Goal: Task Accomplishment & Management: Manage account settings

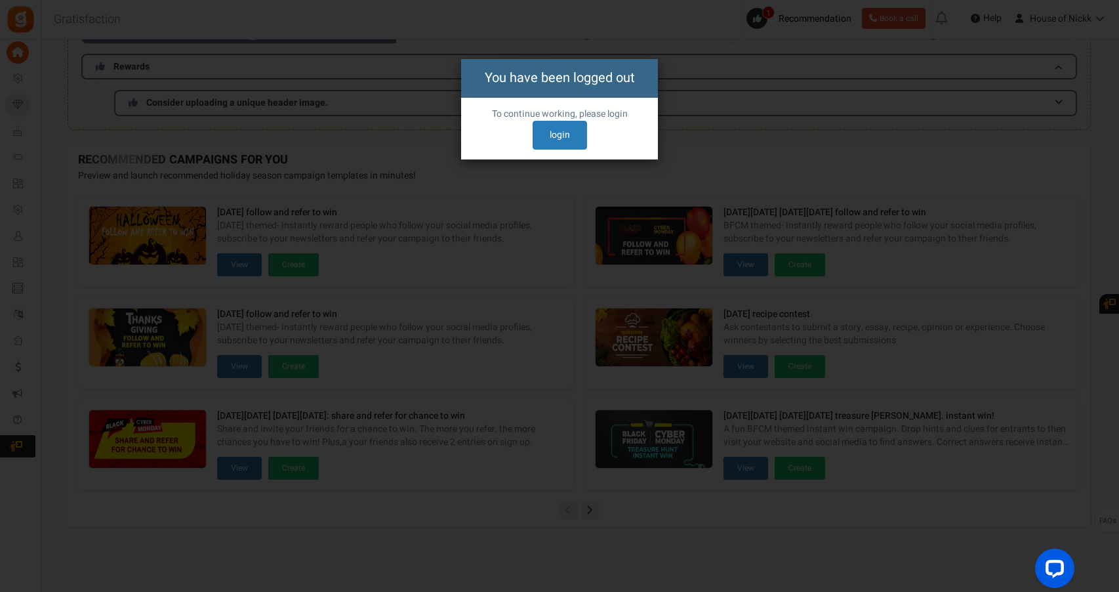
click at [564, 151] on div "To continue working, please reload the page. To continue working, please login …" at bounding box center [559, 129] width 197 height 62
click at [564, 137] on link "login" at bounding box center [560, 135] width 54 height 29
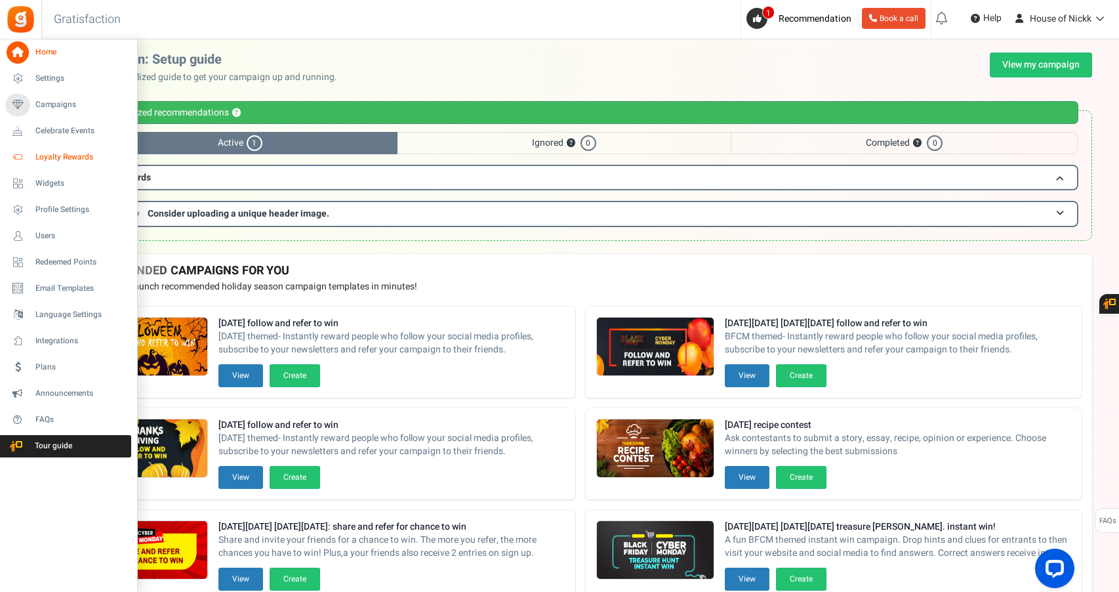
click at [79, 152] on span "Loyalty Rewards" at bounding box center [81, 157] width 92 height 11
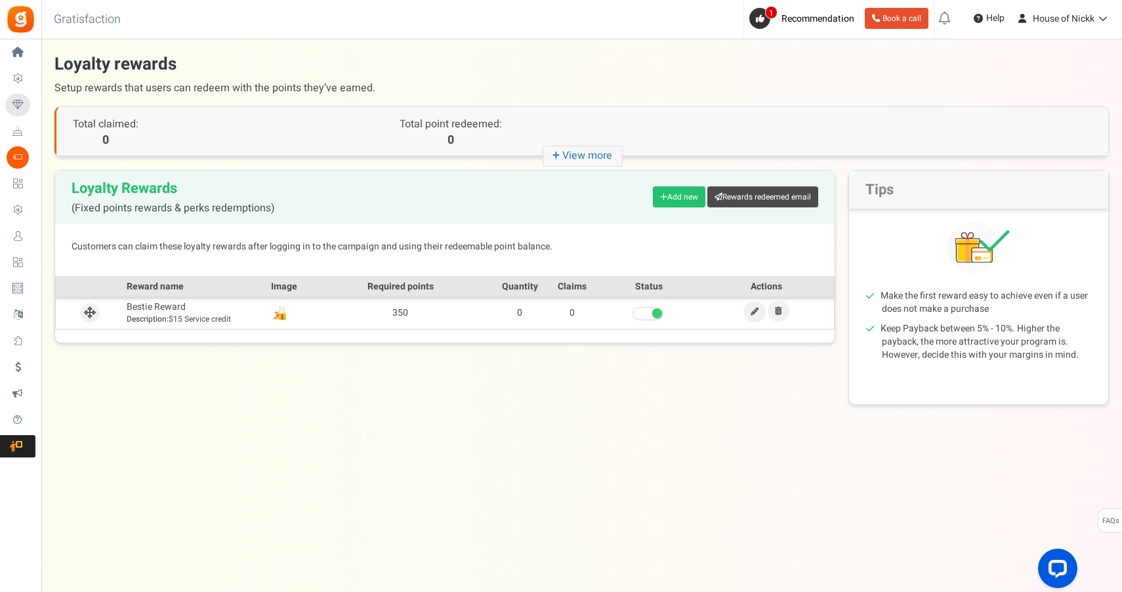
click at [584, 155] on icon "+ View more" at bounding box center [582, 156] width 80 height 21
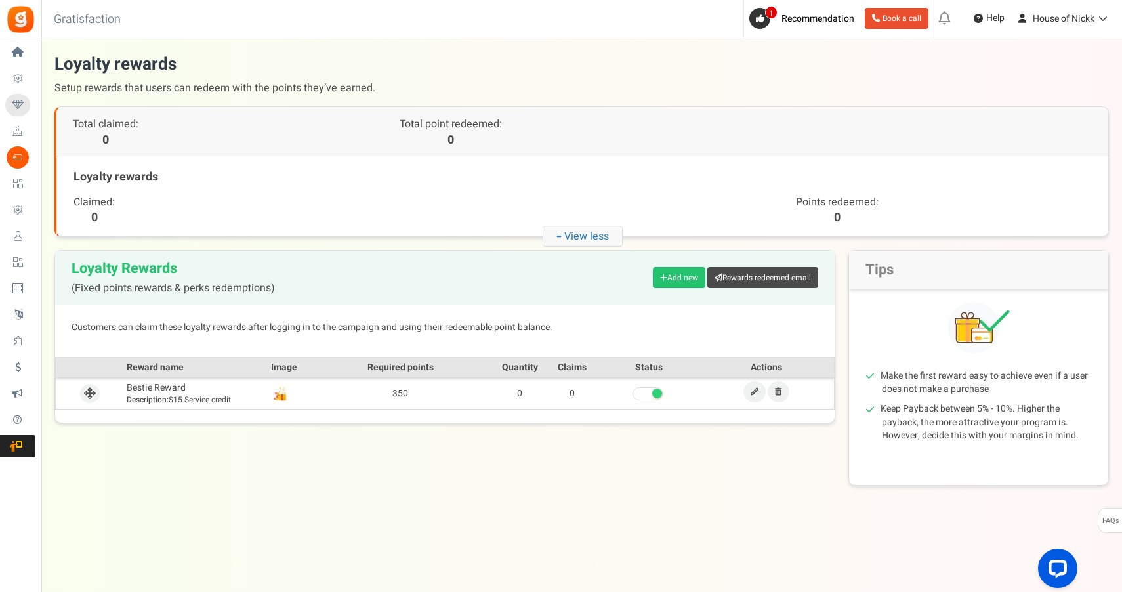
click at [611, 234] on icon "- View less" at bounding box center [582, 236] width 80 height 21
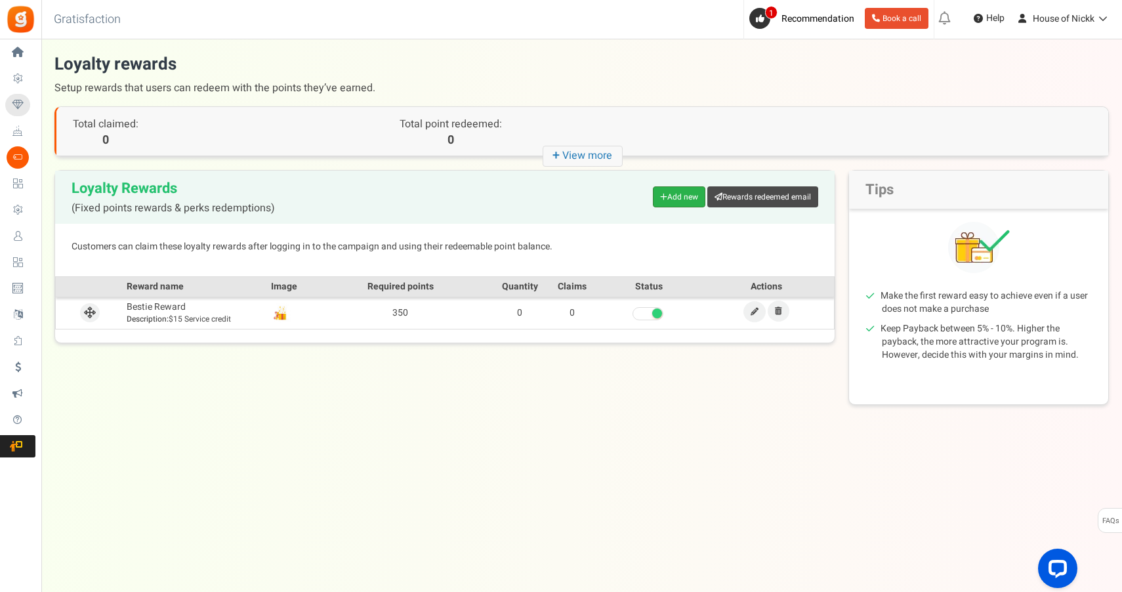
click at [668, 199] on link "Add new" at bounding box center [679, 196] width 52 height 21
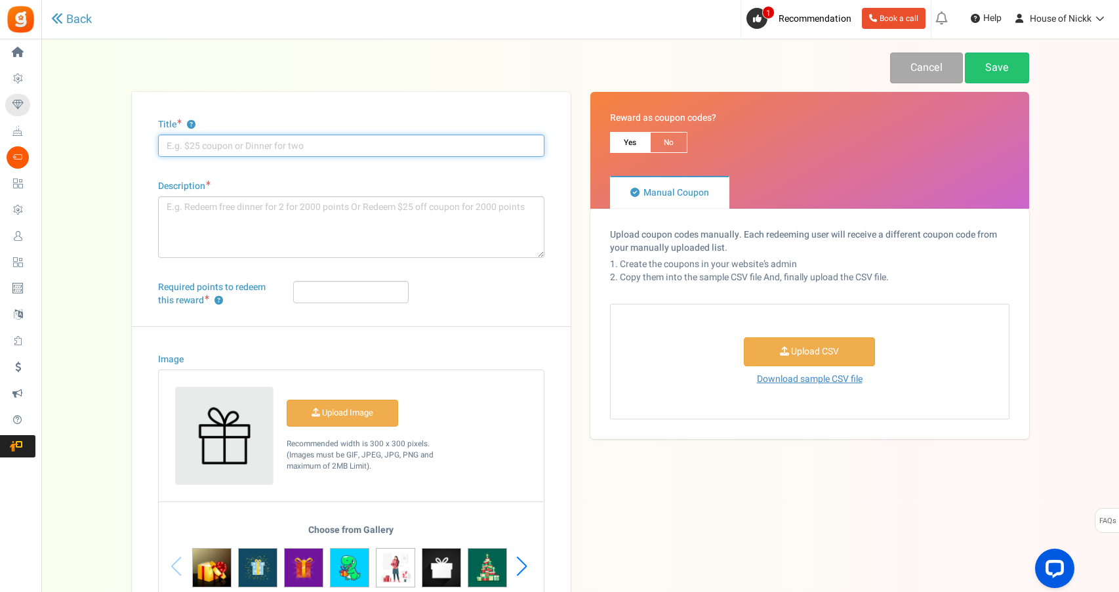
click at [342, 148] on input "Title ?" at bounding box center [351, 145] width 386 height 22
click at [88, 22] on link "Back" at bounding box center [71, 19] width 41 height 14
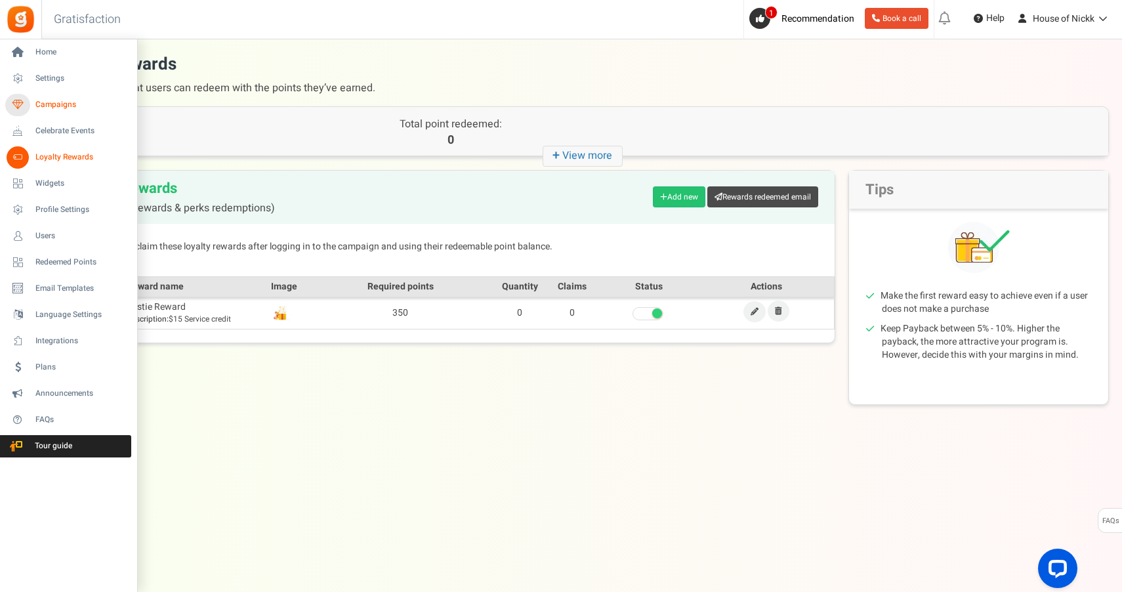
click at [70, 103] on span "Campaigns" at bounding box center [81, 104] width 92 height 11
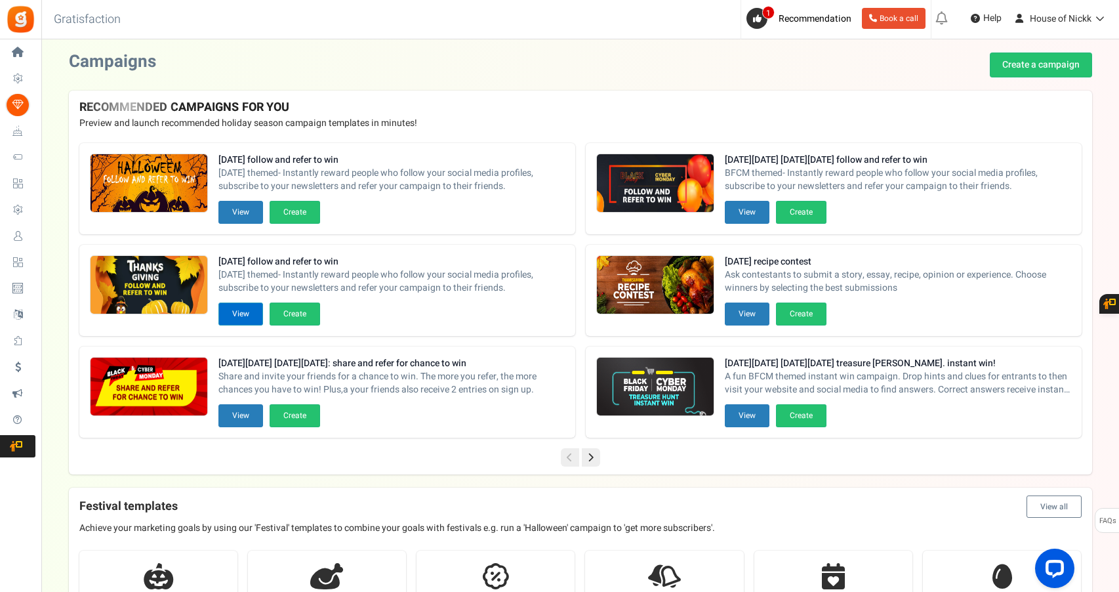
click at [249, 307] on button "View" at bounding box center [240, 313] width 45 height 23
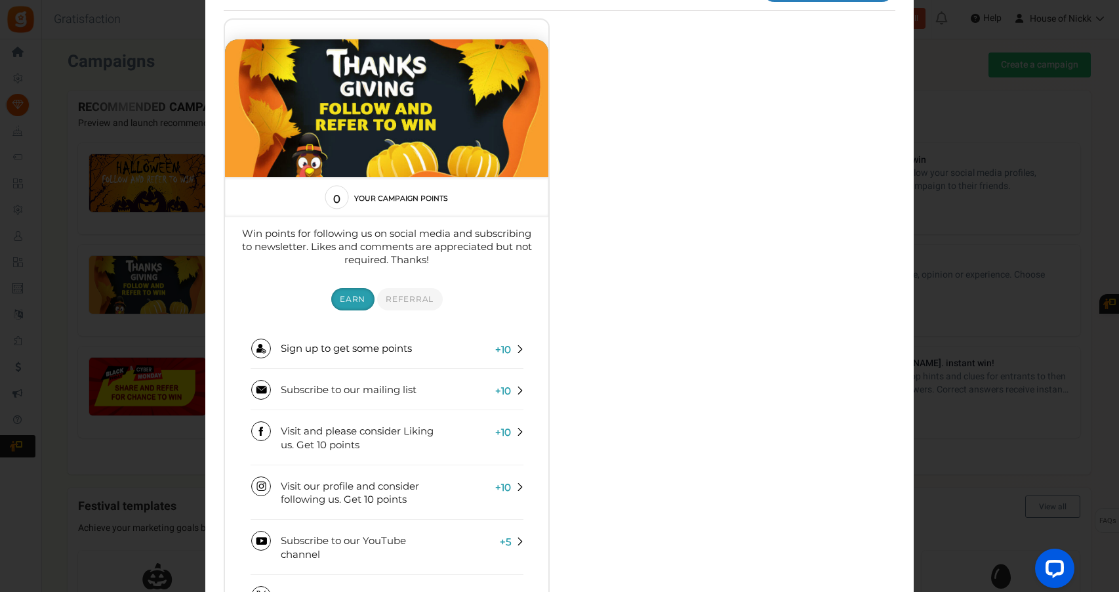
scroll to position [85, 0]
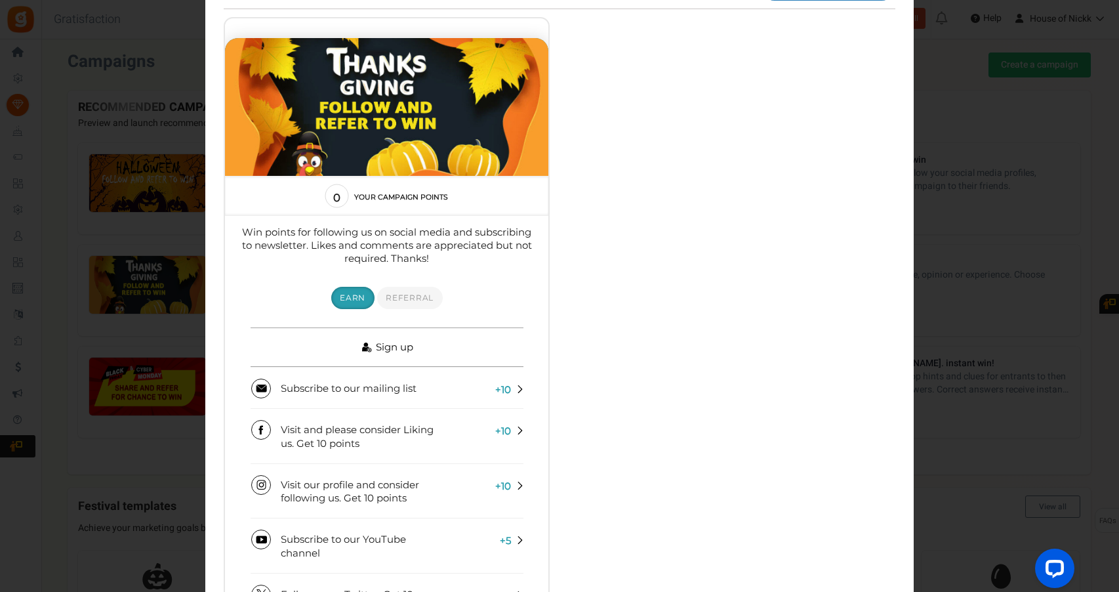
click at [439, 356] on link "Sign up" at bounding box center [387, 346] width 273 height 39
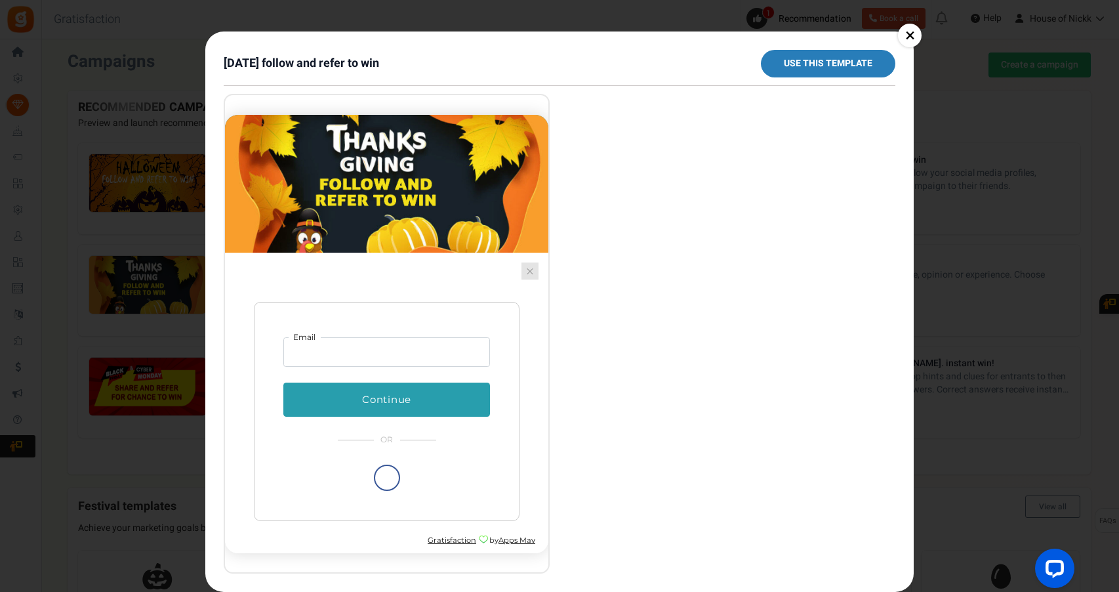
scroll to position [0, 0]
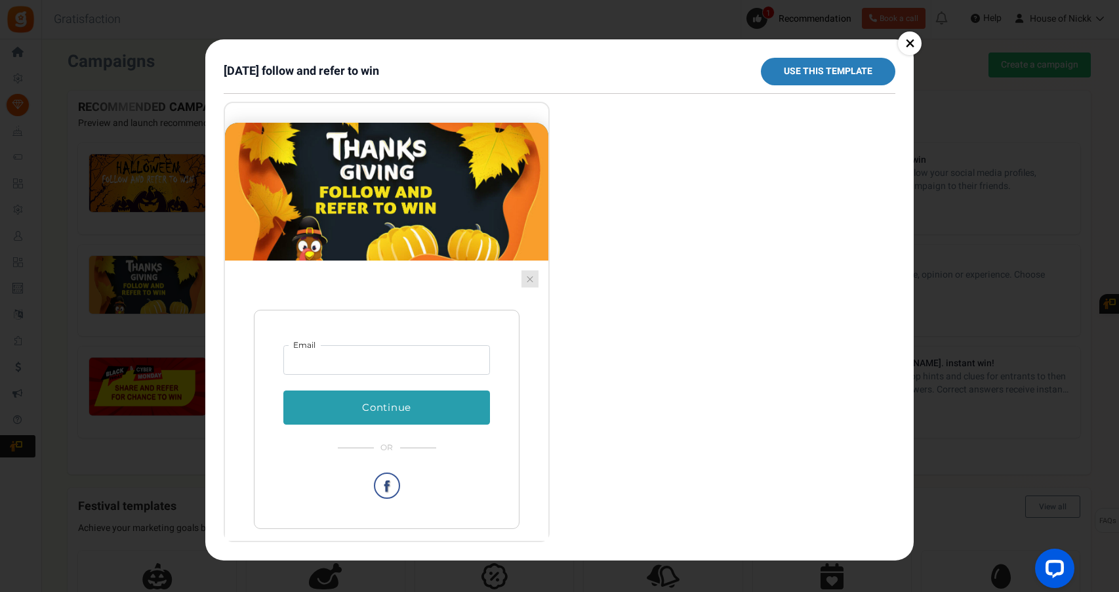
click at [517, 281] on section "Email Continue First name Last name" at bounding box center [386, 394] width 323 height 268
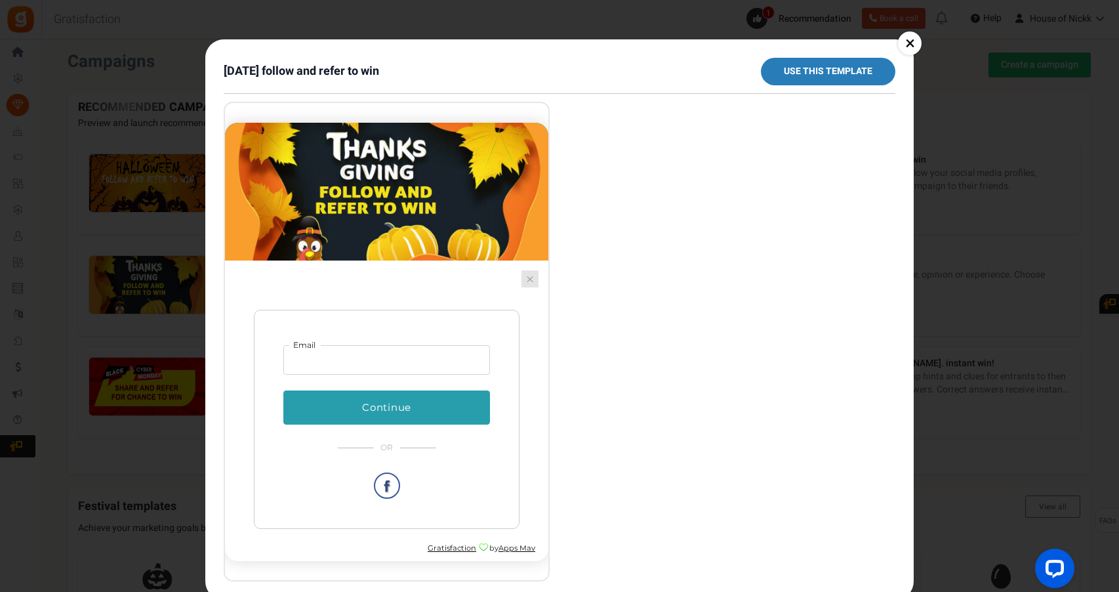
click at [523, 281] on link at bounding box center [529, 278] width 17 height 17
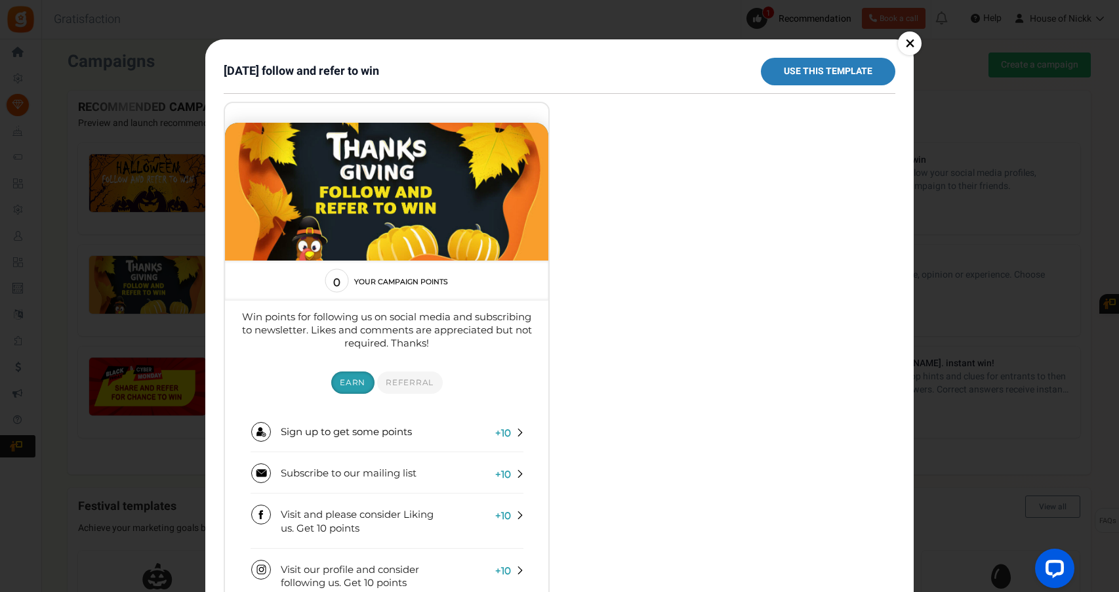
click at [904, 33] on link "×" at bounding box center [910, 43] width 24 height 24
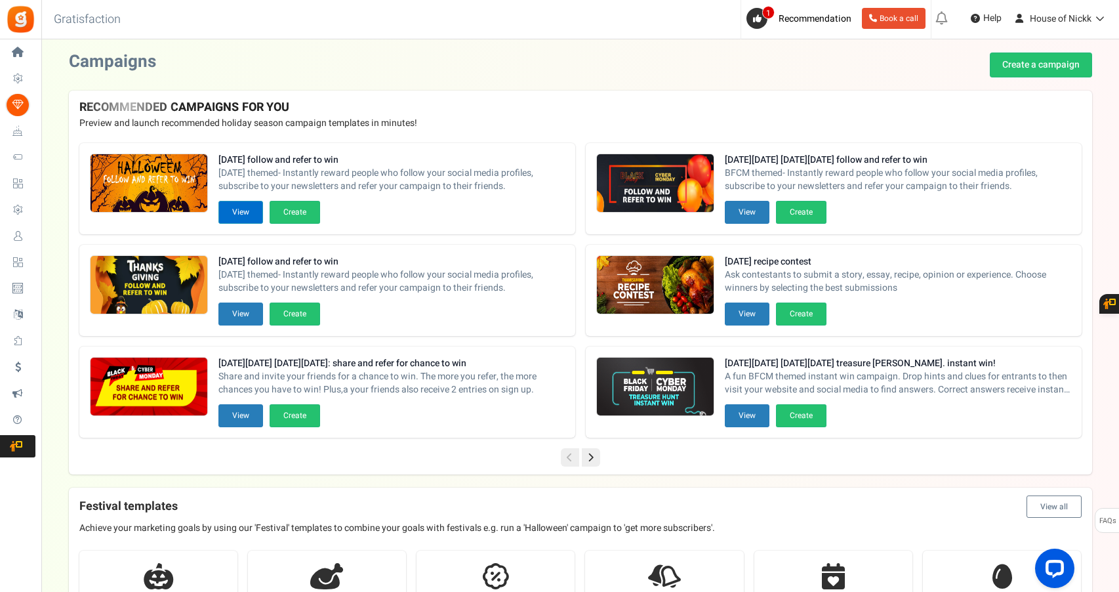
click at [228, 218] on button "View" at bounding box center [240, 212] width 45 height 23
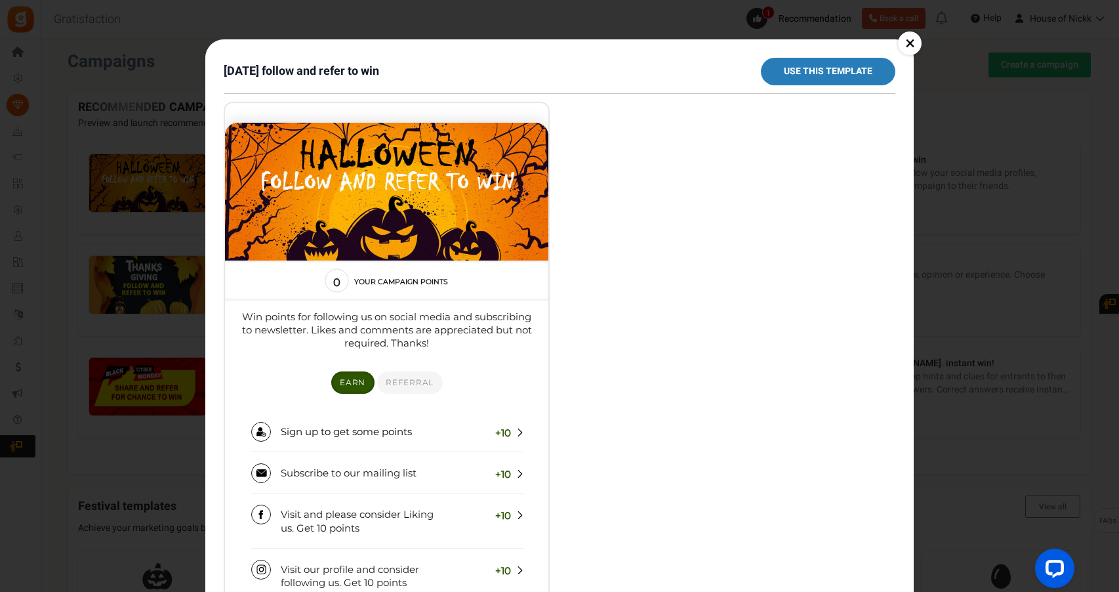
click at [847, 73] on link "Use this template" at bounding box center [828, 72] width 134 height 28
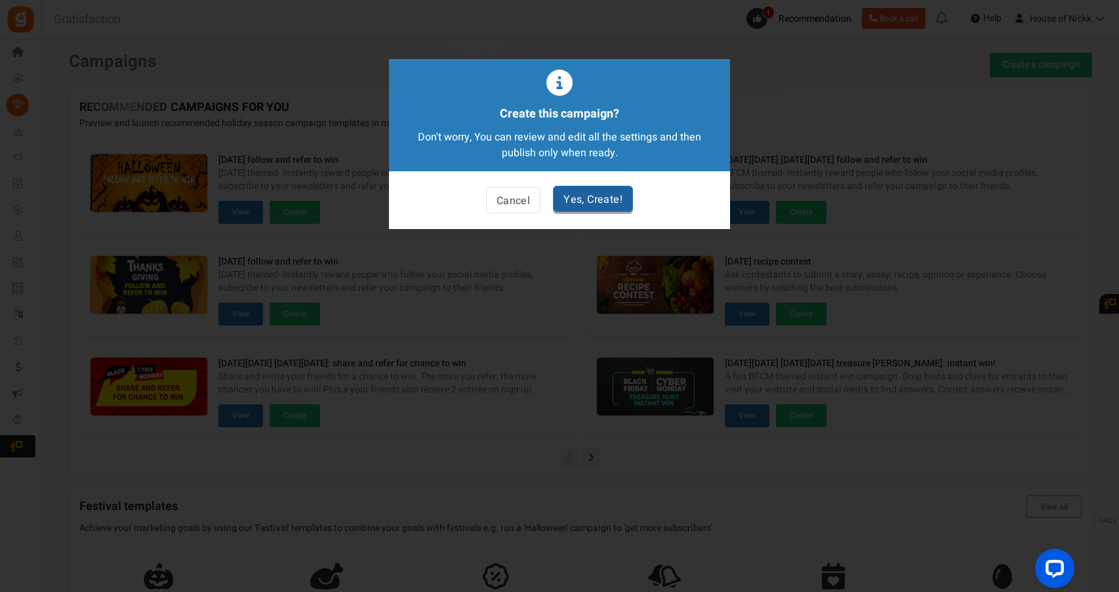
click at [613, 197] on link "Yes, Create!" at bounding box center [593, 199] width 80 height 26
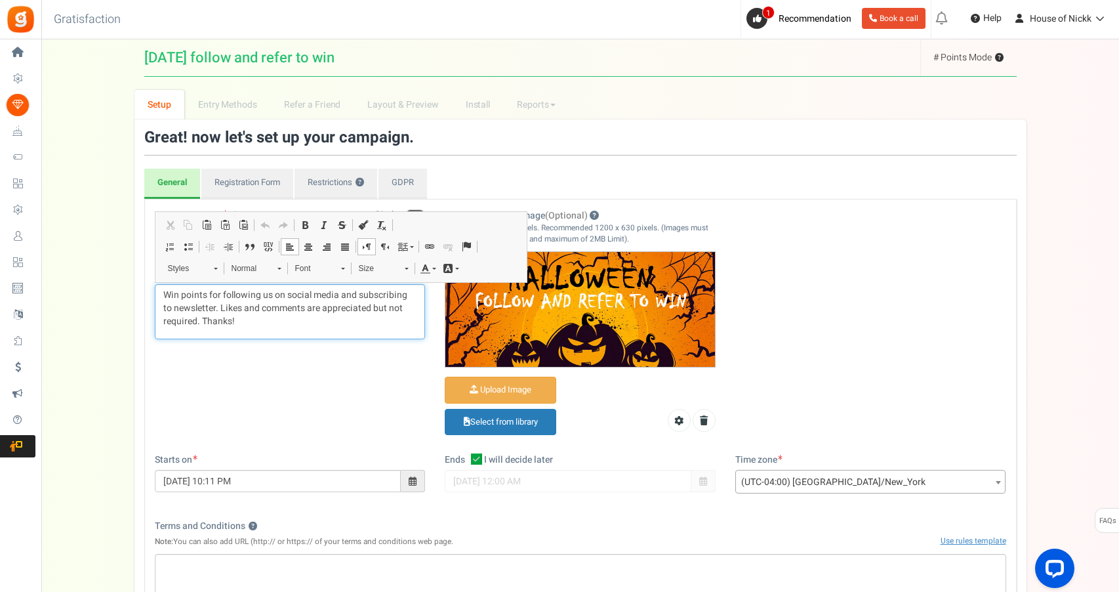
click at [262, 325] on p "Win points for following us on social media and subscribing to newsletter. Like…" at bounding box center [290, 308] width 254 height 39
drag, startPoint x: 249, startPoint y: 321, endPoint x: 172, endPoint y: 304, distance: 78.5
click at [172, 304] on p "Win points for following us on social media and subscribing to newsletter. Like…" at bounding box center [290, 308] width 254 height 39
click at [161, 294] on div "Win points for following us on social media and subscribing to our newletter." at bounding box center [290, 310] width 271 height 52
click at [245, 315] on p "Happy [DATE]! For the whole month of October, win points for following us on so…" at bounding box center [290, 302] width 254 height 26
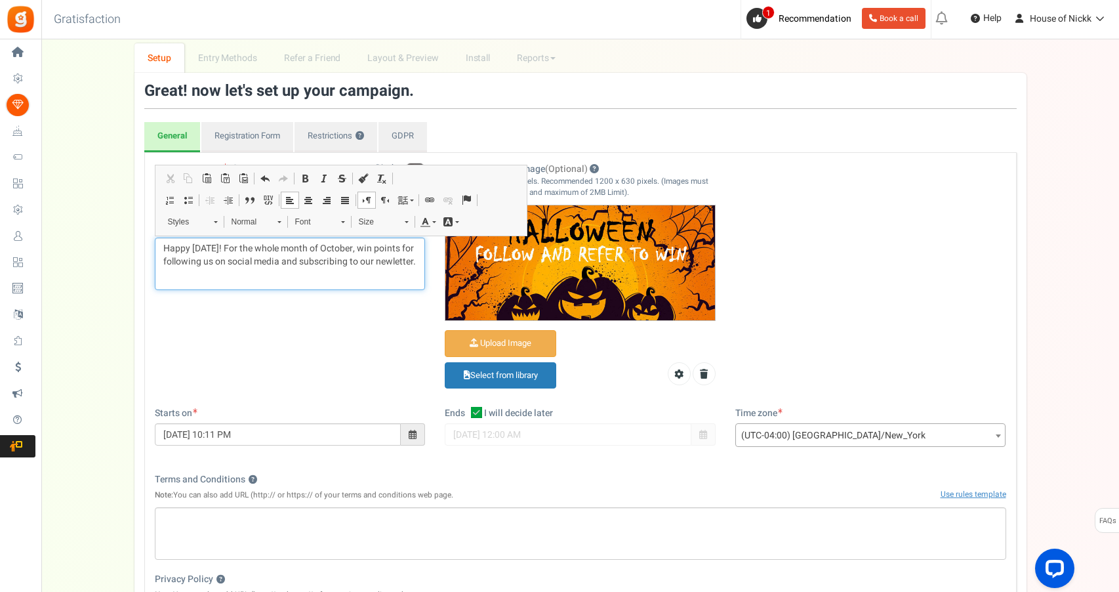
scroll to position [55, 0]
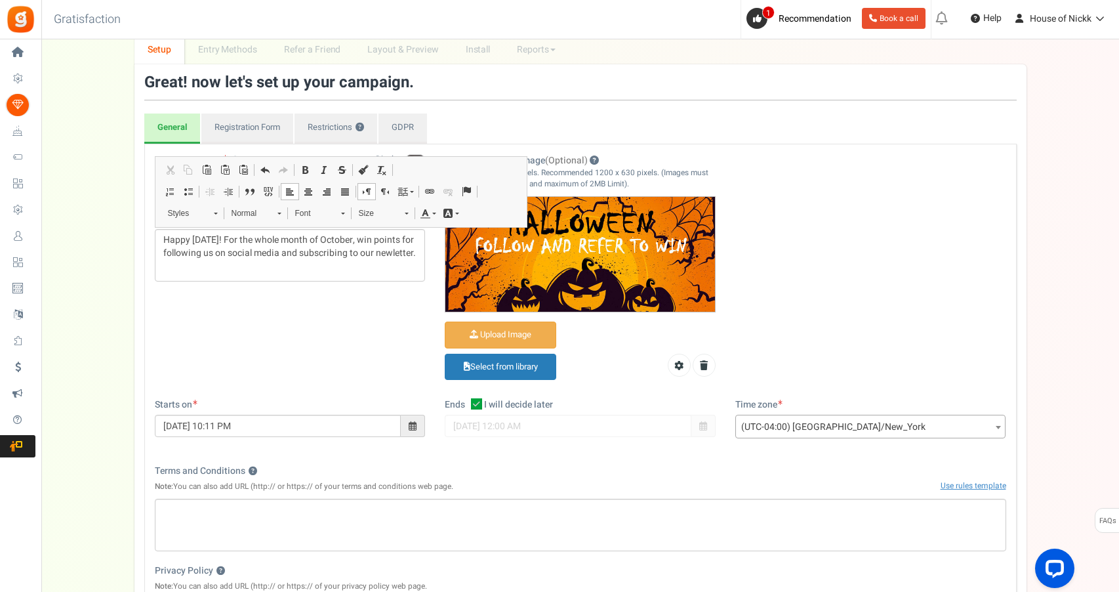
click at [411, 424] on span at bounding box center [413, 425] width 8 height 9
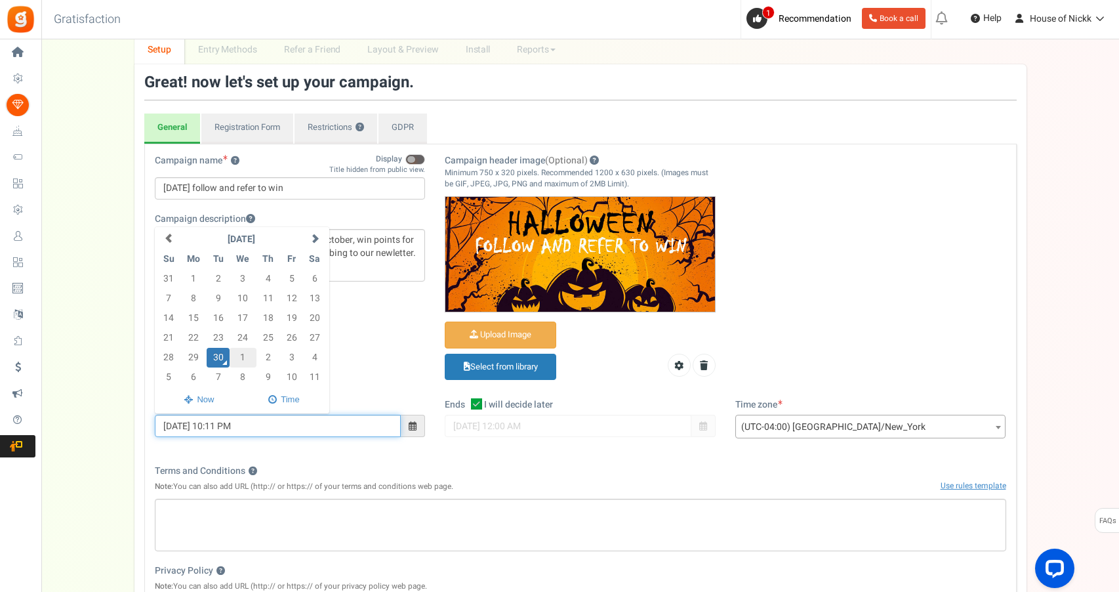
click at [245, 351] on td "1" at bounding box center [243, 358] width 27 height 20
type input "[DATE] 10:11 PM"
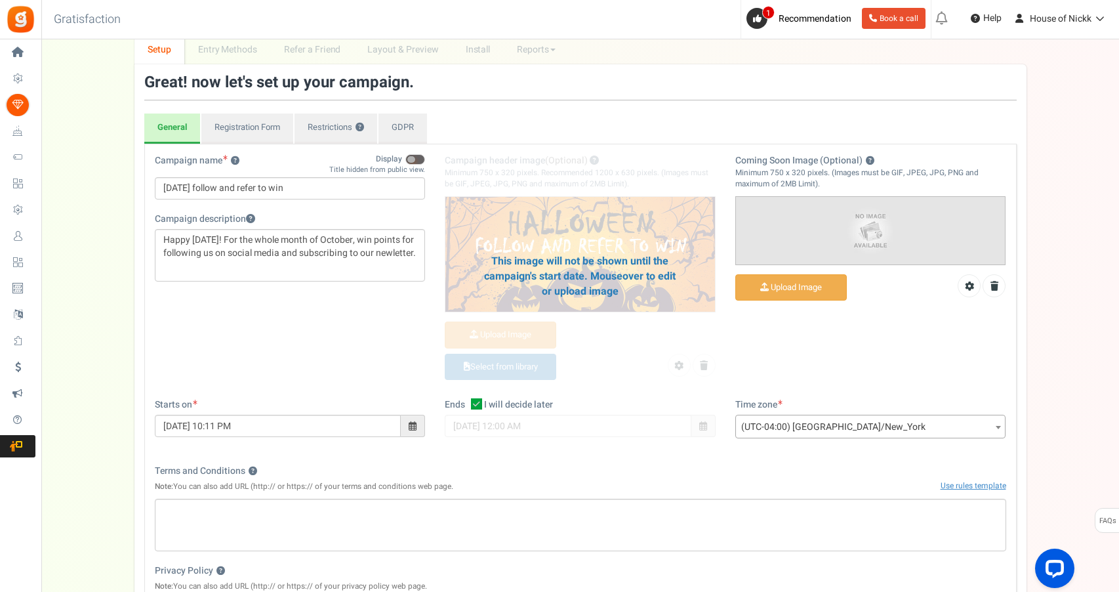
click at [503, 409] on span "I will decide later" at bounding box center [518, 404] width 69 height 13
click at [466, 409] on input "I will decide later" at bounding box center [462, 405] width 9 height 9
checkbox input "false"
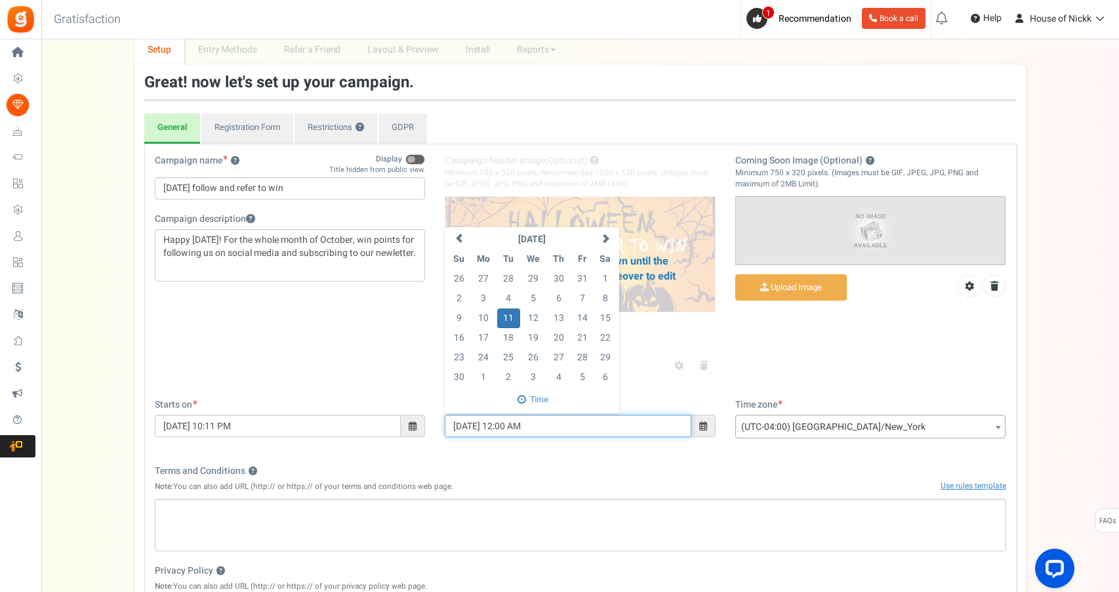
click at [474, 415] on input "[DATE] 12:00 AM" at bounding box center [568, 426] width 247 height 22
click at [458, 236] on span at bounding box center [459, 237] width 9 height 9
click at [580, 357] on td "31" at bounding box center [582, 358] width 23 height 20
click at [519, 420] on input "[DATE] 12:00 AM" at bounding box center [568, 426] width 247 height 22
click at [509, 420] on input "[DATE] 12:00 AM" at bounding box center [568, 426] width 247 height 22
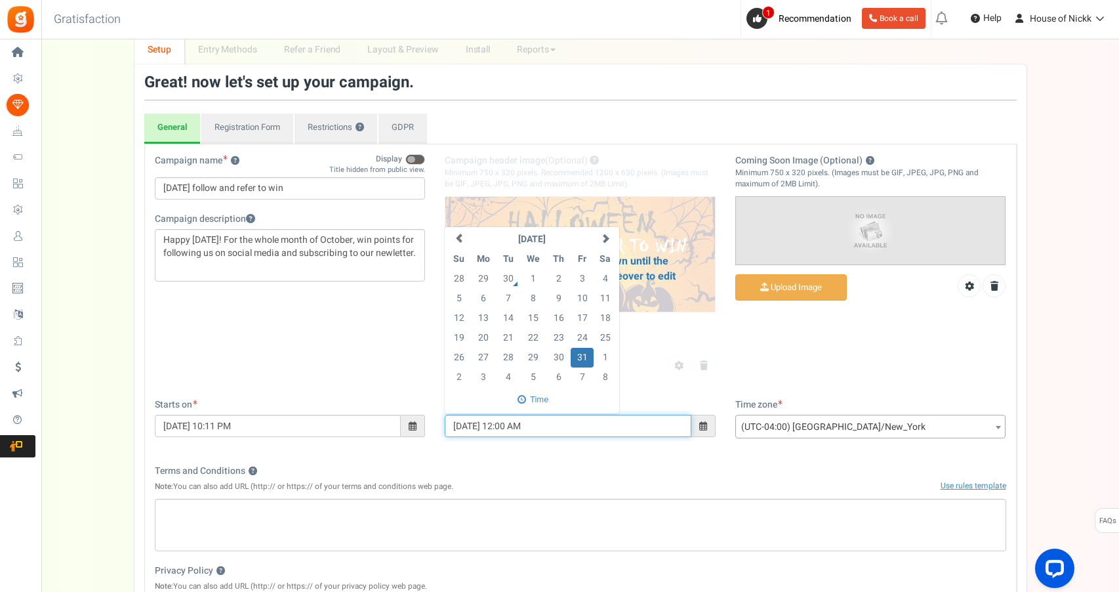
click at [512, 422] on input "[DATE] 12:00 AM" at bounding box center [568, 426] width 247 height 22
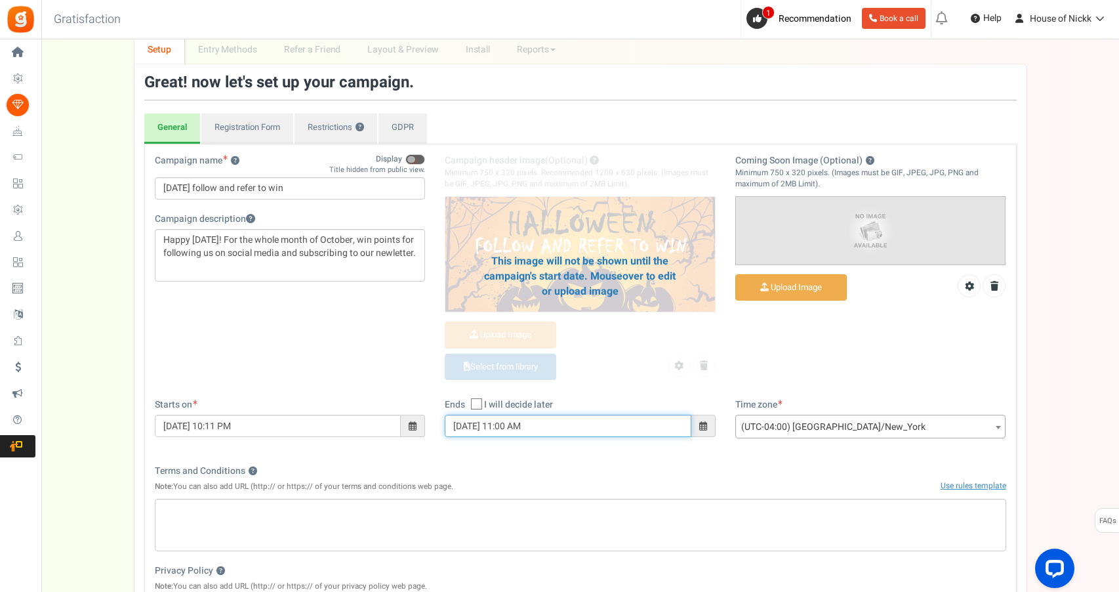
click at [526, 424] on input "[DATE] 11:00 AM" at bounding box center [568, 426] width 247 height 22
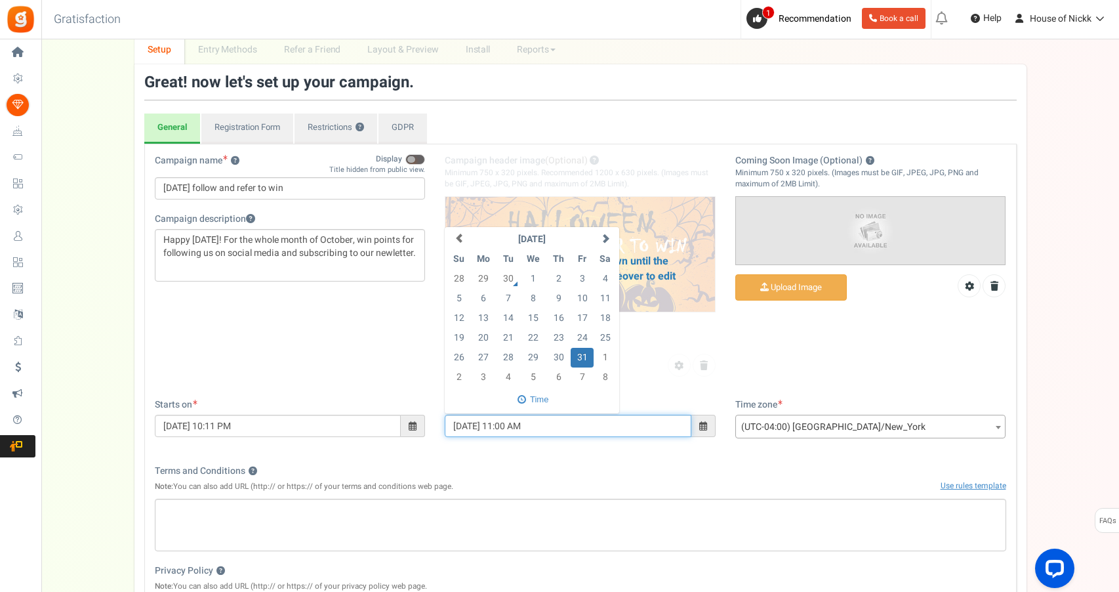
click at [526, 424] on input "[DATE] 11:00 AM" at bounding box center [568, 426] width 247 height 22
click at [525, 422] on input "[DATE] 11:00 AM" at bounding box center [568, 426] width 247 height 22
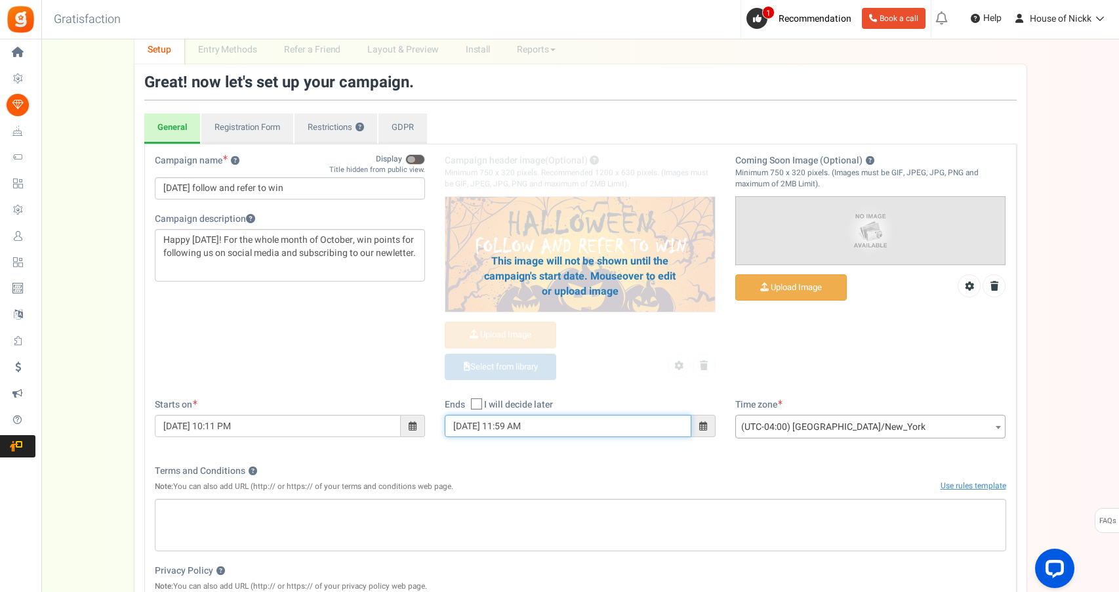
click at [542, 420] on input "[DATE] 11:59 AM" at bounding box center [568, 426] width 247 height 22
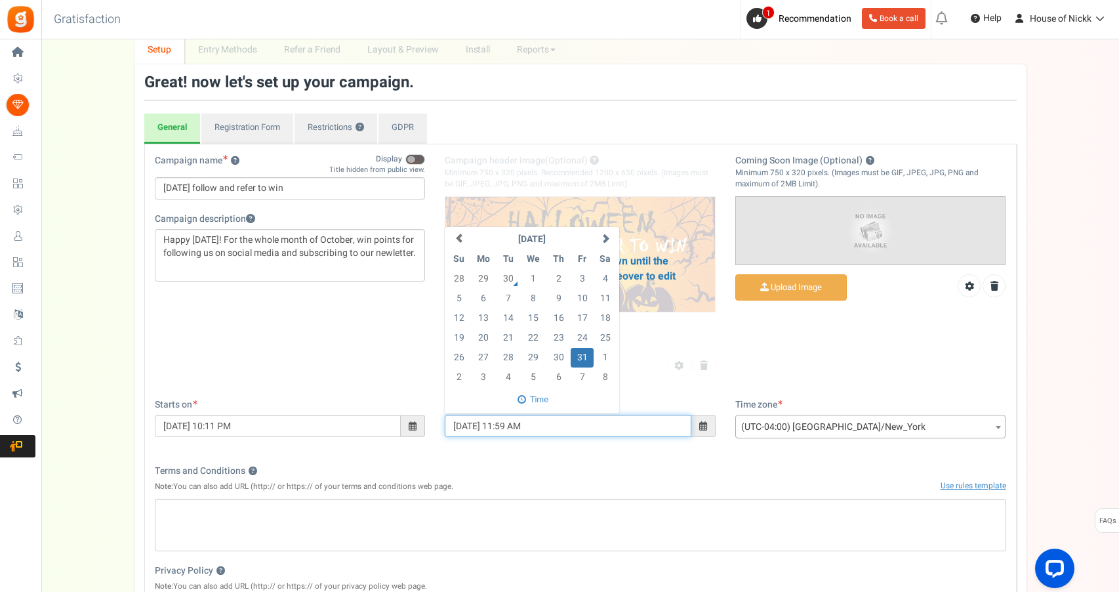
click at [542, 420] on input "[DATE] 11:59 AM" at bounding box center [568, 426] width 247 height 22
type input "[DATE] 11:59 PM"
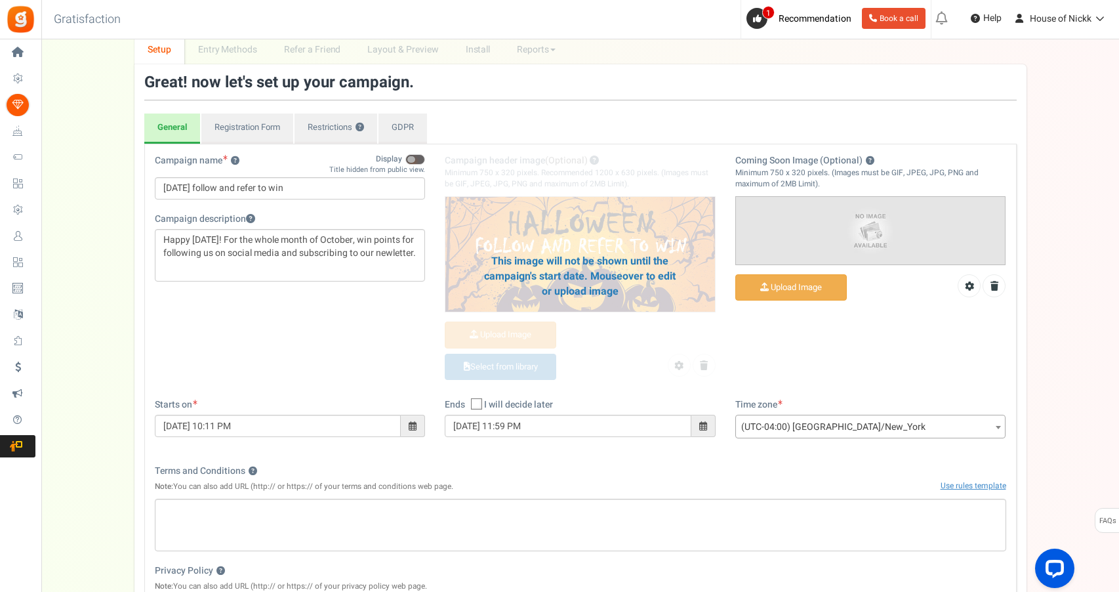
click at [643, 449] on div "Campaign name ? Display Title hidden from public view. [DATE] follow and refer …" at bounding box center [580, 425] width 872 height 562
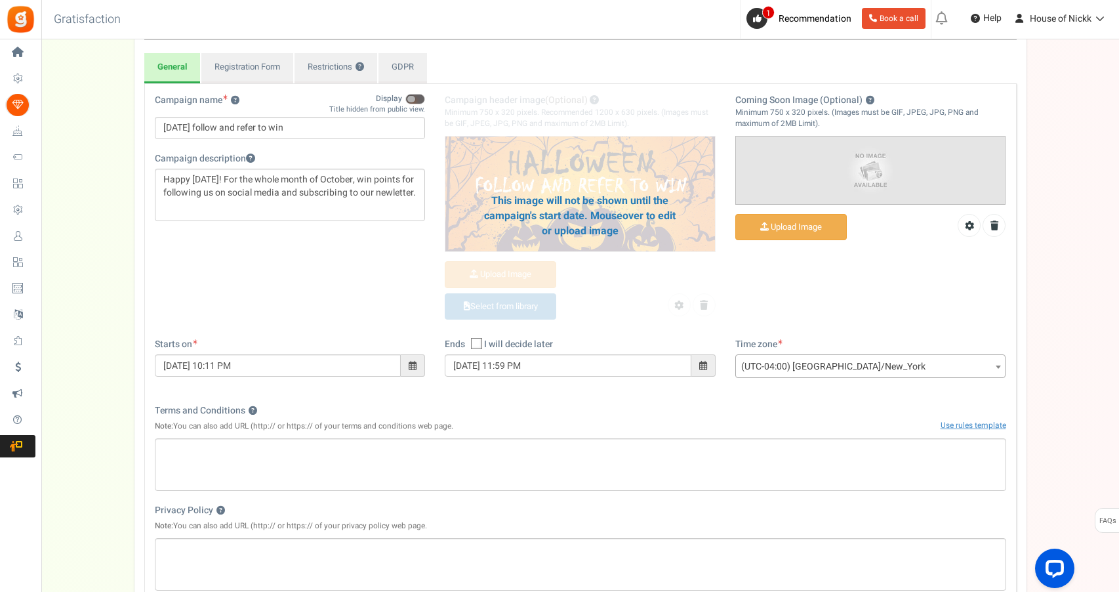
scroll to position [125, 0]
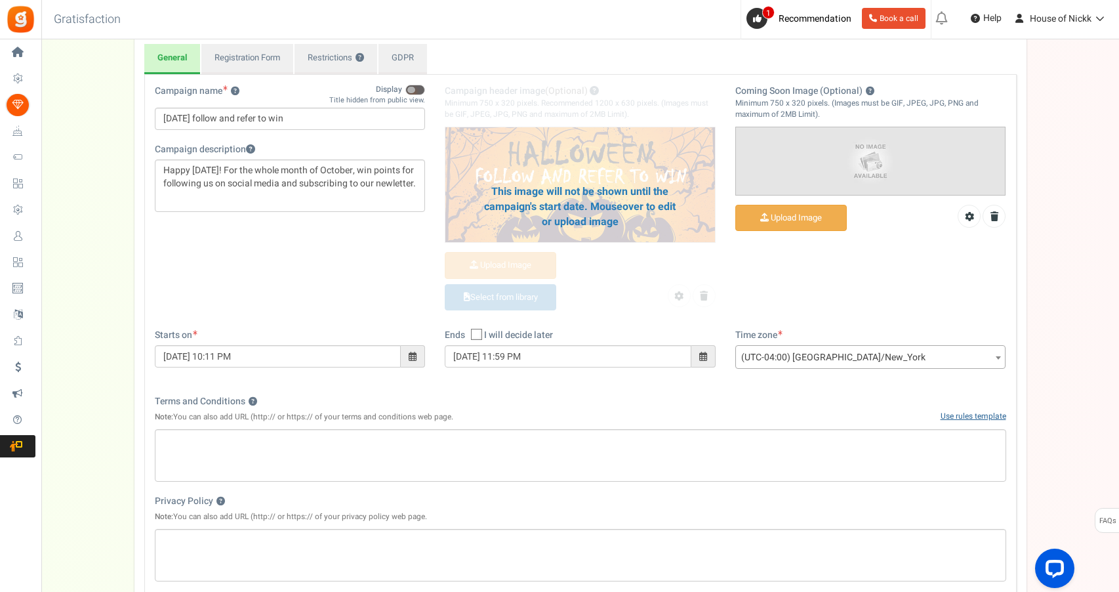
click at [974, 410] on link "Use rules template" at bounding box center [974, 416] width 66 height 12
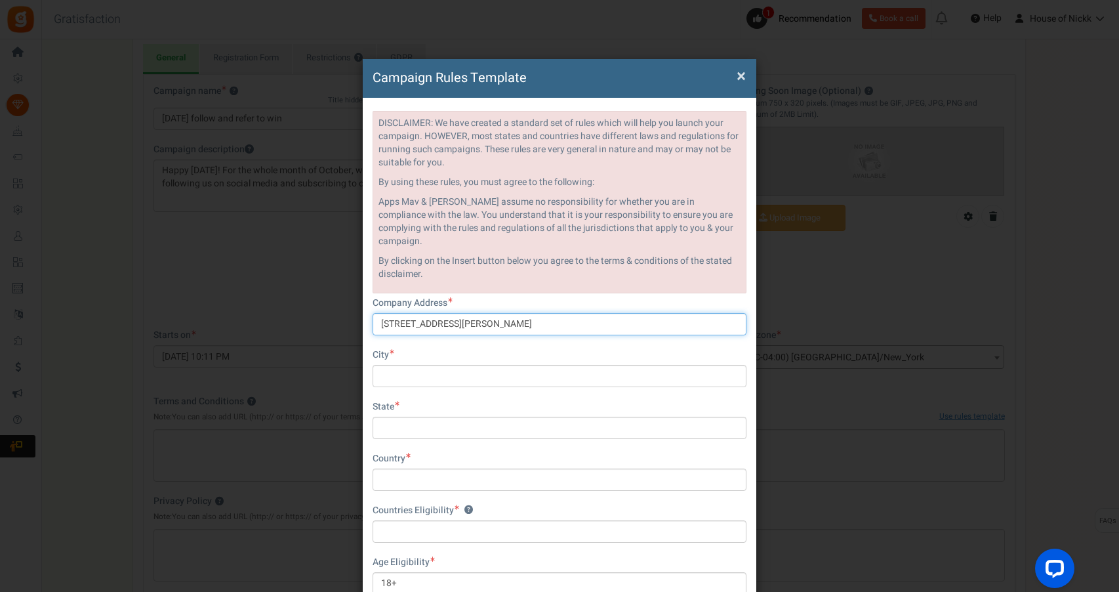
type input "[STREET_ADDRESS][PERSON_NAME]"
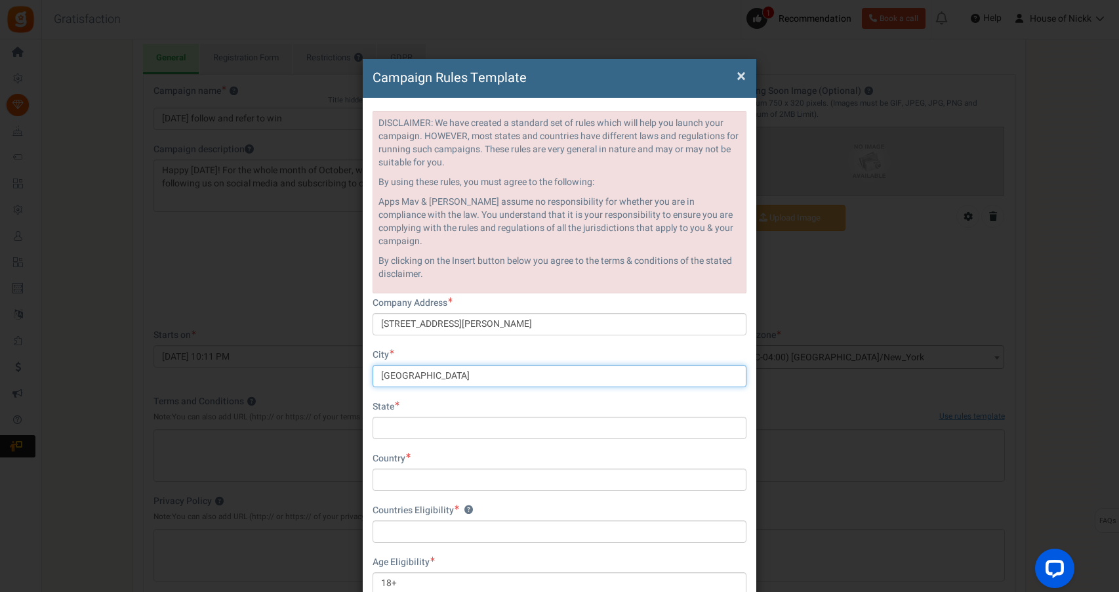
type input "[GEOGRAPHIC_DATA]"
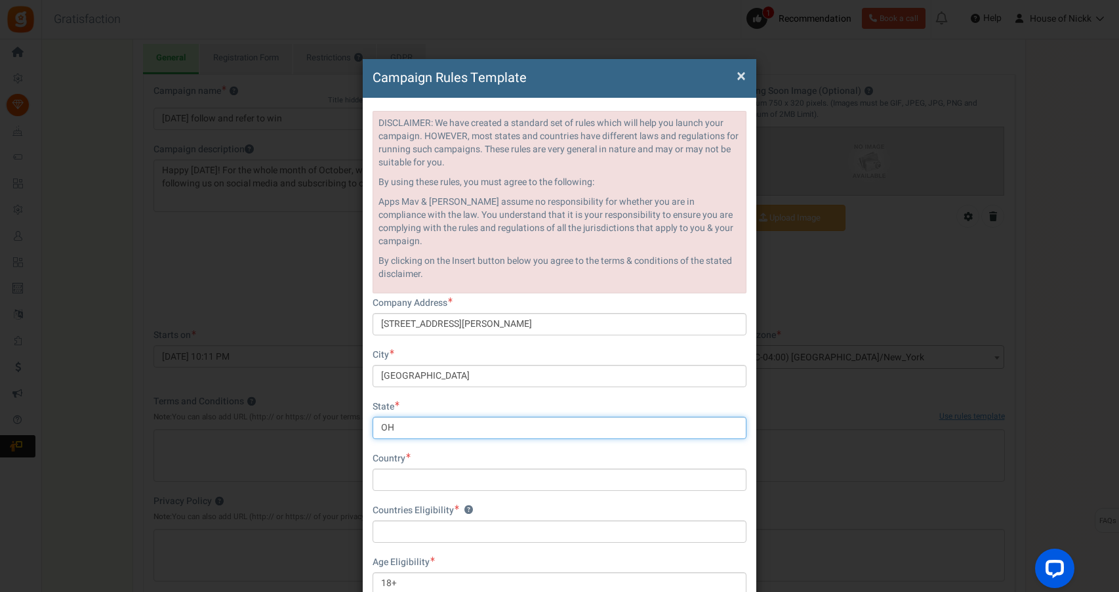
type input "OH"
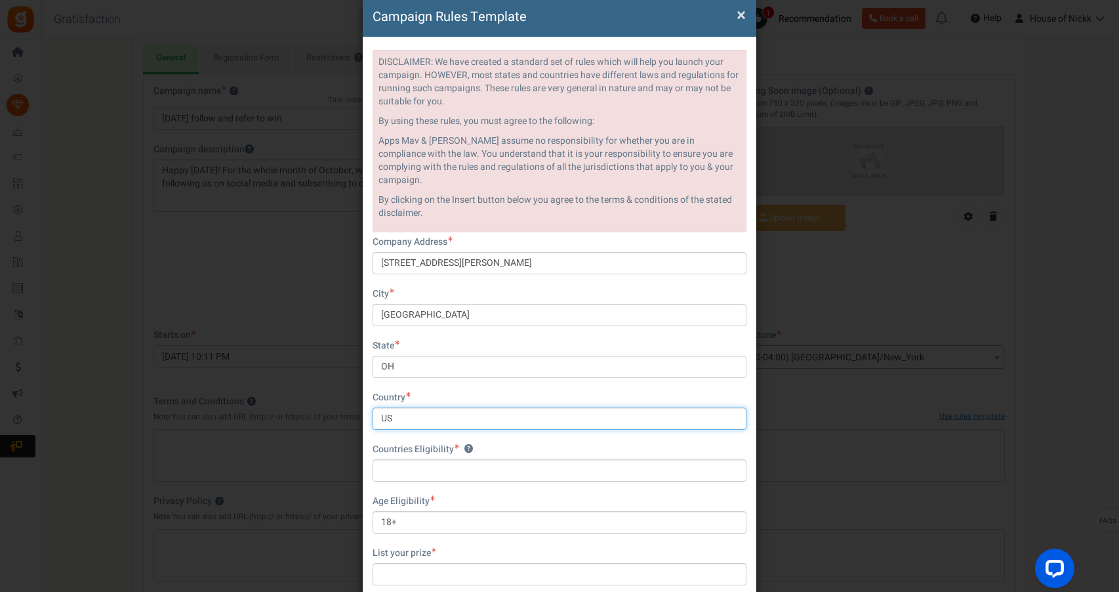
scroll to position [81, 0]
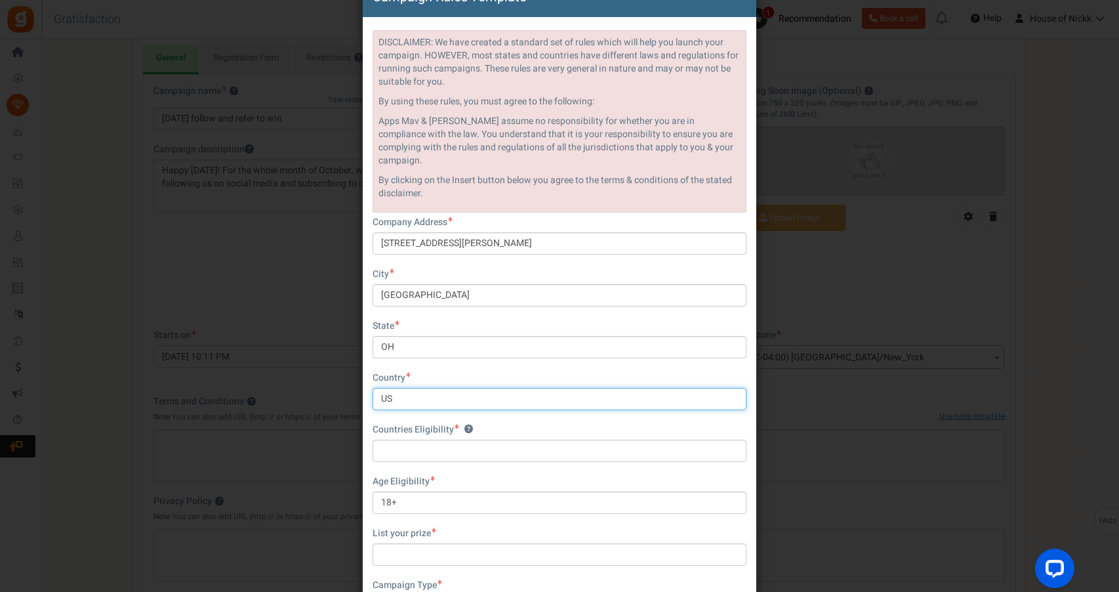
type input "US"
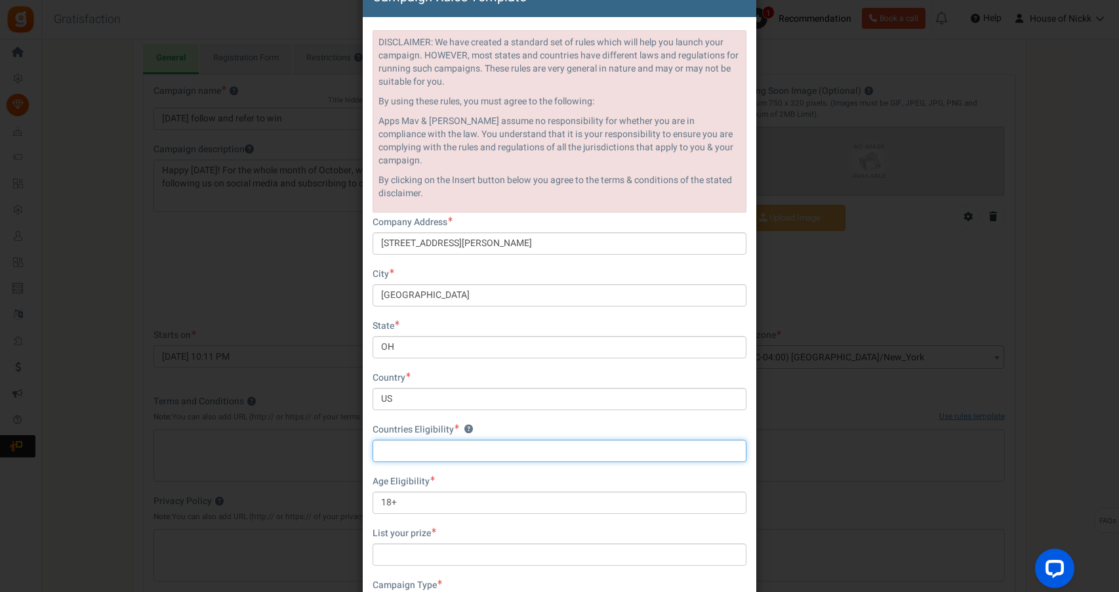
type input "S"
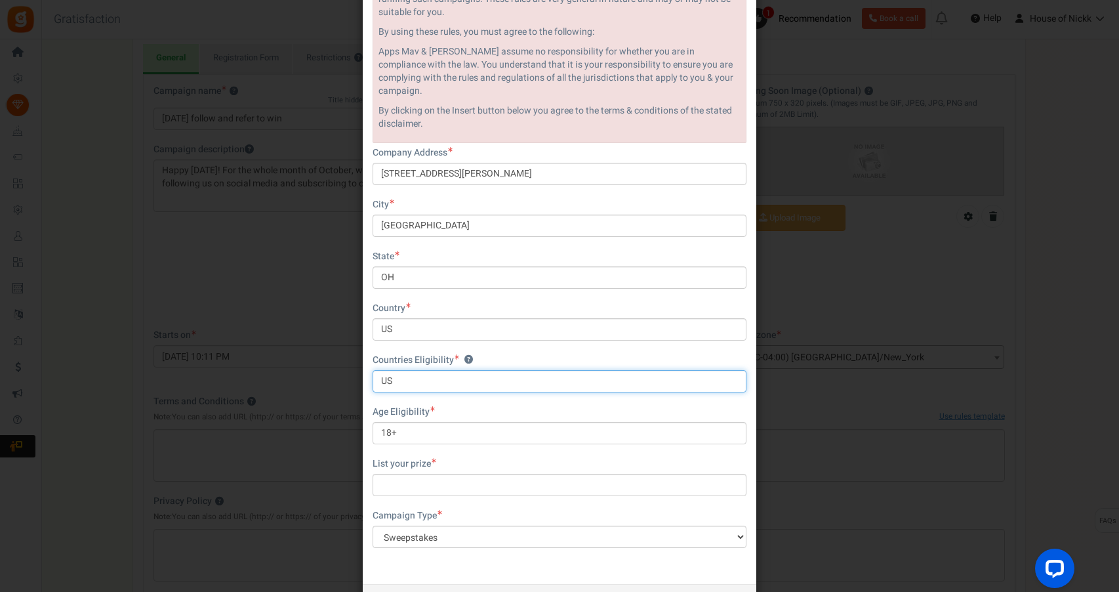
scroll to position [152, 0]
type input "US"
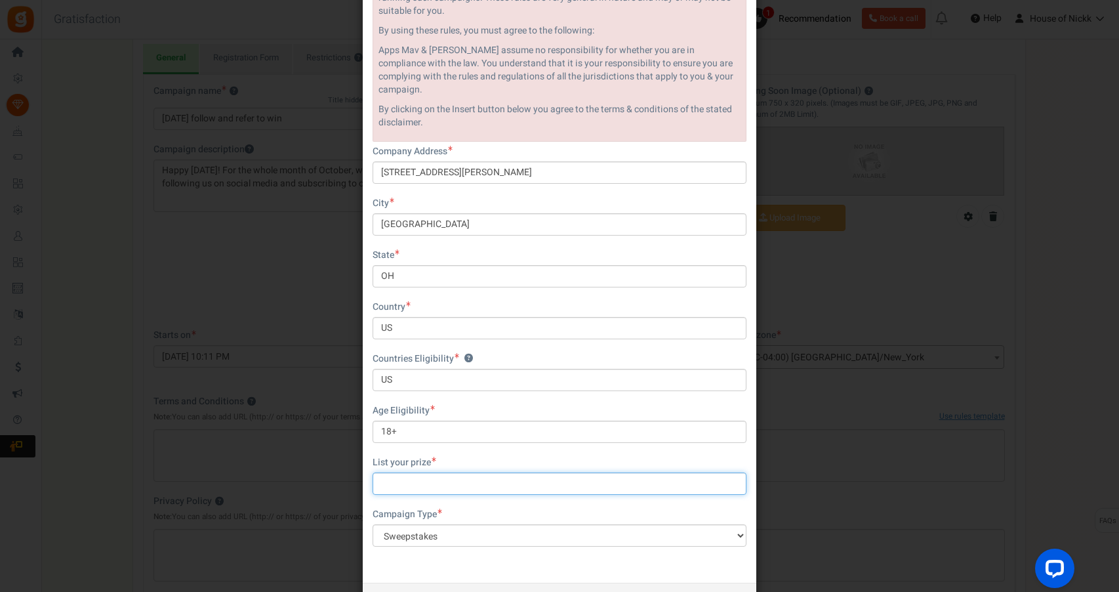
click at [490, 476] on input "text" at bounding box center [560, 483] width 374 height 22
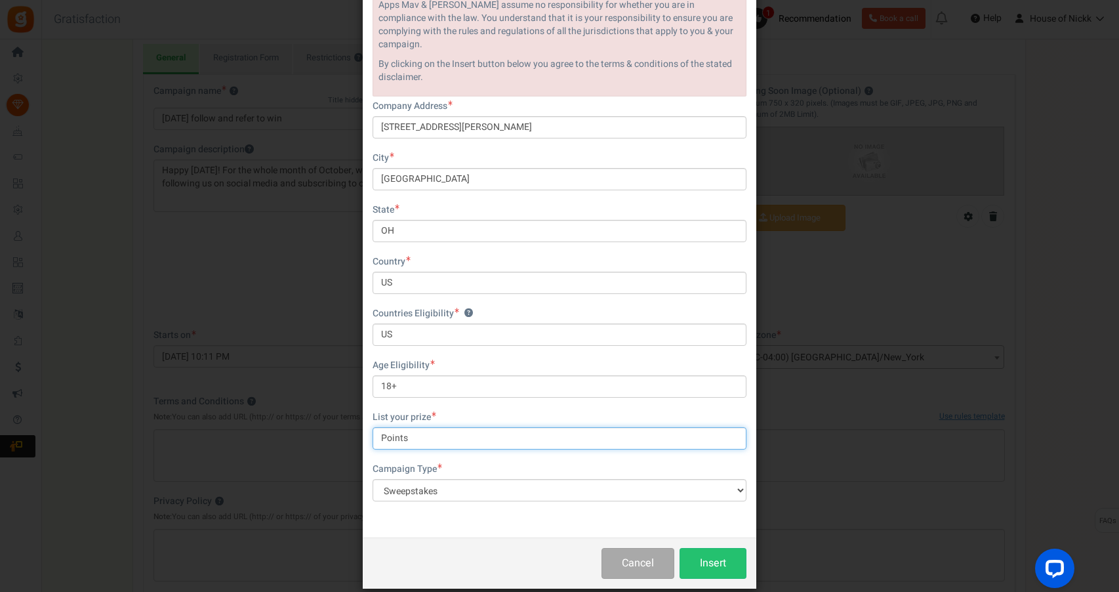
scroll to position [197, 0]
type input "Points"
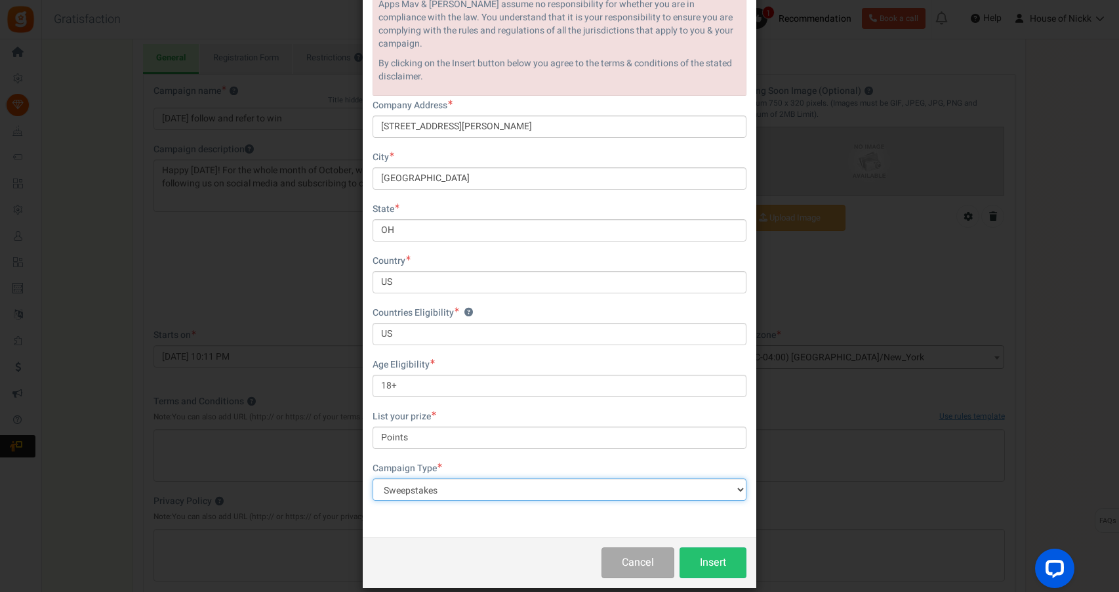
select select "Offer"
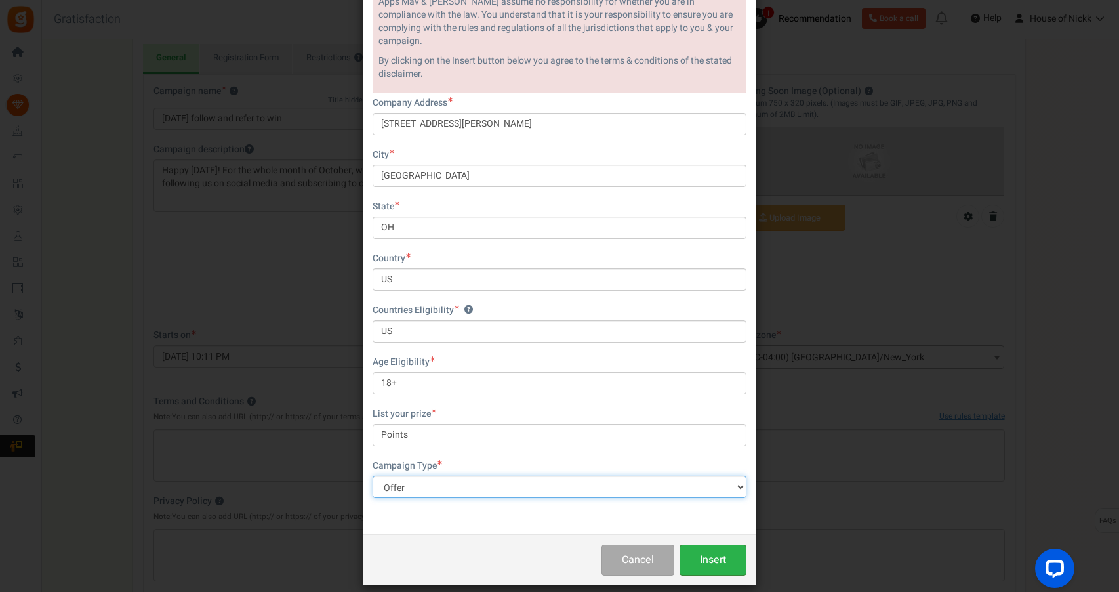
scroll to position [199, 0]
click at [721, 546] on button "Insert" at bounding box center [713, 560] width 67 height 31
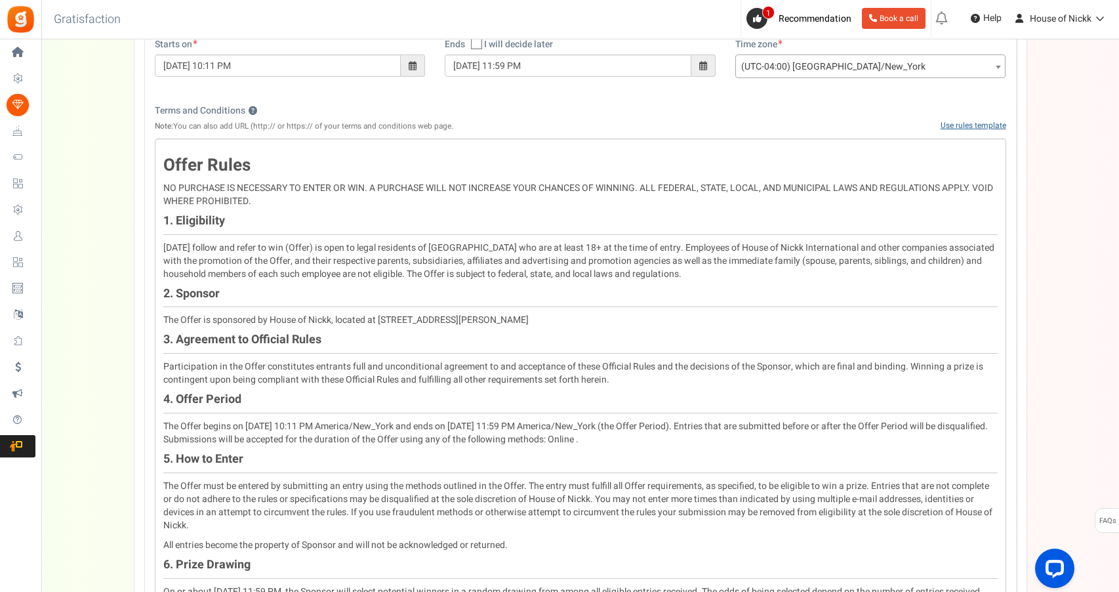
scroll to position [419, 0]
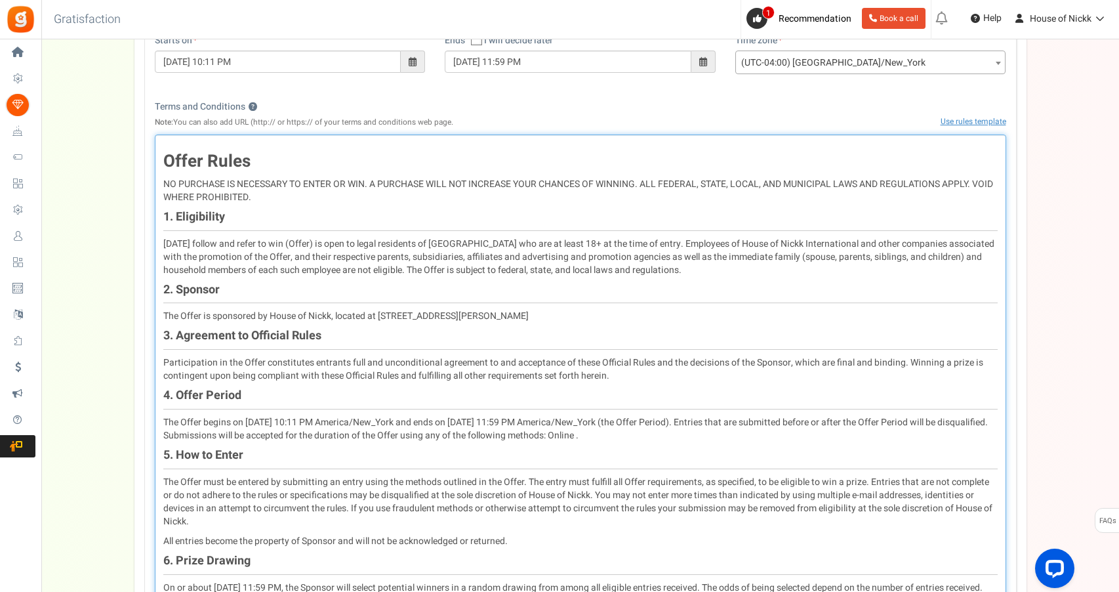
click at [294, 218] on h4 "1. Eligibility" at bounding box center [580, 221] width 834 height 20
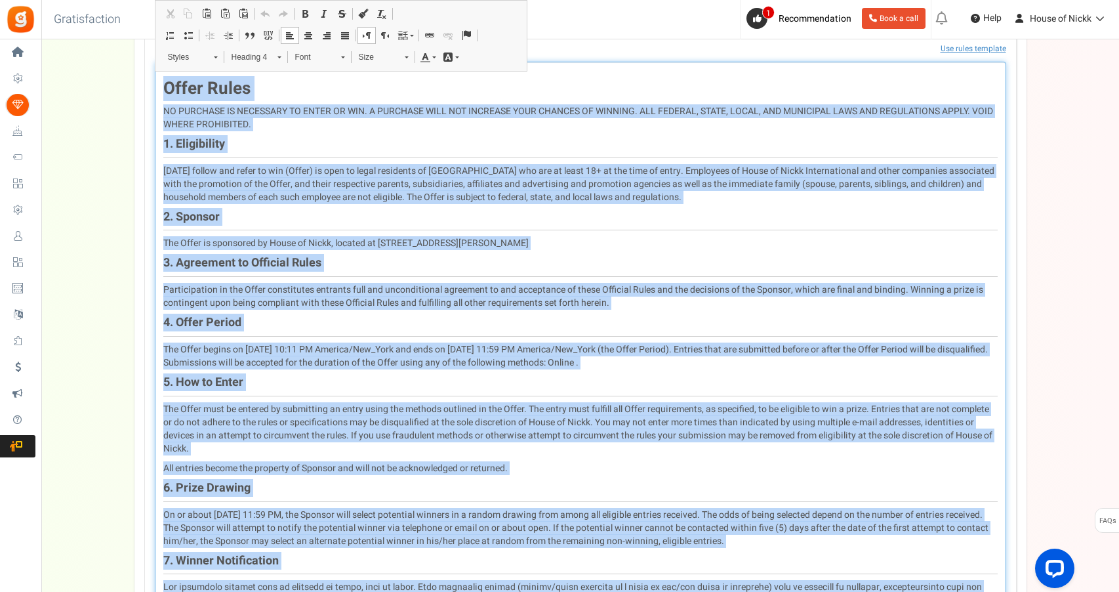
scroll to position [468, 0]
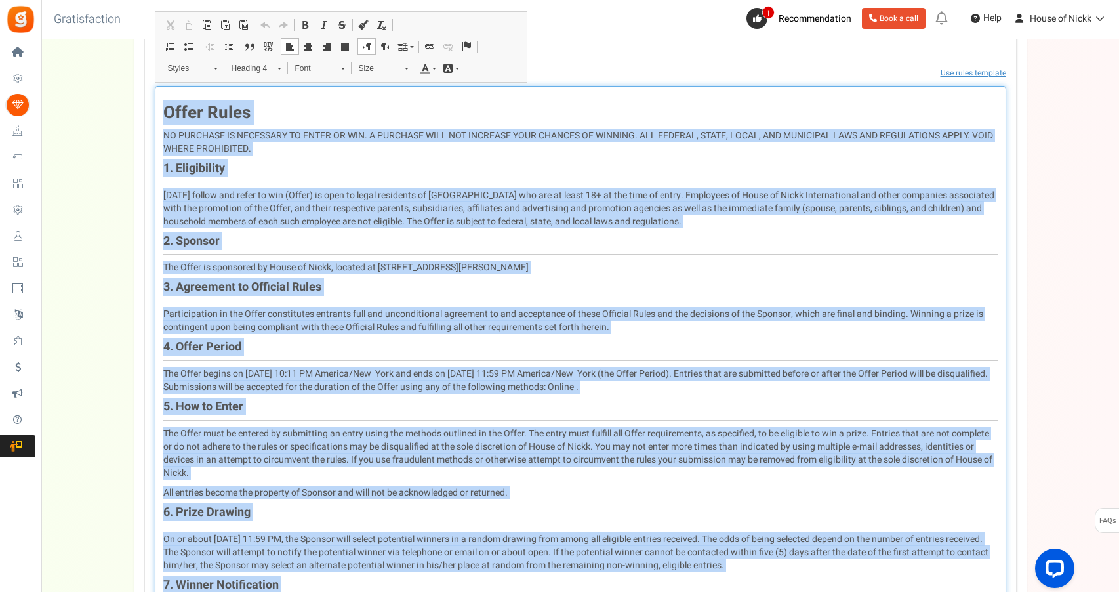
drag, startPoint x: 707, startPoint y: 371, endPoint x: 381, endPoint y: 65, distance: 447.3
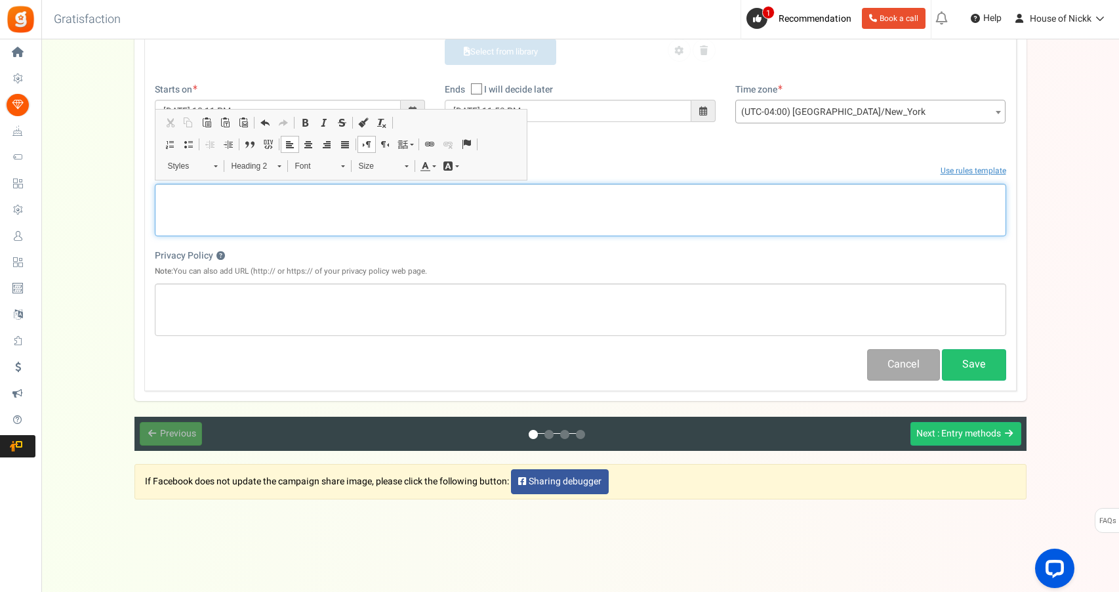
scroll to position [365, 0]
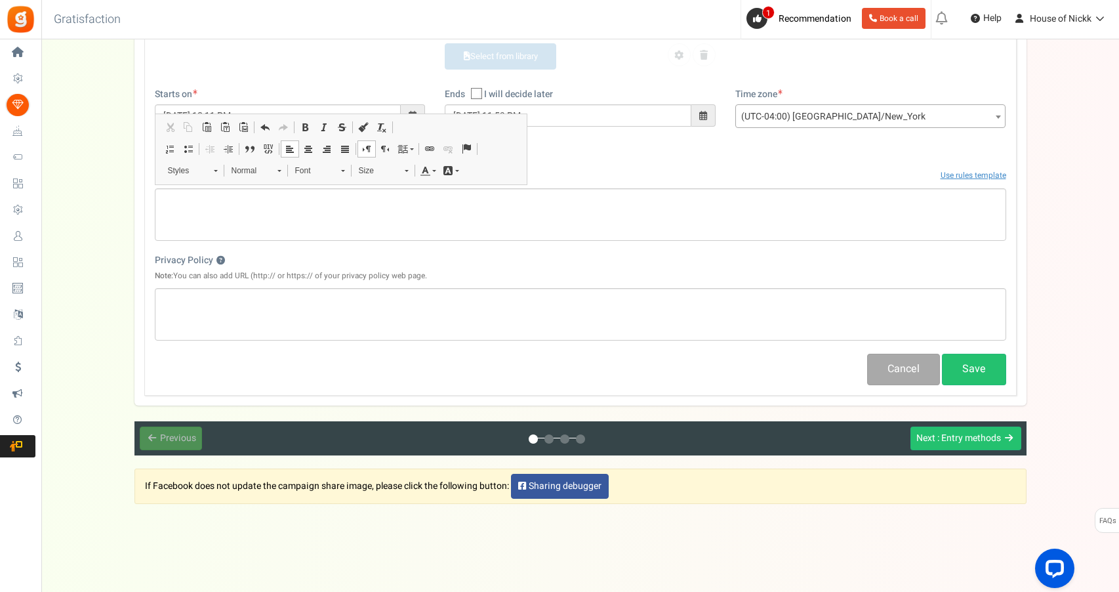
click at [468, 274] on p "Note: You can also add URL (http:// or https:// of your privacy policy web page." at bounding box center [580, 275] width 851 height 11
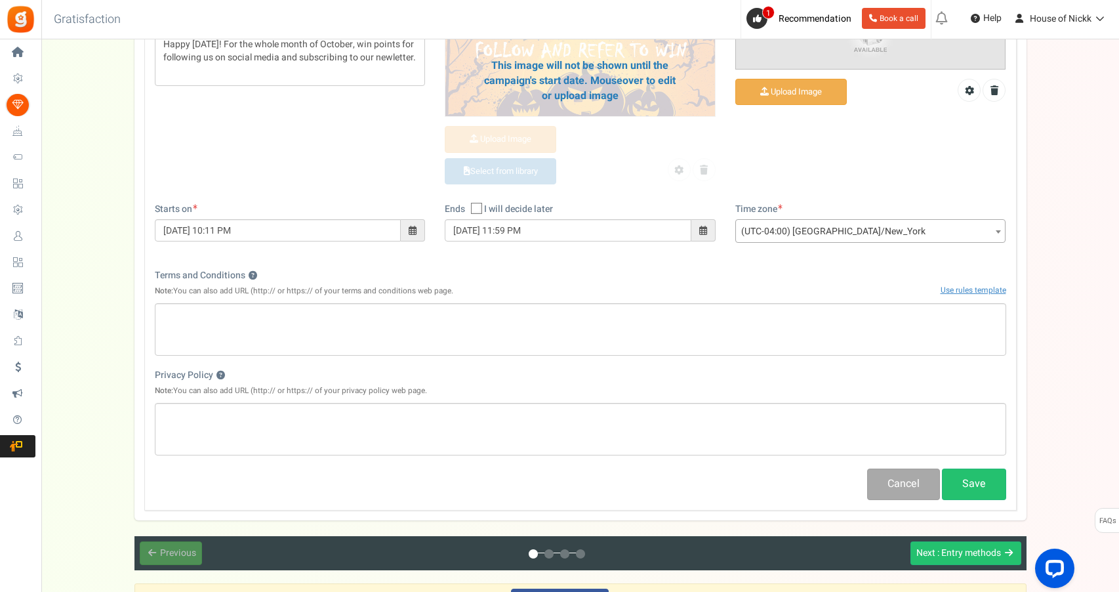
scroll to position [256, 0]
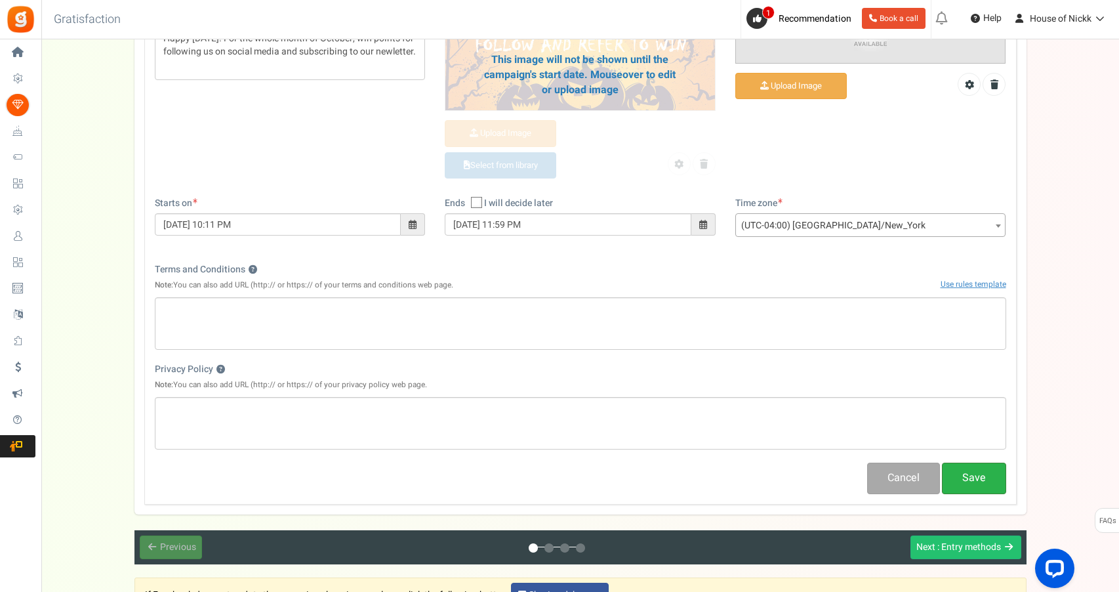
click at [964, 470] on button "Save" at bounding box center [974, 477] width 64 height 31
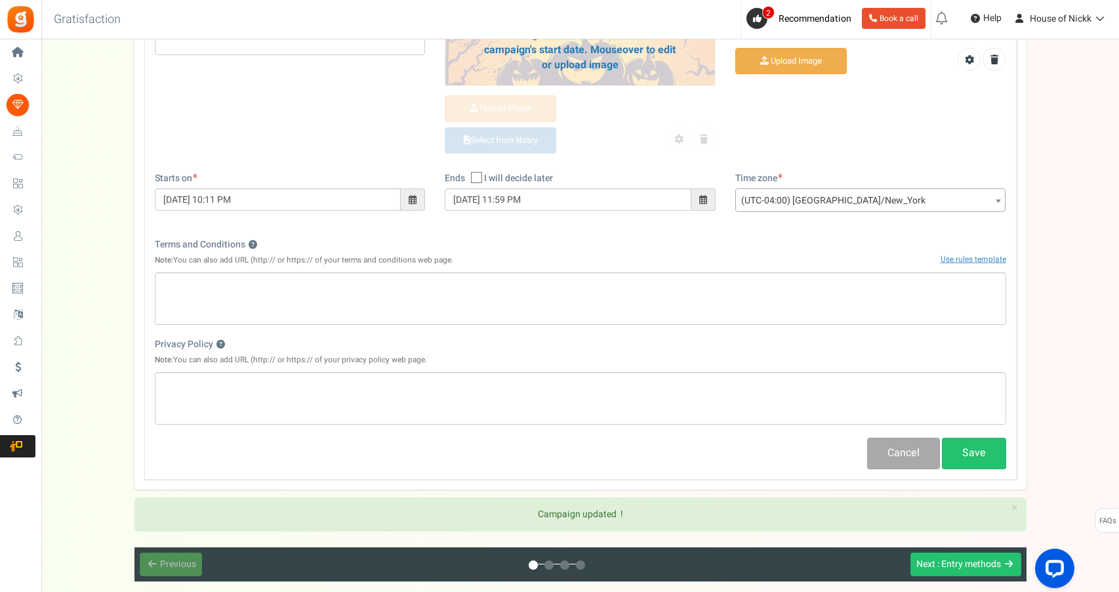
scroll to position [284, 0]
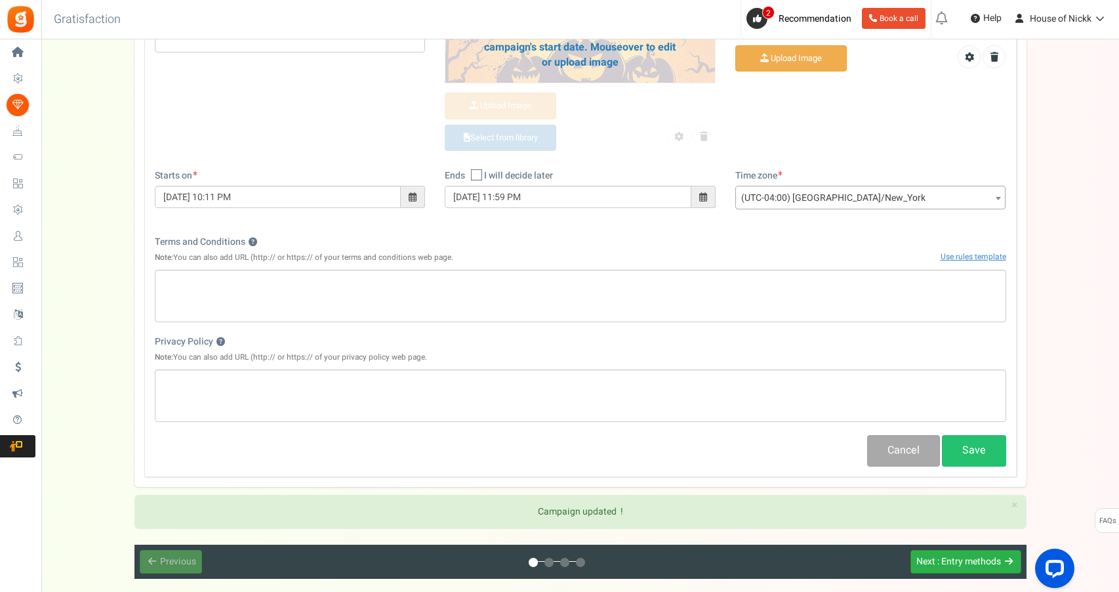
click at [969, 561] on span ": Entry methods" at bounding box center [969, 561] width 64 height 14
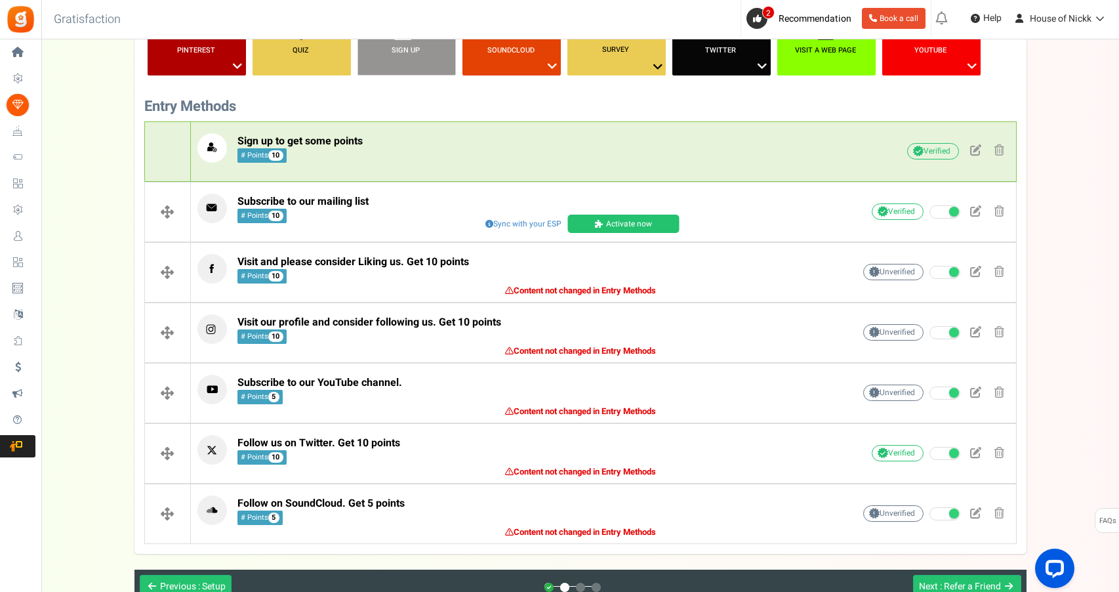
click at [264, 143] on span "Sign up to get some points" at bounding box center [299, 141] width 125 height 14
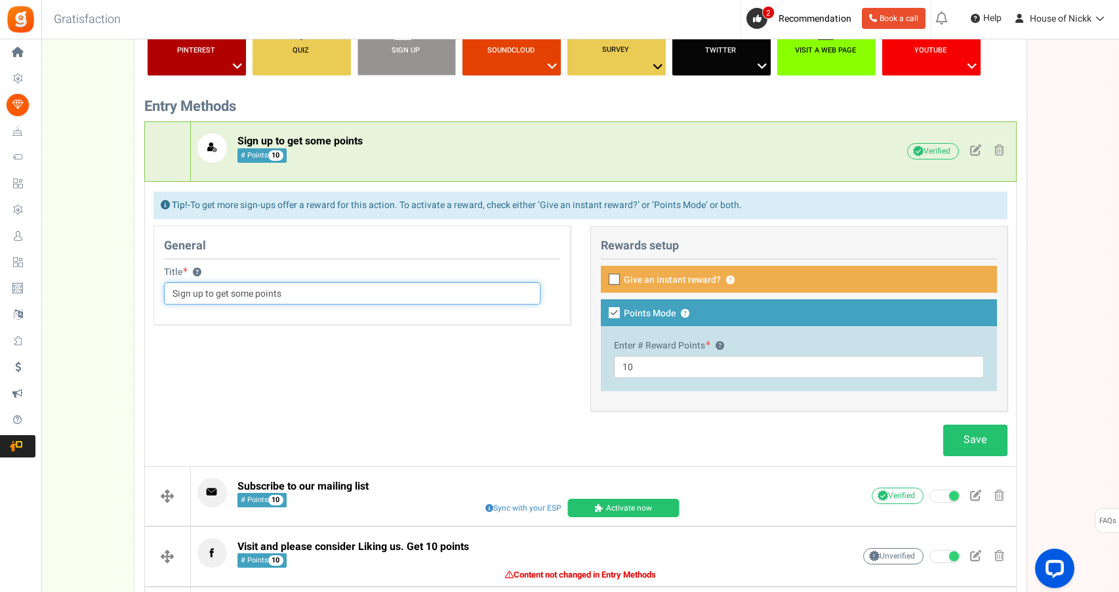
click at [315, 286] on input "Sign up to get some points" at bounding box center [352, 293] width 376 height 22
drag, startPoint x: 294, startPoint y: 288, endPoint x: 203, endPoint y: 294, distance: 90.7
click at [203, 294] on input "Sign up to get some points" at bounding box center [352, 293] width 376 height 22
type input "Sign up for the rewards program"
click at [632, 281] on span "Give an instant reward?" at bounding box center [672, 280] width 97 height 13
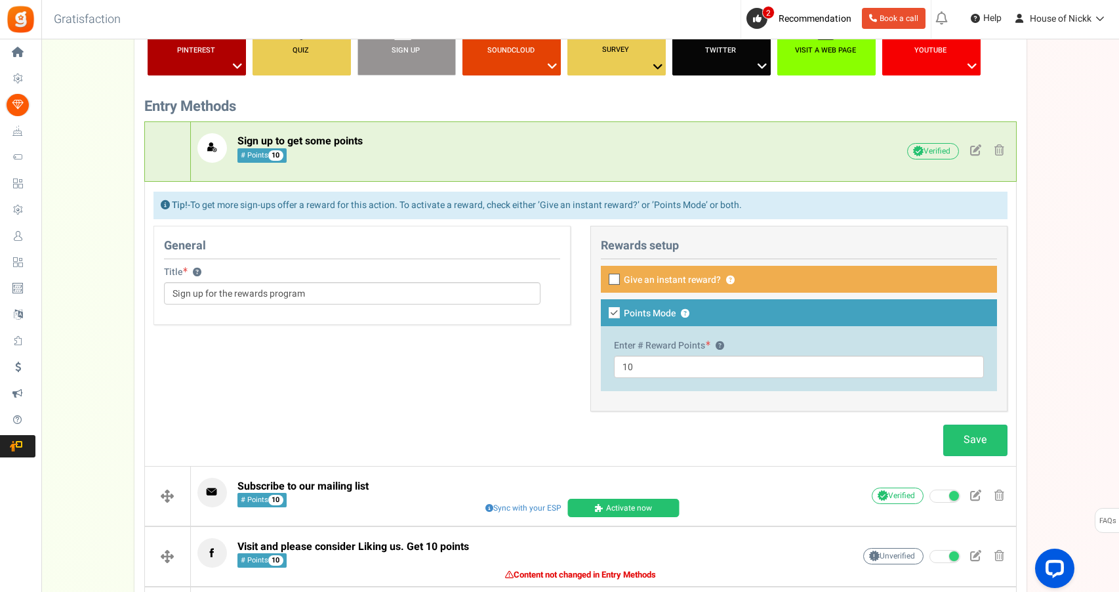
click at [604, 281] on input "Give an instant reward? ?" at bounding box center [600, 280] width 9 height 9
checkbox input "true"
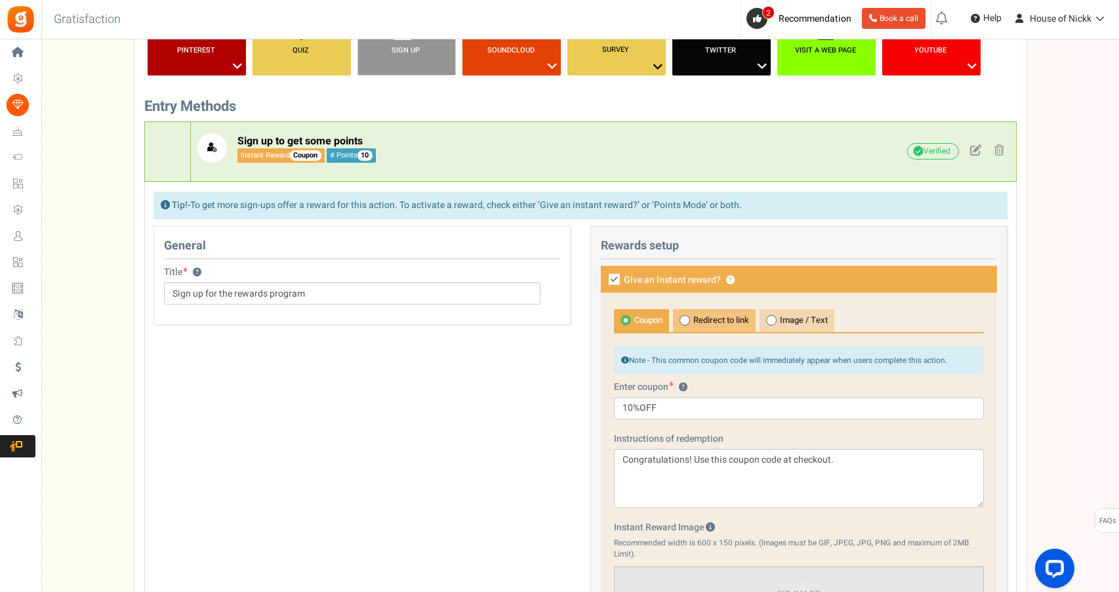
click at [729, 315] on span "Redirect to link" at bounding box center [714, 320] width 83 height 23
click at [681, 315] on input "Redirect to link" at bounding box center [677, 316] width 9 height 9
radio input "true"
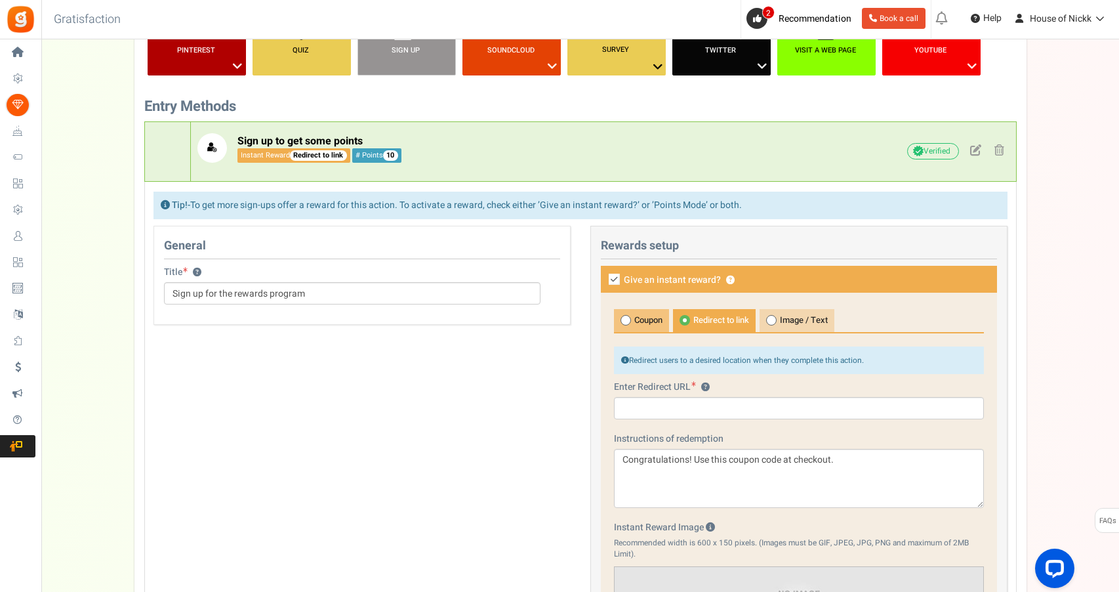
click at [639, 316] on span "Coupon" at bounding box center [641, 320] width 55 height 23
click at [622, 316] on input "Coupon" at bounding box center [618, 316] width 9 height 9
radio input "true"
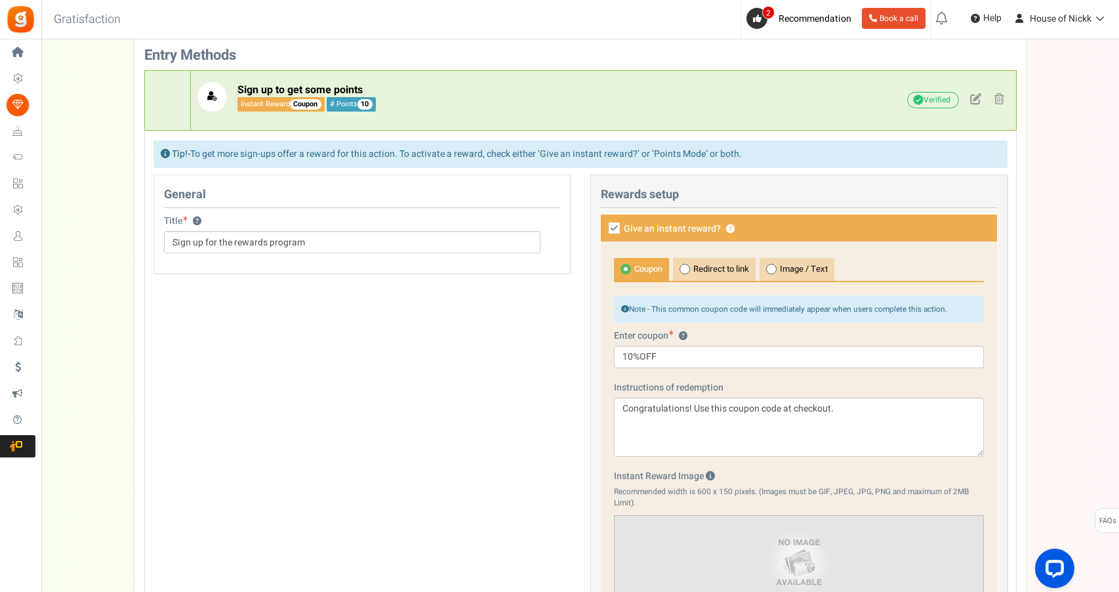
scroll to position [327, 0]
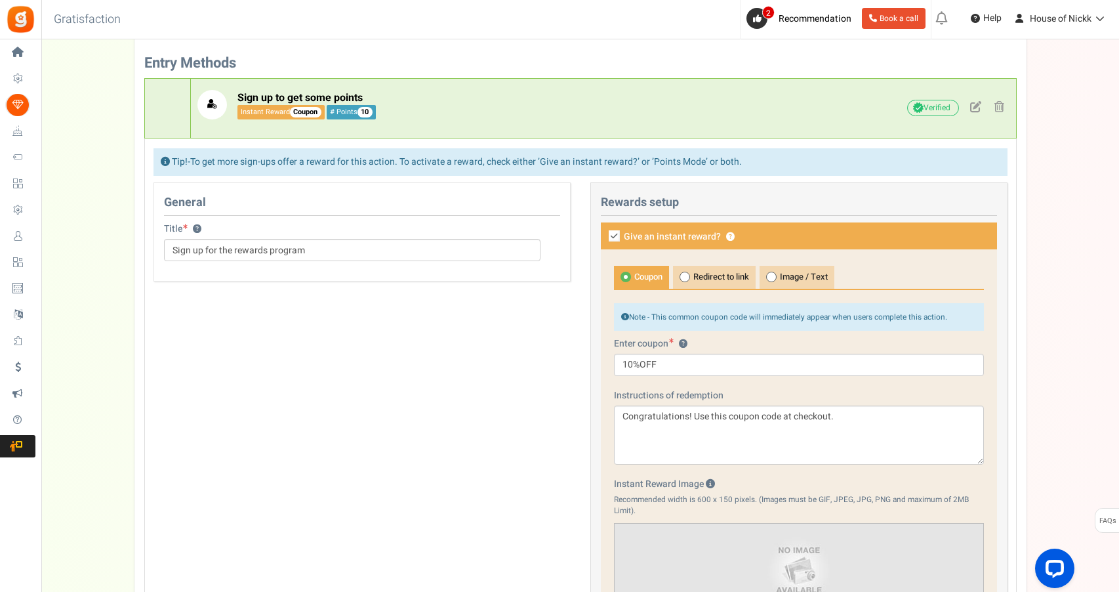
click at [636, 245] on label "Give an instant reward? ?" at bounding box center [799, 235] width 396 height 27
click at [604, 241] on input "Give an instant reward? ?" at bounding box center [600, 237] width 9 height 9
checkbox input "false"
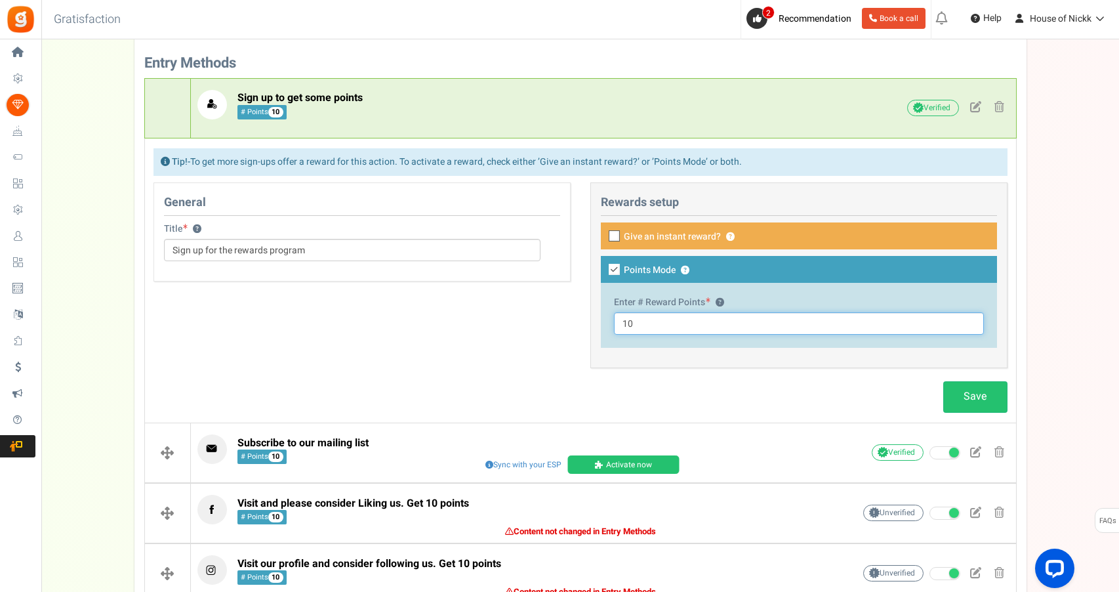
click at [668, 323] on input "10" at bounding box center [799, 323] width 370 height 22
type input "25"
click at [564, 342] on div "General Title ? Sign up for the rewards program This campaign category can have…" at bounding box center [581, 281] width 874 height 199
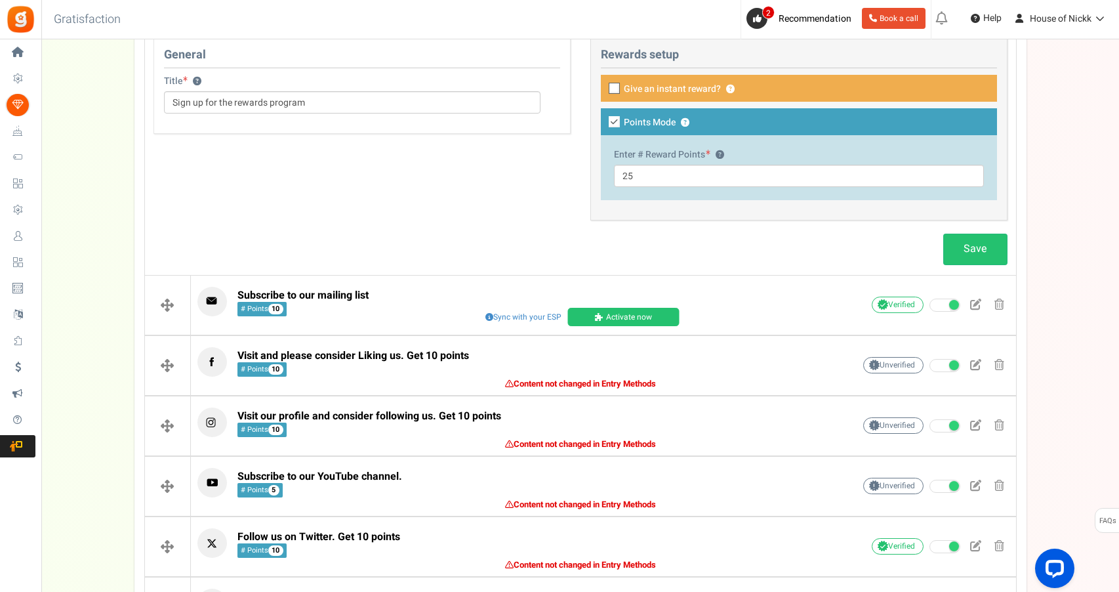
scroll to position [477, 0]
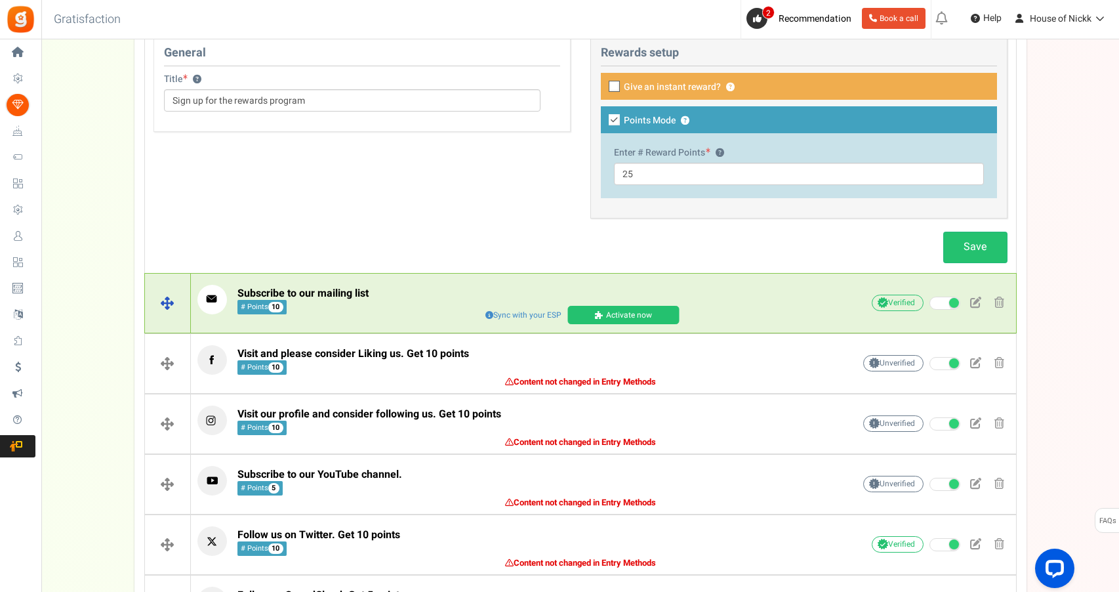
click at [595, 312] on span at bounding box center [600, 315] width 11 height 8
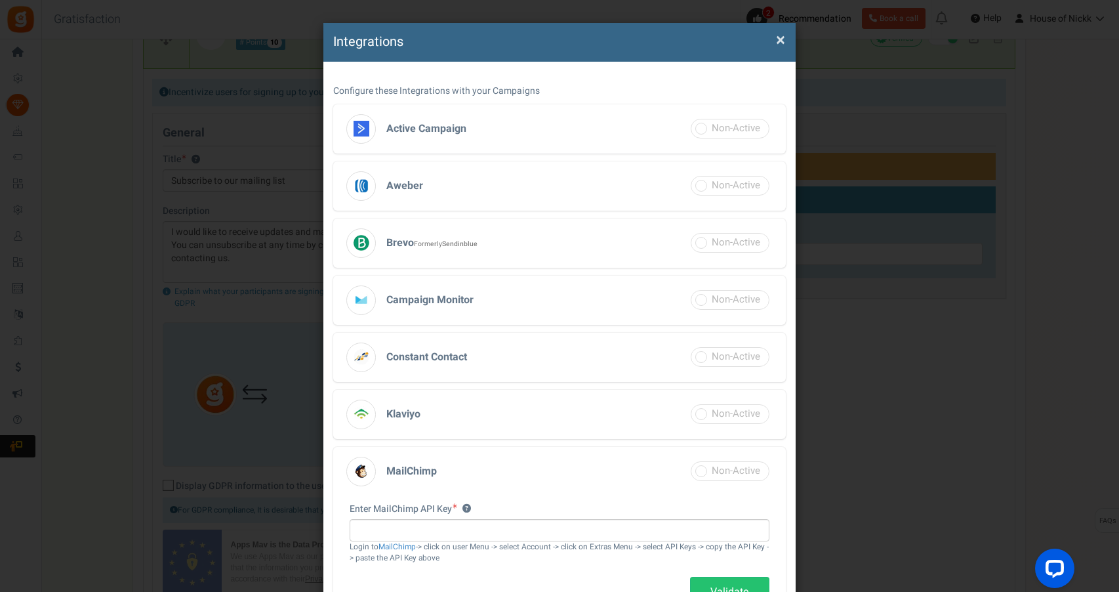
scroll to position [29, 0]
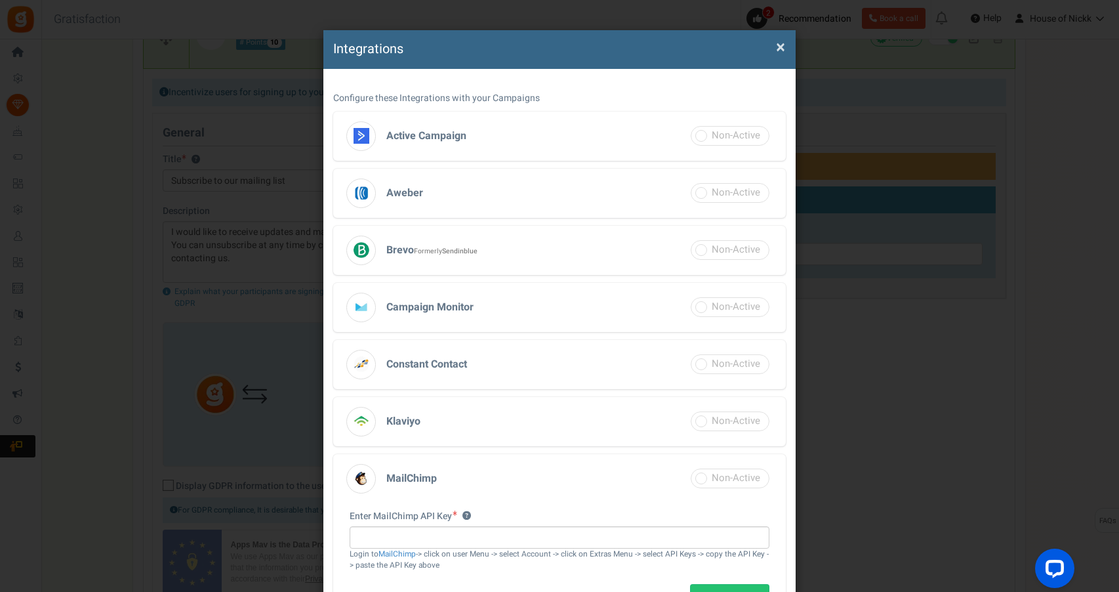
click at [781, 47] on span "×" at bounding box center [780, 47] width 9 height 25
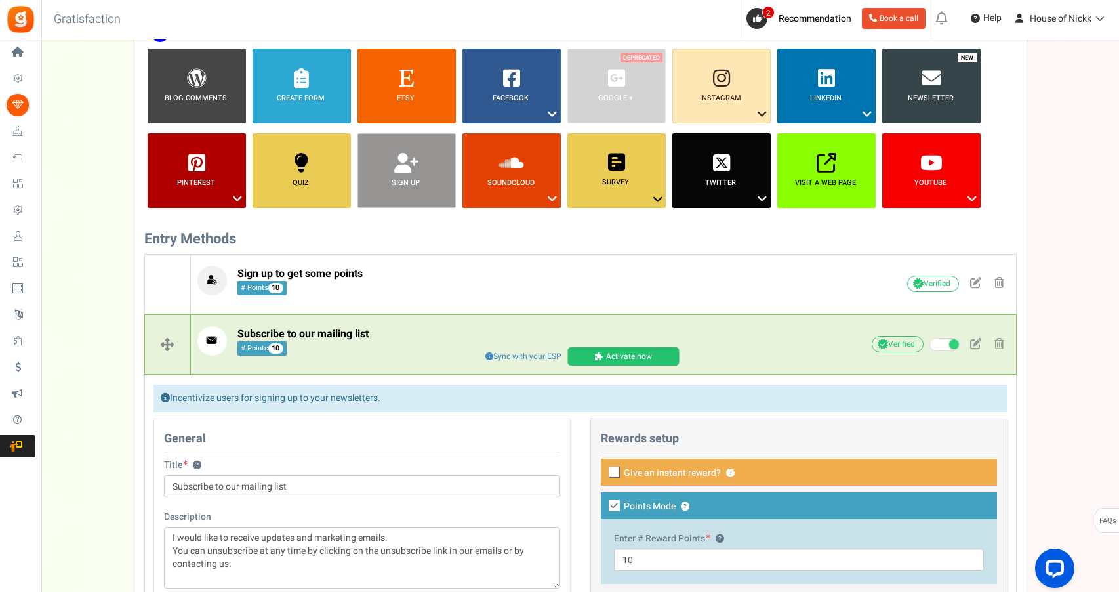
scroll to position [166, 0]
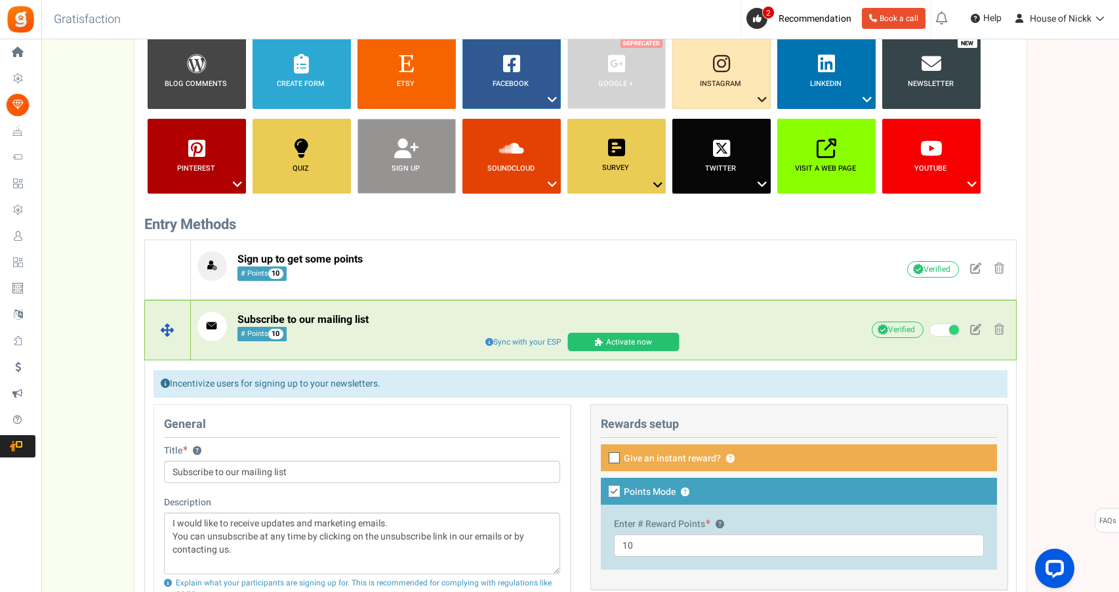
click at [455, 306] on div "Subscribe to our mailing list # Points 10 Sync with your ESP Activate now ESP s…" at bounding box center [603, 329] width 825 height 49
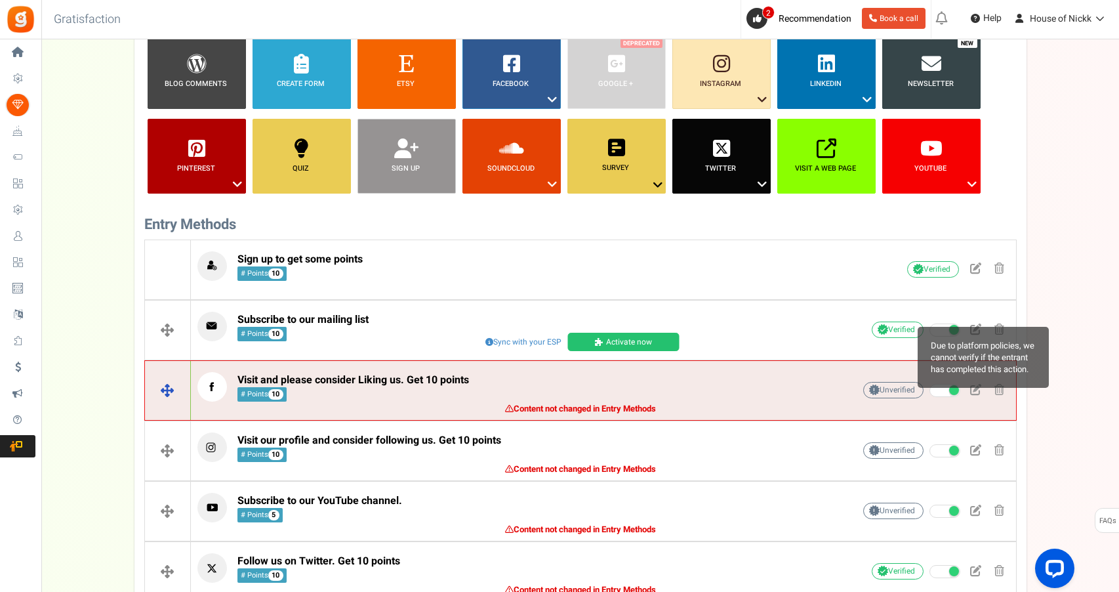
click at [909, 394] on span "Unverified Due to platform policies, we cannot verify if the entrant has comple…" at bounding box center [893, 390] width 60 height 16
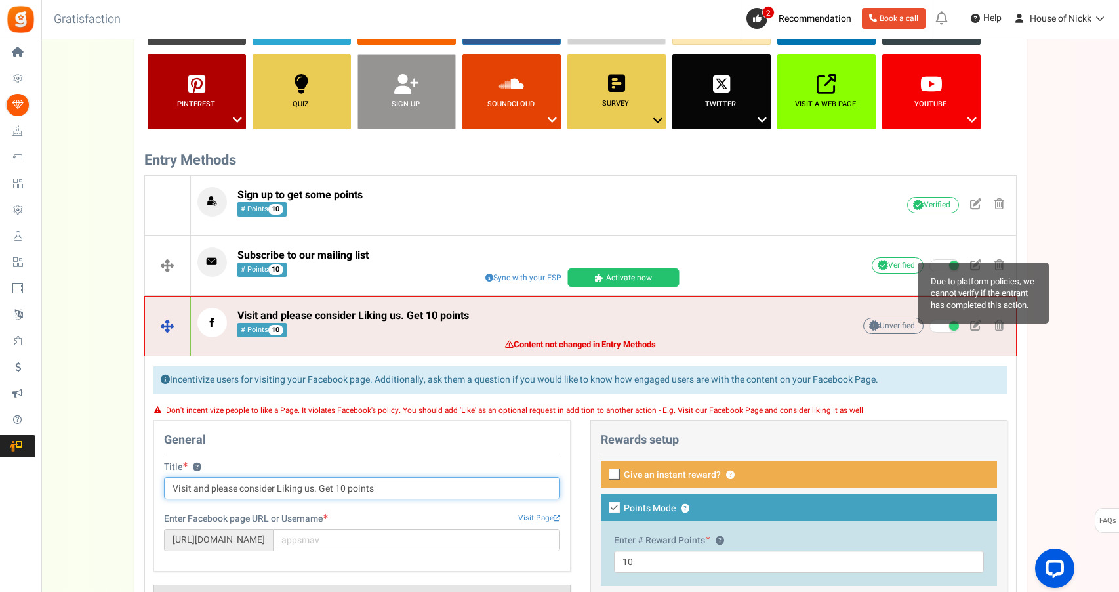
scroll to position [236, 0]
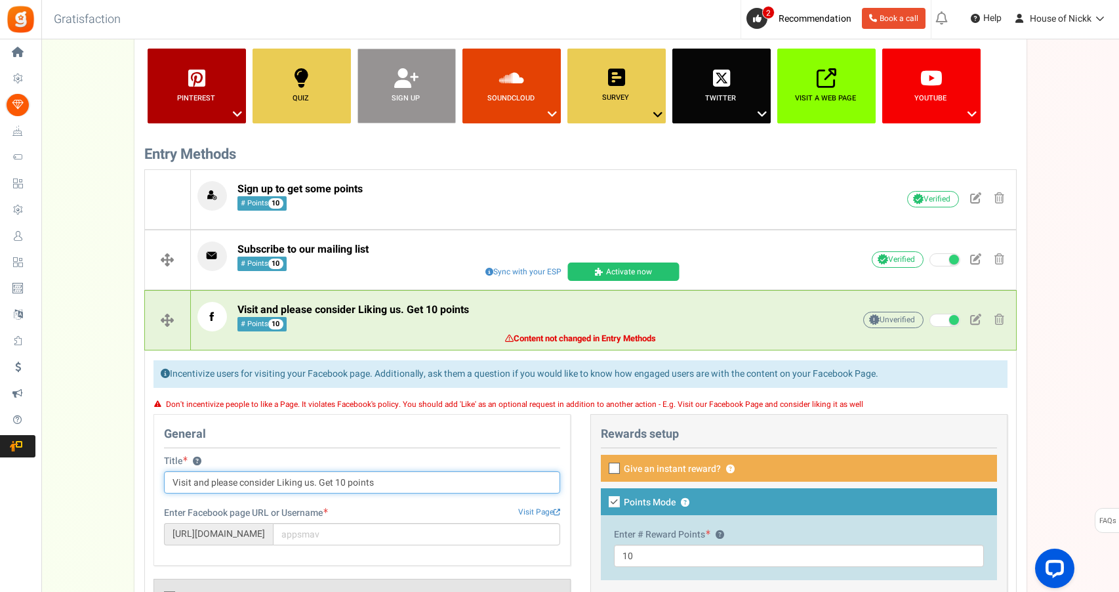
click at [198, 477] on input "Visit and please consider Liking us. Get 10 points" at bounding box center [362, 482] width 396 height 22
drag, startPoint x: 193, startPoint y: 477, endPoint x: 302, endPoint y: 483, distance: 109.7
click at [302, 483] on input "Visit and please consider Liking us. Get 10 points" at bounding box center [362, 482] width 396 height 22
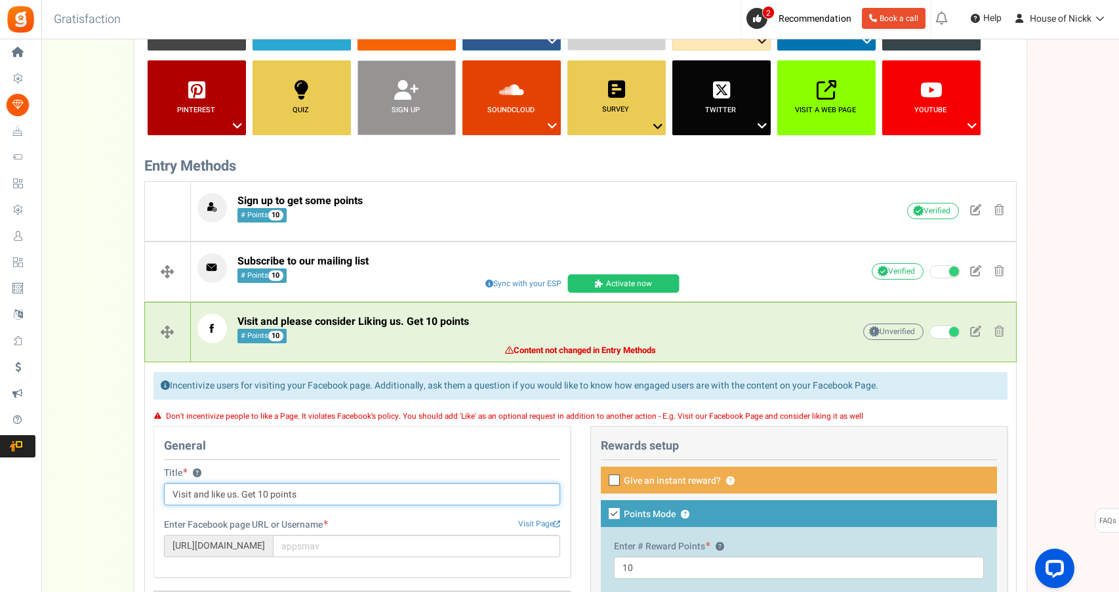
scroll to position [227, 0]
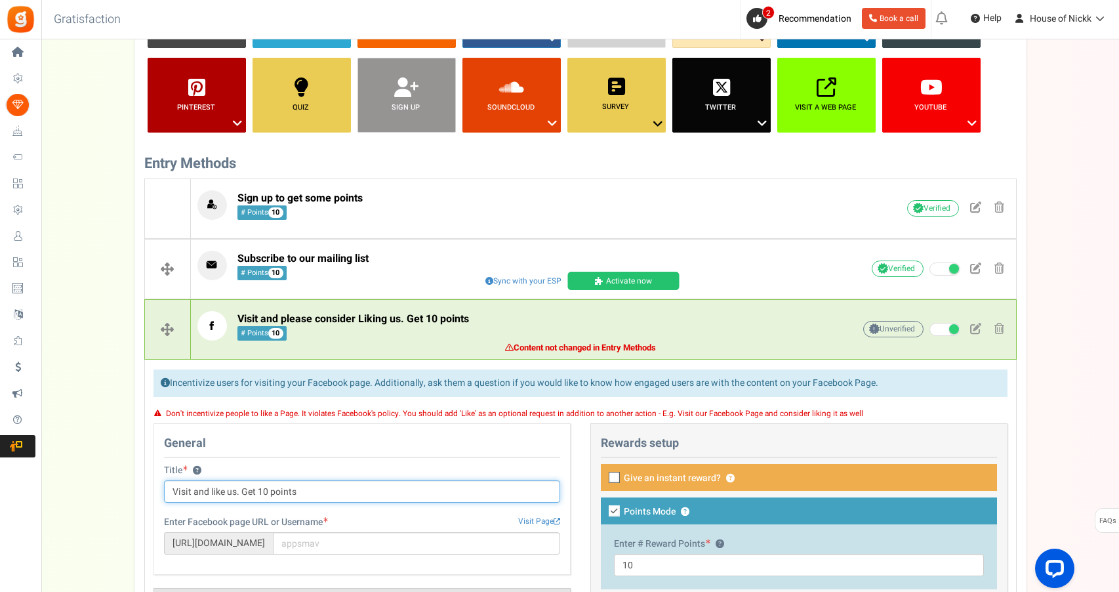
click at [251, 489] on input "Visit and like us. Get 10 points" at bounding box center [362, 491] width 396 height 22
drag, startPoint x: 251, startPoint y: 489, endPoint x: 303, endPoint y: 490, distance: 51.8
click at [303, 490] on input "Visit and like us. Receive 10 points" at bounding box center [362, 491] width 396 height 22
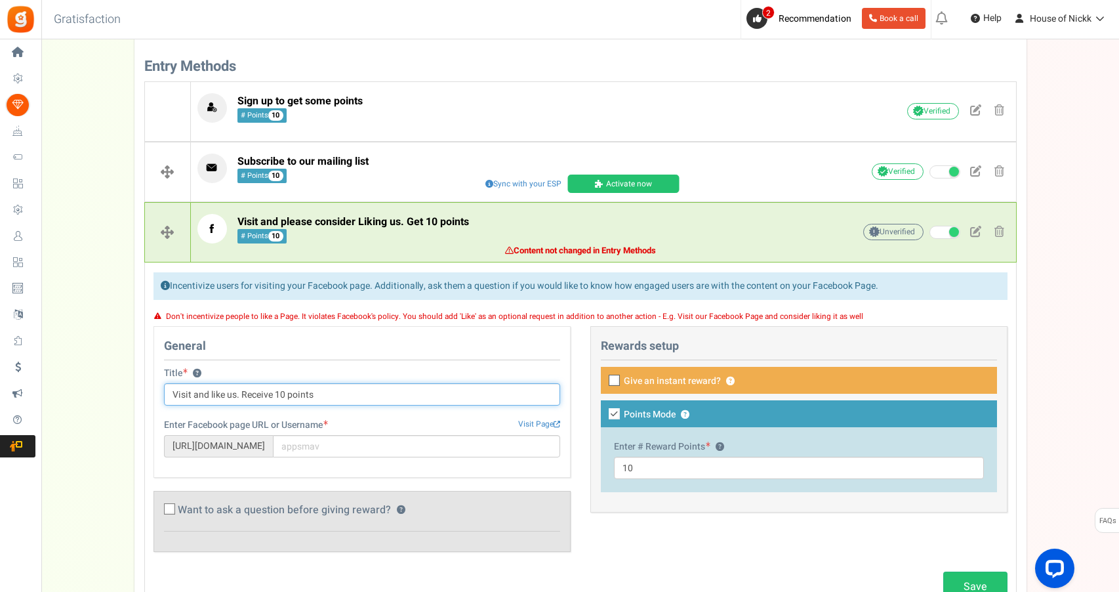
scroll to position [325, 0]
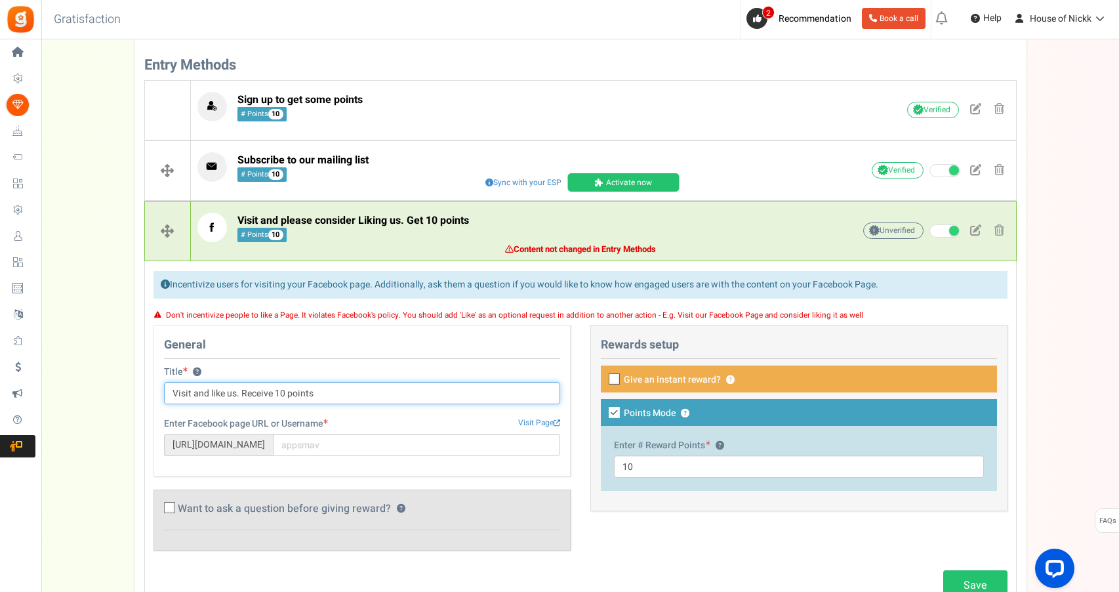
type input "Visit and like us. Receive 10 points"
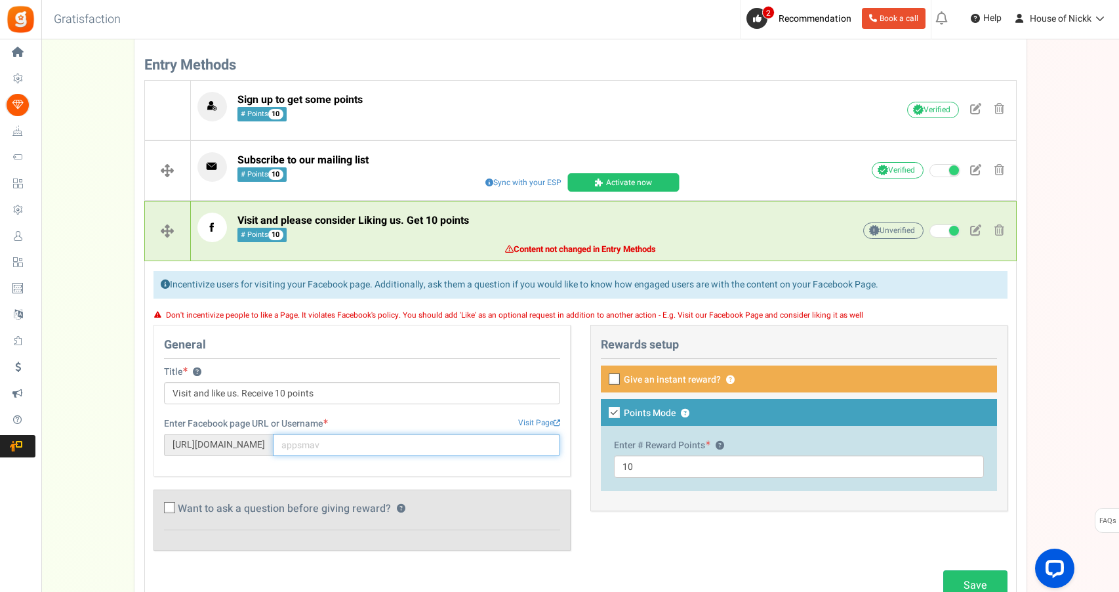
click at [341, 441] on input "text" at bounding box center [416, 445] width 287 height 22
type input "houseofnickk"
click at [289, 507] on span "Want to ask a question before giving reward?" at bounding box center [284, 509] width 213 height 12
click at [159, 507] on input "Want to ask a question before giving reward? ?" at bounding box center [155, 510] width 9 height 9
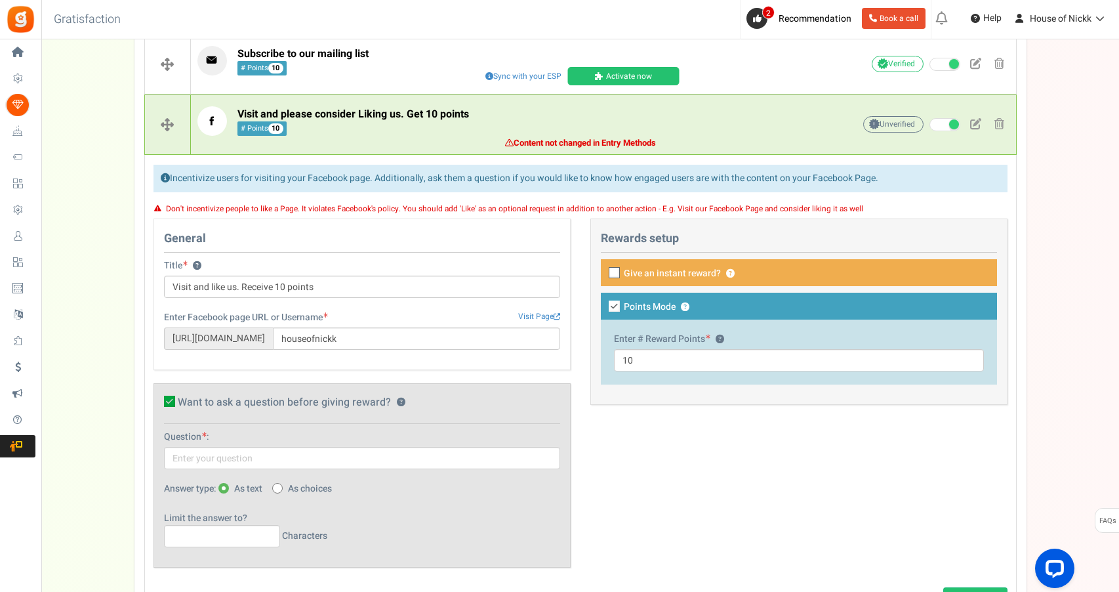
scroll to position [434, 0]
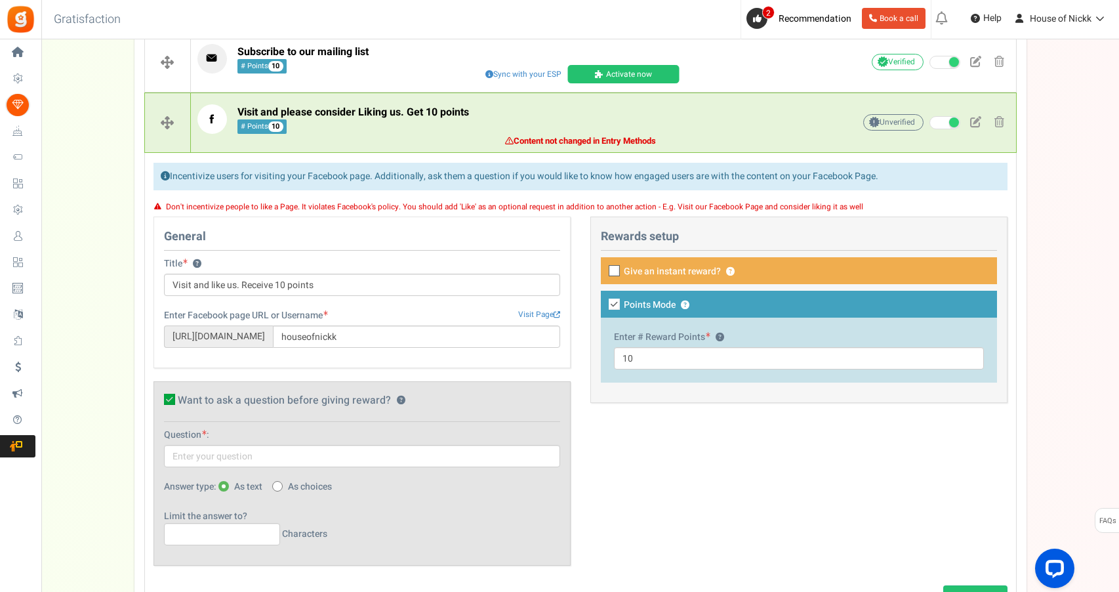
click at [229, 402] on span "Want to ask a question before giving reward?" at bounding box center [284, 401] width 213 height 12
click at [159, 402] on input "Want to ask a question before giving reward? ?" at bounding box center [155, 401] width 9 height 9
checkbox input "false"
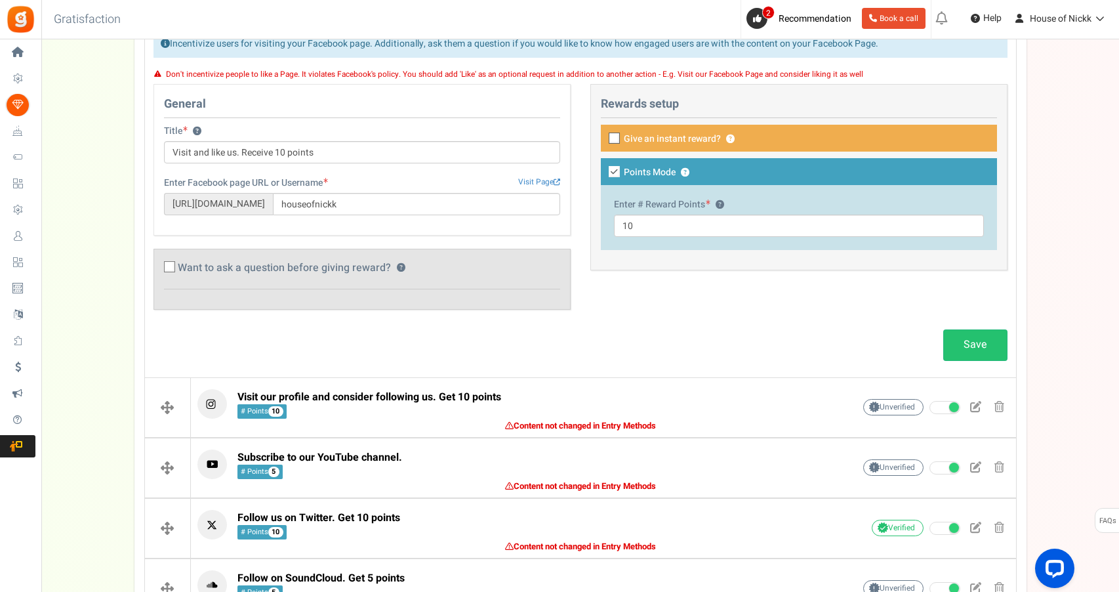
scroll to position [572, 0]
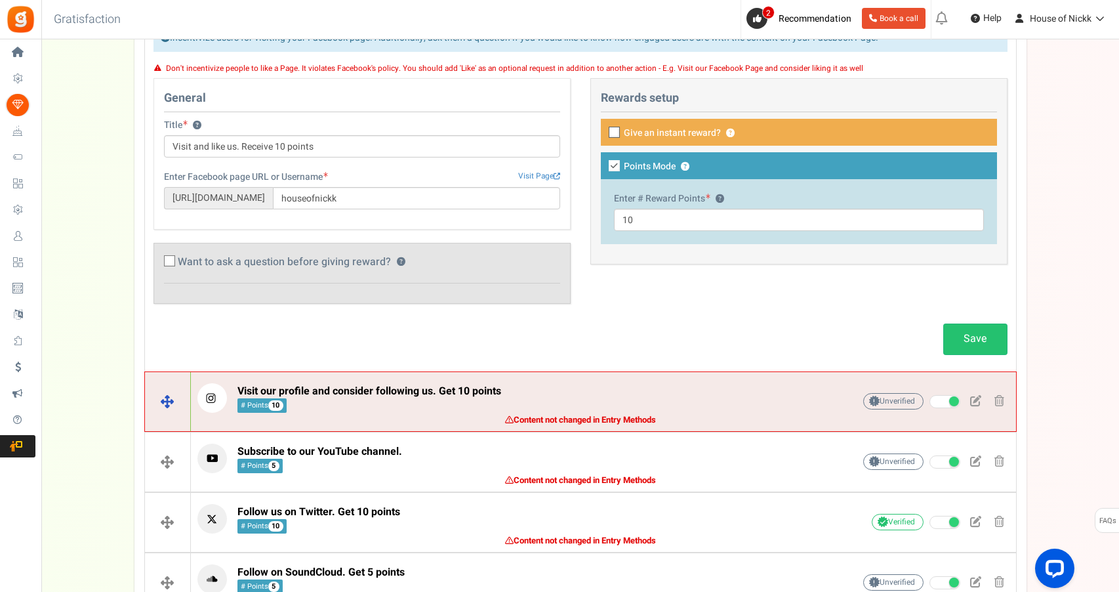
click at [378, 411] on span "Visit our profile and consider following us. Get 10 points # Points 10" at bounding box center [369, 398] width 264 height 28
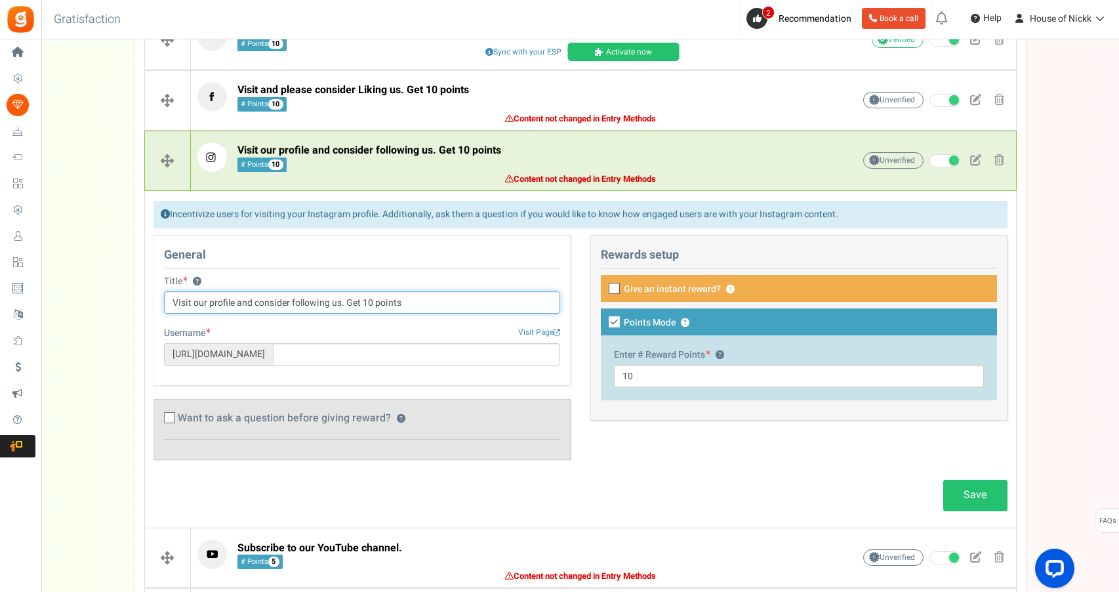
click at [209, 291] on input "Visit our profile and consider following us. Get 10 points" at bounding box center [362, 302] width 396 height 22
drag, startPoint x: 253, startPoint y: 296, endPoint x: 330, endPoint y: 297, distance: 77.4
click at [330, 297] on input "Visit our profile and consider following us. Get 10 points" at bounding box center [362, 302] width 396 height 22
type input "Visit our profile and follow us. Get 10 points"
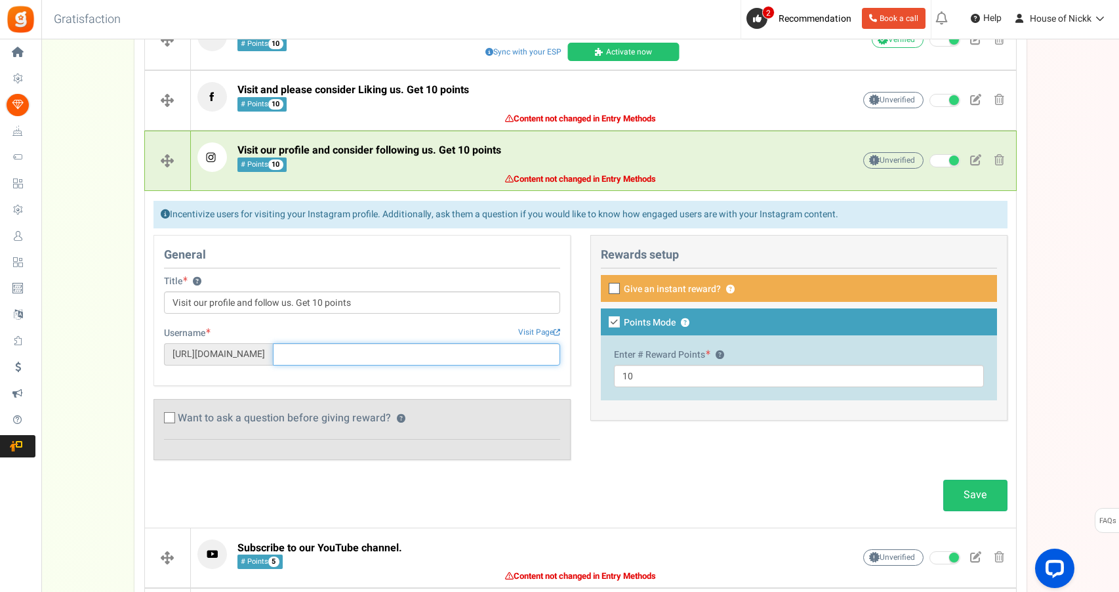
click at [382, 353] on input "text" at bounding box center [416, 354] width 287 height 22
type input "houseofnickk"
click at [624, 446] on div "General Title ? Visit our profile and follow us. Get 10 points Username Visit P…" at bounding box center [581, 354] width 874 height 239
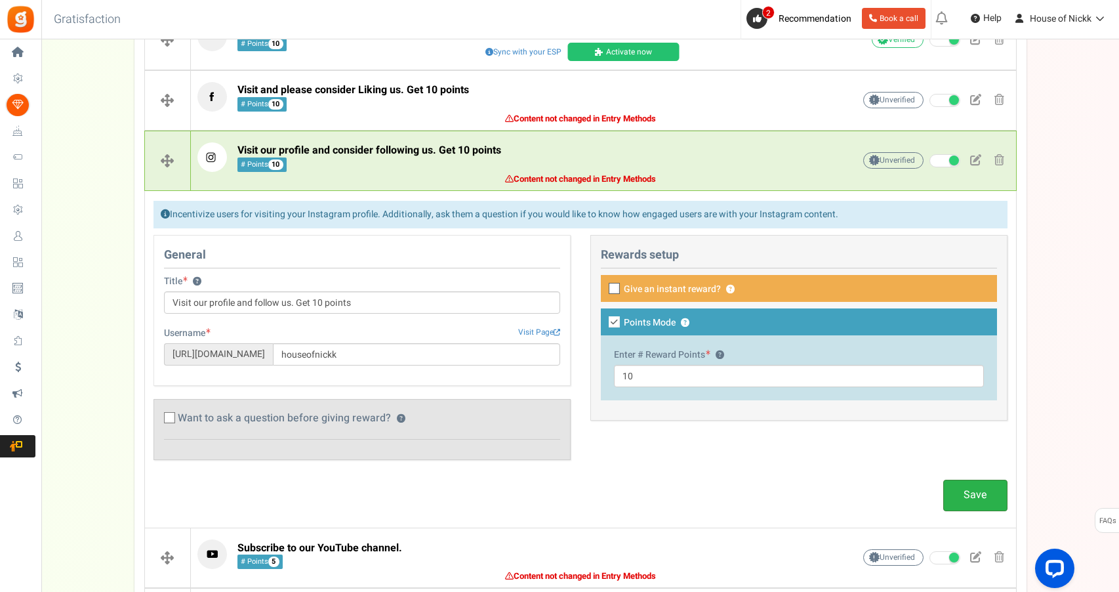
click at [962, 498] on link "Save" at bounding box center [975, 494] width 64 height 31
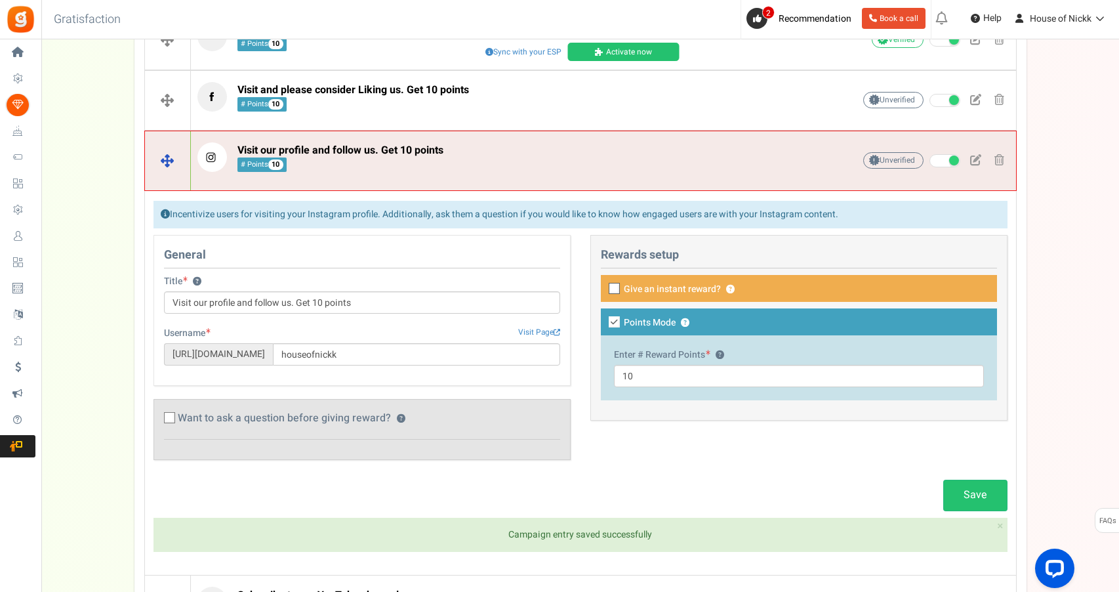
click at [434, 168] on span "Visit our profile and follow us. Get 10 points # Points 10" at bounding box center [340, 158] width 206 height 28
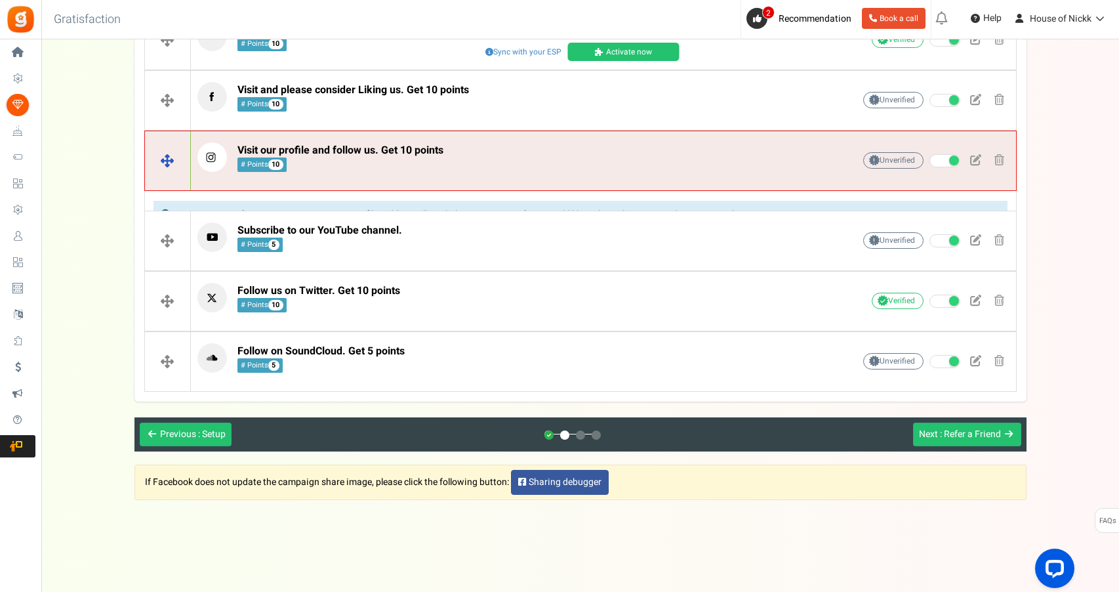
scroll to position [436, 0]
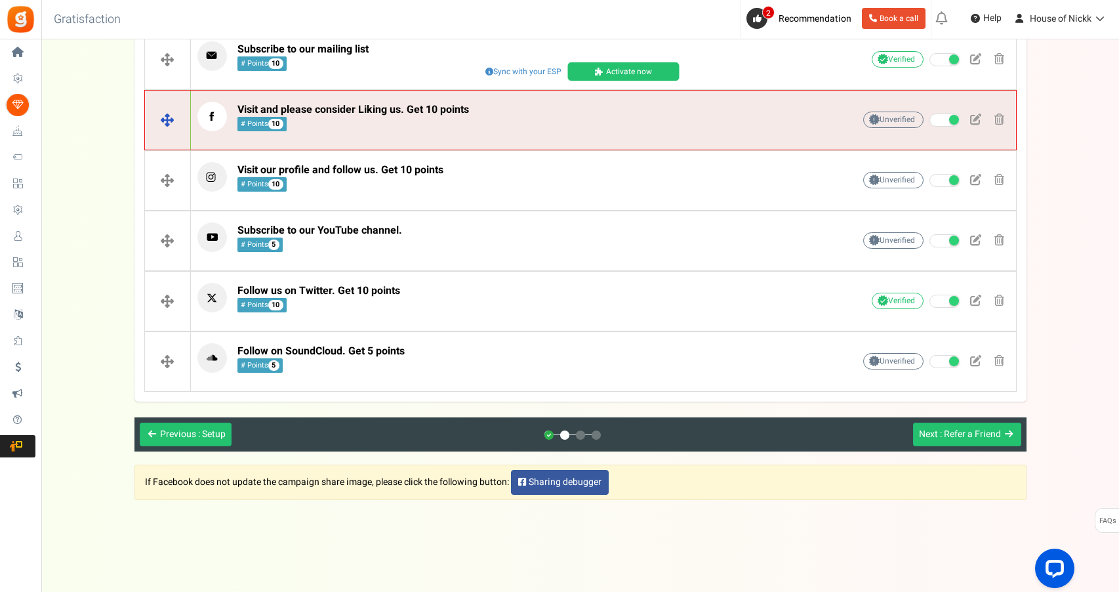
click at [497, 138] on div "Visit and please consider Liking us. Get 10 points # Points 10 Unverified Due t…" at bounding box center [603, 119] width 825 height 49
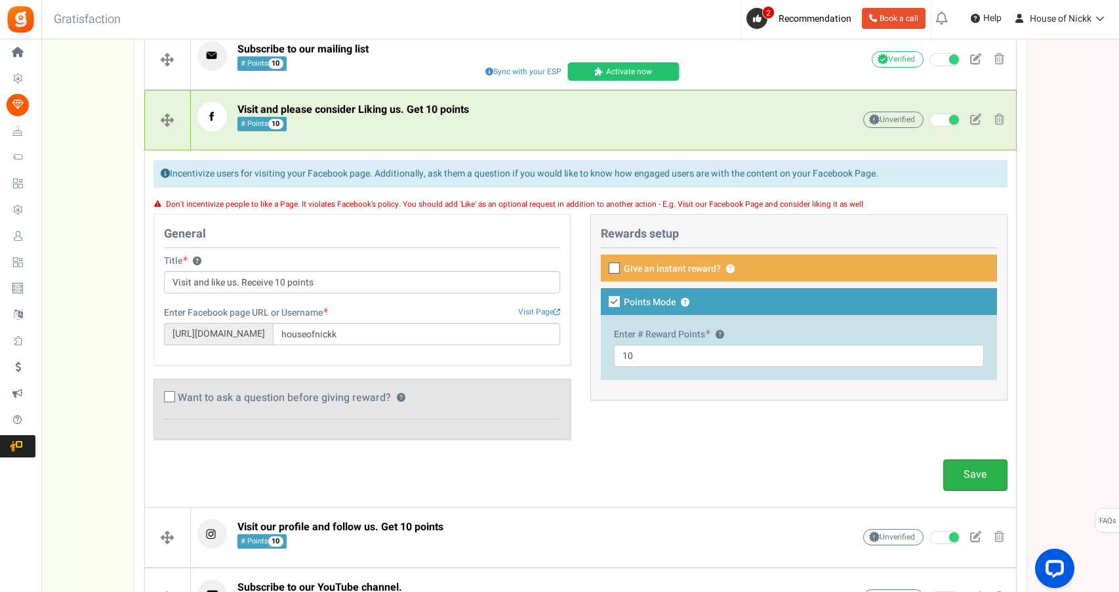
click at [950, 485] on link "Save" at bounding box center [975, 474] width 64 height 31
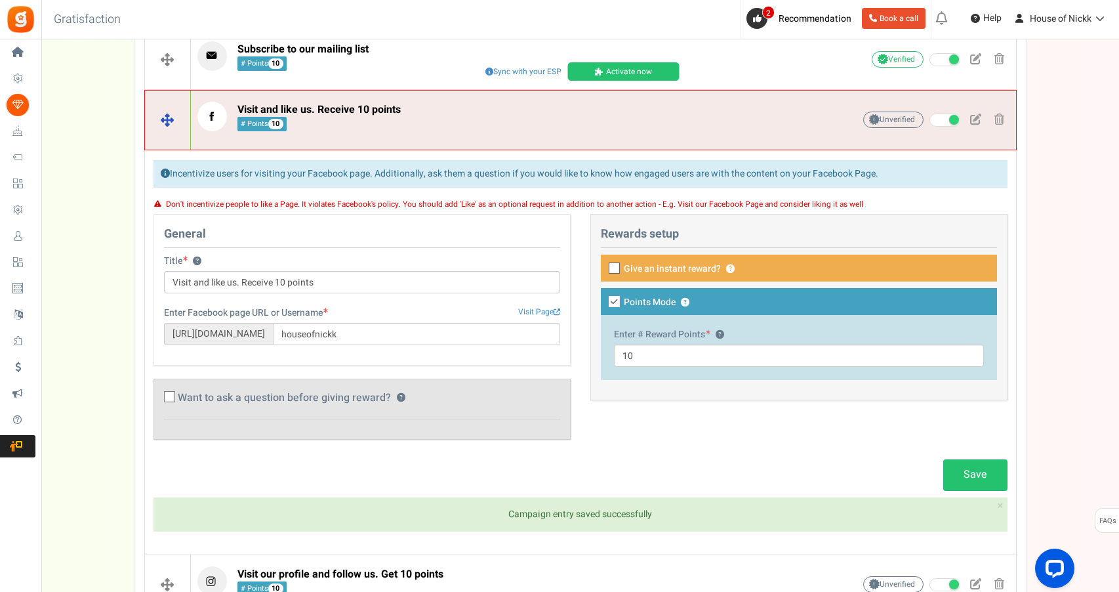
click at [411, 134] on div "Visit and like us. Receive 10 points # Points 10" at bounding box center [504, 120] width 615 height 36
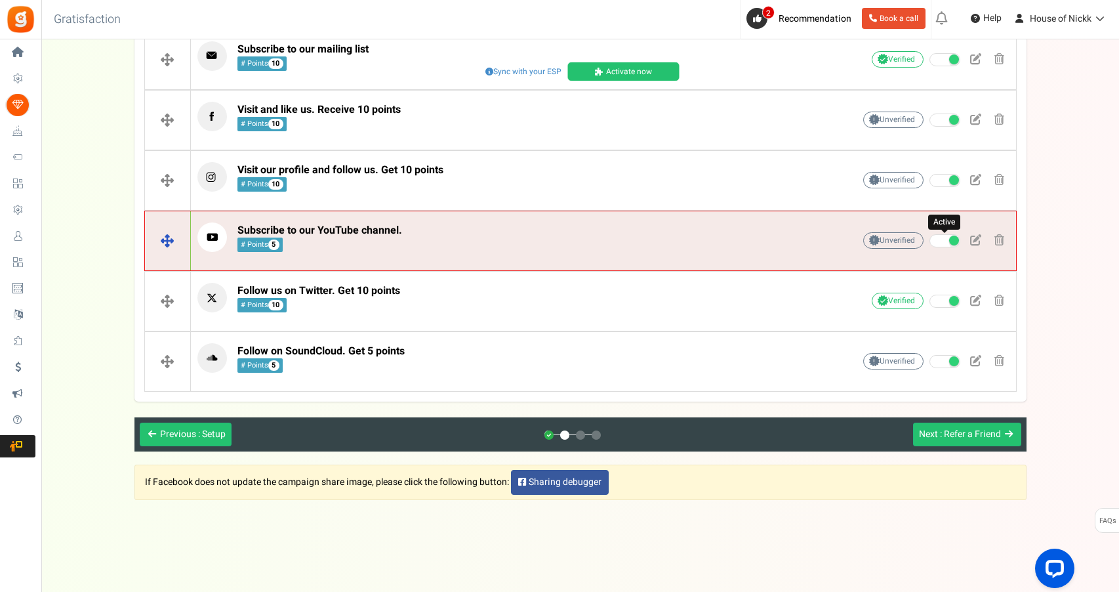
click at [946, 240] on span at bounding box center [944, 240] width 31 height 13
click at [929, 240] on input "Active" at bounding box center [929, 241] width 0 height 9
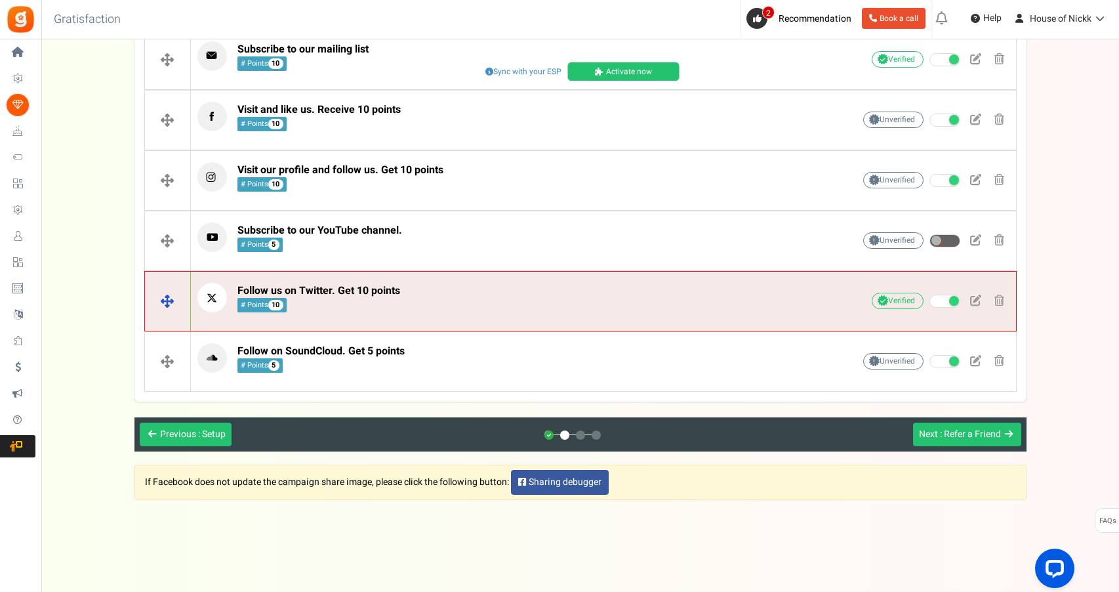
click at [950, 294] on span at bounding box center [944, 300] width 31 height 13
click at [929, 297] on input "checkbox" at bounding box center [929, 301] width 0 height 9
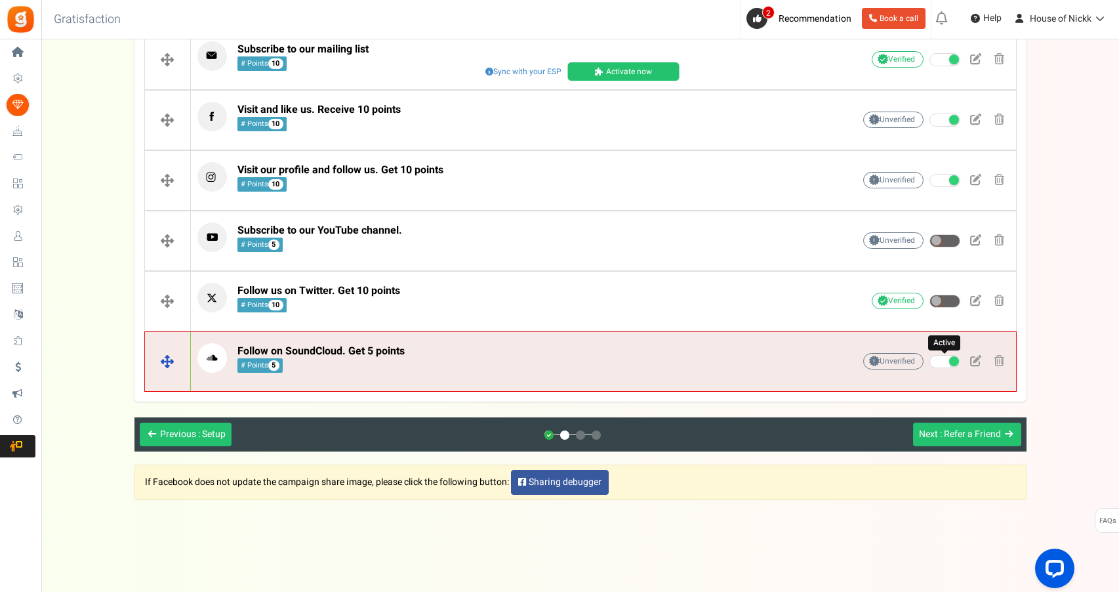
click at [950, 358] on span at bounding box center [954, 361] width 10 height 10
click at [929, 358] on input "Active" at bounding box center [929, 361] width 0 height 9
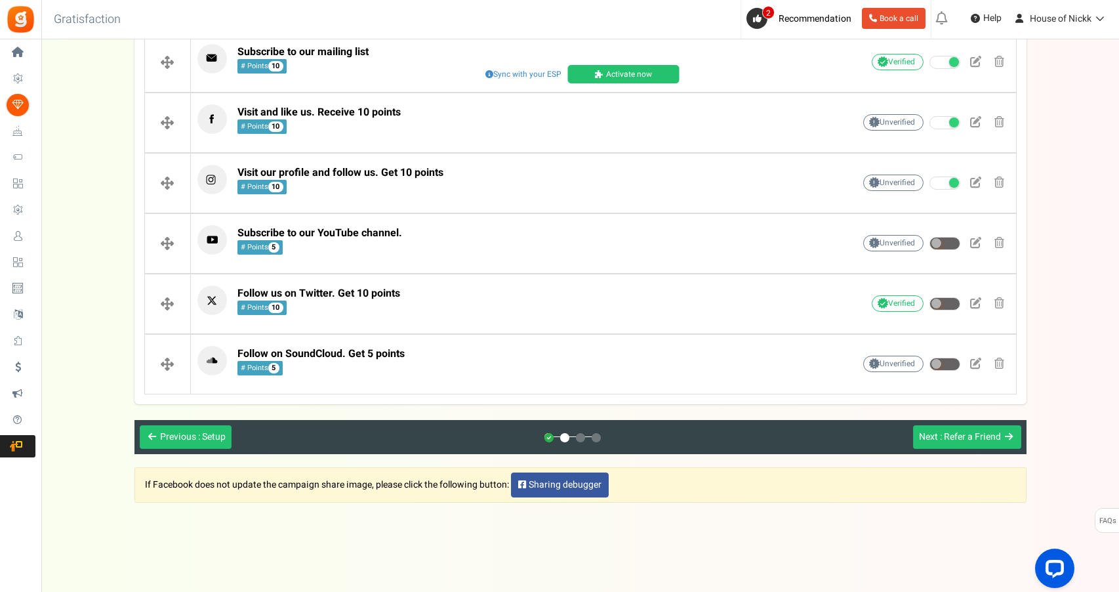
scroll to position [436, 0]
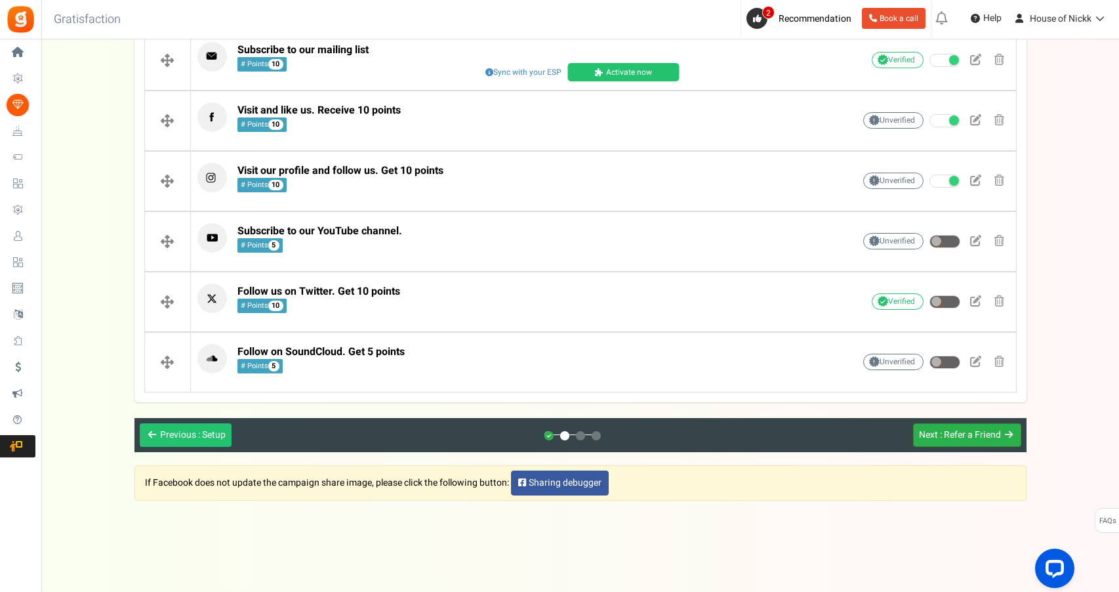
click at [969, 443] on button "Next : Refer a Friend" at bounding box center [967, 435] width 108 height 24
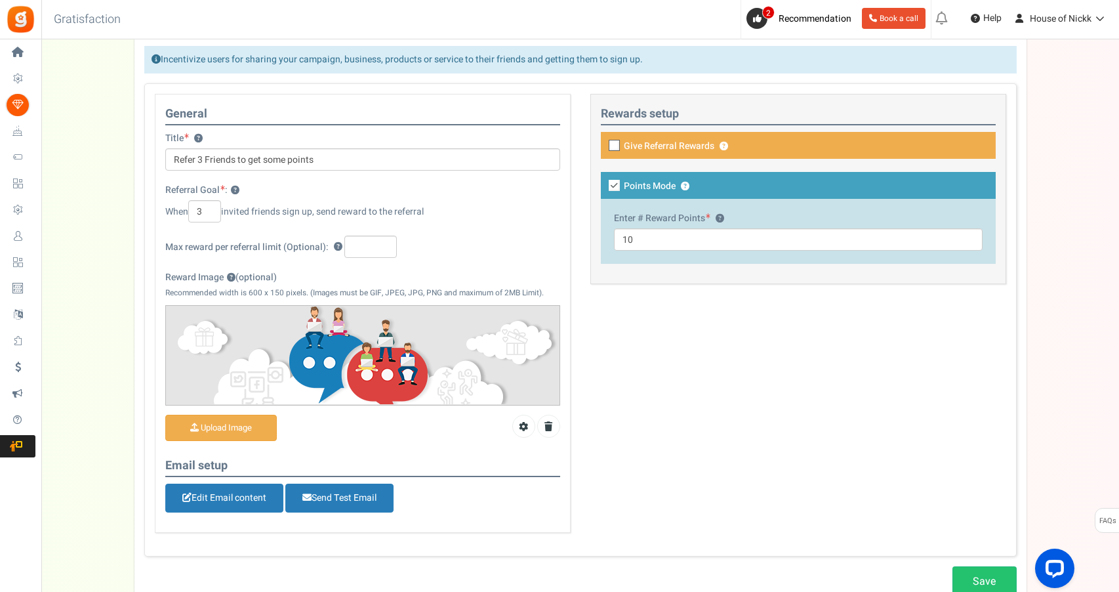
scroll to position [144, 0]
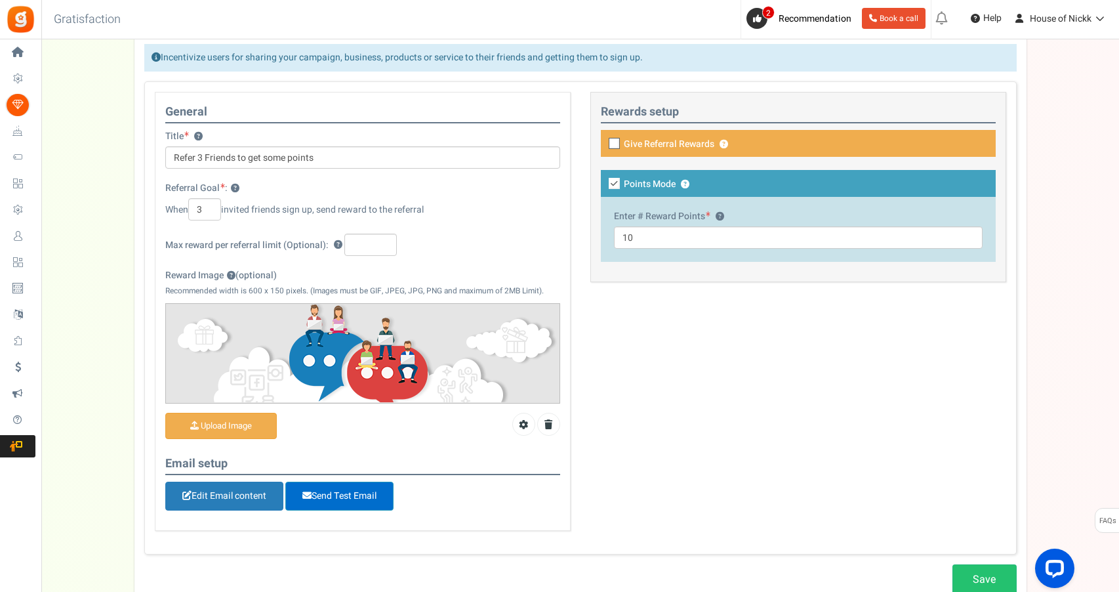
click at [324, 486] on span "Send Test Email" at bounding box center [339, 495] width 108 height 29
click at [369, 248] on input "text" at bounding box center [370, 244] width 52 height 22
type input "1"
click at [662, 293] on div "This campaign category can have no rewards for any action Rewards setup Give Re…" at bounding box center [798, 193] width 436 height 203
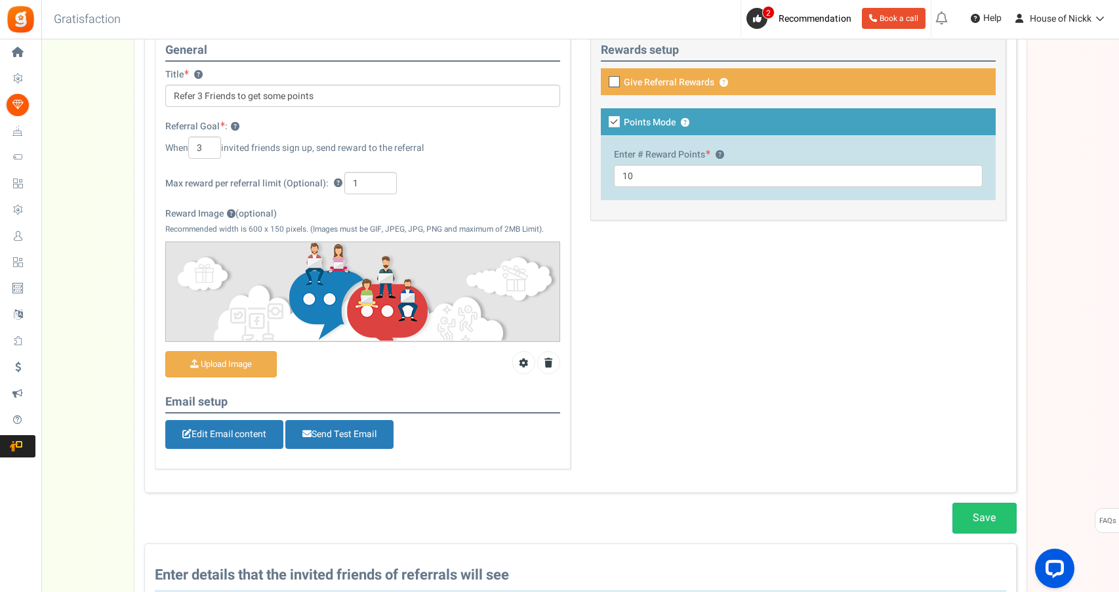
scroll to position [211, 0]
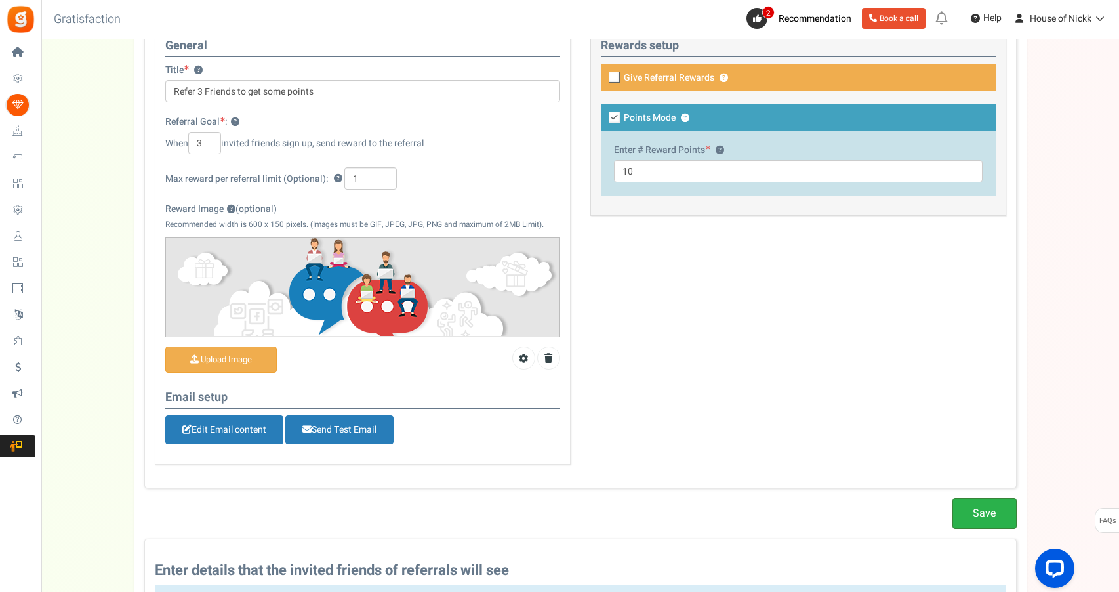
click at [963, 500] on link "Save" at bounding box center [984, 513] width 64 height 31
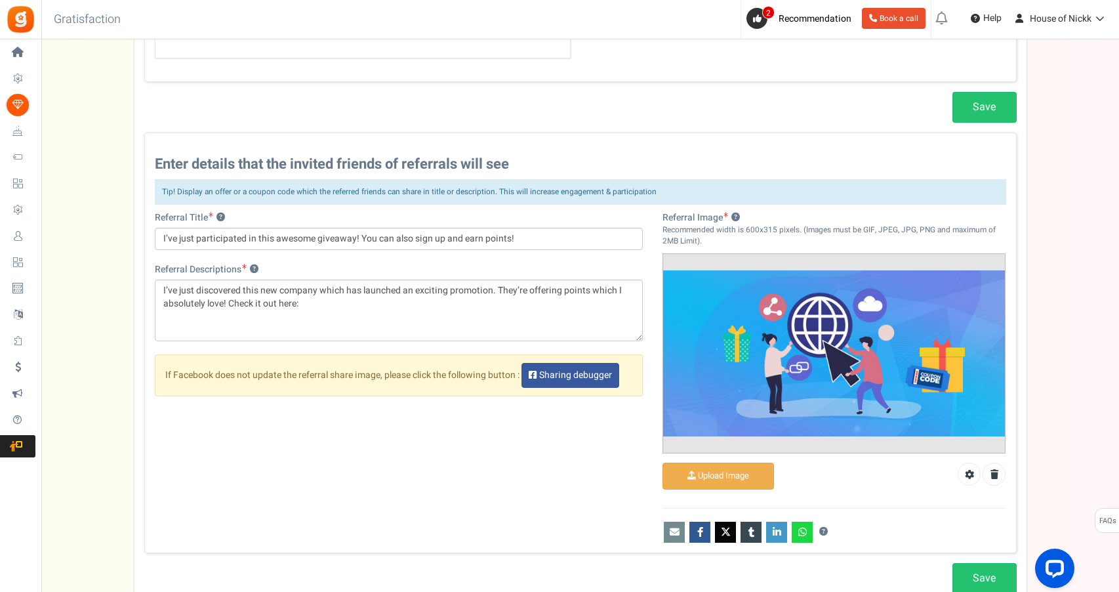
scroll to position [620, 0]
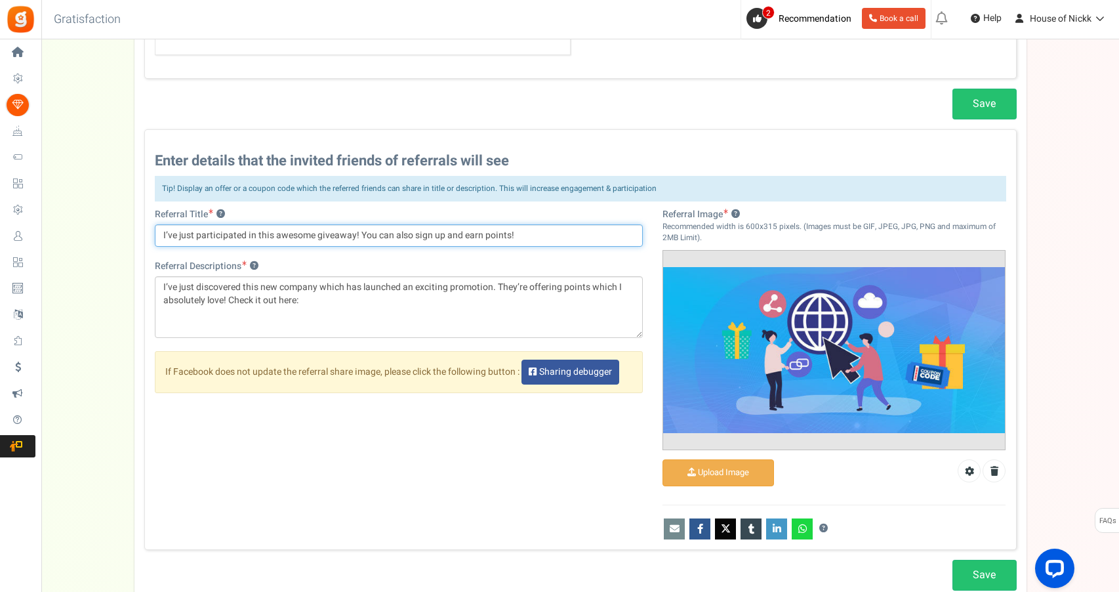
click at [291, 228] on input "I’ve just participated in this awesome giveaway! You can also sign up and earn …" at bounding box center [399, 235] width 489 height 22
click at [333, 237] on input "I’ve just participated in this awesome giveaway! You can also sign up and earn …" at bounding box center [399, 235] width 489 height 22
drag, startPoint x: 178, startPoint y: 228, endPoint x: 338, endPoint y: 226, distance: 160.7
click at [338, 226] on input "I’ve just participated in this awesome point! You can also sign up and earn poi…" at bounding box center [399, 235] width 489 height 22
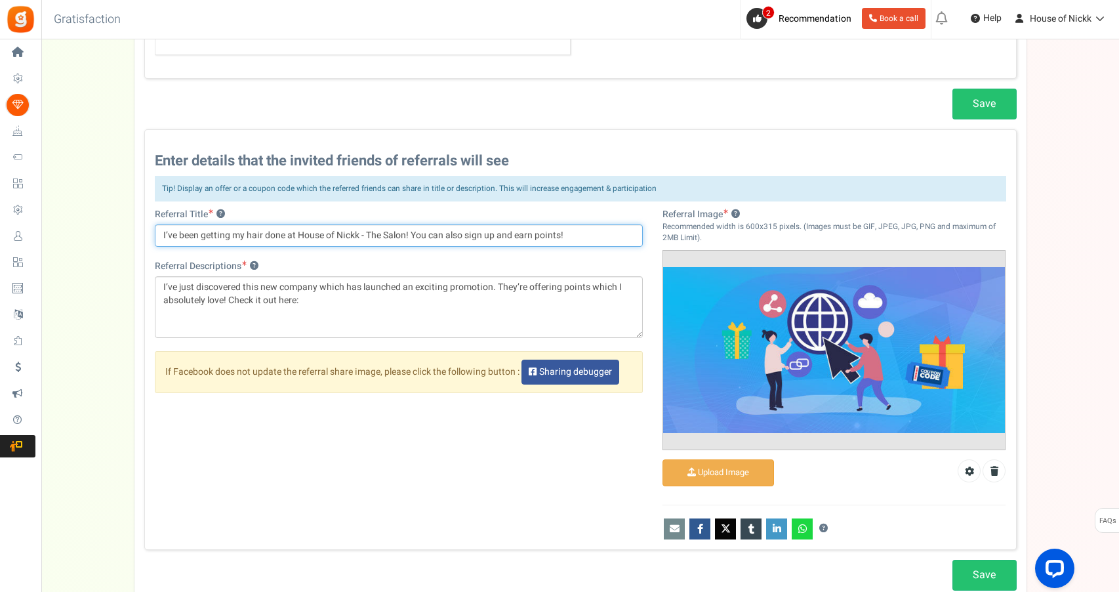
drag, startPoint x: 163, startPoint y: 228, endPoint x: 411, endPoint y: 226, distance: 247.9
click at [411, 226] on input "I’ve been getting my hair done at House of Nickk - The Salon! You can also sign…" at bounding box center [399, 235] width 489 height 22
type input "I’ve been getting my hair done at House of Nickk - The Salon! You can also sign…"
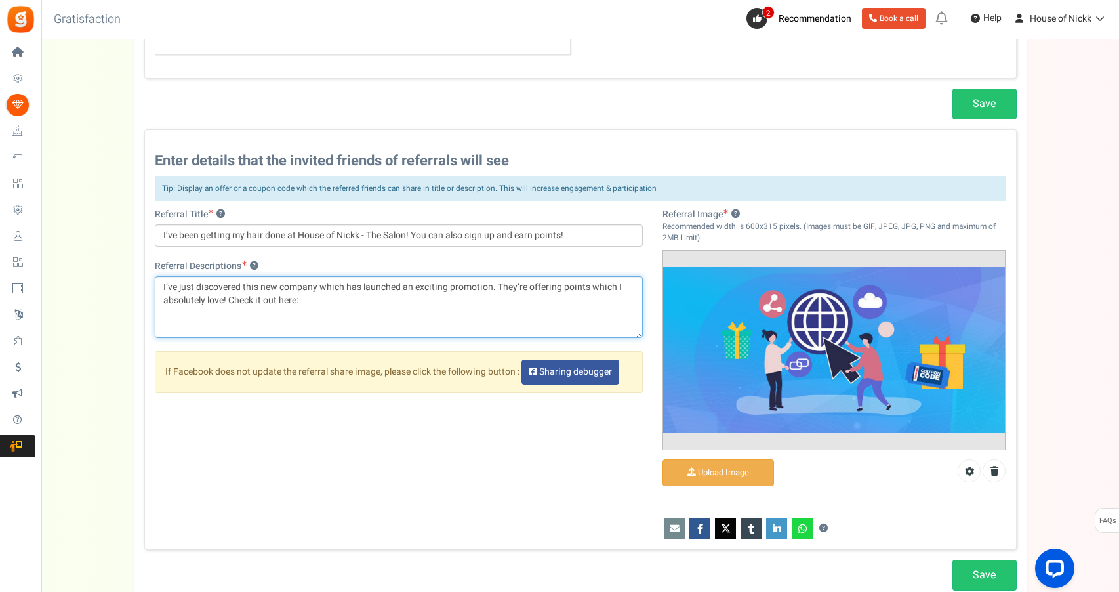
click at [352, 297] on textarea "I’ve just discovered this new company which has launched an exciting promotion.…" at bounding box center [399, 307] width 489 height 62
drag, startPoint x: 164, startPoint y: 294, endPoint x: 180, endPoint y: 282, distance: 20.2
click at [180, 283] on textarea "I’ve just discovered this new company which has launched an exciting promotion.…" at bounding box center [399, 307] width 489 height 62
click at [159, 285] on textarea "I’ve just discovered this new company which has launched an exciting promotion.…" at bounding box center [399, 307] width 489 height 62
drag, startPoint x: 159, startPoint y: 285, endPoint x: 420, endPoint y: 283, distance: 261.1
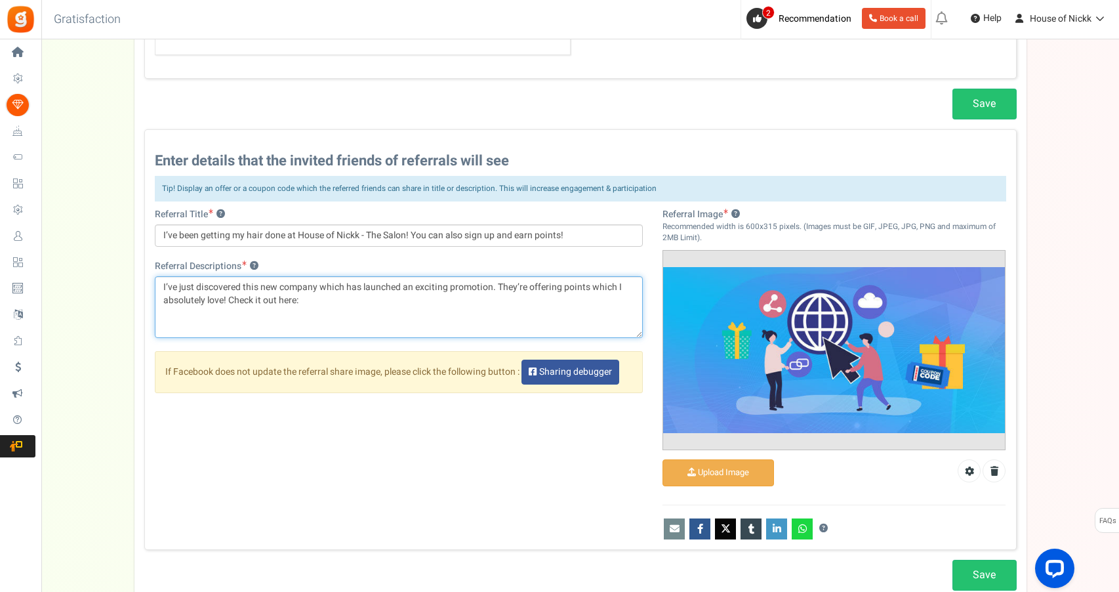
click at [420, 283] on textarea "I’ve just discovered this new company which has launched an exciting promotion.…" at bounding box center [399, 307] width 489 height 62
click at [203, 294] on textarea "I’ve just discovered this new company which has launched an exciting promotion.…" at bounding box center [399, 307] width 489 height 62
click at [206, 289] on textarea "I’ve just discovered this new company which has launched an exciting promotion.…" at bounding box center [399, 307] width 489 height 62
click at [205, 294] on textarea "I’ve just discovered this new company which has launched an exciting promotion.…" at bounding box center [399, 307] width 489 height 62
click at [451, 296] on textarea "I’ve just discovered this new company which has launched an exciting promotion.…" at bounding box center [399, 307] width 489 height 62
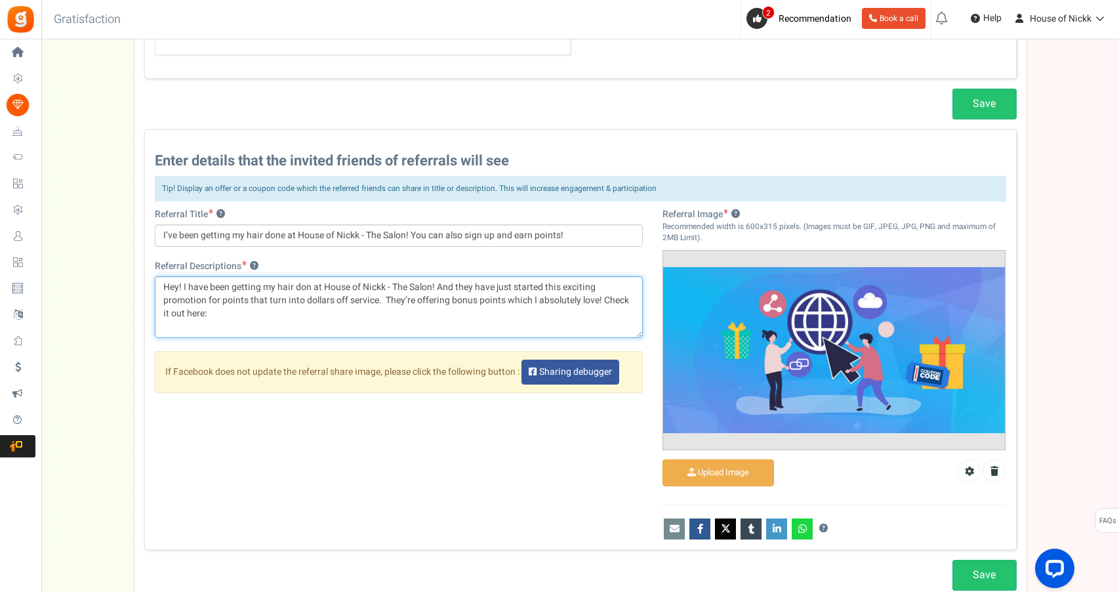
drag, startPoint x: 504, startPoint y: 290, endPoint x: 598, endPoint y: 292, distance: 93.8
click at [598, 292] on textarea "I’ve just discovered this new company which has launched an exciting promotion.…" at bounding box center [399, 307] width 489 height 62
click at [534, 308] on textarea "I’ve just discovered this new company which has launched an exciting promotion.…" at bounding box center [399, 307] width 489 height 62
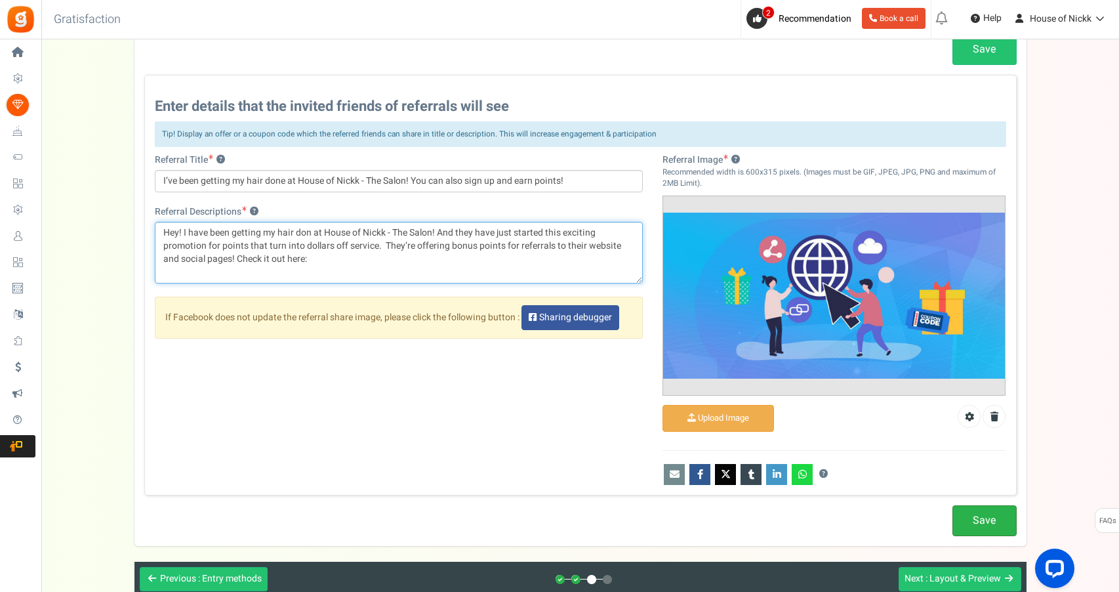
type textarea "Hey! I have been getting my hair don at House of Nickk - The Salon! And they ha…"
click at [967, 508] on link "Save" at bounding box center [984, 520] width 64 height 31
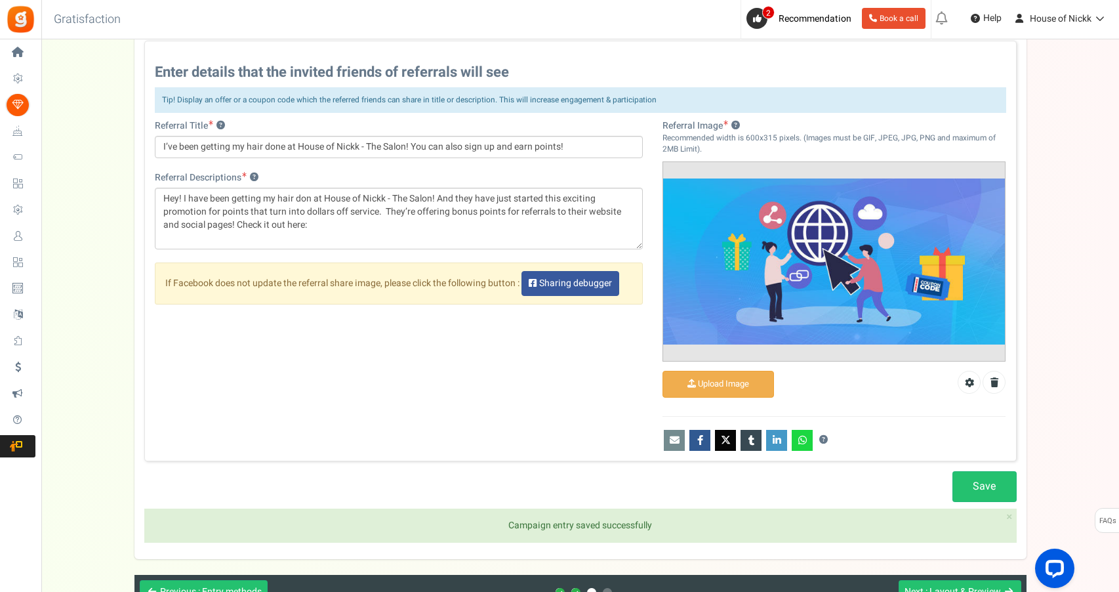
scroll to position [719, 0]
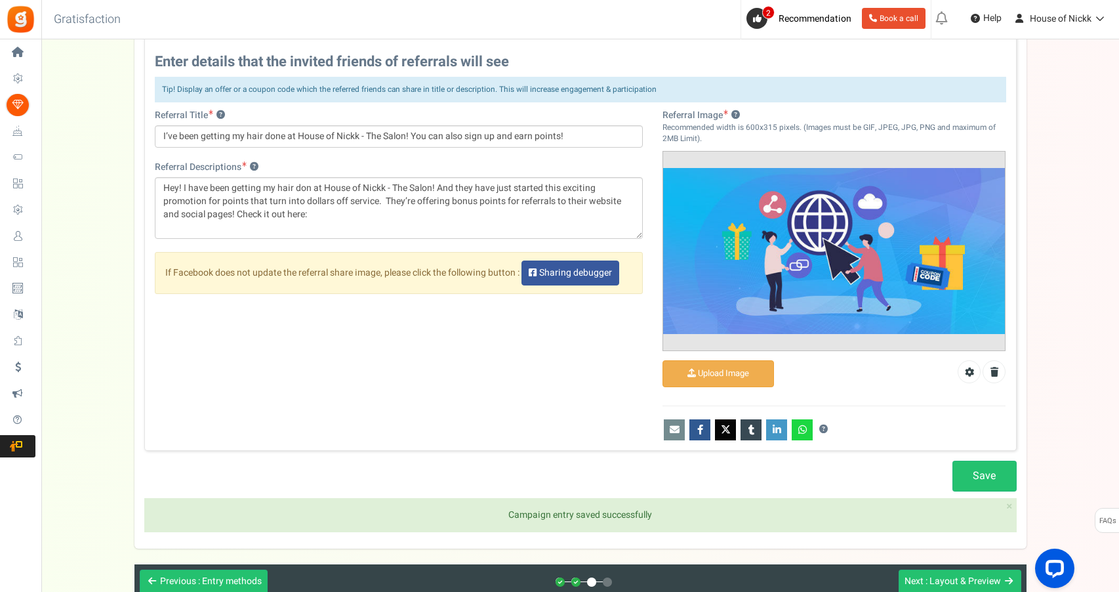
click at [931, 558] on div "Previous : Entry methods Next : Layout & Preview No grand prize found Please co…" at bounding box center [580, 577] width 892 height 43
click at [933, 578] on span ": Layout & Preview" at bounding box center [962, 581] width 75 height 14
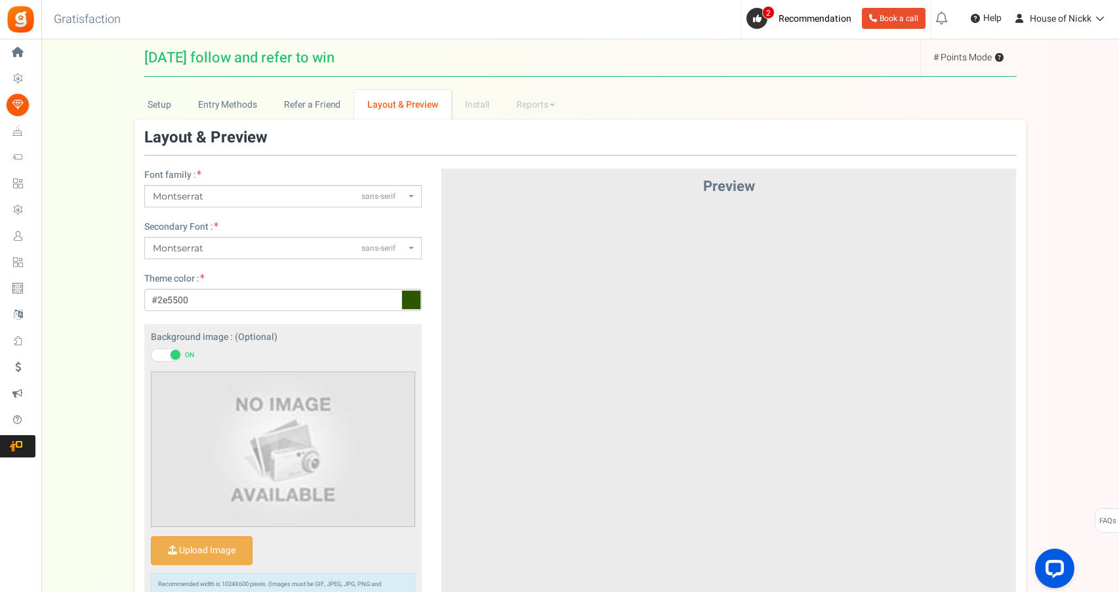
click at [218, 198] on span "Montserrat sans-serif" at bounding box center [279, 197] width 253 height 14
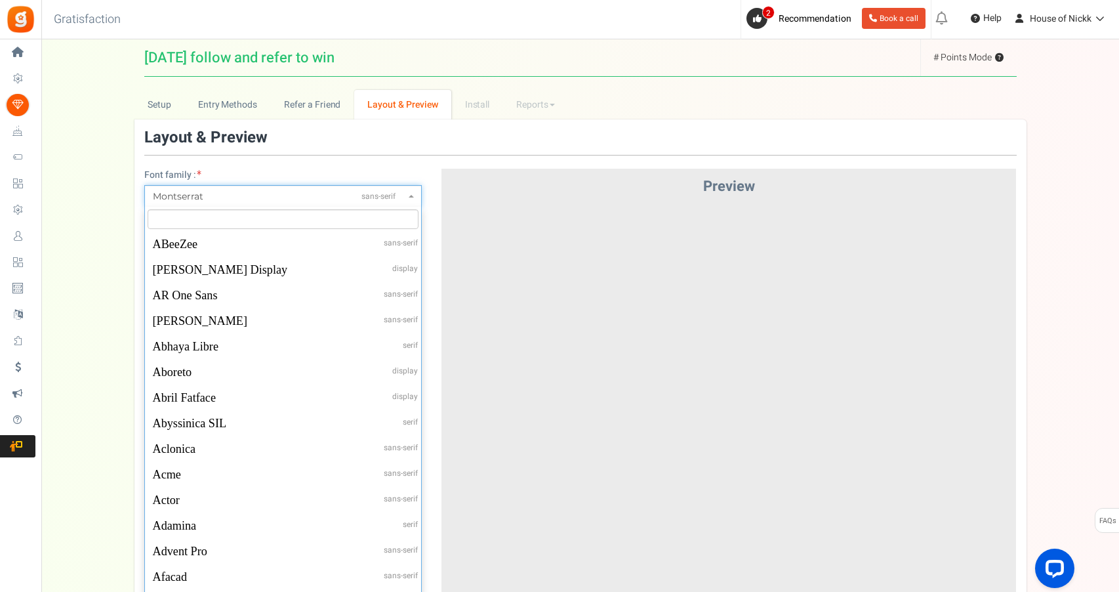
scroll to position [113, 0]
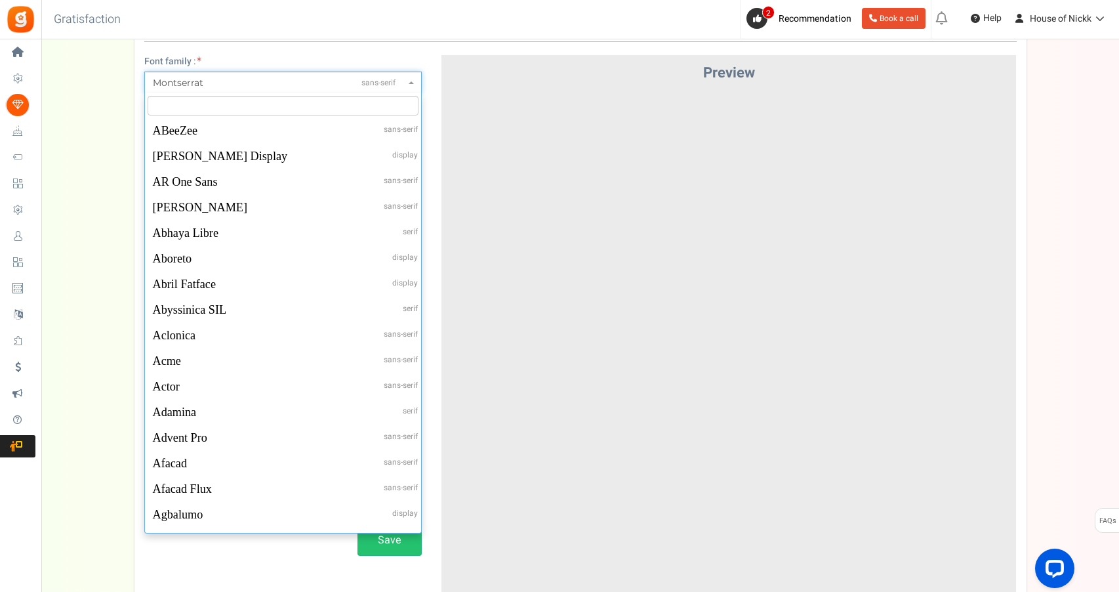
click at [107, 264] on div "Setup Prize Entry Methods Reward Setup Refer a Friend Layout & Preview Layout &…" at bounding box center [580, 366] width 1078 height 781
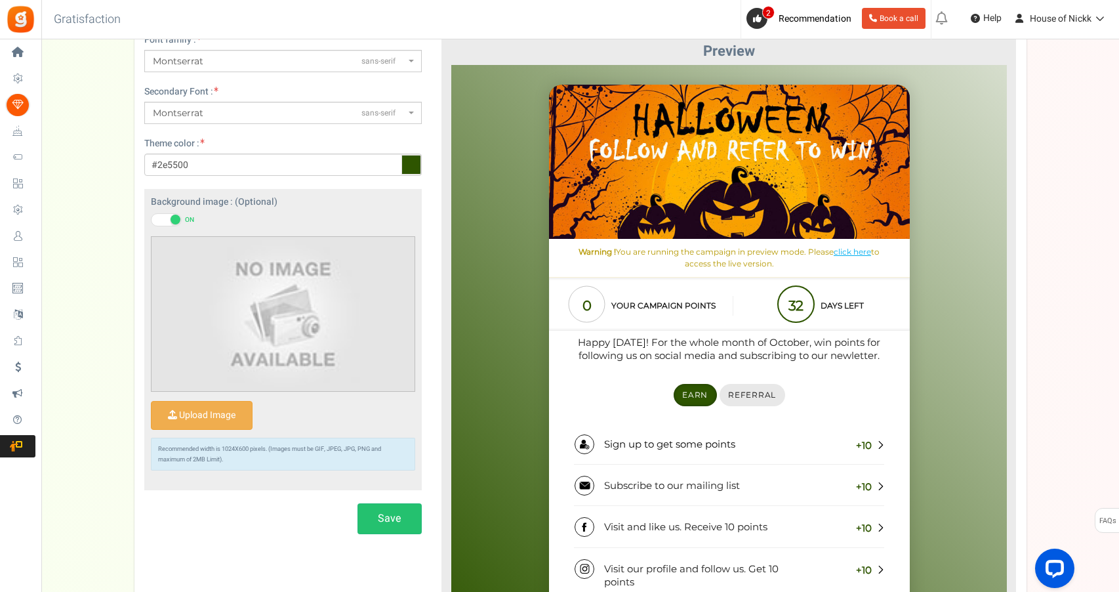
scroll to position [146, 0]
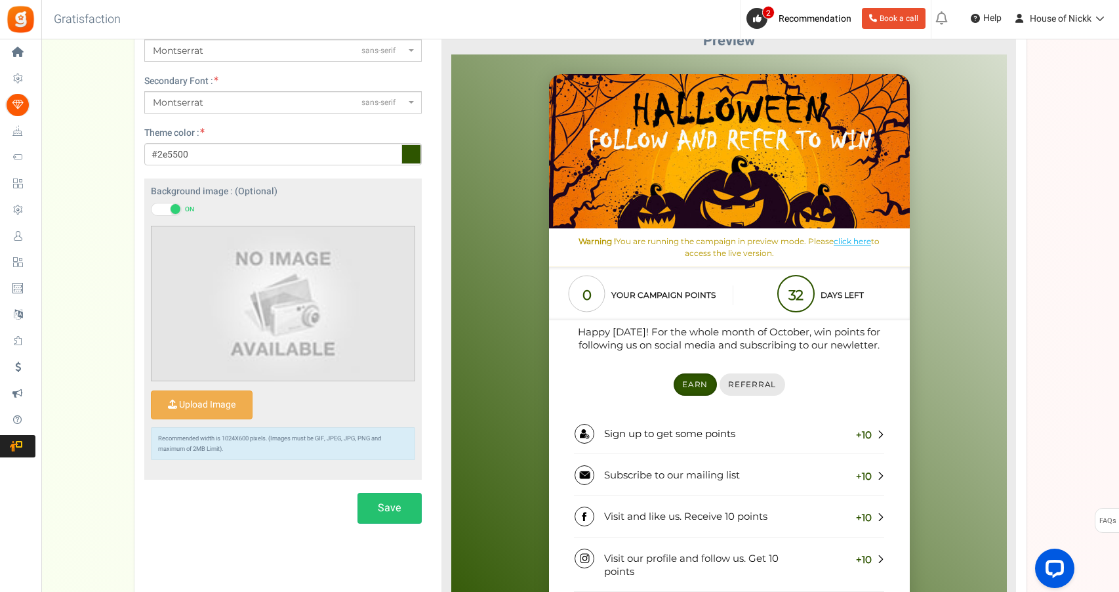
click at [754, 388] on link "Referral" at bounding box center [752, 384] width 66 height 22
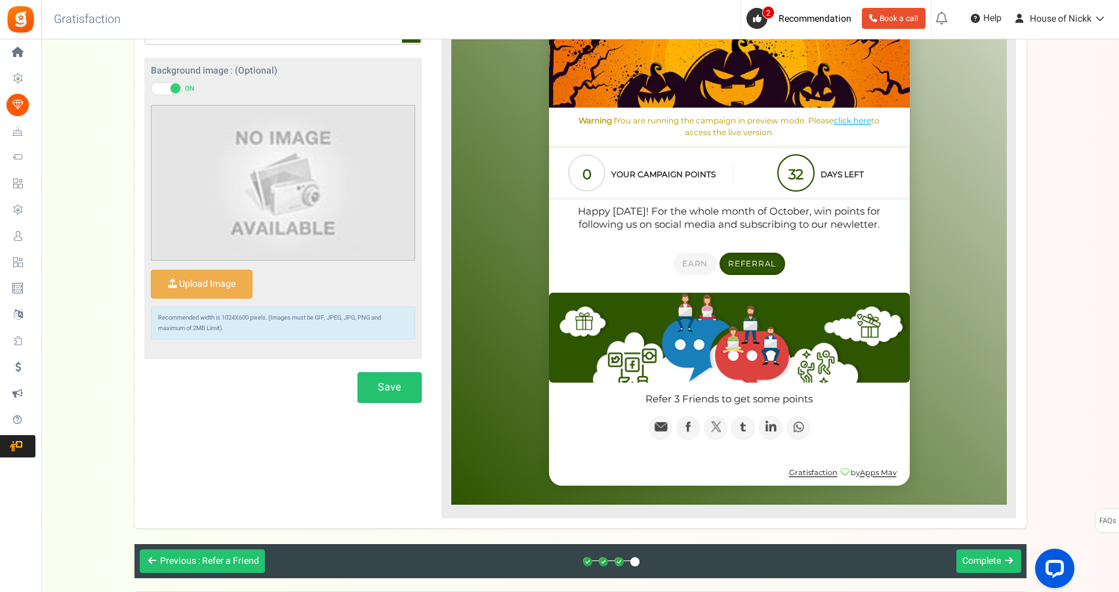
scroll to position [267, 0]
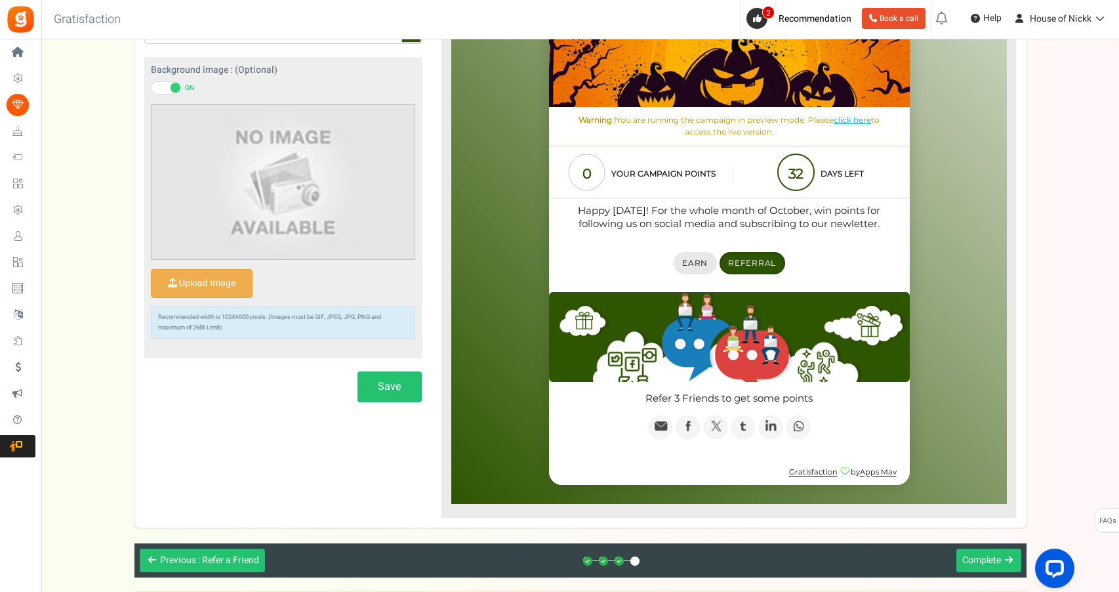
click at [694, 252] on link "Earn" at bounding box center [694, 263] width 43 height 22
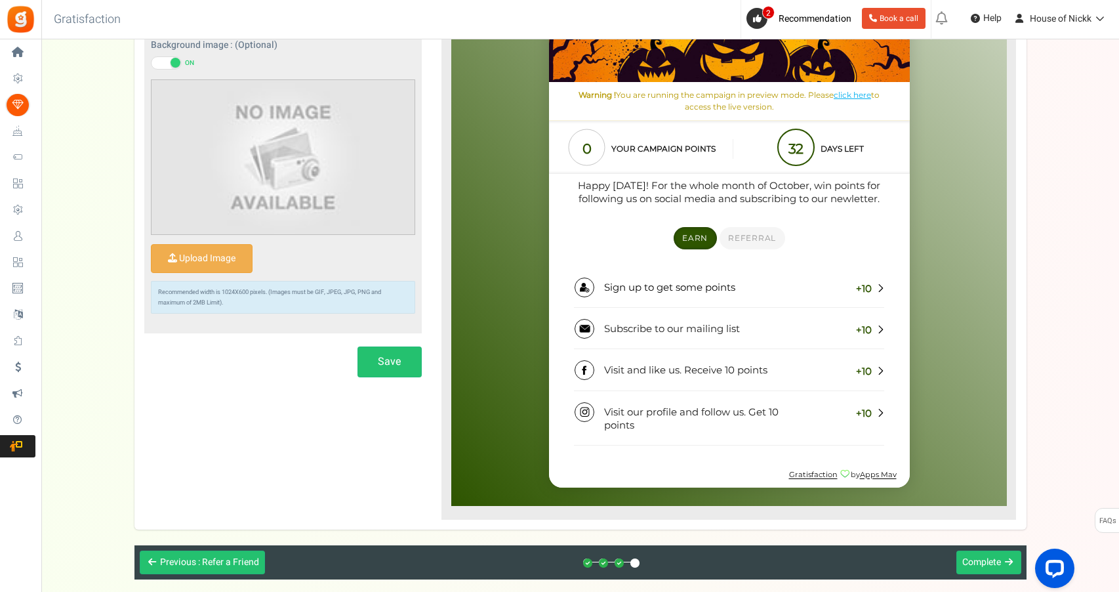
scroll to position [293, 0]
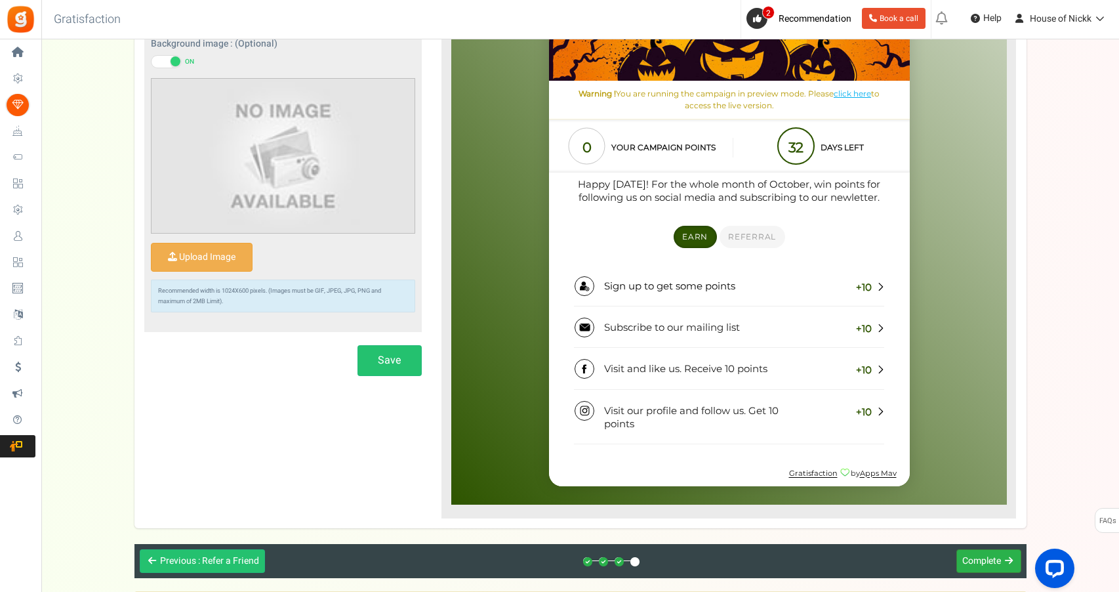
click at [989, 556] on span "Complete" at bounding box center [981, 561] width 39 height 14
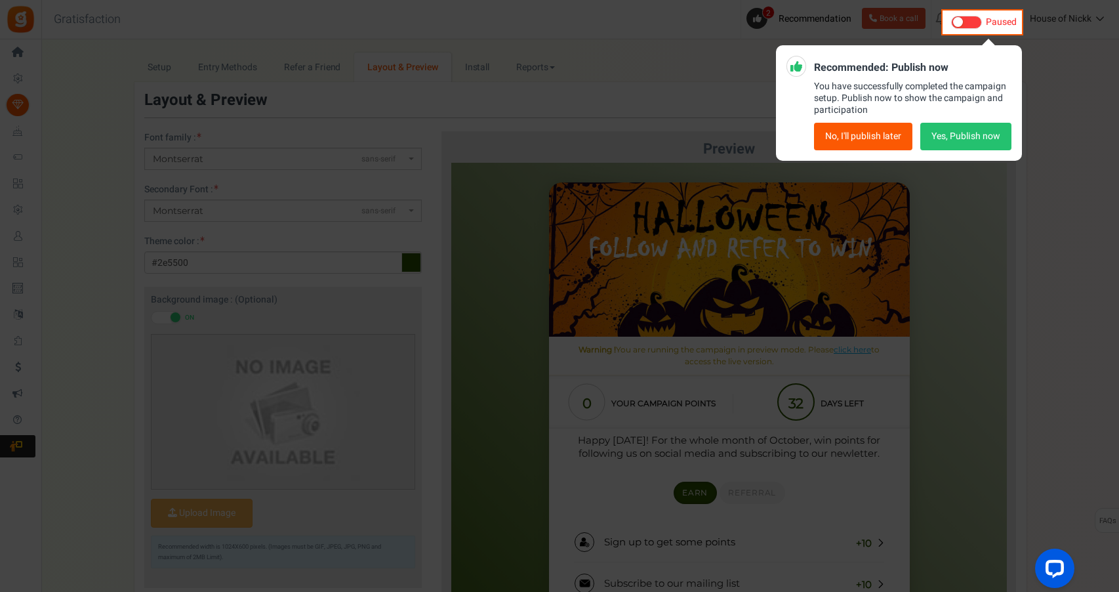
scroll to position [0, 0]
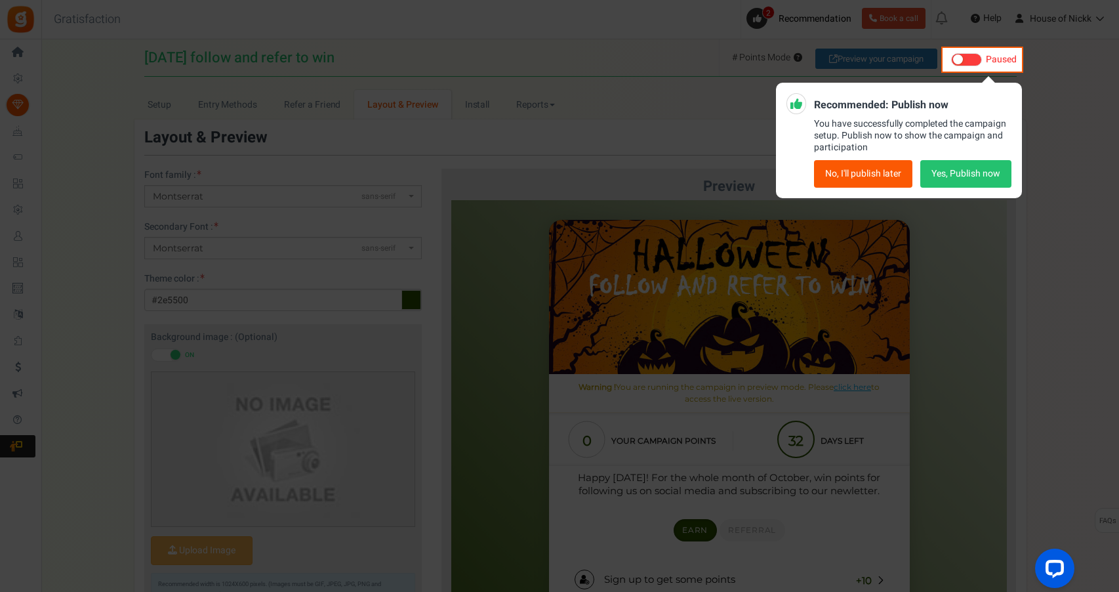
click at [862, 180] on button "No, I'll publish later" at bounding box center [863, 174] width 98 height 28
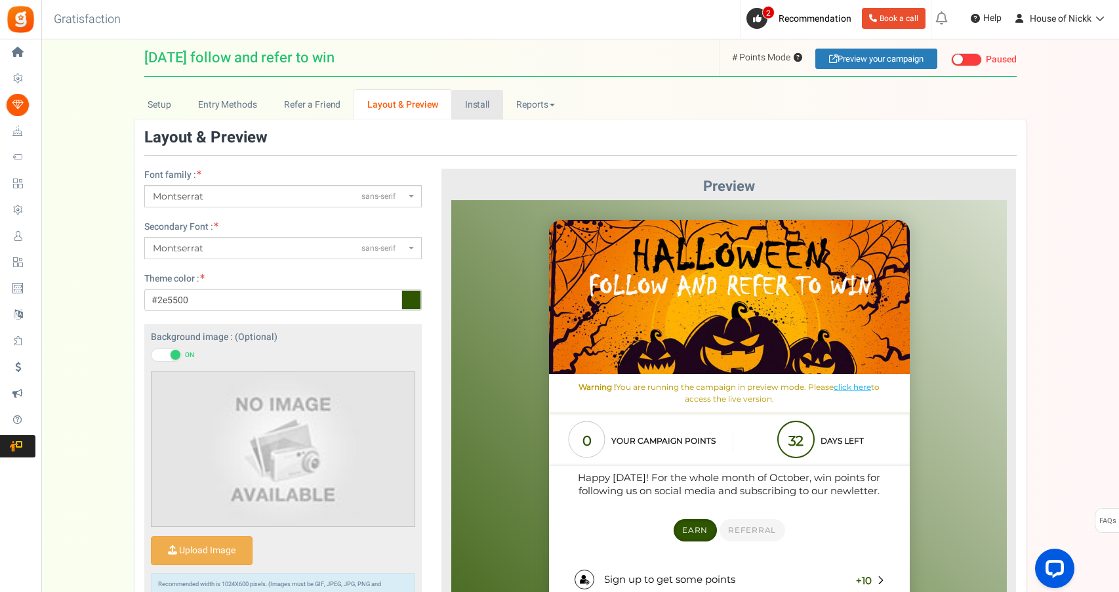
click at [470, 105] on link "Install" at bounding box center [477, 105] width 52 height 30
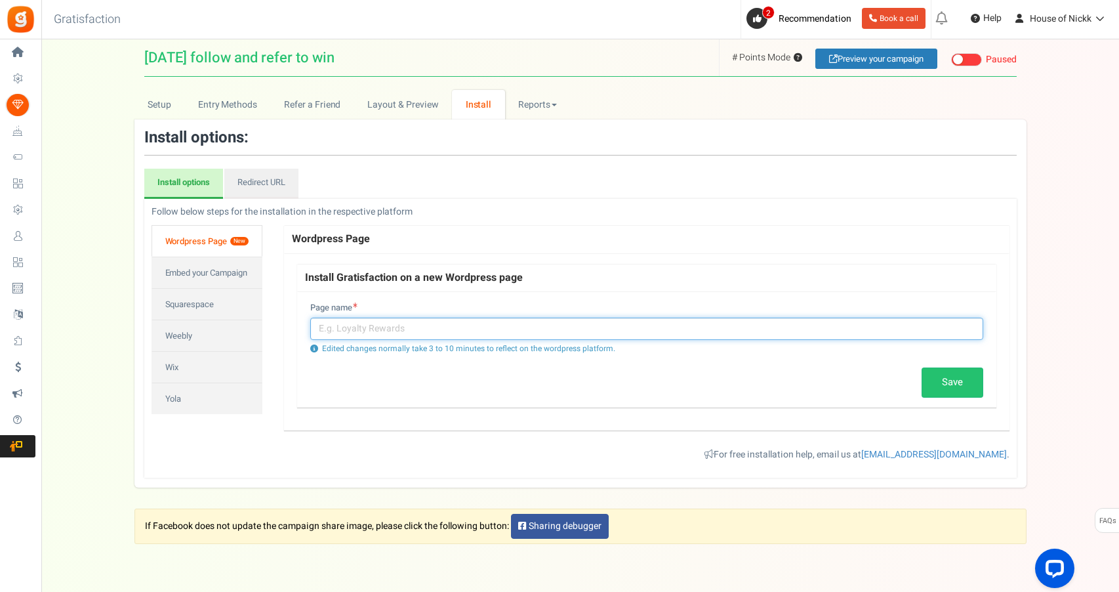
click at [429, 331] on input "text" at bounding box center [646, 328] width 673 height 22
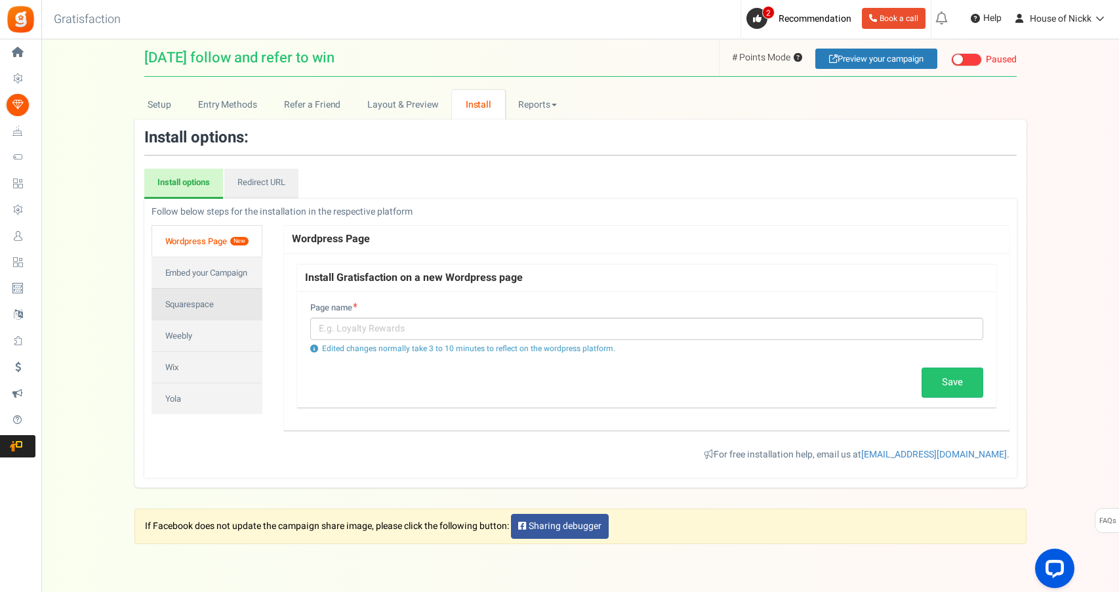
click at [218, 317] on link "Squarespace" at bounding box center [207, 303] width 111 height 31
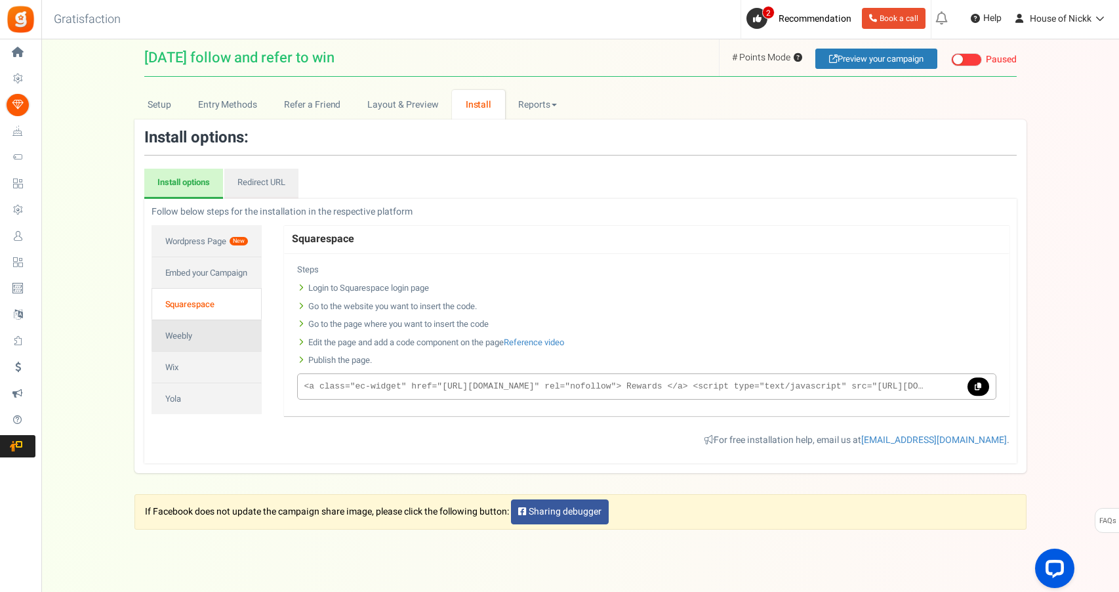
click at [215, 332] on link "Weebly" at bounding box center [207, 334] width 110 height 31
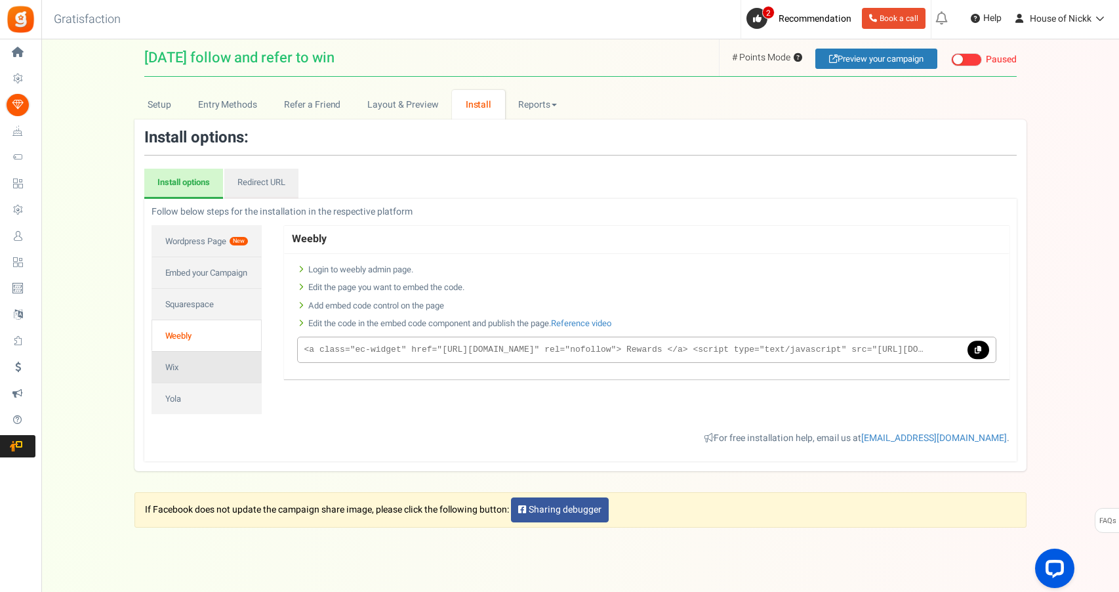
click at [203, 354] on link "Wix" at bounding box center [207, 366] width 110 height 31
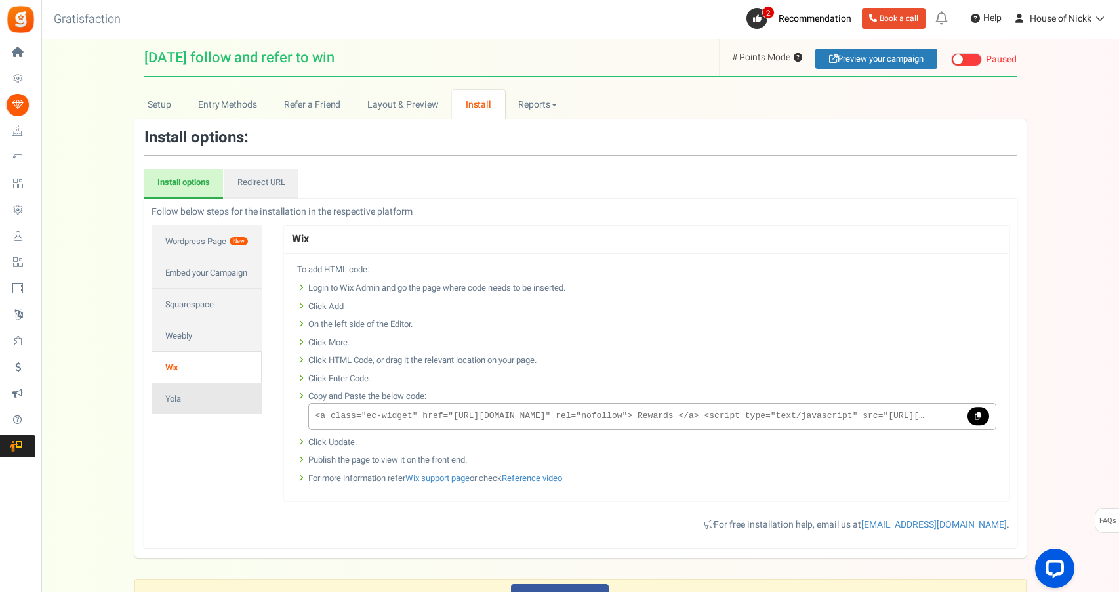
click at [188, 396] on link "Yola" at bounding box center [207, 397] width 110 height 31
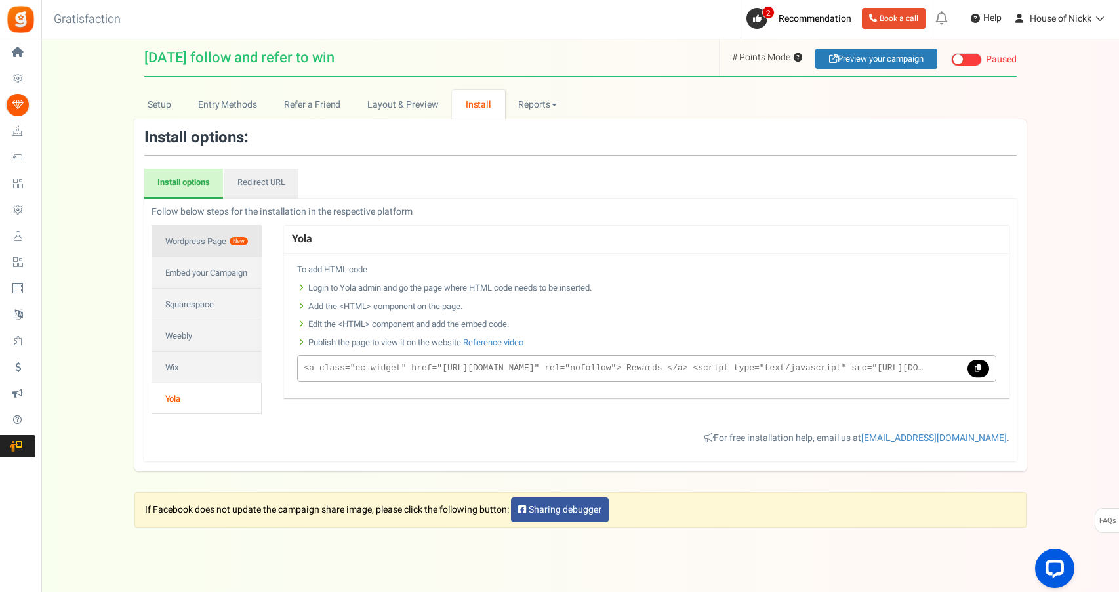
click at [199, 246] on link "Wordpress Page New" at bounding box center [207, 240] width 110 height 31
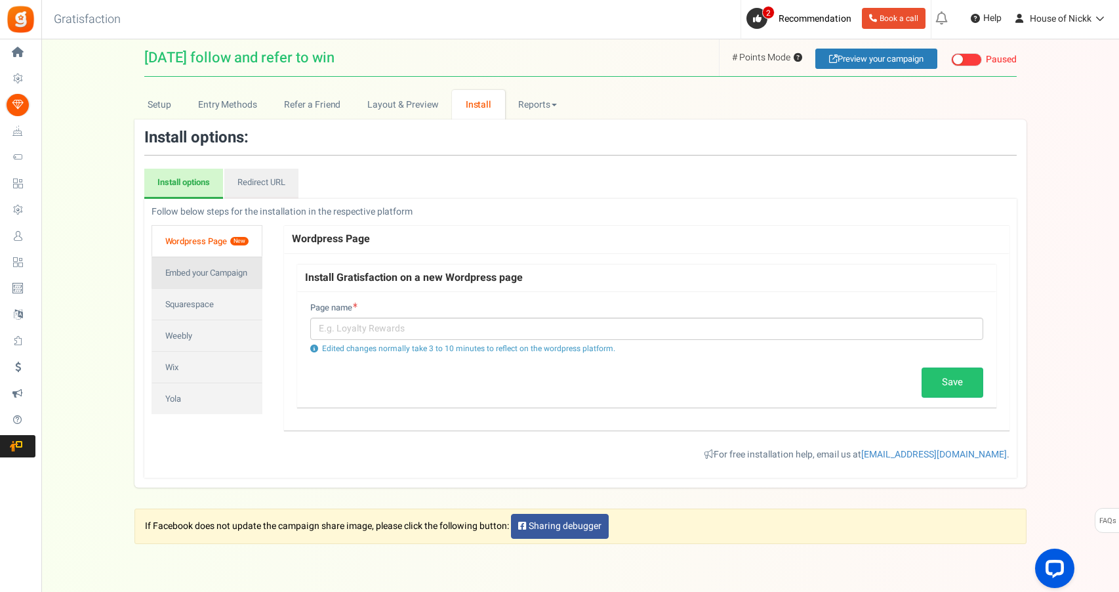
click at [214, 272] on link "Embed your Campaign" at bounding box center [207, 271] width 111 height 31
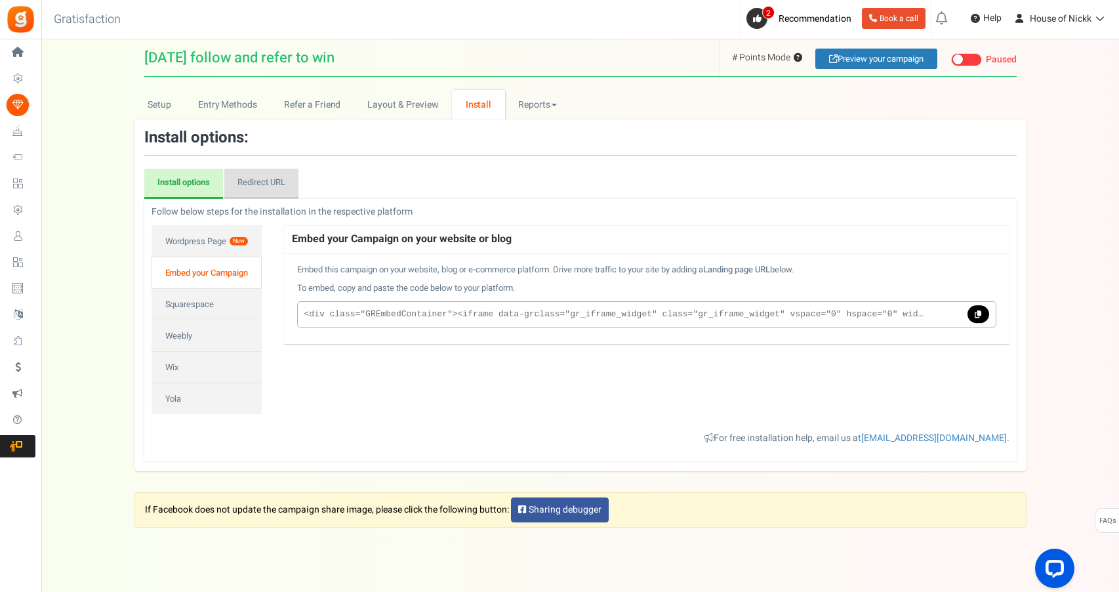
click at [263, 174] on link "Redirect URL" at bounding box center [261, 184] width 74 height 30
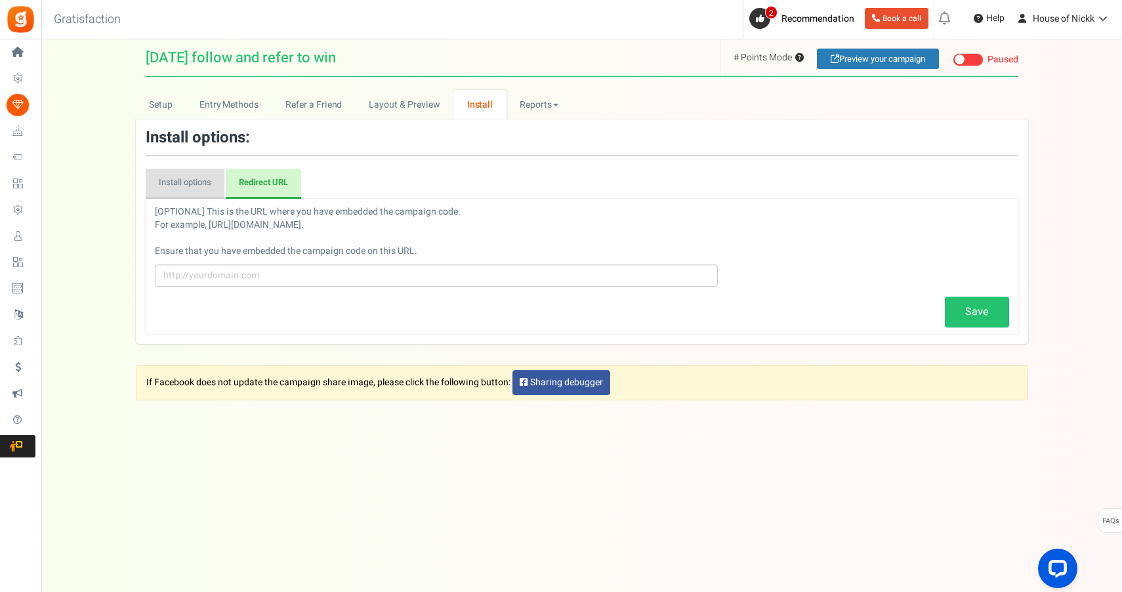
click at [178, 182] on link "Install options" at bounding box center [185, 184] width 79 height 30
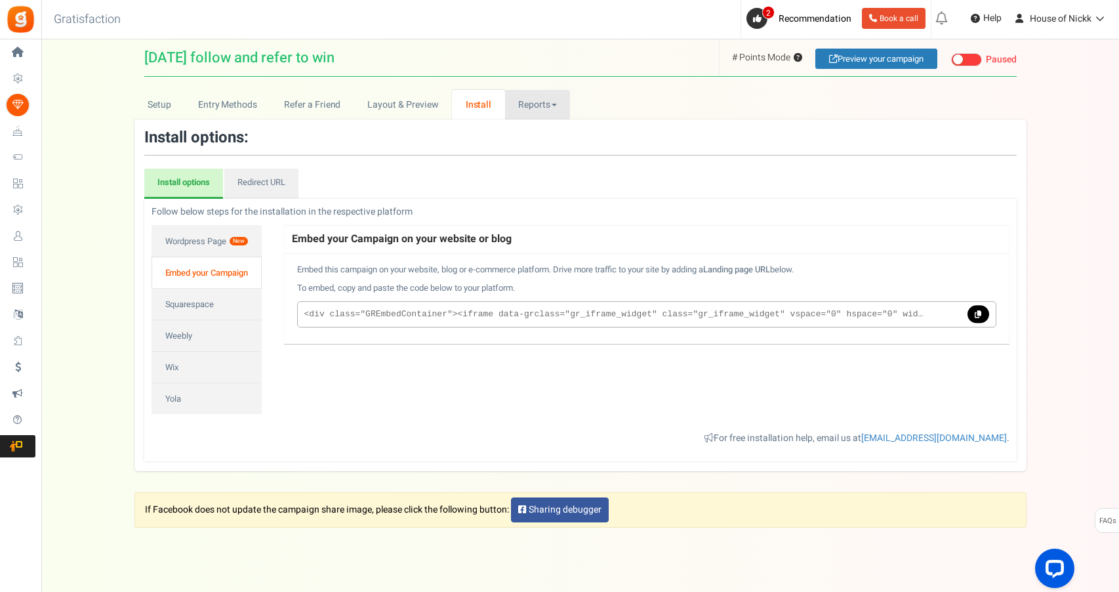
click at [533, 98] on link "Reports" at bounding box center [538, 105] width 66 height 30
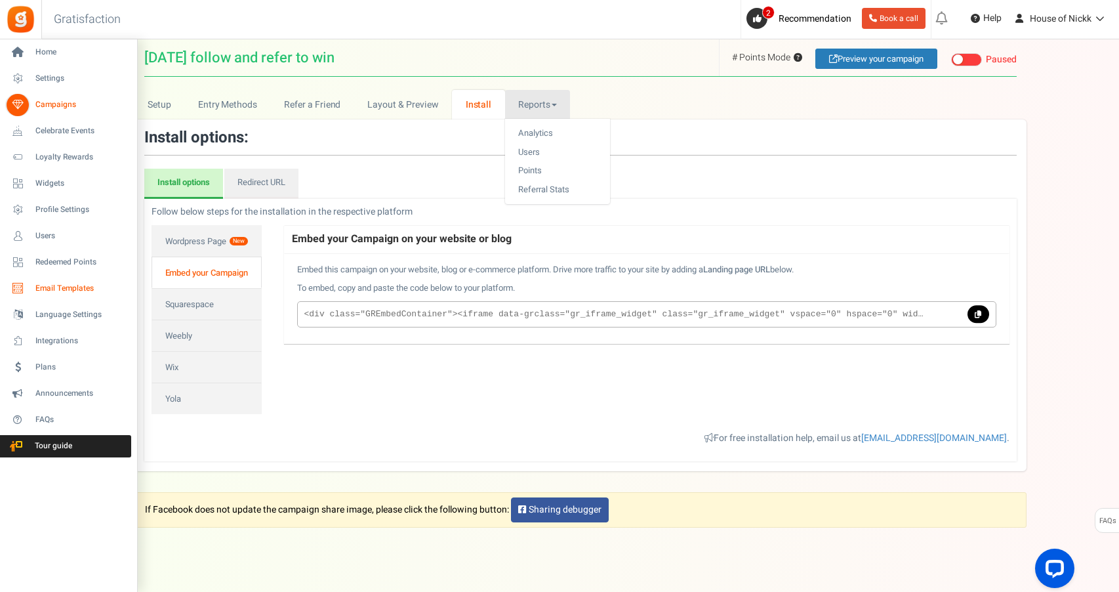
click at [70, 295] on link "Email Templates" at bounding box center [68, 288] width 126 height 22
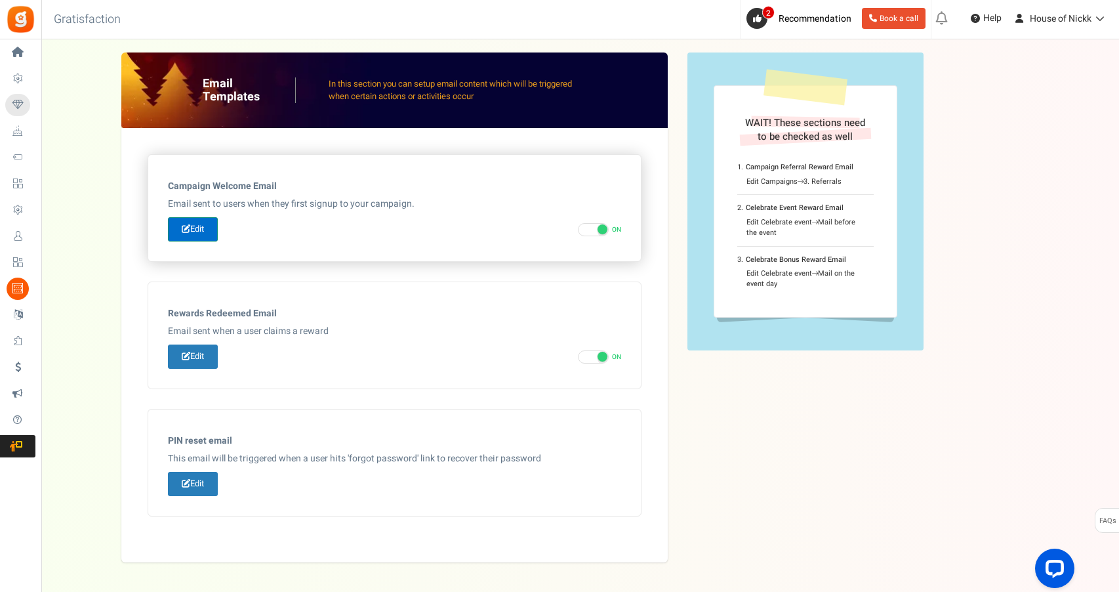
click at [199, 224] on link "Edit" at bounding box center [193, 229] width 50 height 24
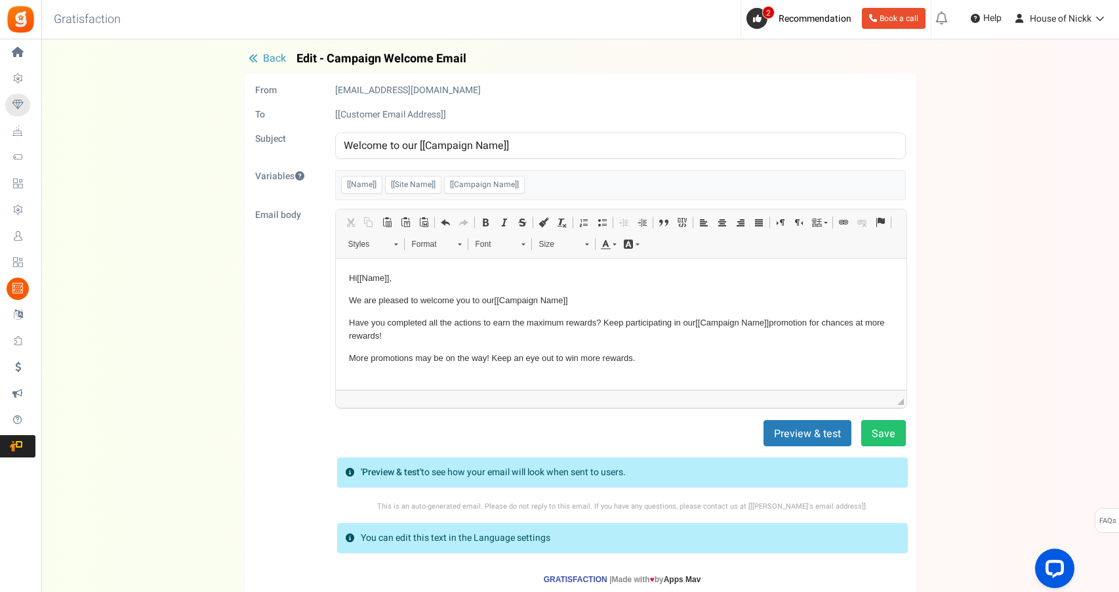
click at [543, 147] on input "Welcome to our [[Campaign Name]]" at bounding box center [620, 145] width 571 height 26
paste input "✨ Welcome to Loyalty Made Beautiful ✨"
type input "✨ Welcome to Loyalty Made Beautiful ✨"
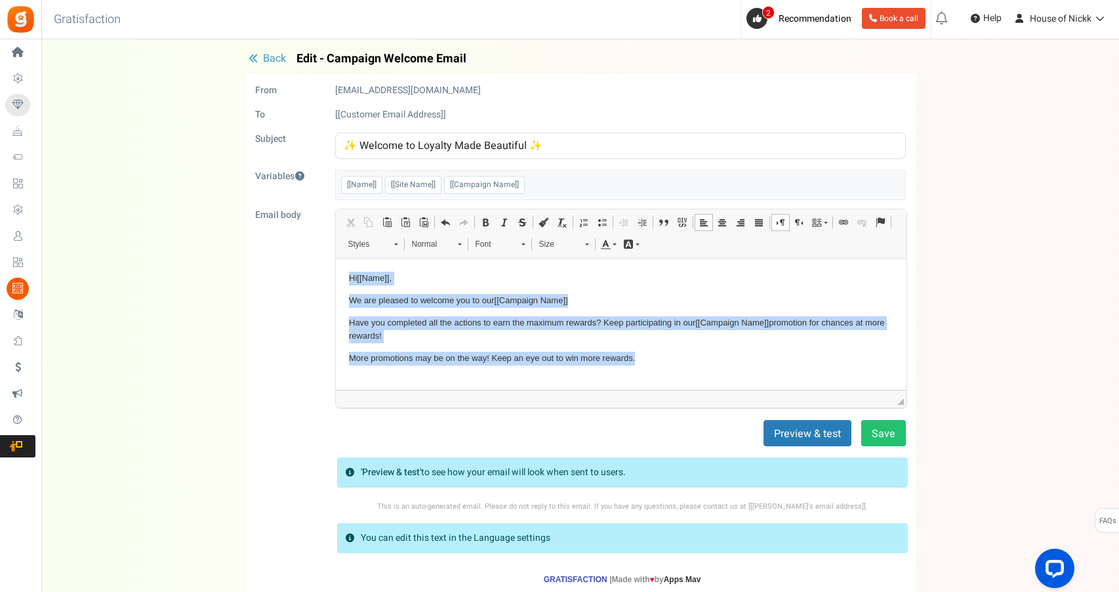
drag, startPoint x: 649, startPoint y: 359, endPoint x: 723, endPoint y: 504, distance: 162.8
click at [388, 258] on html "Hi [[Name]] , We are pleased to welcome you to our [[Campaign Name]] Have you c…" at bounding box center [620, 347] width 571 height 178
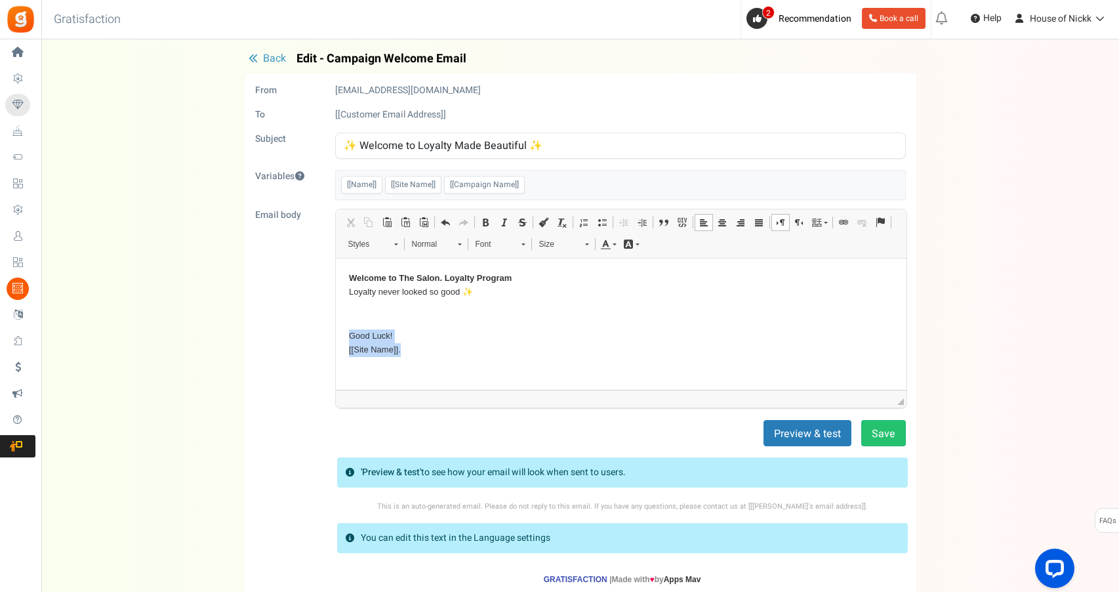
drag, startPoint x: 409, startPoint y: 349, endPoint x: 312, endPoint y: 331, distance: 98.8
click at [335, 331] on html "Welcome to The Salon. Loyalty Program Loyalty never looked so good ✨ Good Luck!…" at bounding box center [620, 314] width 571 height 112
drag, startPoint x: 460, startPoint y: 294, endPoint x: 313, endPoint y: 272, distance: 149.2
click at [335, 272] on html "Welcome to The Salon. Loyalty Program Loyalty never looked so good ✨" at bounding box center [620, 295] width 571 height 75
click at [392, 287] on body "✨" at bounding box center [620, 289] width 544 height 36
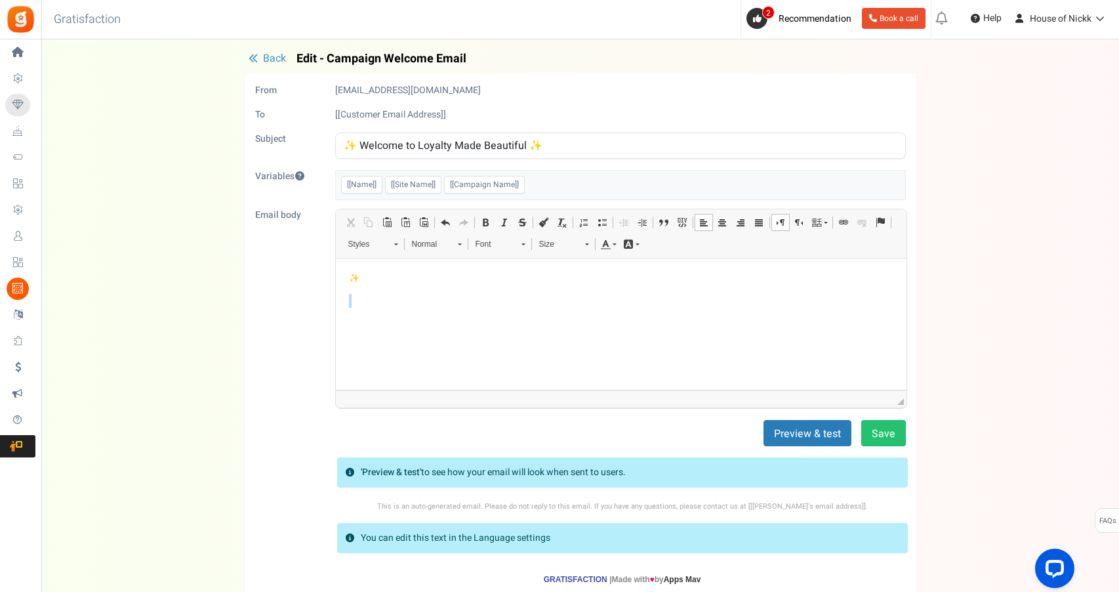
click at [392, 287] on body "✨" at bounding box center [620, 289] width 544 height 36
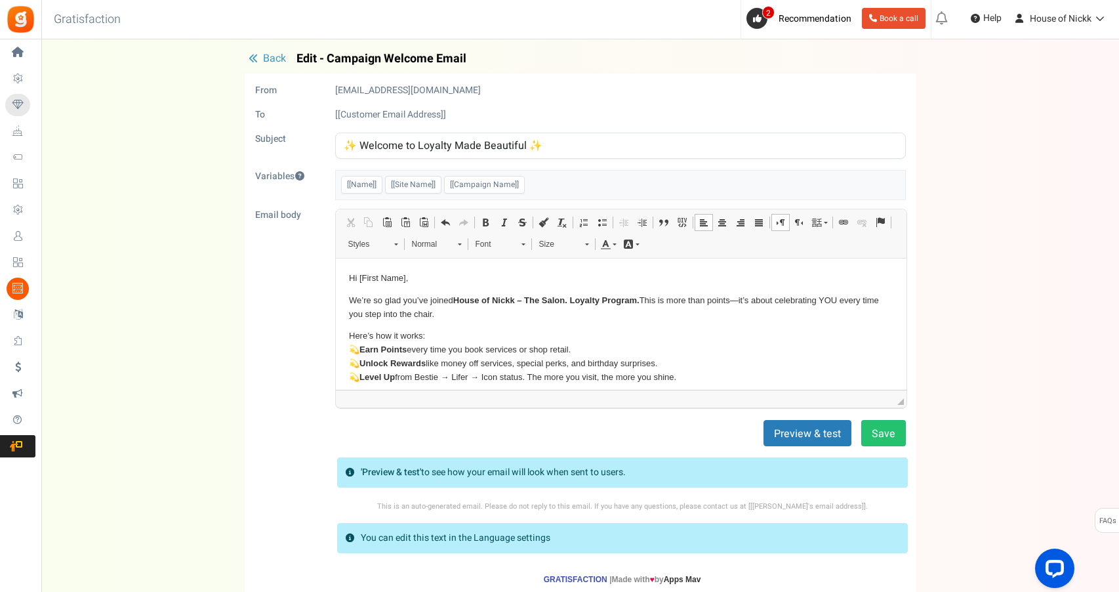
click at [359, 274] on p "Hi [First Name]," at bounding box center [620, 278] width 544 height 14
click at [448, 283] on p "Hi [[First Name]," at bounding box center [620, 278] width 544 height 14
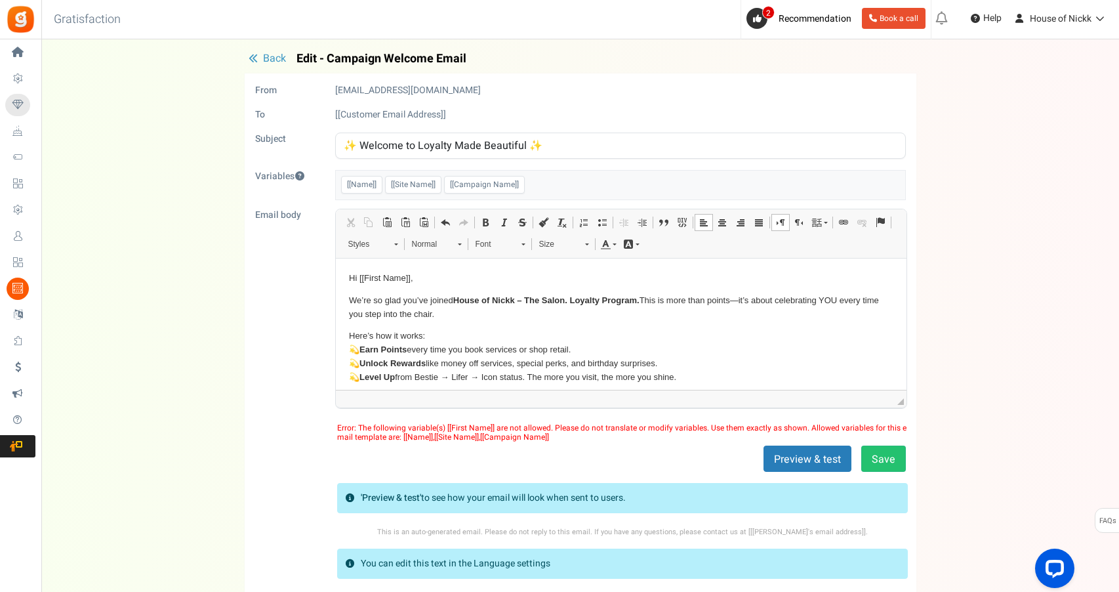
click at [386, 271] on p "Hi [[First Name]]," at bounding box center [620, 278] width 544 height 14
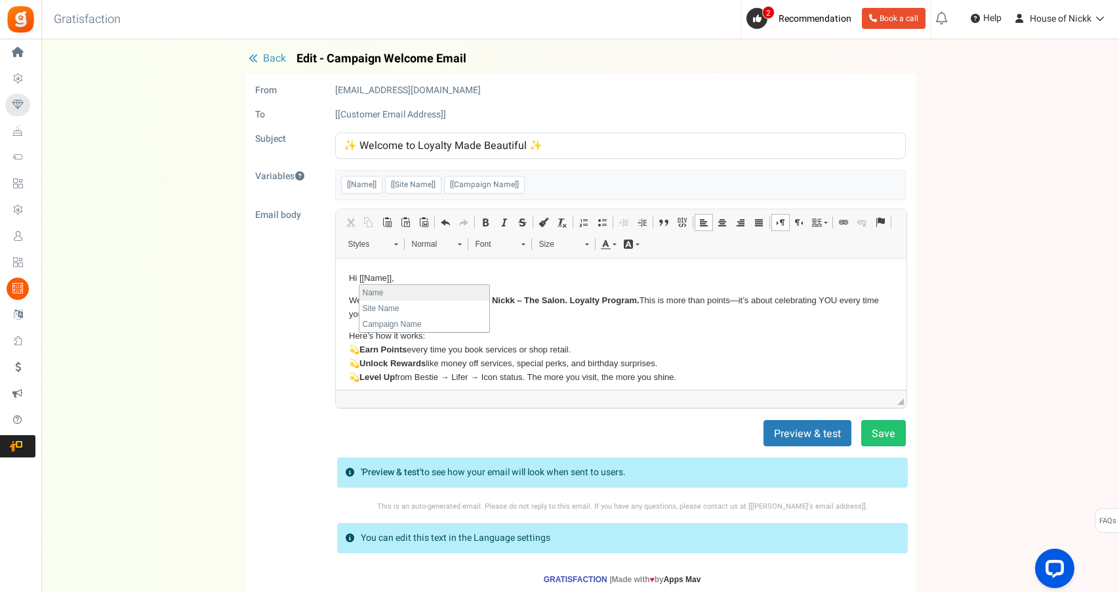
click at [430, 287] on li "Name" at bounding box center [424, 293] width 130 height 16
click at [424, 275] on p "Hi [[Name]] Name]]," at bounding box center [620, 278] width 544 height 14
click at [561, 313] on p "We’re so glad you’ve joined House of Nickk – The Salon. Loyalty Program. This i…" at bounding box center [620, 307] width 544 height 28
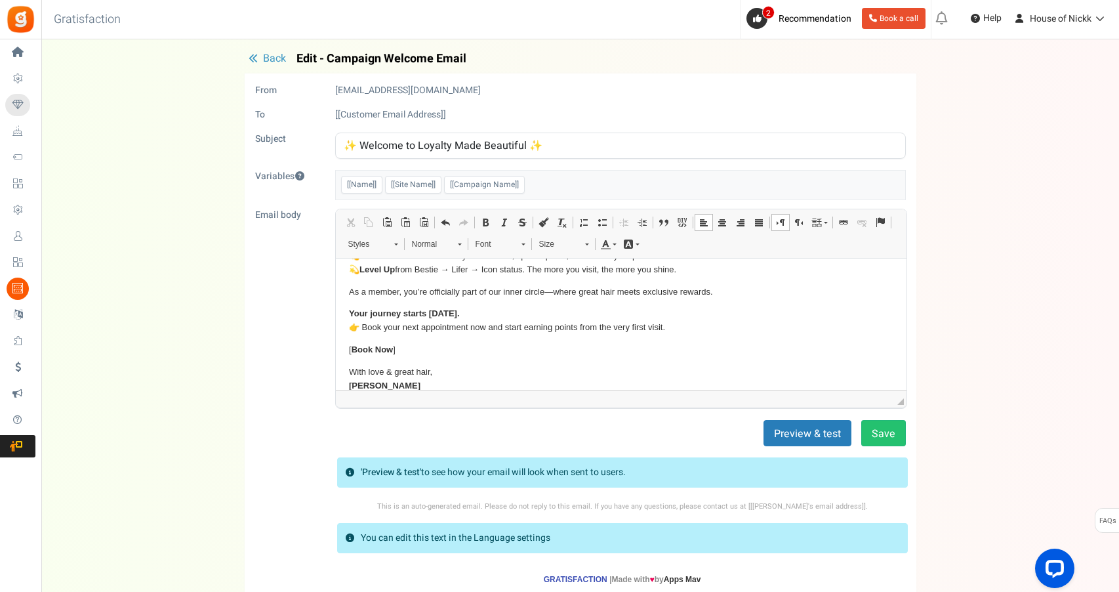
scroll to position [108, 0]
click at [399, 342] on p "[ Book Now ]" at bounding box center [620, 349] width 544 height 14
click at [354, 343] on strong "Book Now]]" at bounding box center [374, 348] width 47 height 10
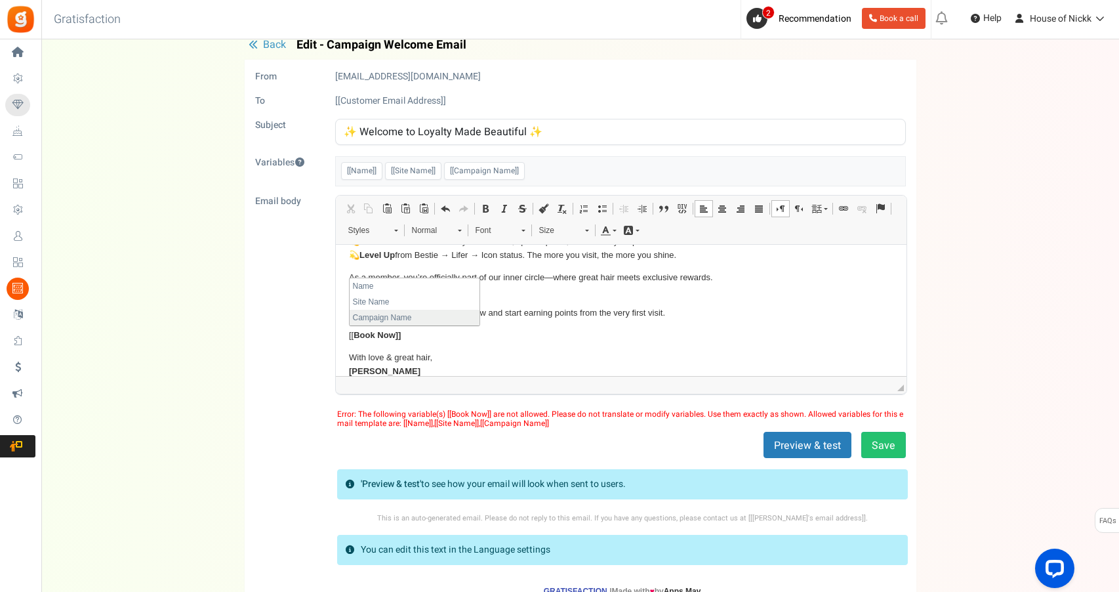
scroll to position [16, 0]
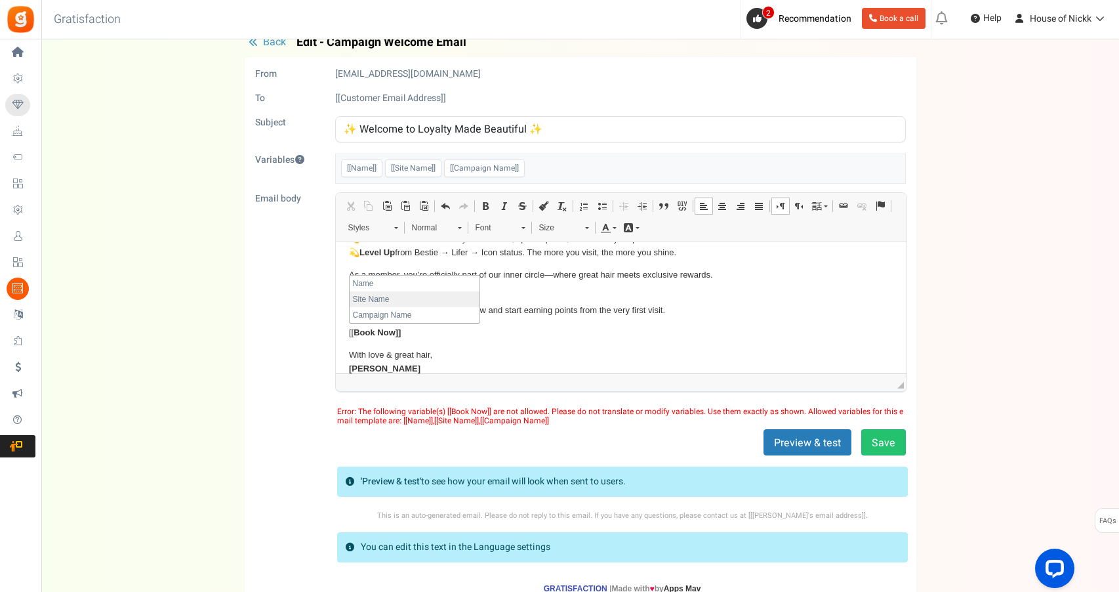
click at [382, 303] on li "Site Name" at bounding box center [415, 299] width 130 height 16
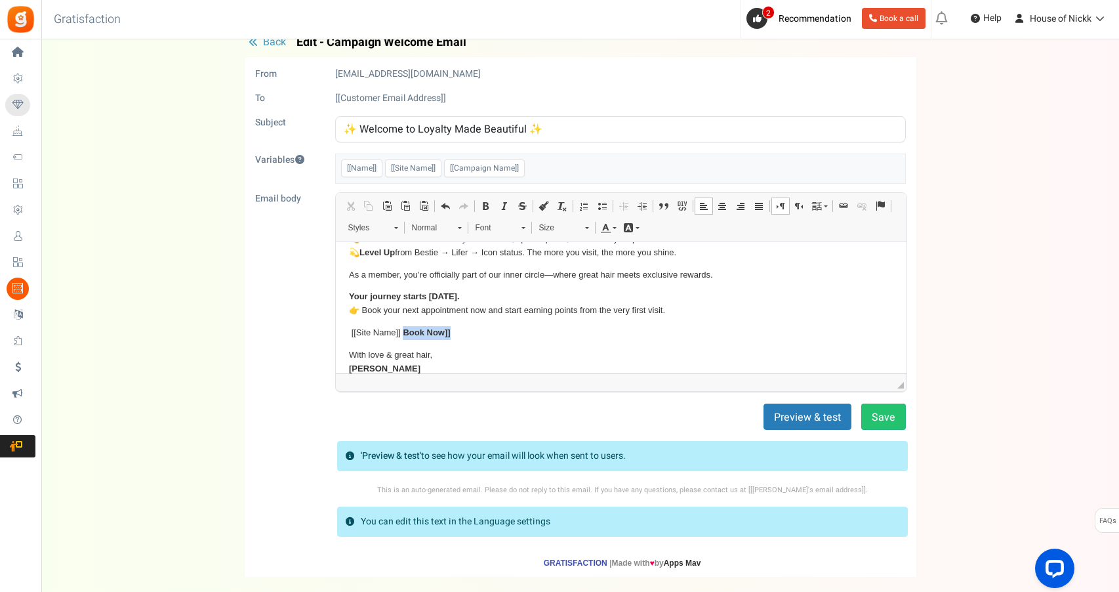
drag, startPoint x: 453, startPoint y: 328, endPoint x: 404, endPoint y: 323, distance: 48.8
click at [404, 325] on p "[[Site Name]] ​​​​​​​ Book Now]]" at bounding box center [620, 332] width 544 height 14
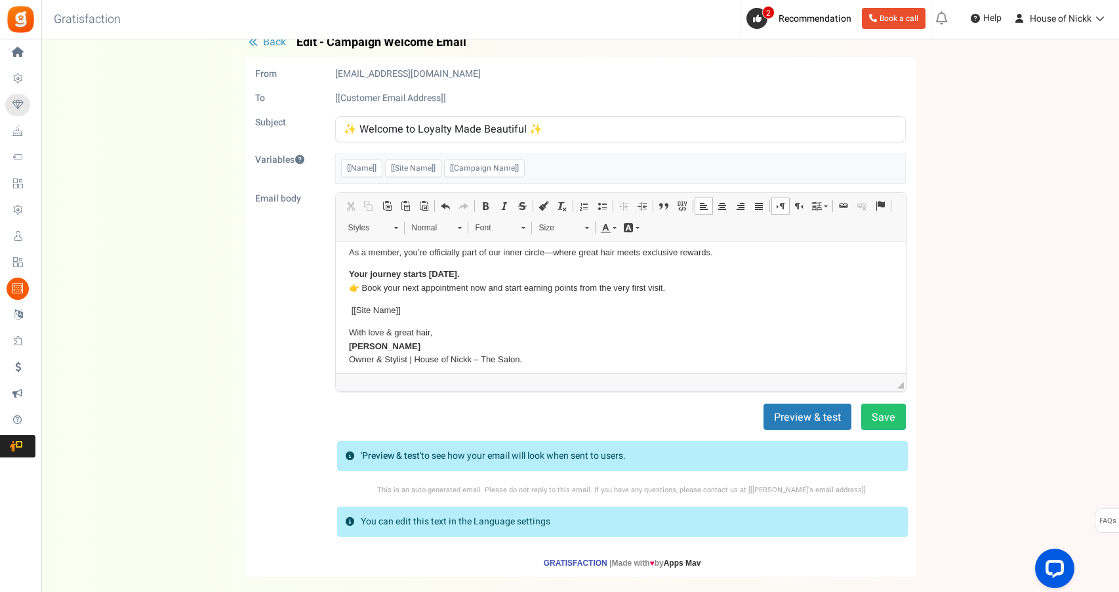
scroll to position [130, 0]
drag, startPoint x: 423, startPoint y: 336, endPoint x: 361, endPoint y: 335, distance: 62.3
click at [361, 335] on p "With love & great hair, [PERSON_NAME] Owner & Stylist | House of Nickk – The Sa…" at bounding box center [620, 346] width 544 height 41
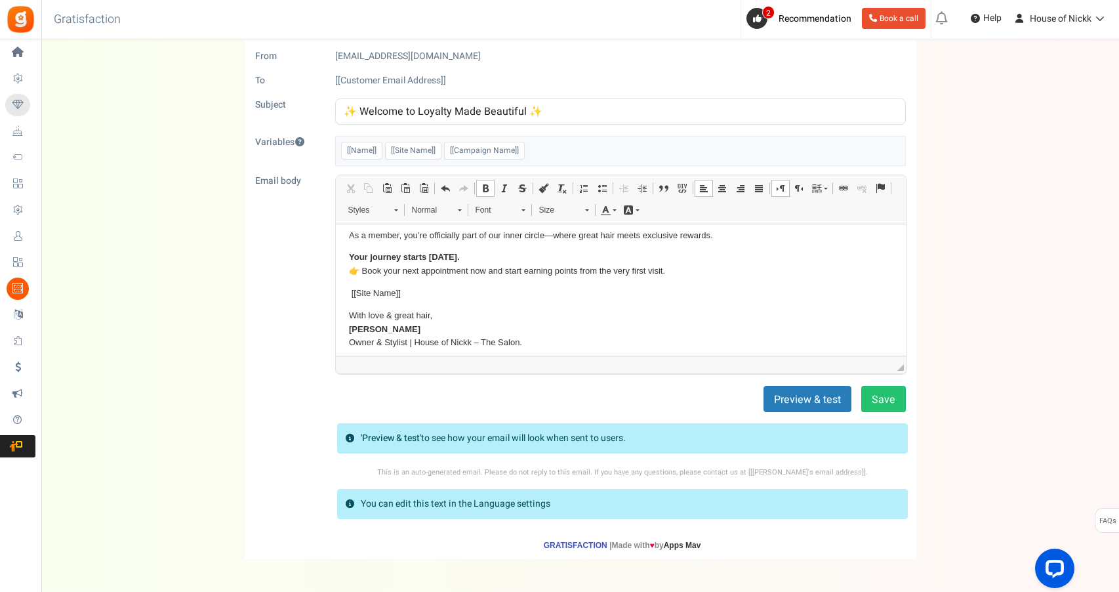
scroll to position [35, 0]
click at [775, 402] on button "Preview & test" at bounding box center [807, 398] width 88 height 26
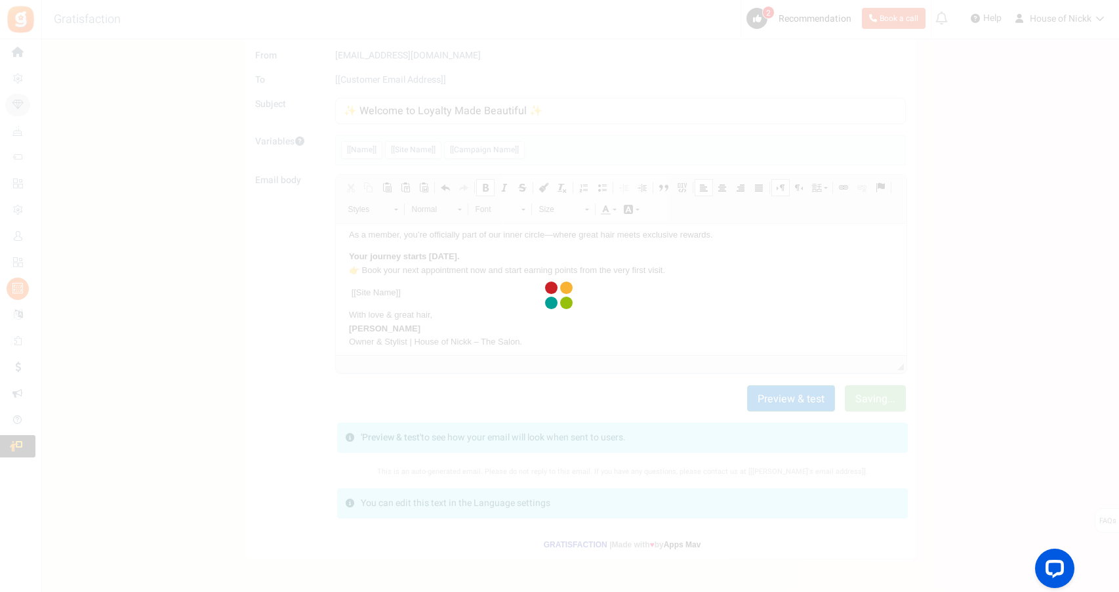
scroll to position [0, 0]
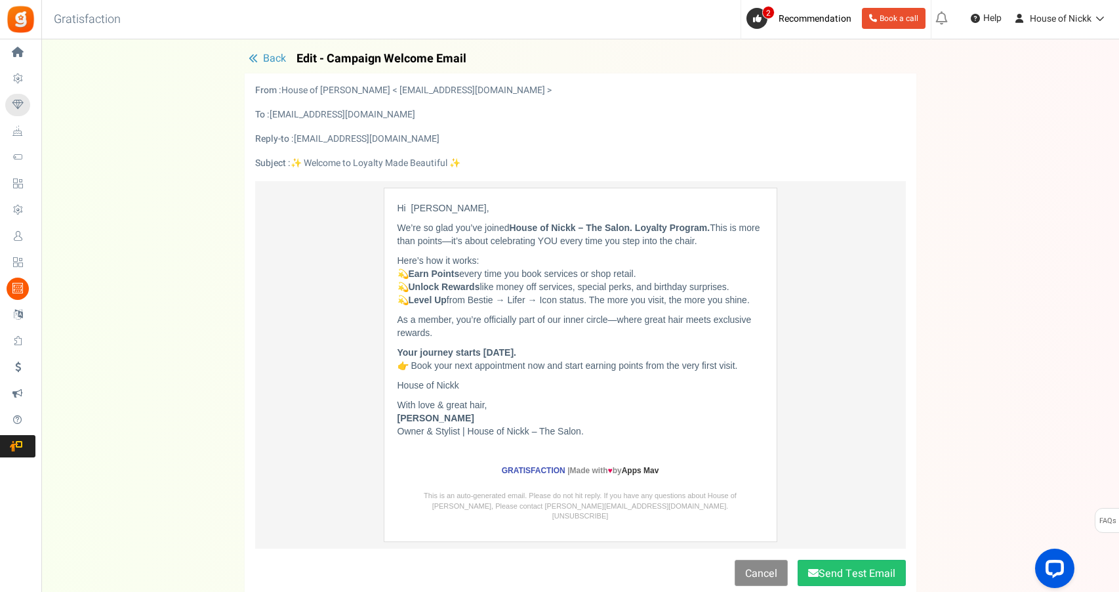
click at [752, 559] on link "Cancel" at bounding box center [761, 572] width 53 height 26
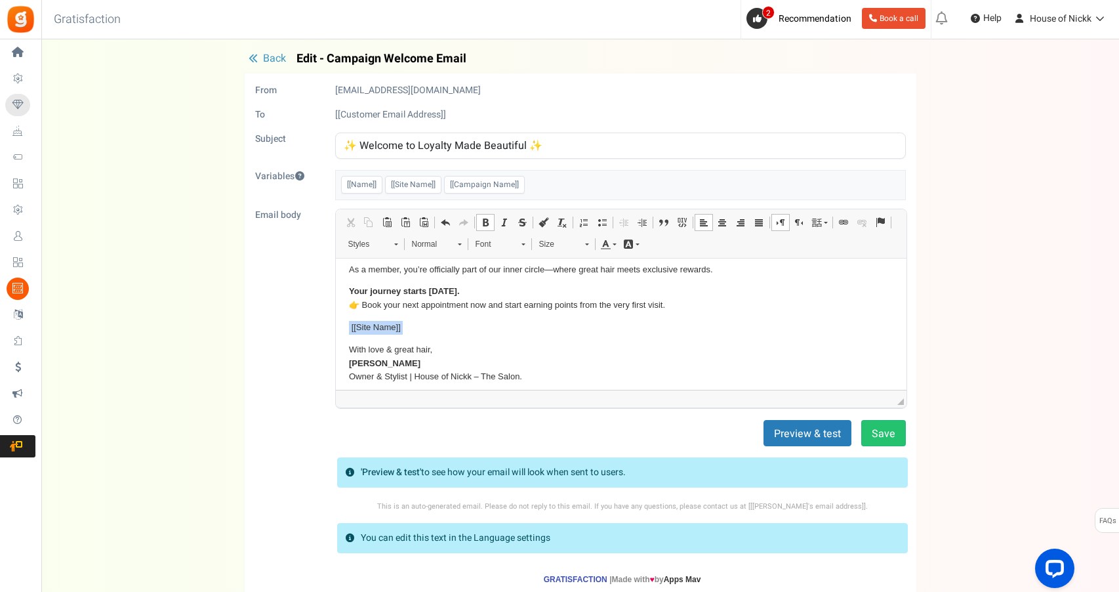
drag, startPoint x: 402, startPoint y: 319, endPoint x: 342, endPoint y: 318, distance: 59.7
click at [342, 318] on html "Hi [[Name]] , We’re so glad you’ve joined House of Nickk – The Salon. Loyalty P…" at bounding box center [620, 262] width 571 height 268
click at [826, 226] on link "Set language" at bounding box center [819, 222] width 23 height 17
click at [825, 223] on span at bounding box center [826, 223] width 4 height 2
click at [844, 224] on span at bounding box center [843, 222] width 10 height 10
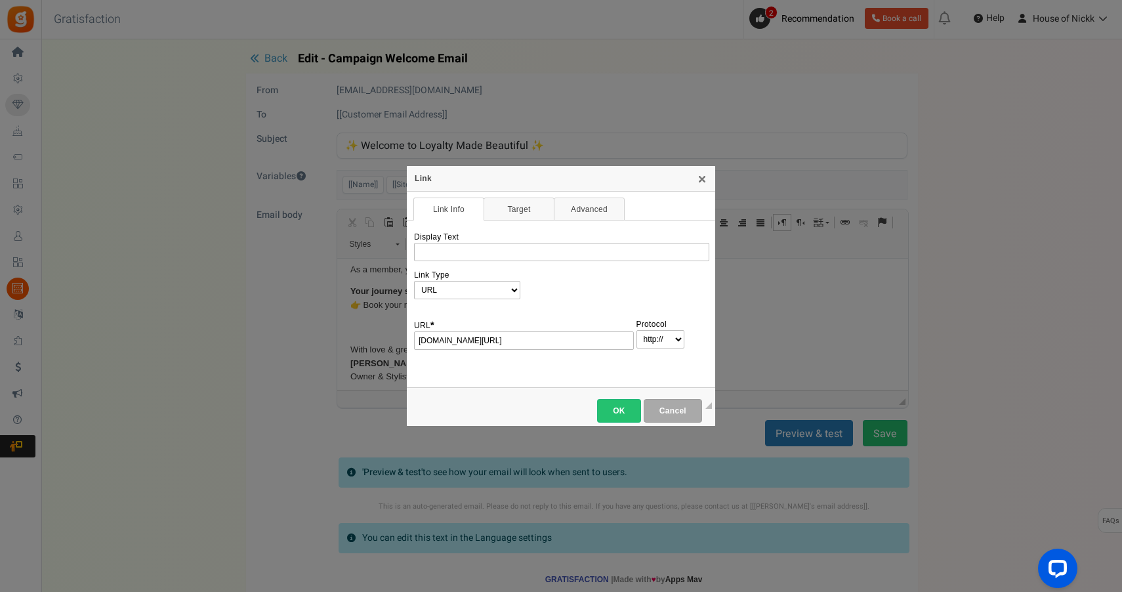
type input "[DOMAIN_NAME][URL]"
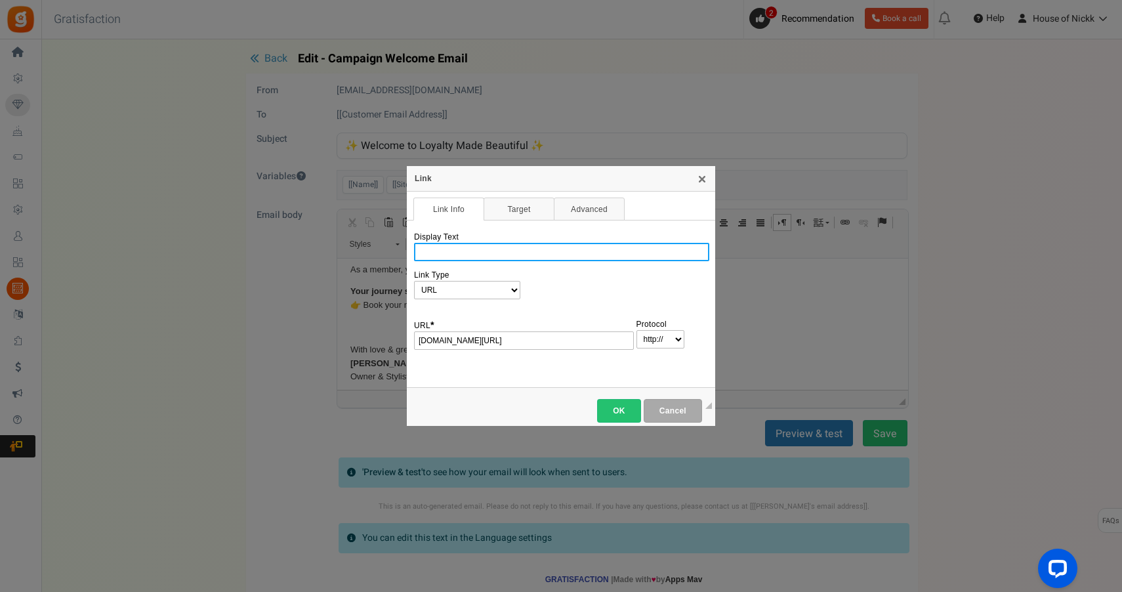
click at [466, 254] on input "Display Text" at bounding box center [561, 252] width 295 height 18
click at [417, 250] on input "House of Nickk - The Salon." at bounding box center [561, 252] width 295 height 18
type input "Book [DATE]! House of Nickk - The Salon."
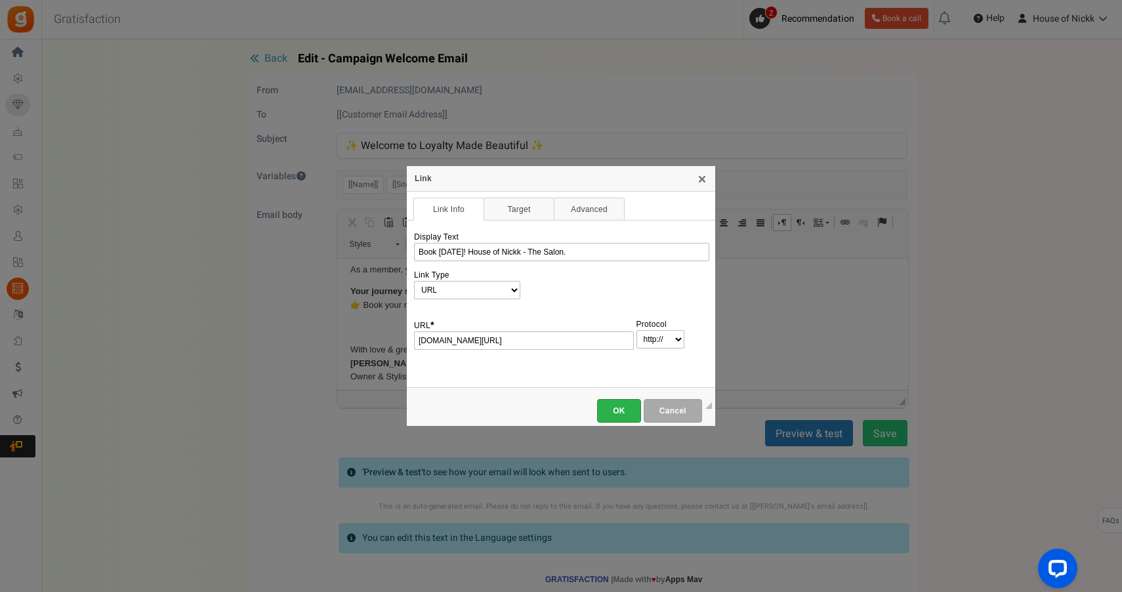
click at [609, 420] on link "OK" at bounding box center [619, 411] width 44 height 24
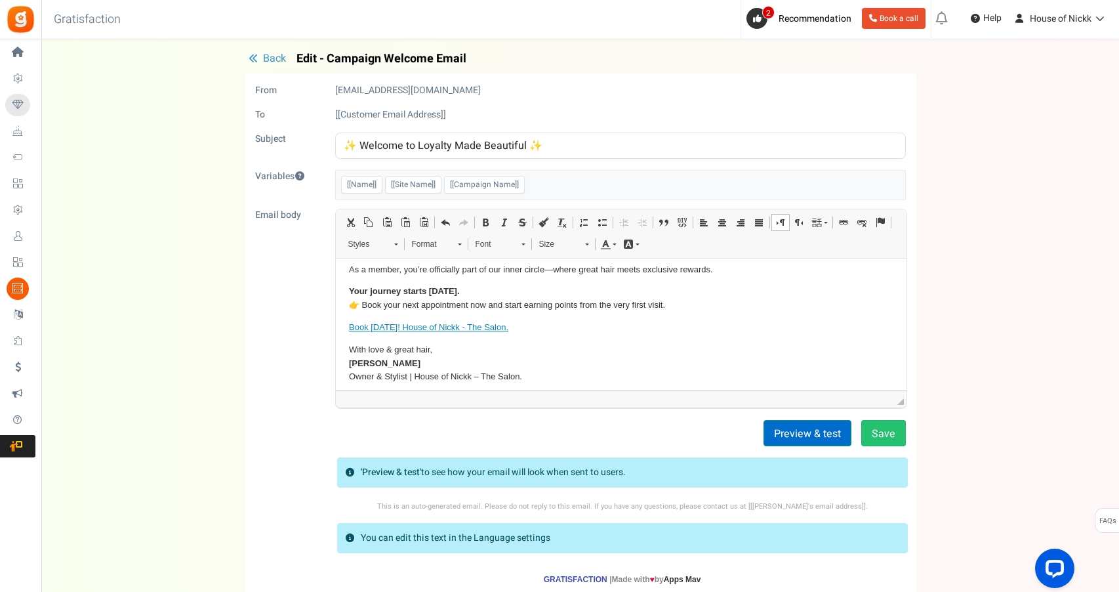
click at [778, 428] on button "Preview & test" at bounding box center [807, 433] width 88 height 26
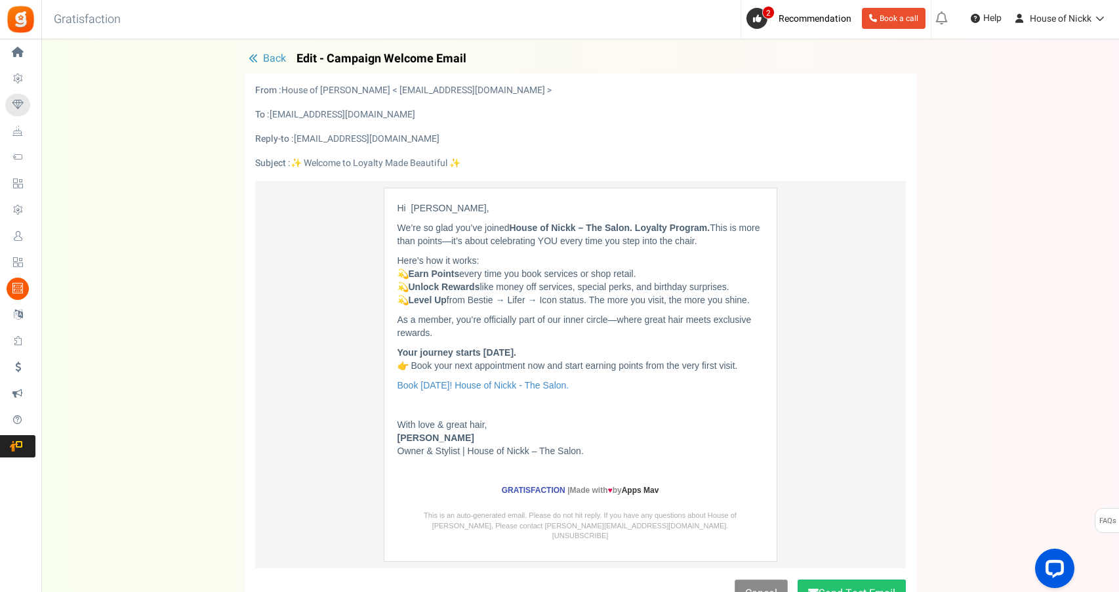
click at [756, 579] on link "Cancel" at bounding box center [761, 592] width 53 height 26
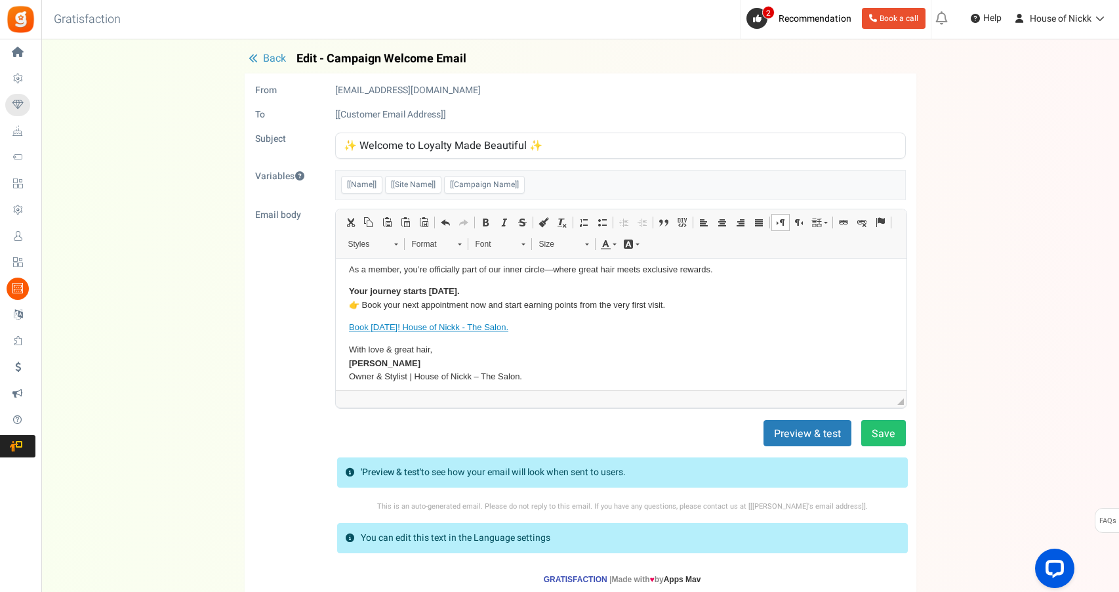
click at [369, 312] on body "Hi [[Name]] , We’re so glad you’ve joined House of Nickk – The Salon. Loyalty P…" at bounding box center [620, 262] width 544 height 242
click at [369, 304] on p "Your journey starts [DATE]. 👉 Book your next appointment now and start earning …" at bounding box center [620, 298] width 544 height 28
click at [759, 438] on div "Preview & test Save" at bounding box center [580, 433] width 670 height 26
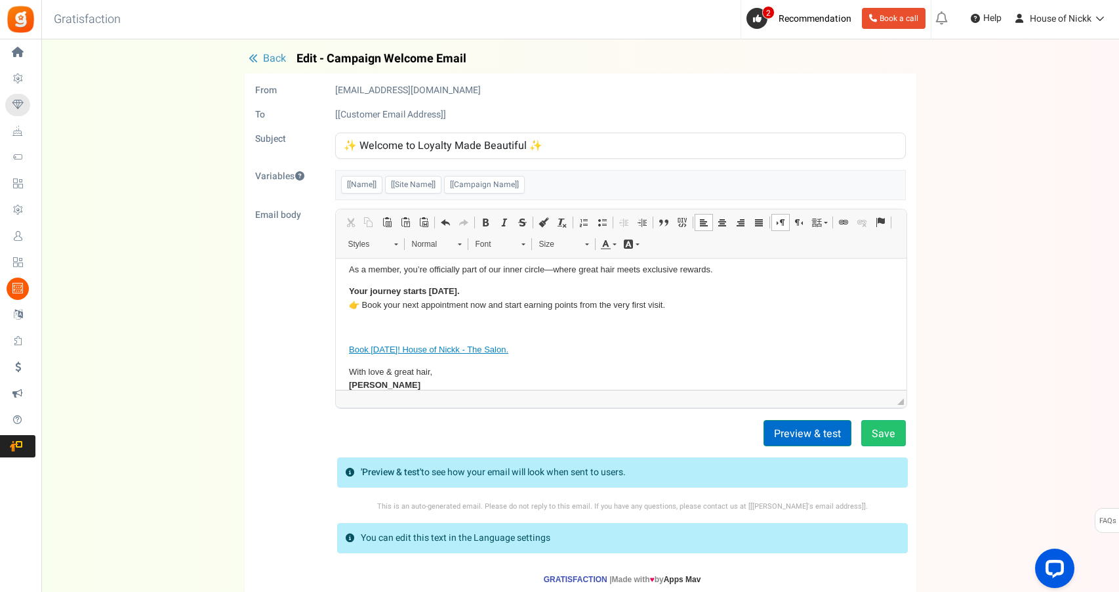
click at [777, 431] on button "Preview & test" at bounding box center [807, 433] width 88 height 26
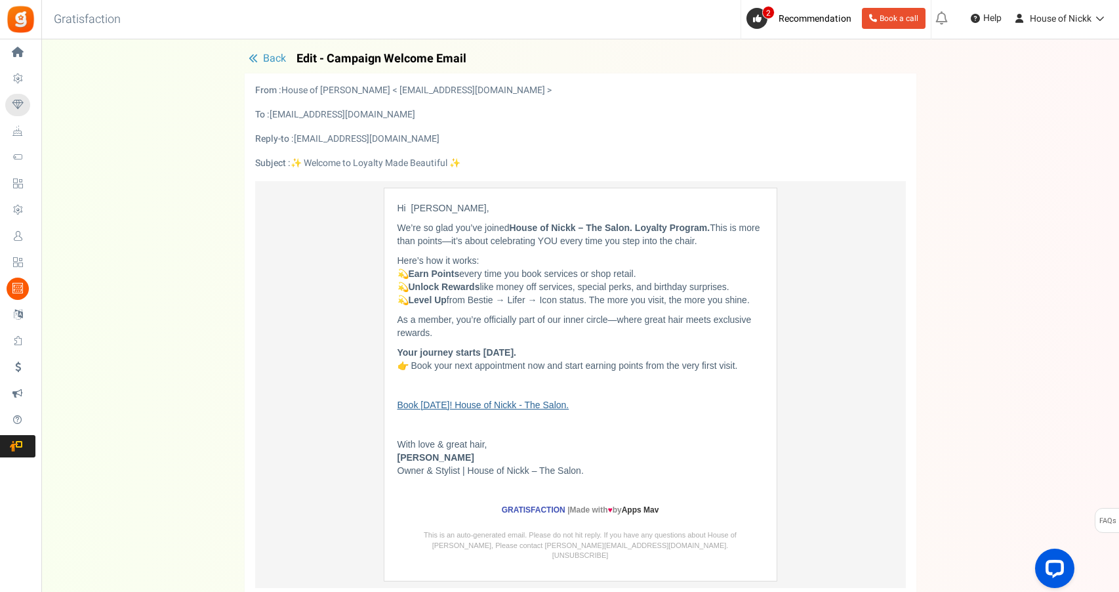
click at [453, 405] on link "Book [DATE]! House of Nickk - The Salon." at bounding box center [483, 404] width 172 height 10
click at [276, 56] on span "Back" at bounding box center [274, 59] width 23 height 16
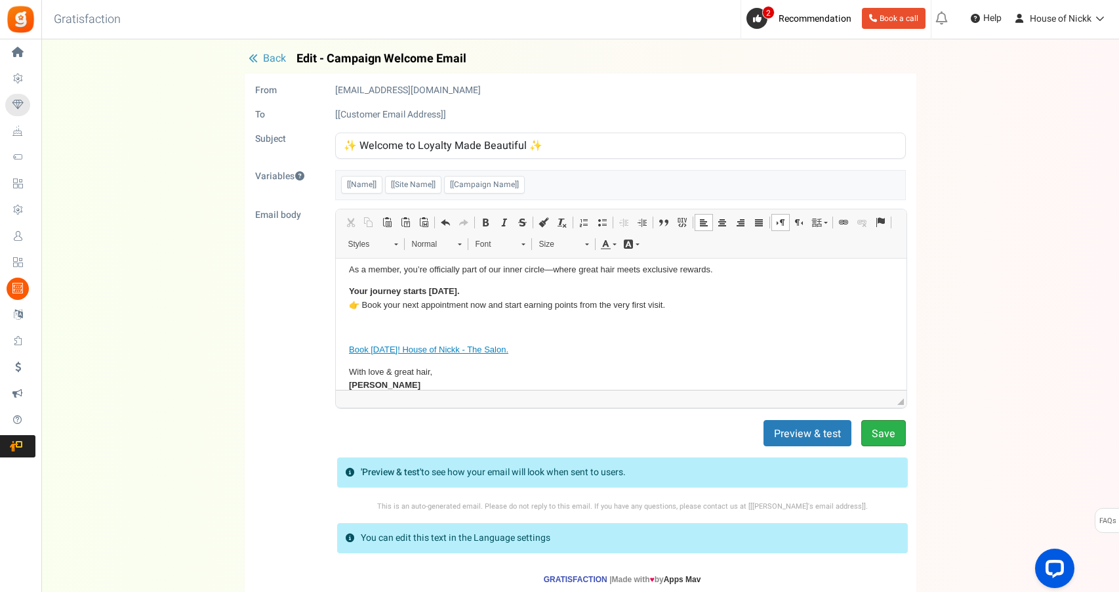
click at [895, 440] on button "Save" at bounding box center [883, 433] width 45 height 26
click at [813, 434] on button "Preview & test" at bounding box center [815, 433] width 88 height 26
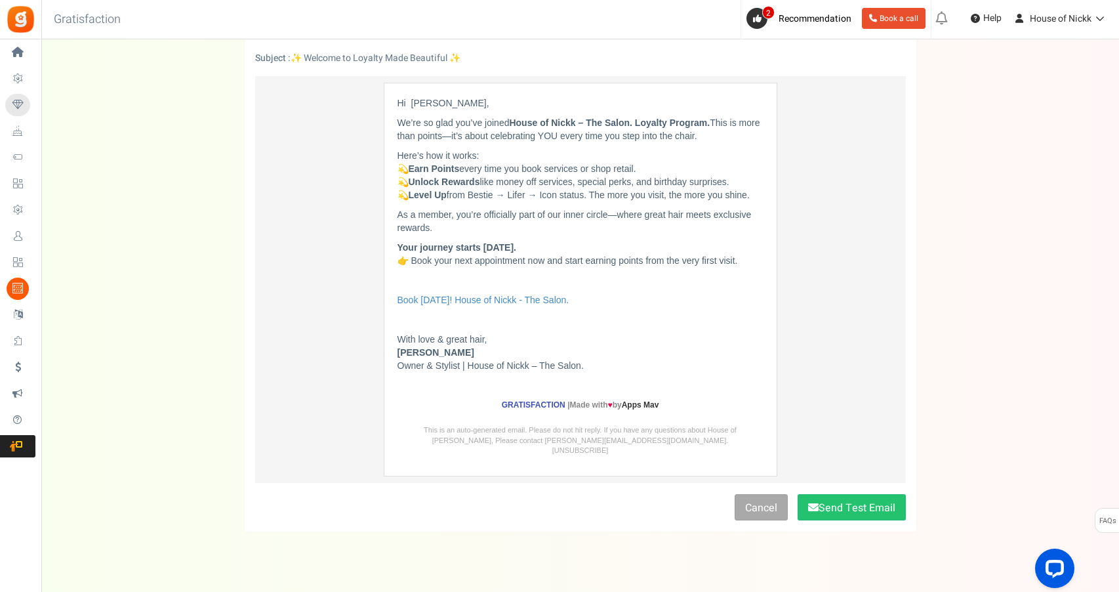
scroll to position [106, 0]
click at [851, 493] on button "Send Test Email" at bounding box center [852, 506] width 108 height 26
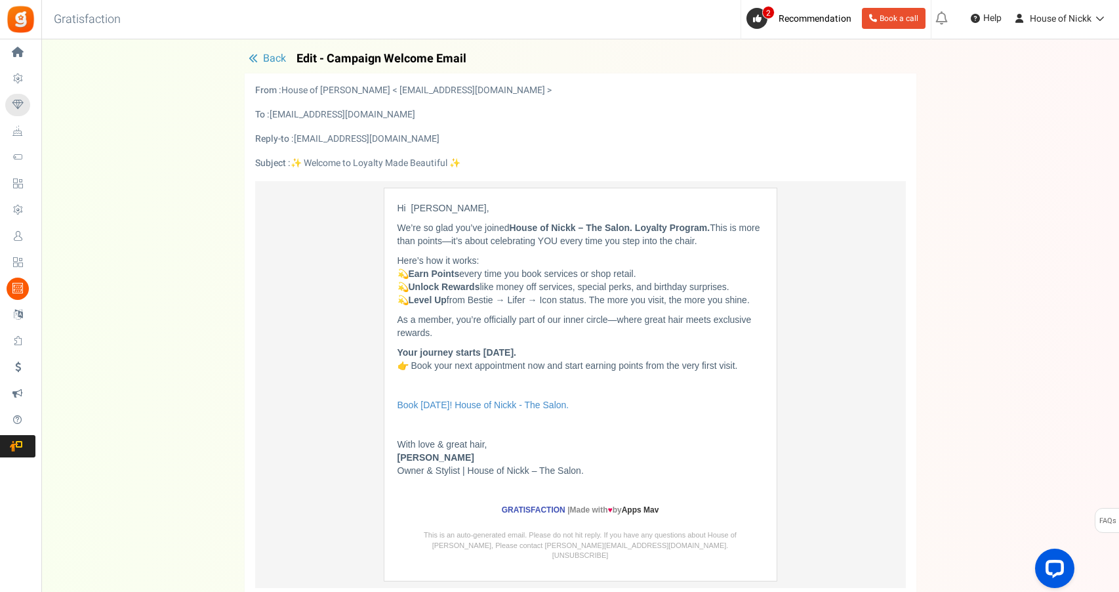
scroll to position [0, 0]
click at [273, 60] on span "Back" at bounding box center [274, 59] width 23 height 16
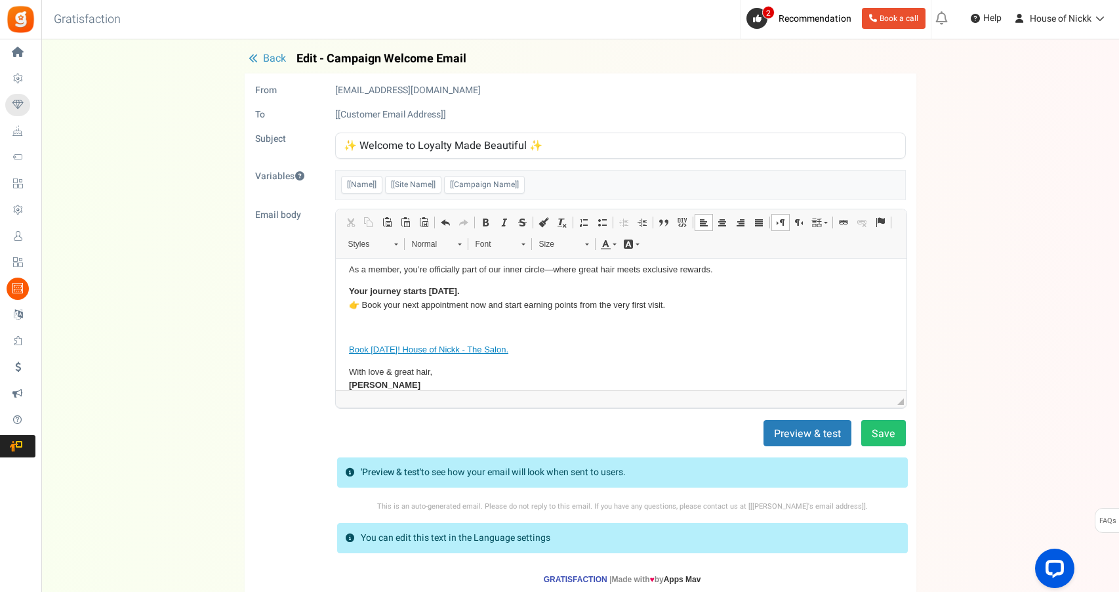
click at [273, 60] on span "Back" at bounding box center [274, 59] width 23 height 16
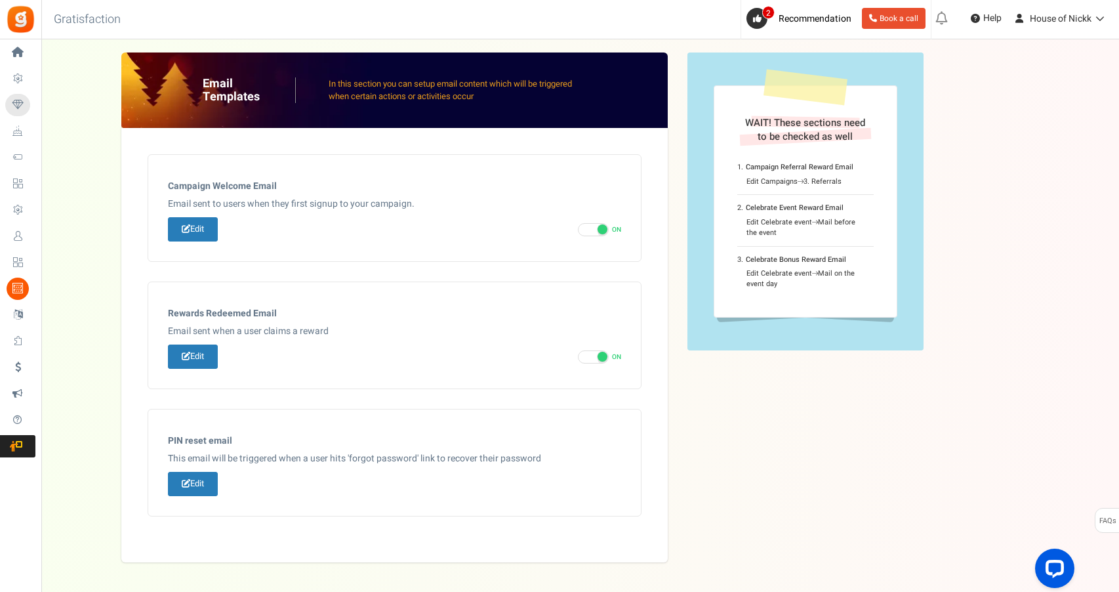
scroll to position [48, 0]
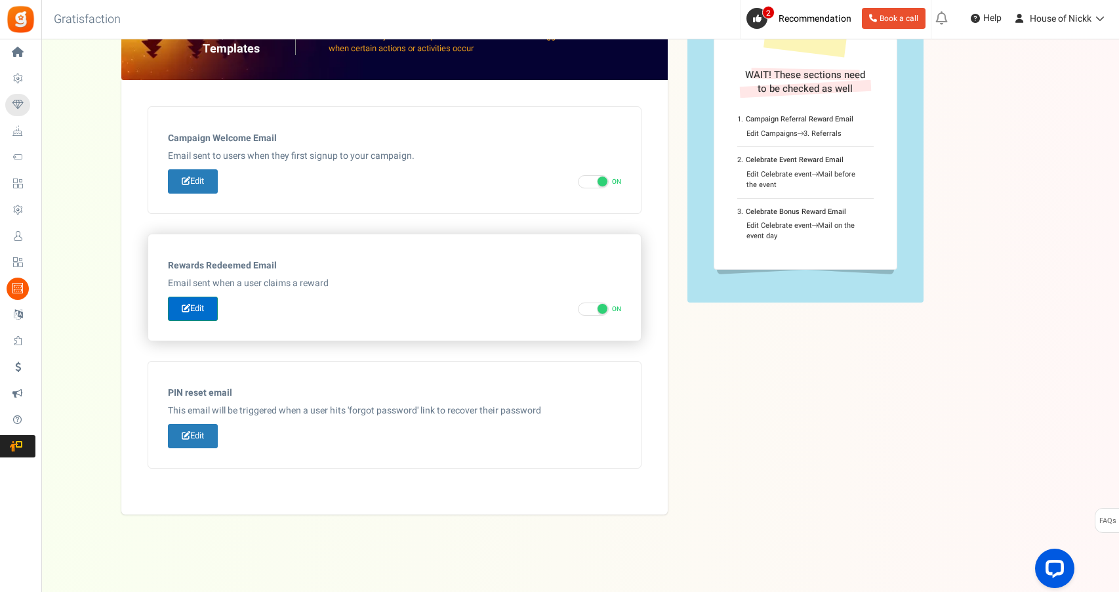
click at [205, 305] on link "Edit" at bounding box center [193, 308] width 50 height 24
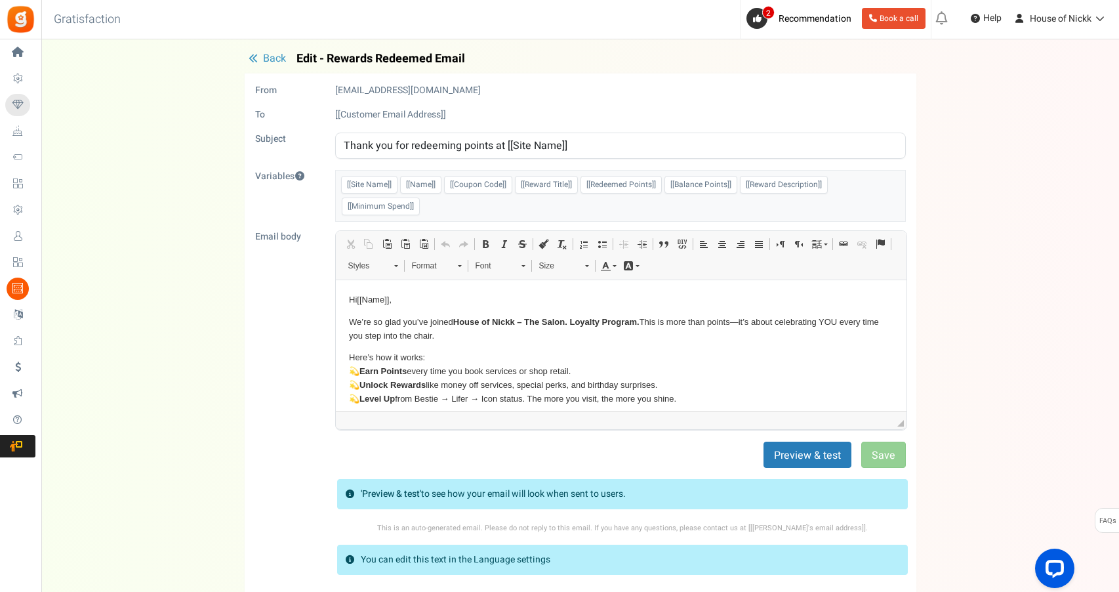
scroll to position [0, 0]
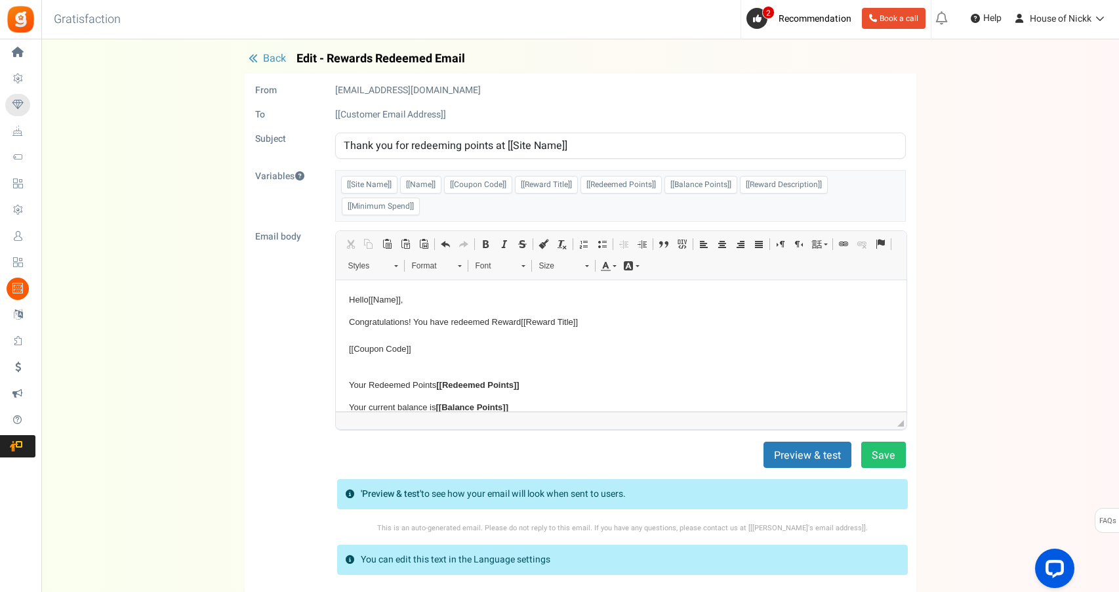
click at [594, 135] on input "Thank you for redeeming points at [[Site Name]]" at bounding box center [620, 145] width 571 height 26
paste input "Cheers to Great Hair & Perks ✨"
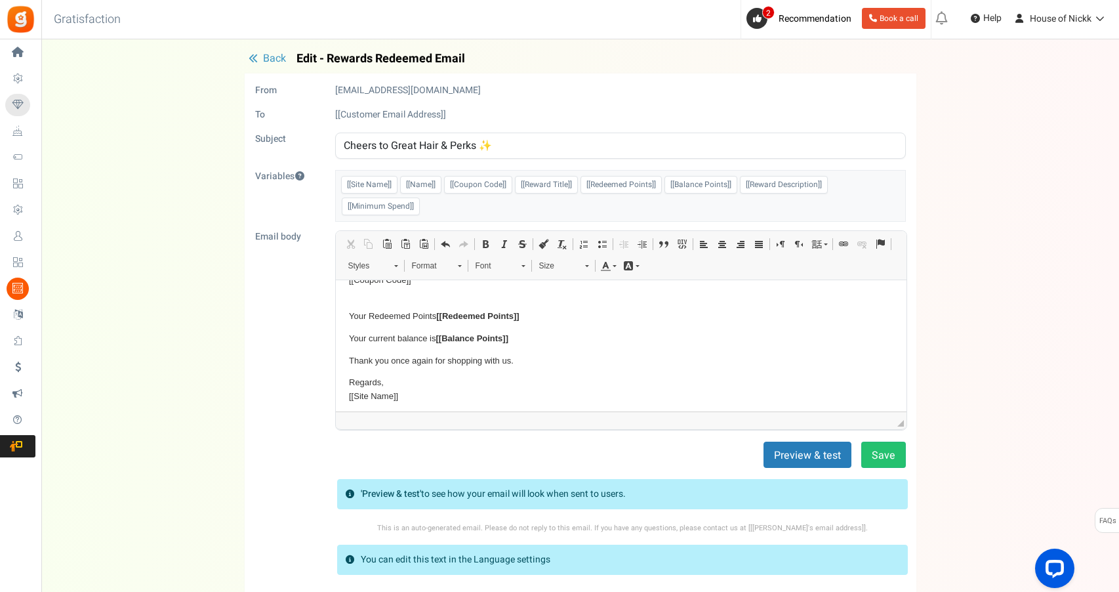
type input "Cheers to Great Hair & Perks ✨"
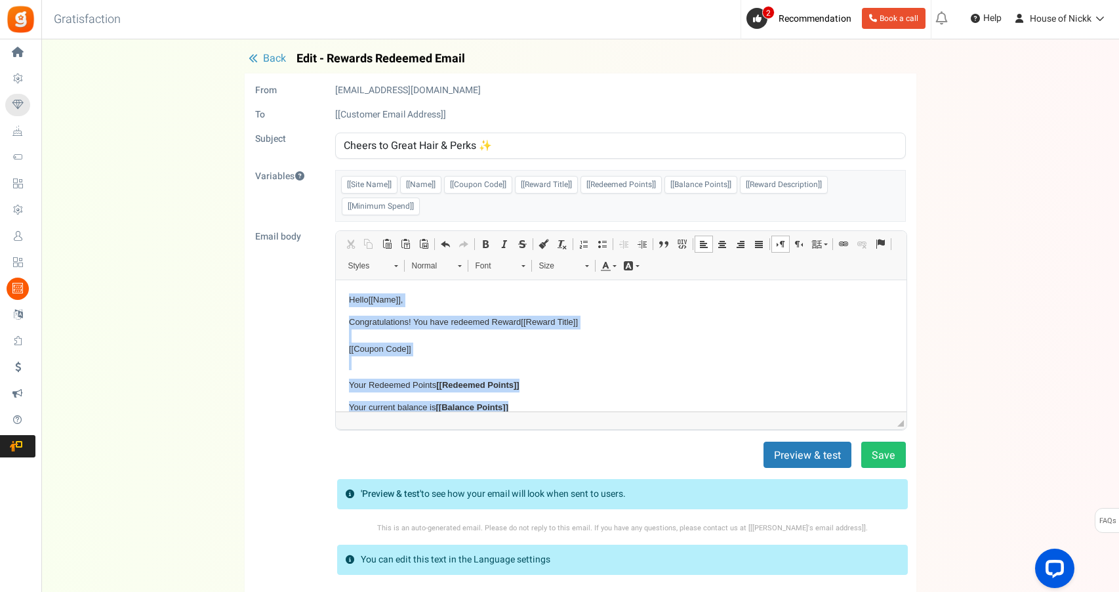
drag, startPoint x: 555, startPoint y: 389, endPoint x: 329, endPoint y: 249, distance: 265.9
click at [335, 280] on html "Hello [[Name]] , Congratulations! You have redeemed Reward [[Reward Title]] [[C…" at bounding box center [620, 382] width 571 height 205
paste body "Editor, email_editor"
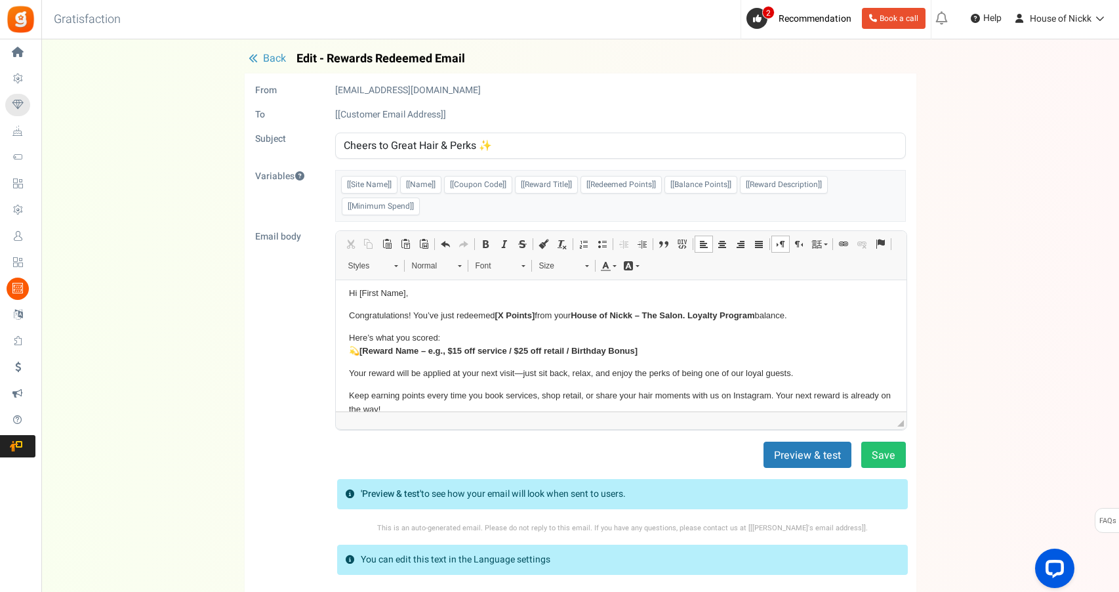
scroll to position [2, 0]
click at [381, 298] on p "Hi [First Name]," at bounding box center [620, 298] width 544 height 14
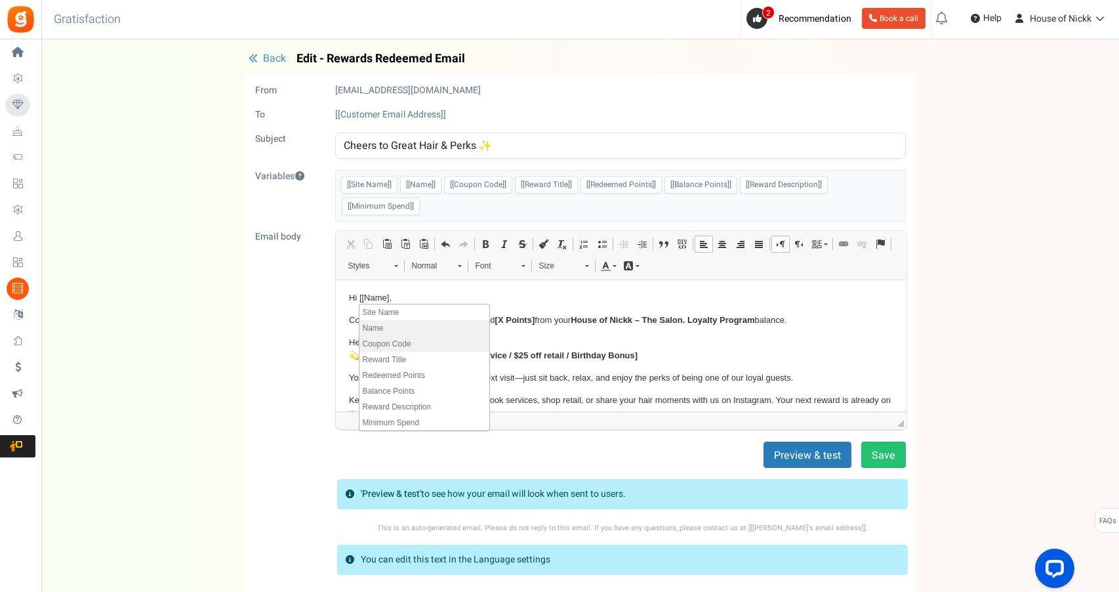
click at [367, 333] on li "Name" at bounding box center [424, 328] width 130 height 16
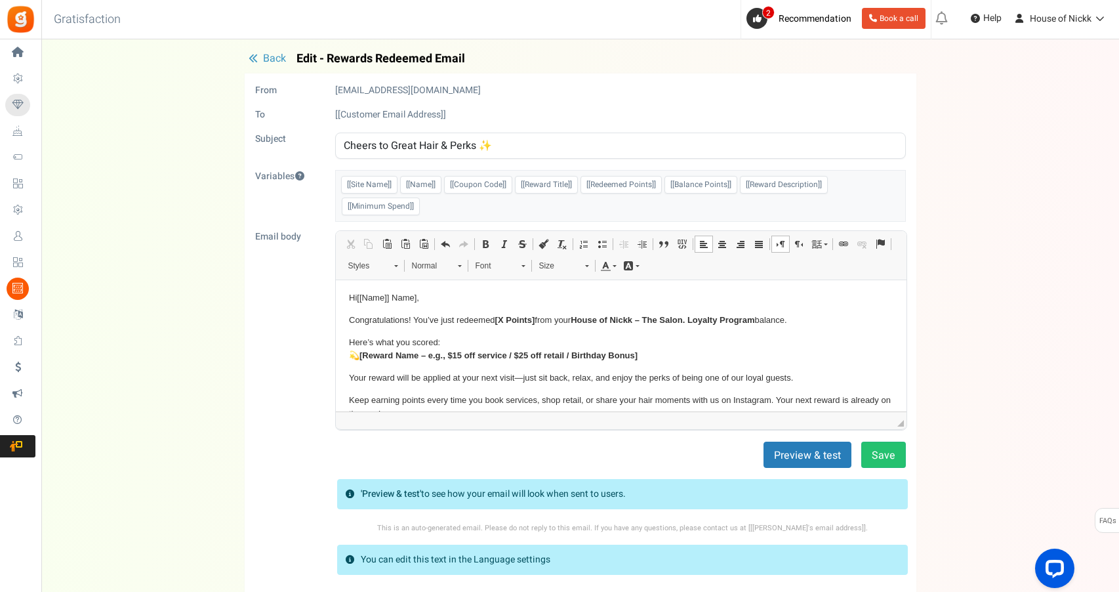
click at [418, 299] on p "Hi [[Name]] Name]," at bounding box center [620, 298] width 544 height 14
click at [522, 319] on strong "[X Points]" at bounding box center [515, 320] width 40 height 10
click at [532, 317] on strong "[X Points]" at bounding box center [515, 320] width 40 height 10
drag, startPoint x: 536, startPoint y: 317, endPoint x: 498, endPoint y: 315, distance: 37.5
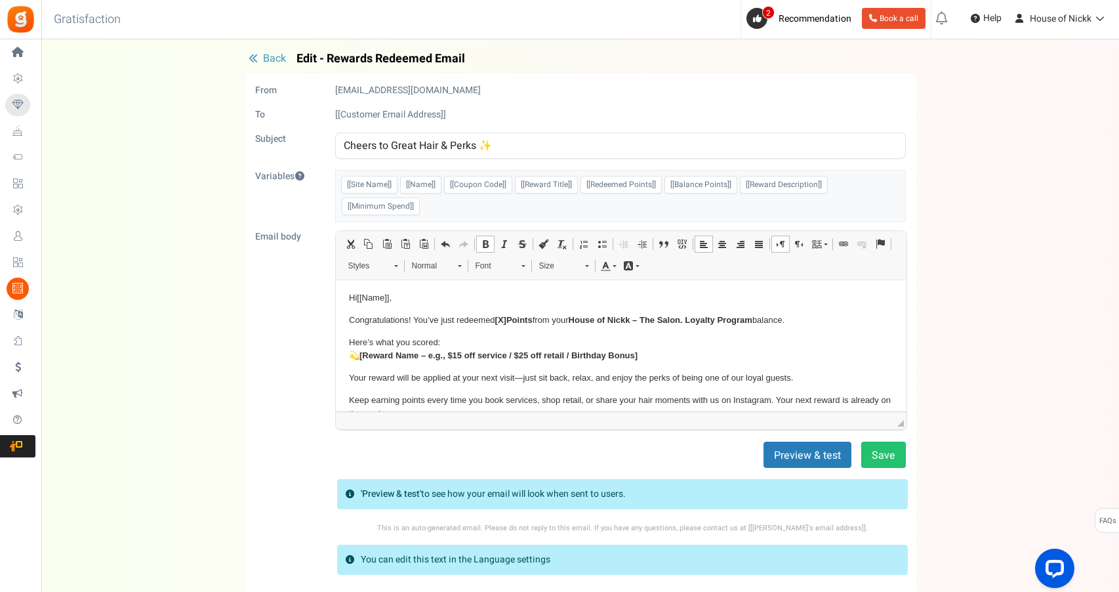
click at [498, 315] on strong "[X] Points" at bounding box center [513, 320] width 37 height 10
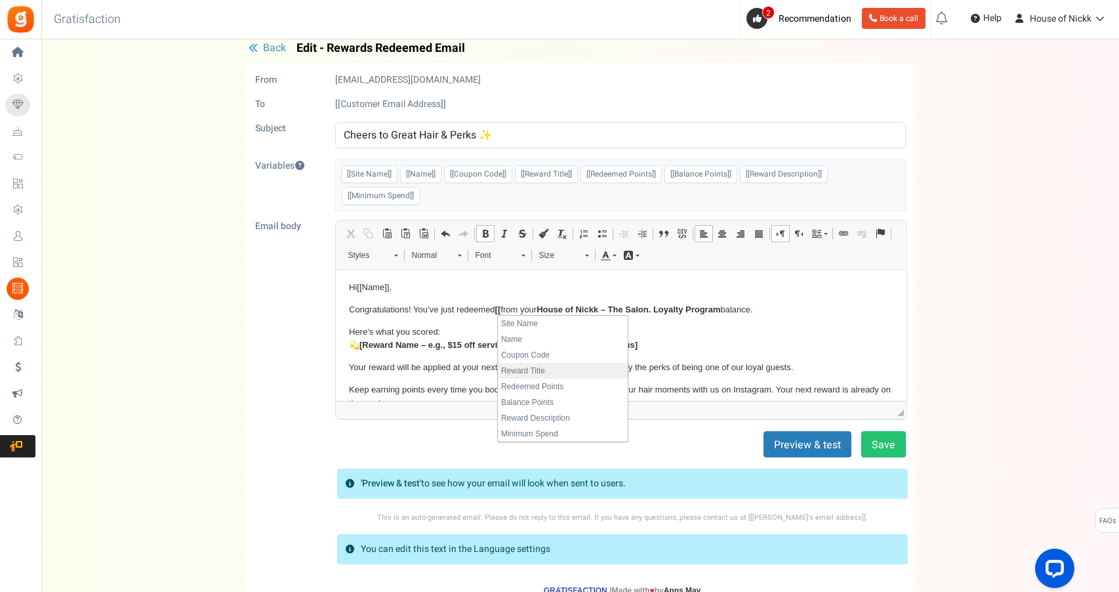
scroll to position [14, 0]
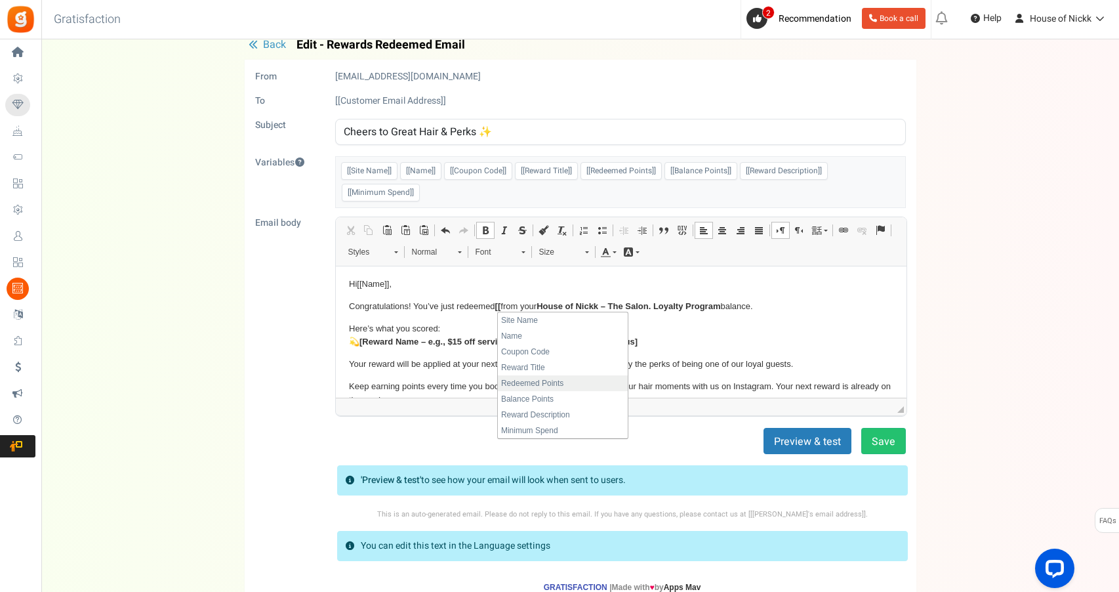
click at [578, 379] on li "Redeemed Points" at bounding box center [563, 383] width 130 height 16
click at [634, 304] on strong "House of Nickk – The Salon. Loyalty Program" at bounding box center [710, 306] width 184 height 10
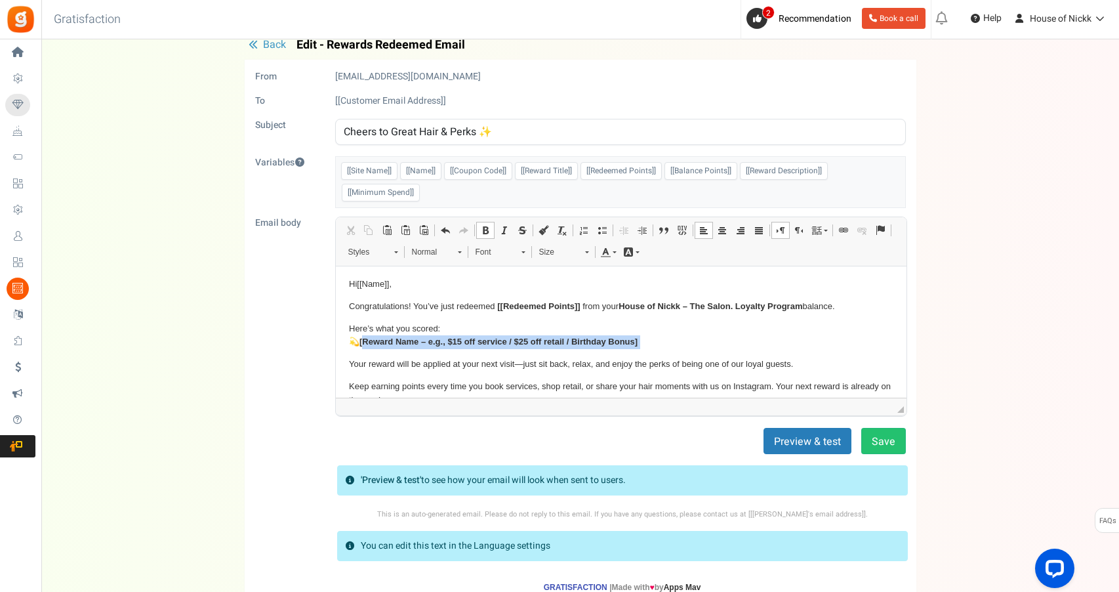
drag, startPoint x: 363, startPoint y: 340, endPoint x: 653, endPoint y: 348, distance: 290.0
click at [653, 348] on body "Hi [[Name]] , Congratulations! You’ve just redeemed [[Redeemed Points]] from yo…" at bounding box center [620, 389] width 544 height 224
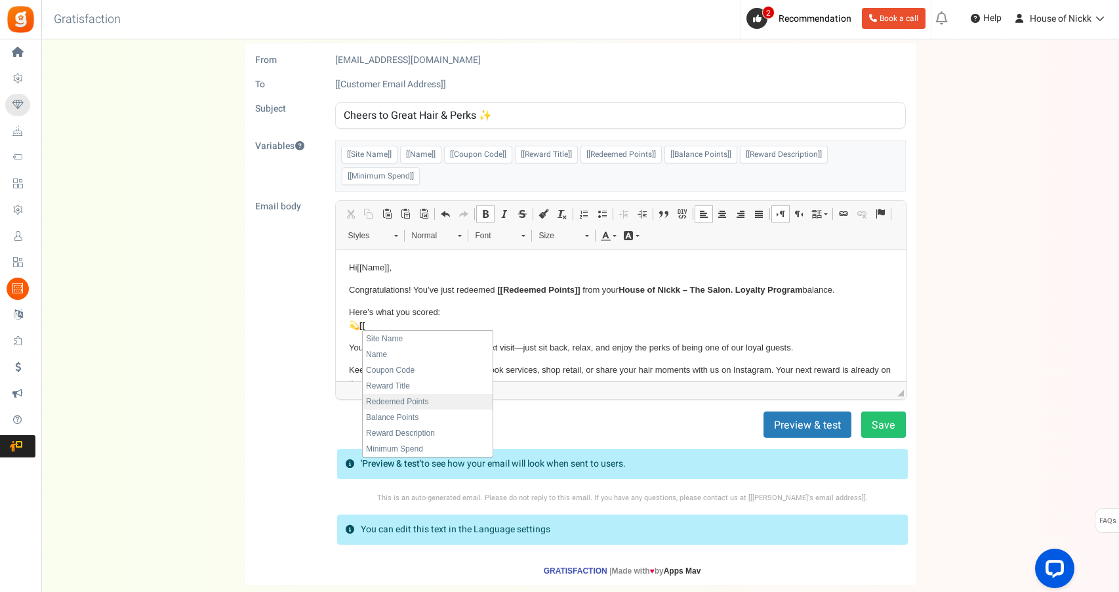
scroll to position [31, 0]
click at [448, 389] on li "Reward Title" at bounding box center [428, 385] width 130 height 16
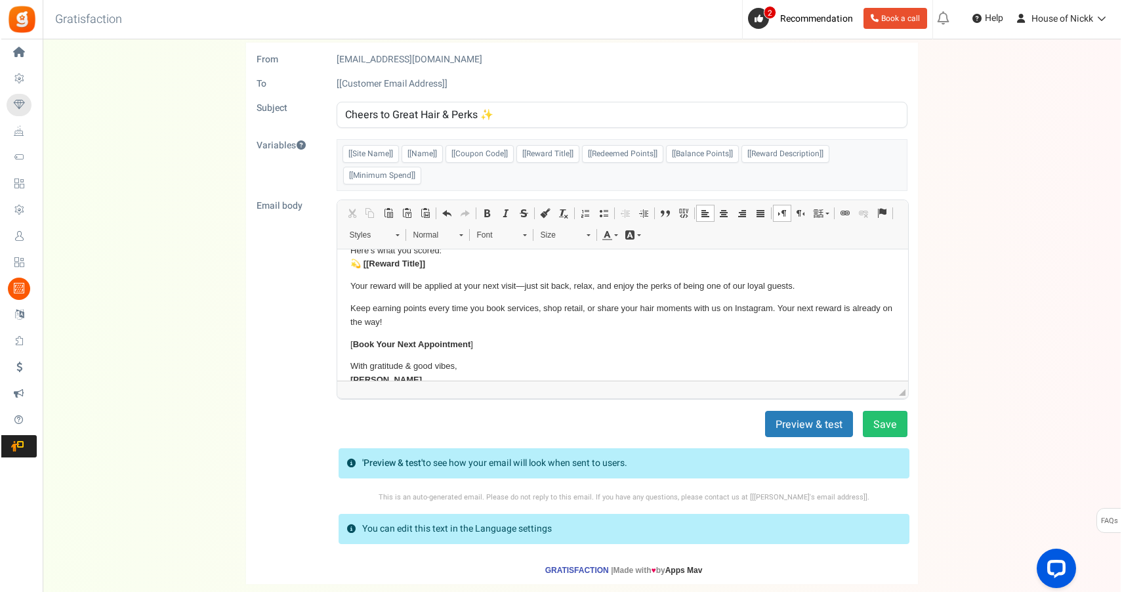
scroll to position [64, 0]
drag, startPoint x: 478, startPoint y: 339, endPoint x: 355, endPoint y: 325, distance: 123.4
click at [355, 325] on body "Hi [[Name]] , Congratulations! You’ve just redeemed [[Redeemed Points]] from yo…" at bounding box center [620, 310] width 544 height 224
click at [847, 213] on span at bounding box center [843, 213] width 10 height 10
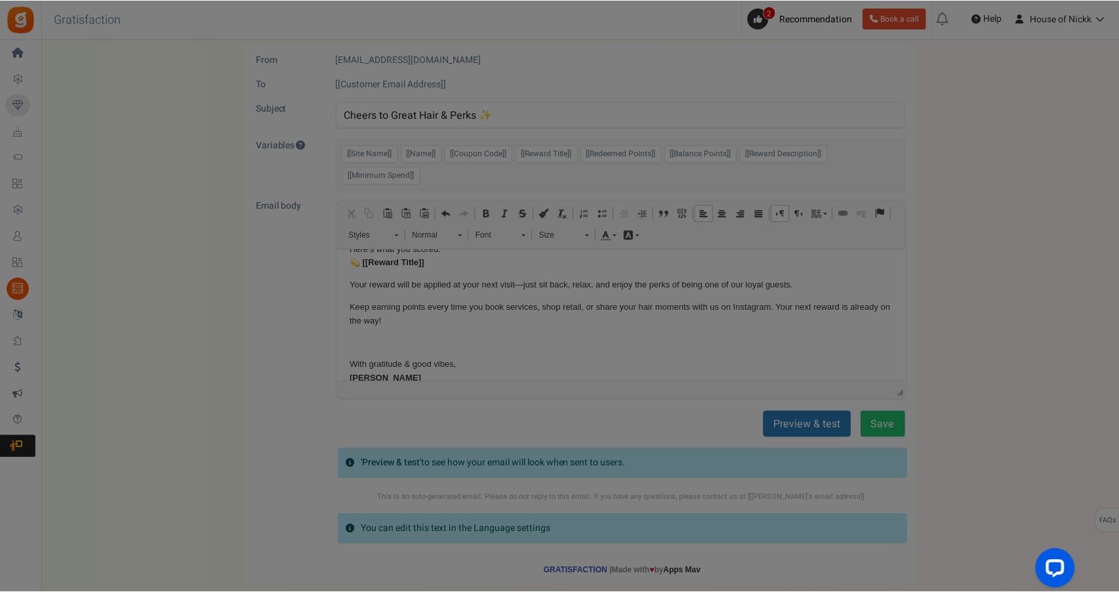
scroll to position [0, 0]
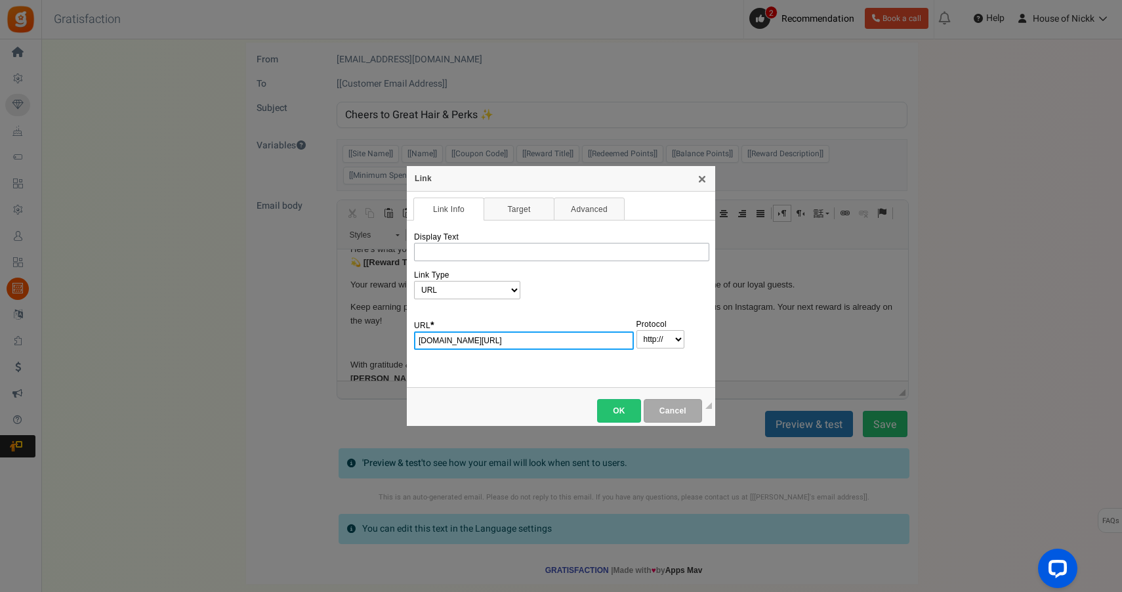
type input "[DOMAIN_NAME][URL]"
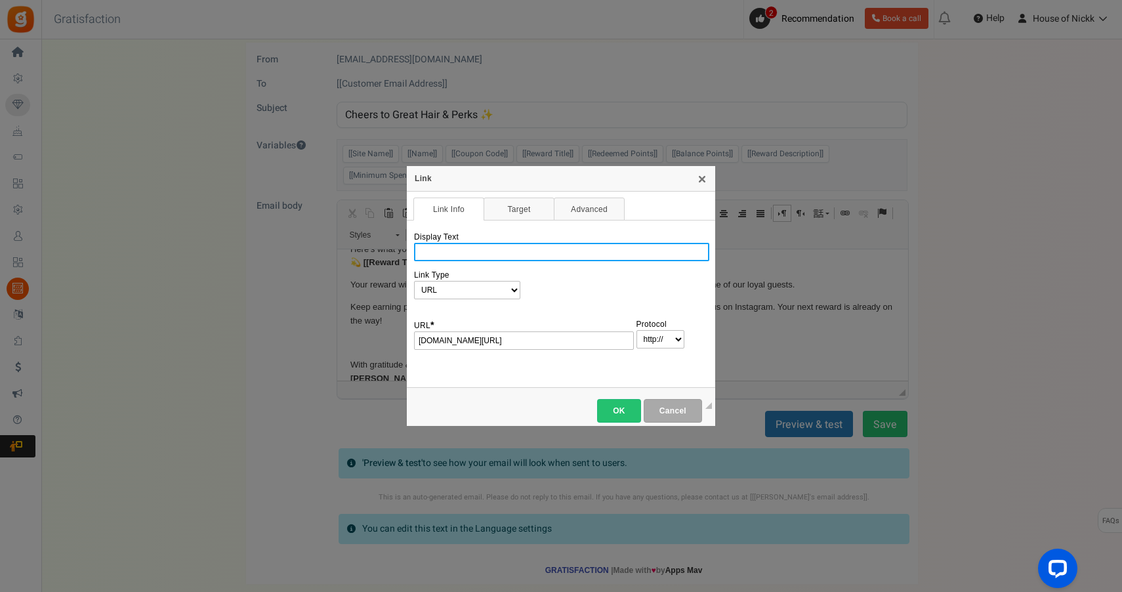
click at [550, 250] on input "Display Text" at bounding box center [561, 252] width 295 height 18
type input "Book your next appointment here!"
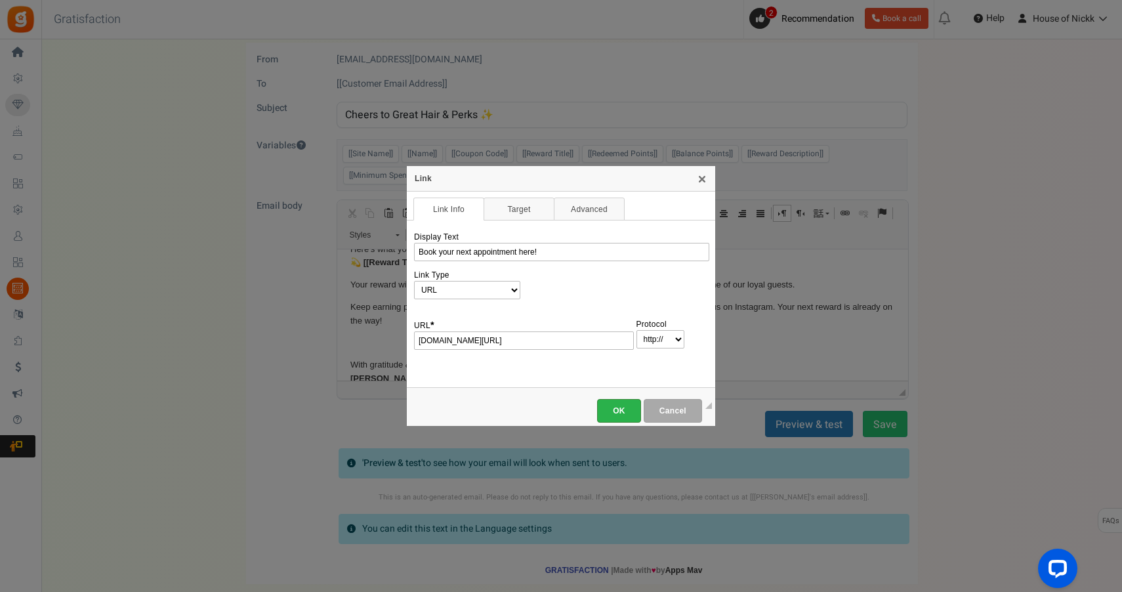
click at [621, 411] on span "OK" at bounding box center [619, 410] width 28 height 9
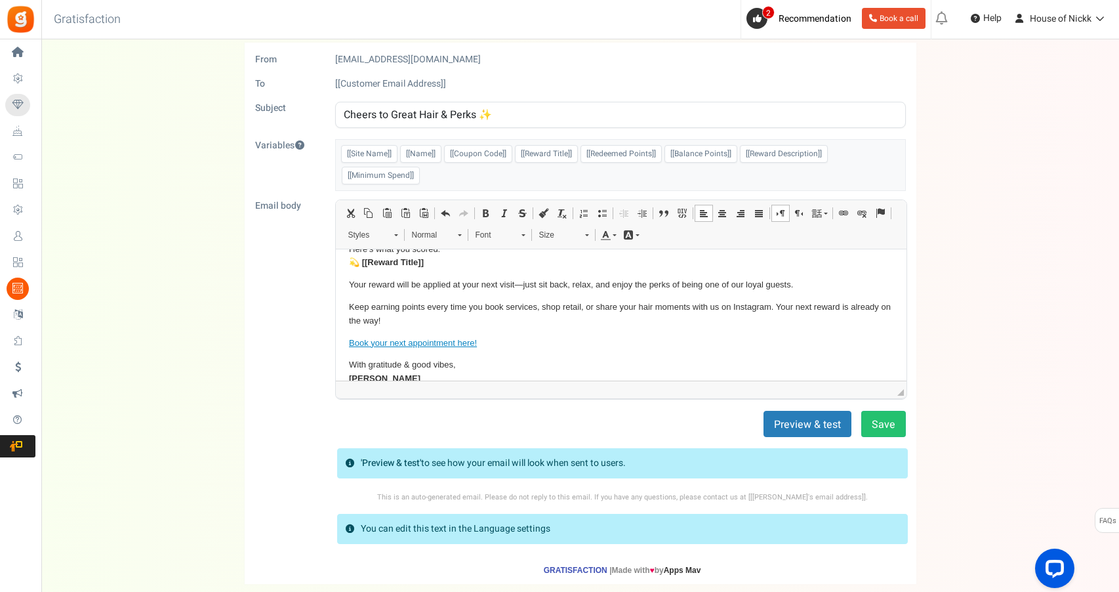
scroll to position [92, 0]
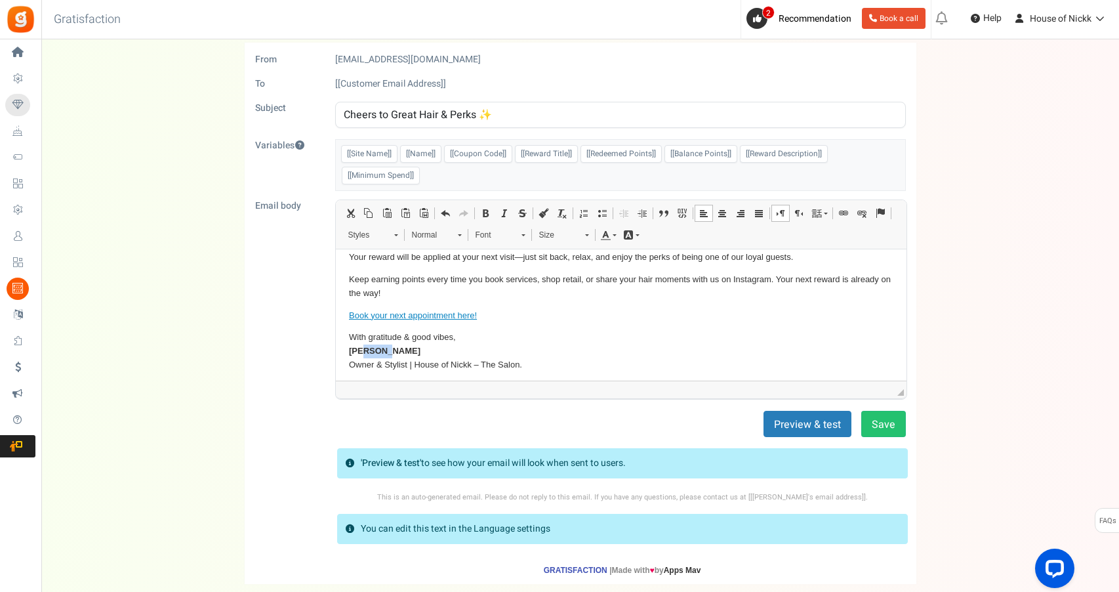
drag, startPoint x: 384, startPoint y: 346, endPoint x: 361, endPoint y: 341, distance: 24.1
click at [360, 346] on strong "[PERSON_NAME]" at bounding box center [383, 351] width 71 height 10
click at [384, 348] on strong "[PERSON_NAME]" at bounding box center [383, 351] width 71 height 10
click at [809, 422] on button "Preview & test" at bounding box center [807, 424] width 88 height 26
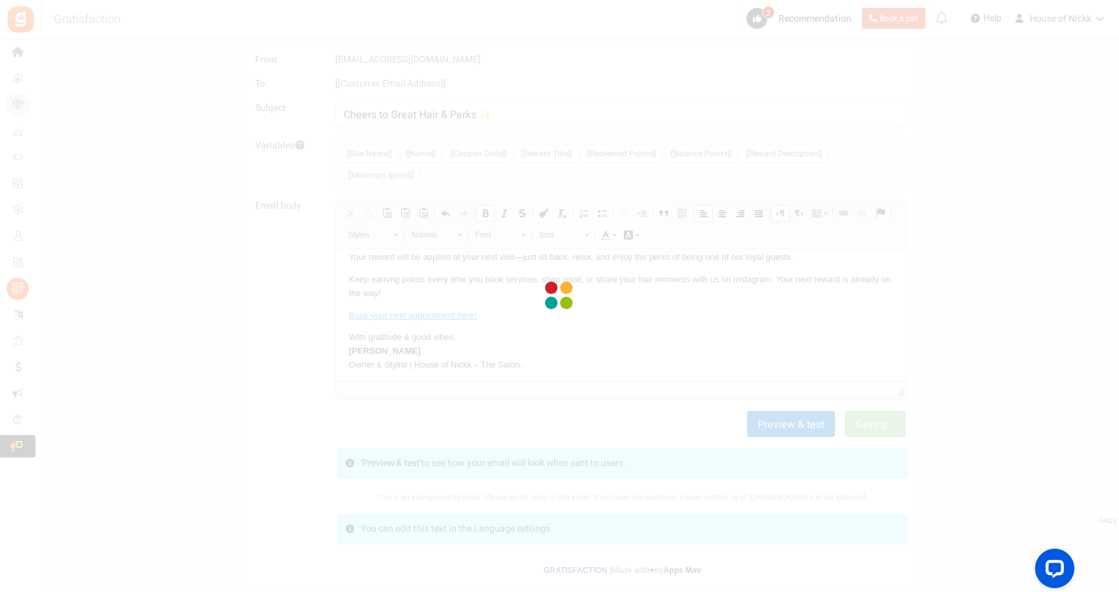
scroll to position [0, 0]
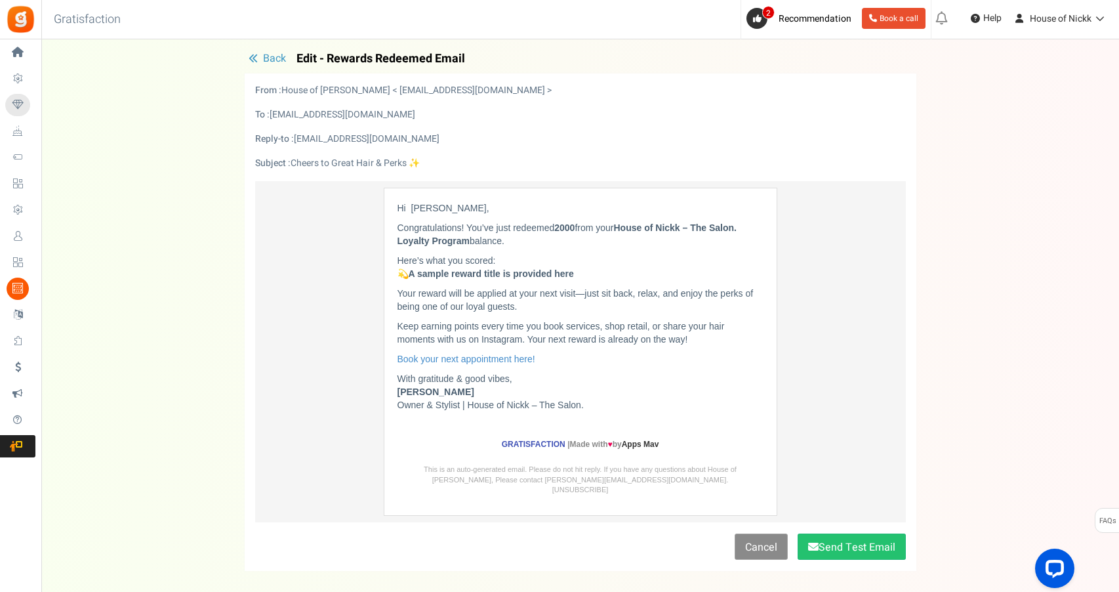
click at [778, 537] on link "Cancel" at bounding box center [761, 546] width 53 height 26
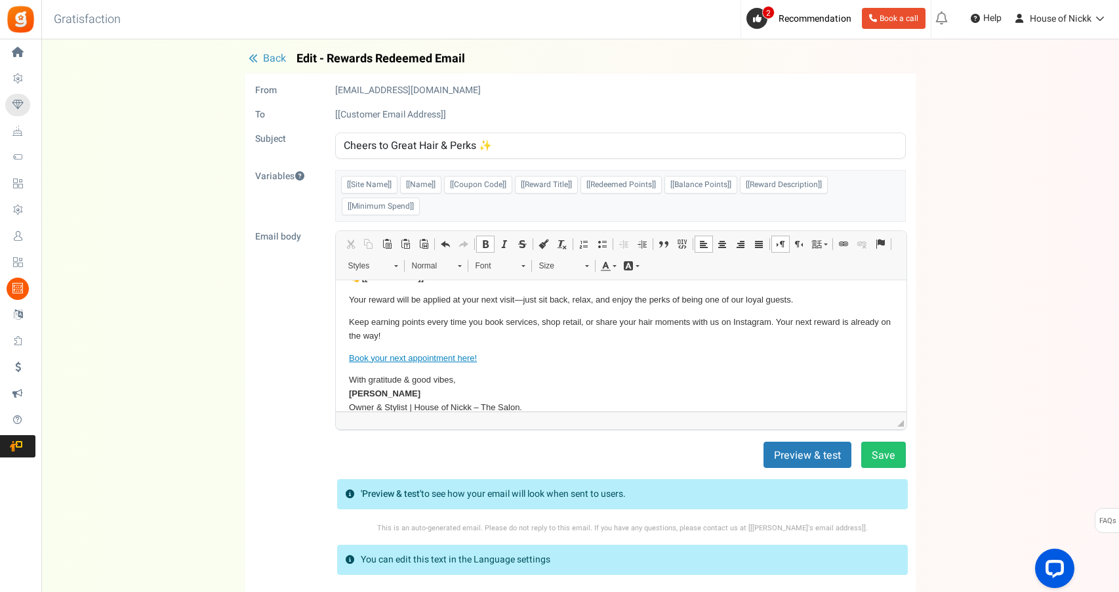
scroll to position [75, 0]
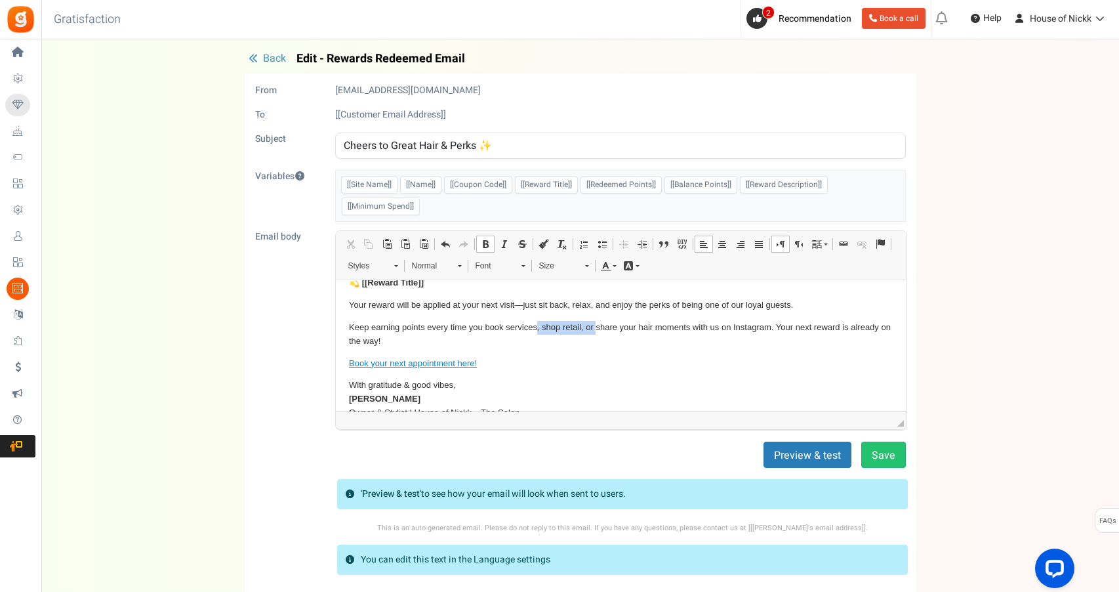
drag, startPoint x: 536, startPoint y: 319, endPoint x: 594, endPoint y: 326, distance: 58.7
click at [594, 326] on p "Keep earning points every time you book services, shop retail, or share your ha…" at bounding box center [620, 335] width 544 height 28
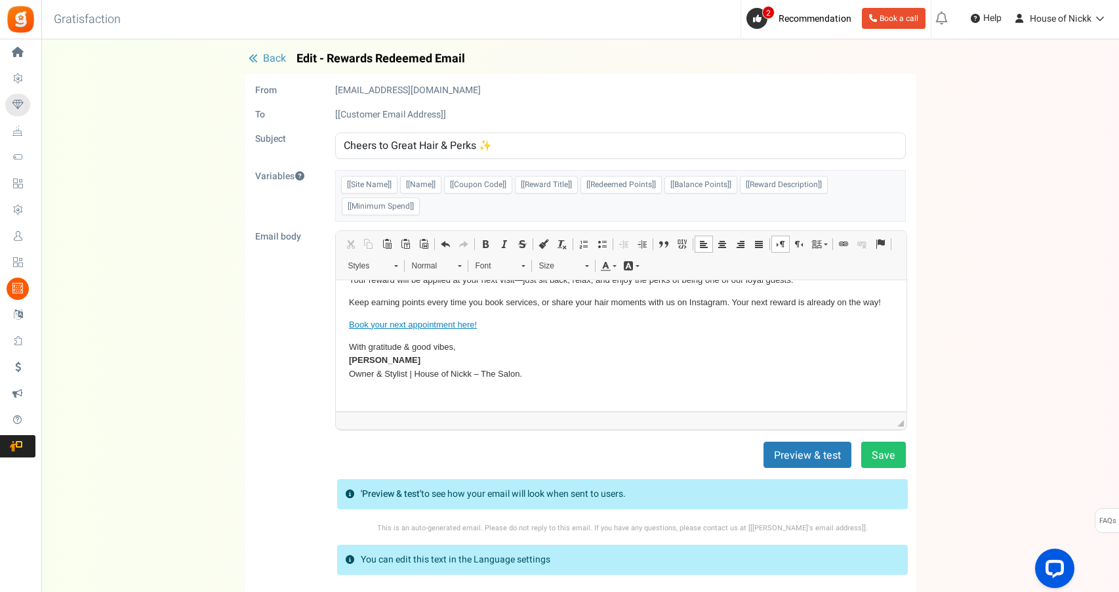
scroll to position [99, 0]
click at [894, 464] on button "Save" at bounding box center [883, 454] width 45 height 26
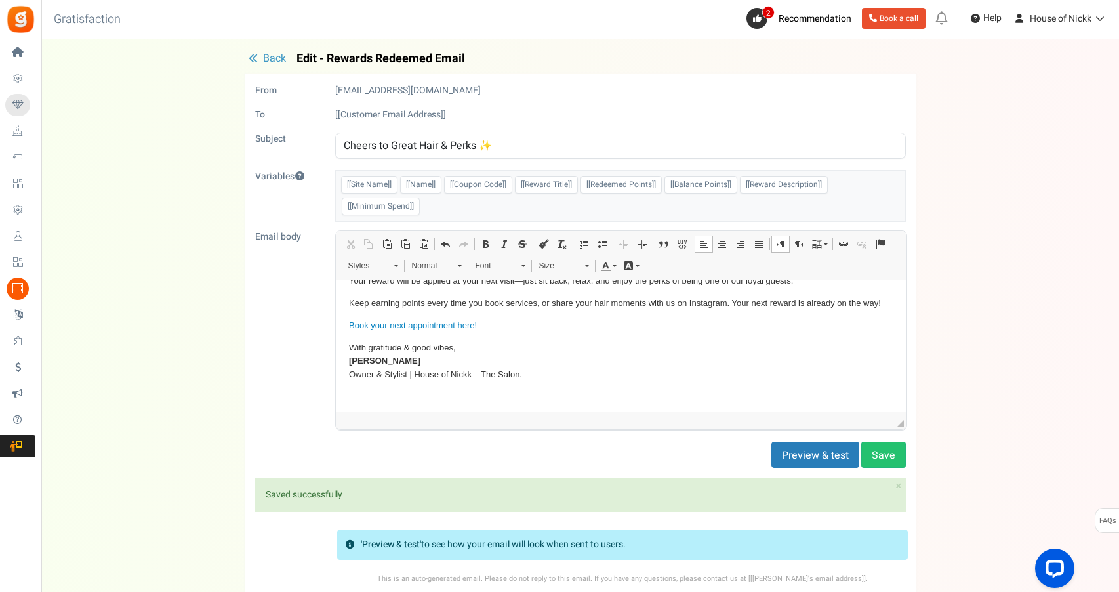
click at [277, 55] on span "Back" at bounding box center [274, 59] width 23 height 16
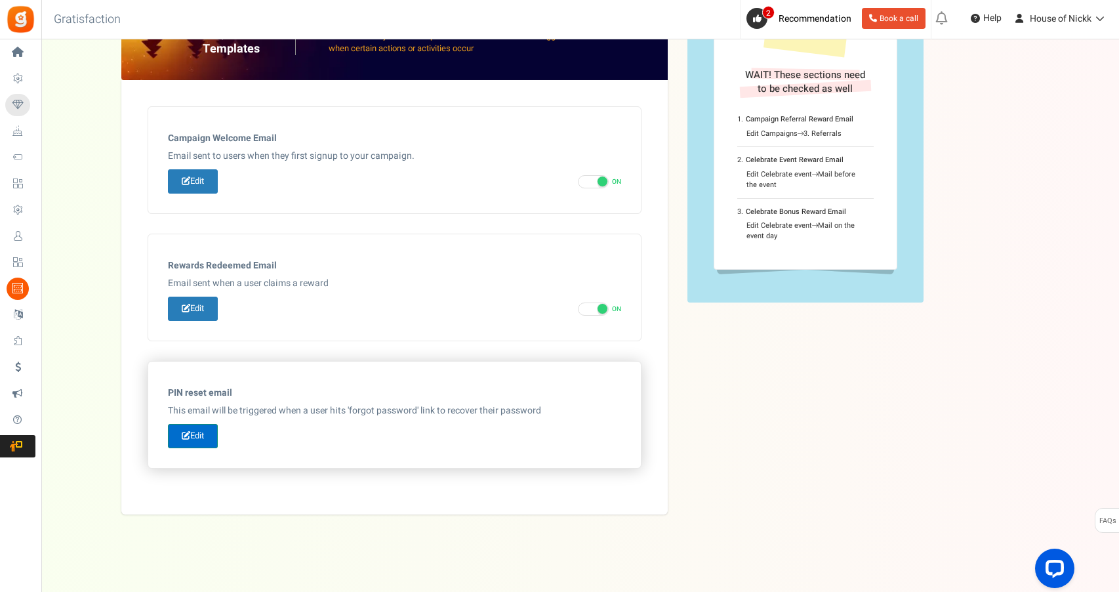
click at [205, 431] on link "Edit" at bounding box center [193, 436] width 50 height 24
type input "Reset your password"
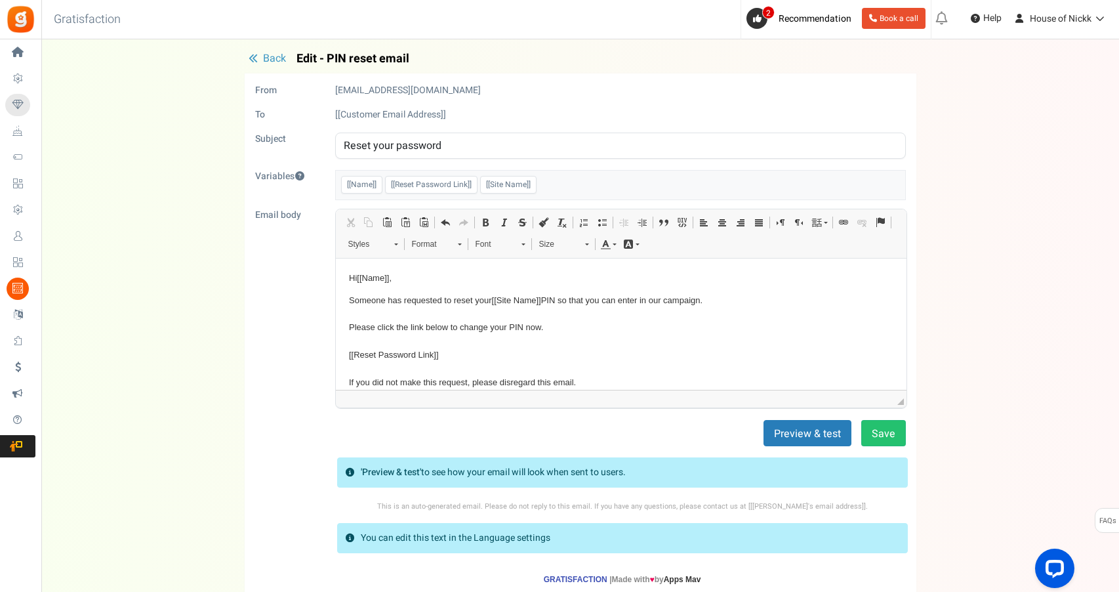
scroll to position [0, 0]
click at [272, 60] on span "Back" at bounding box center [274, 59] width 23 height 16
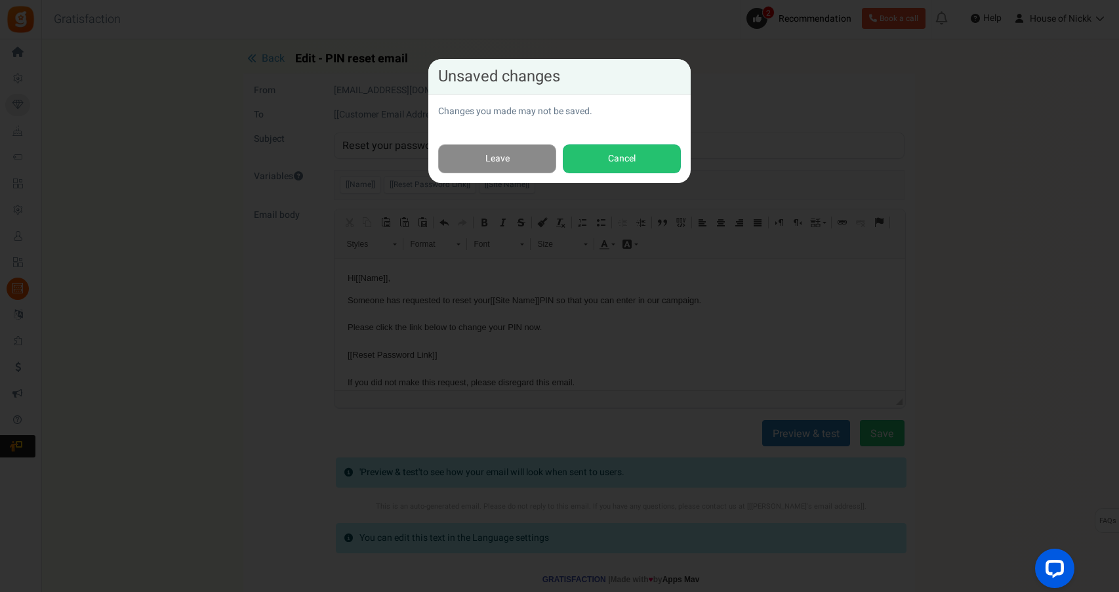
click at [537, 152] on link "Leave" at bounding box center [497, 159] width 118 height 30
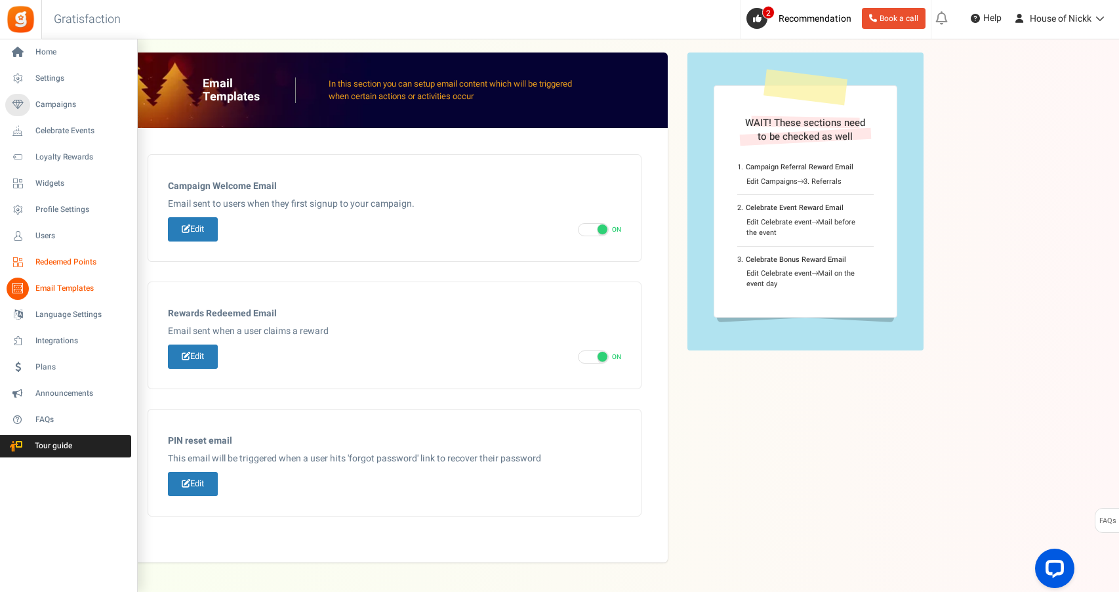
click at [100, 266] on span "Redeemed Points" at bounding box center [81, 261] width 92 height 11
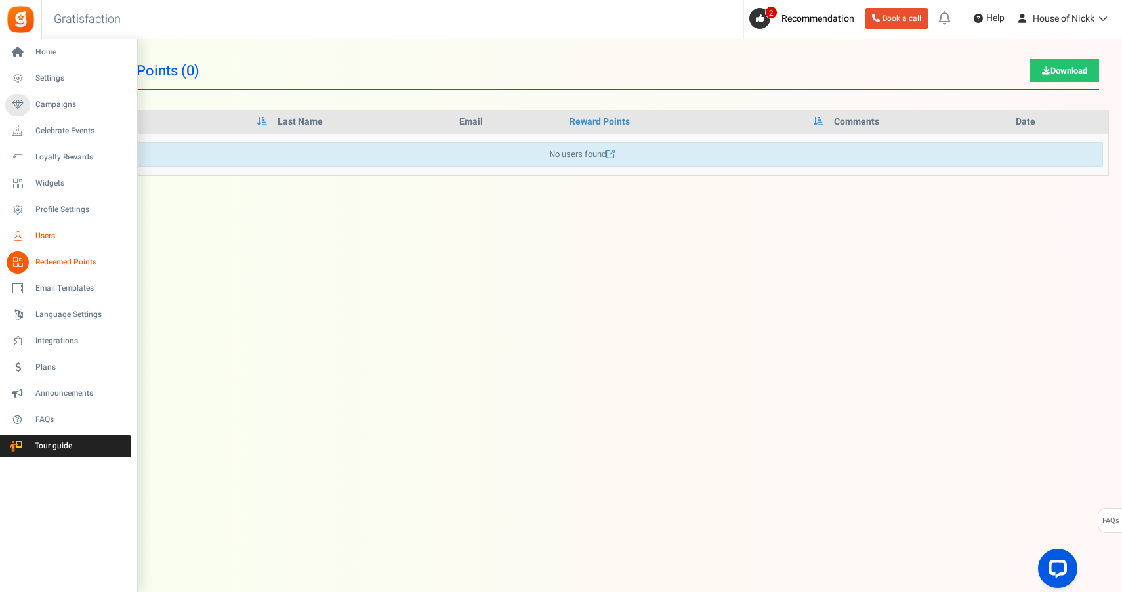
click at [51, 234] on span "Users" at bounding box center [81, 235] width 92 height 11
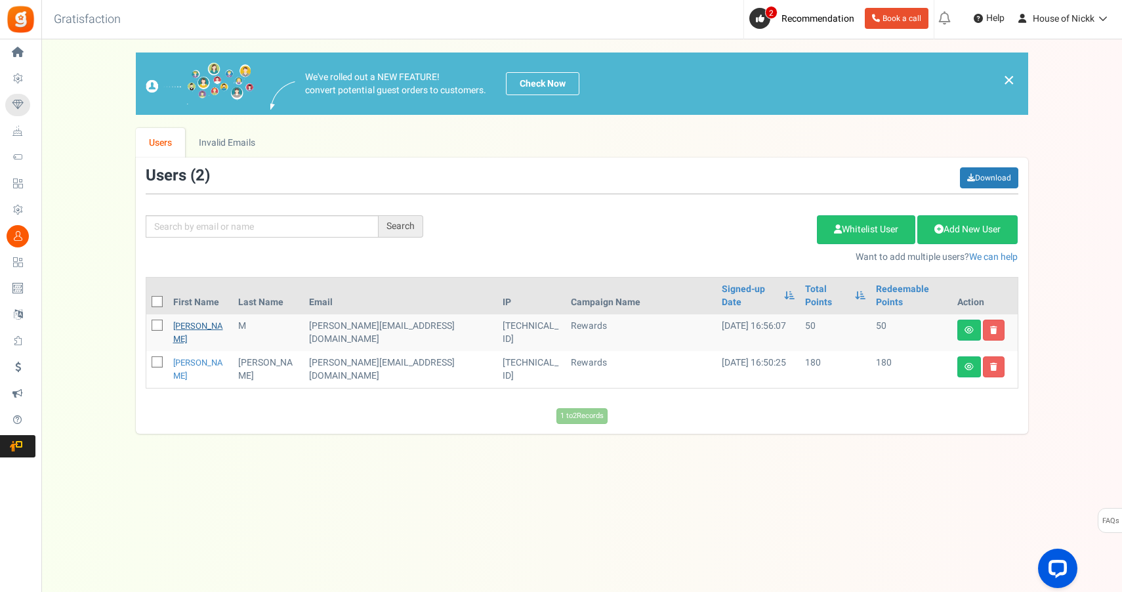
click at [180, 319] on link "[PERSON_NAME]" at bounding box center [198, 332] width 50 height 26
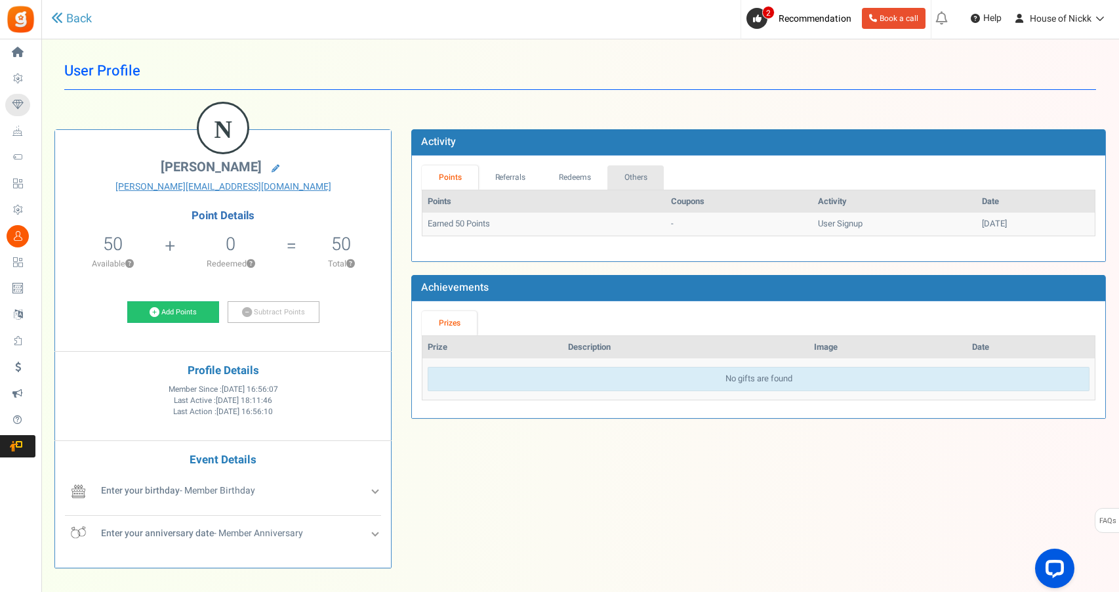
click at [633, 169] on link "Others" at bounding box center [635, 177] width 56 height 24
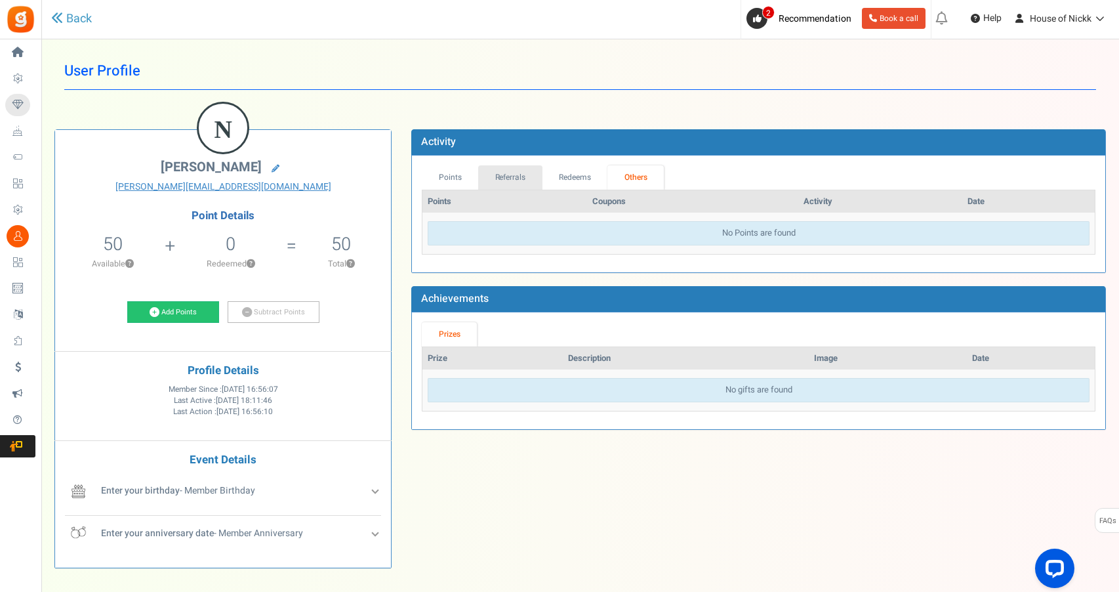
click at [493, 171] on link "Referrals" at bounding box center [510, 177] width 64 height 24
click at [222, 487] on span "Enter your birthday - Member Birthday" at bounding box center [178, 490] width 154 height 14
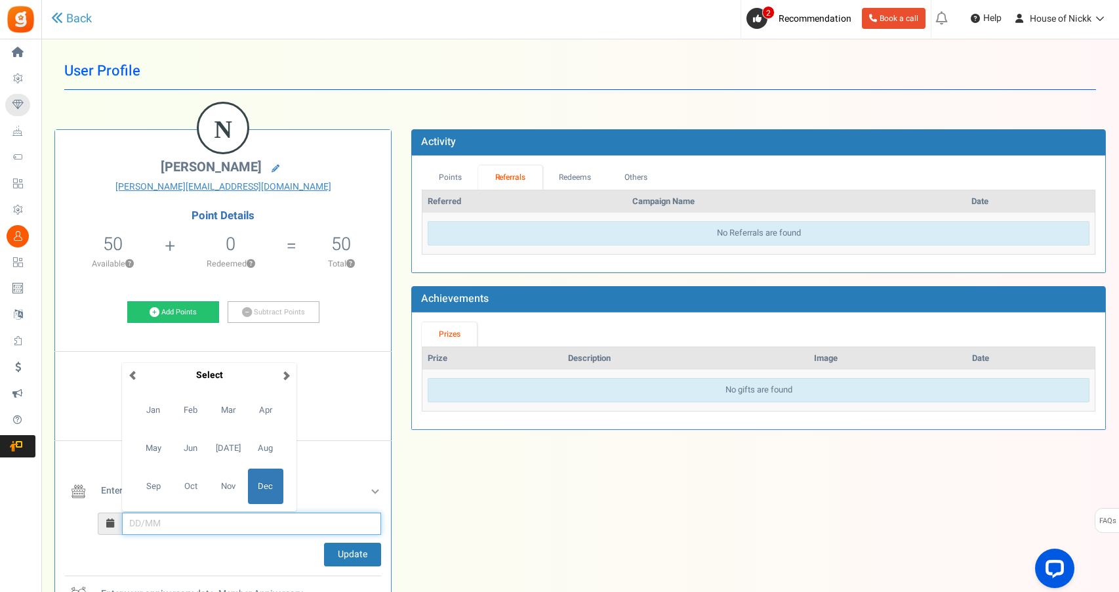
click at [163, 523] on input "December Su Mo Tu We Th Fr Sa 27 28 29 30 1 2 3 4 5 6 7 8 9 10 11 12 13 14 15 1…" at bounding box center [251, 523] width 259 height 22
click at [337, 552] on button "Update" at bounding box center [352, 554] width 57 height 24
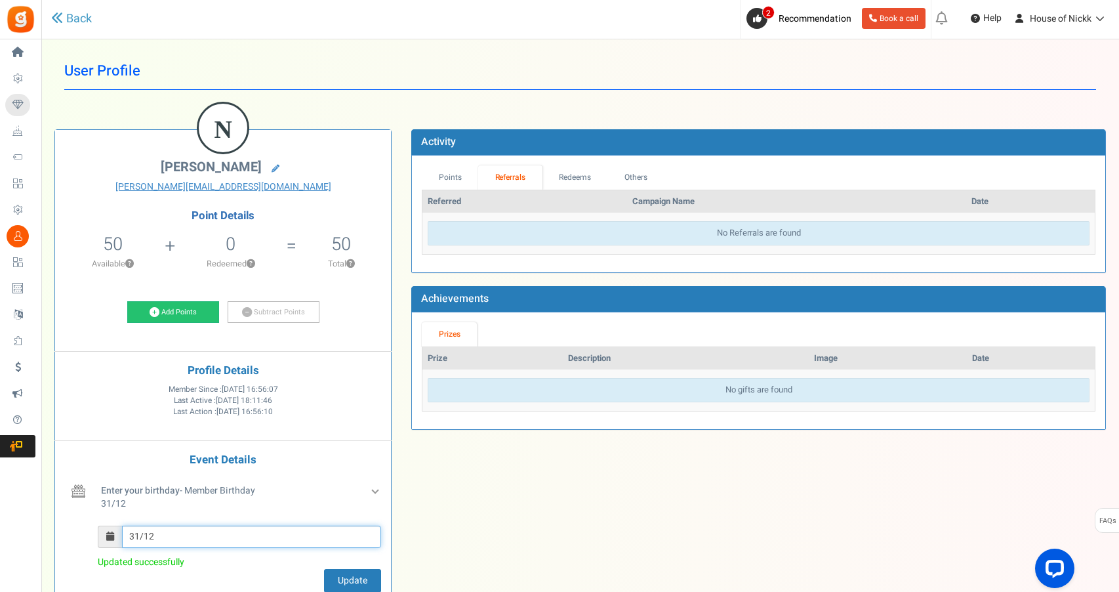
click at [167, 533] on input "31/12" at bounding box center [251, 536] width 259 height 22
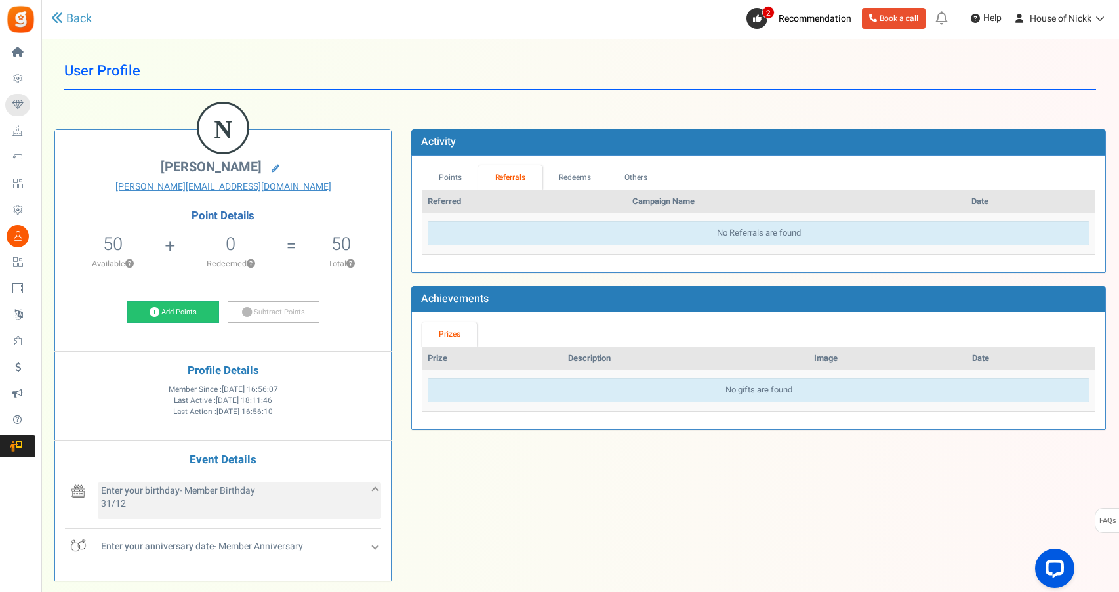
click at [193, 497] on p "31/12" at bounding box center [178, 503] width 154 height 13
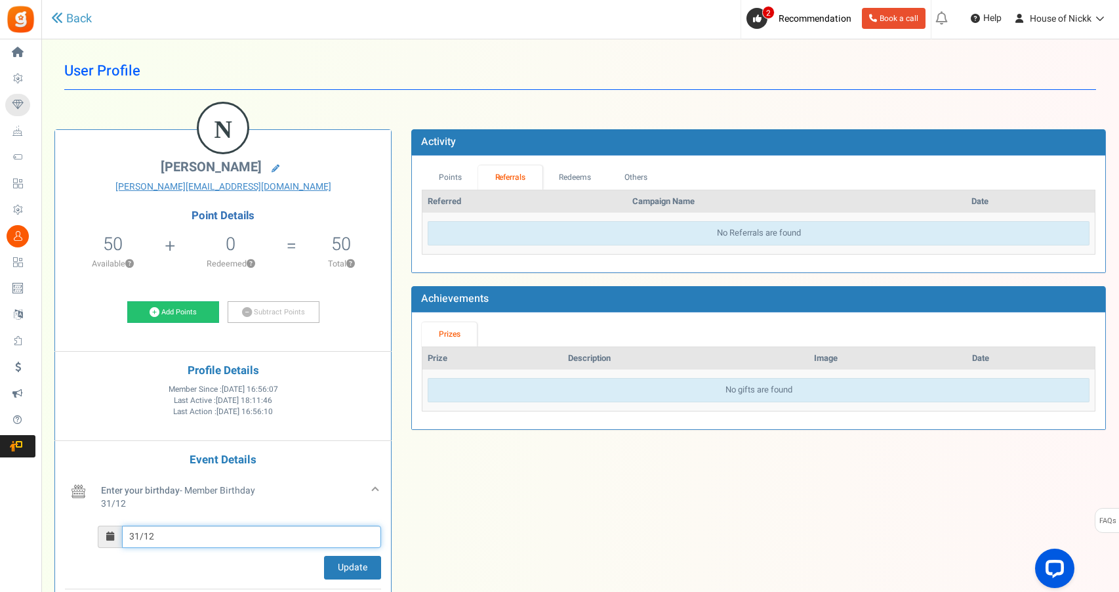
click at [197, 536] on input "31/12" at bounding box center [251, 536] width 259 height 22
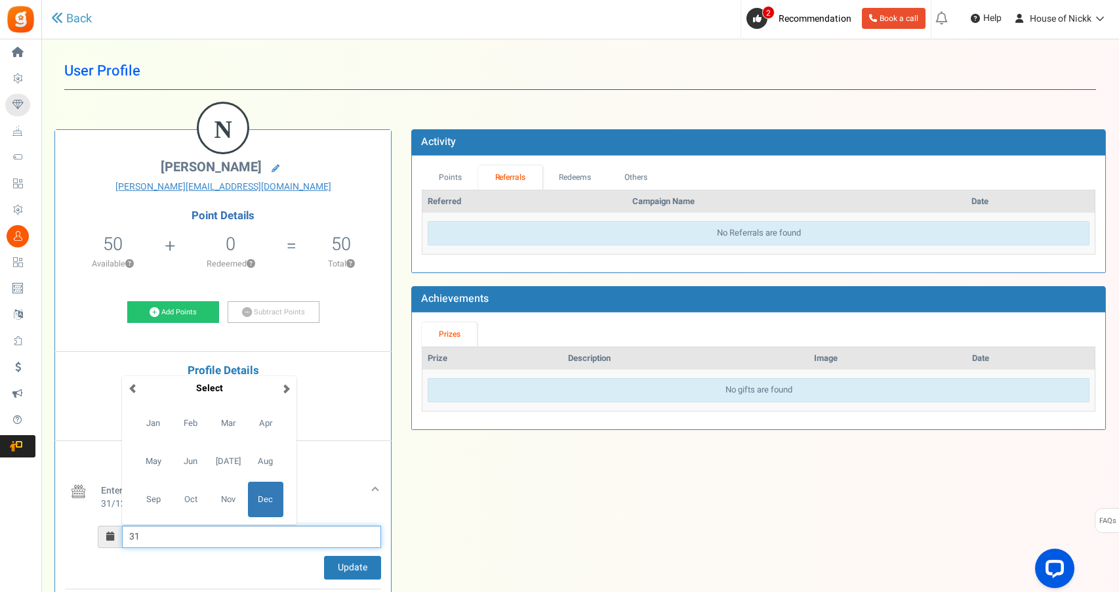
type input "3"
click at [264, 418] on span "Apr" at bounding box center [265, 422] width 35 height 35
click at [222, 453] on td "13" at bounding box center [210, 453] width 27 height 20
type input "13/04"
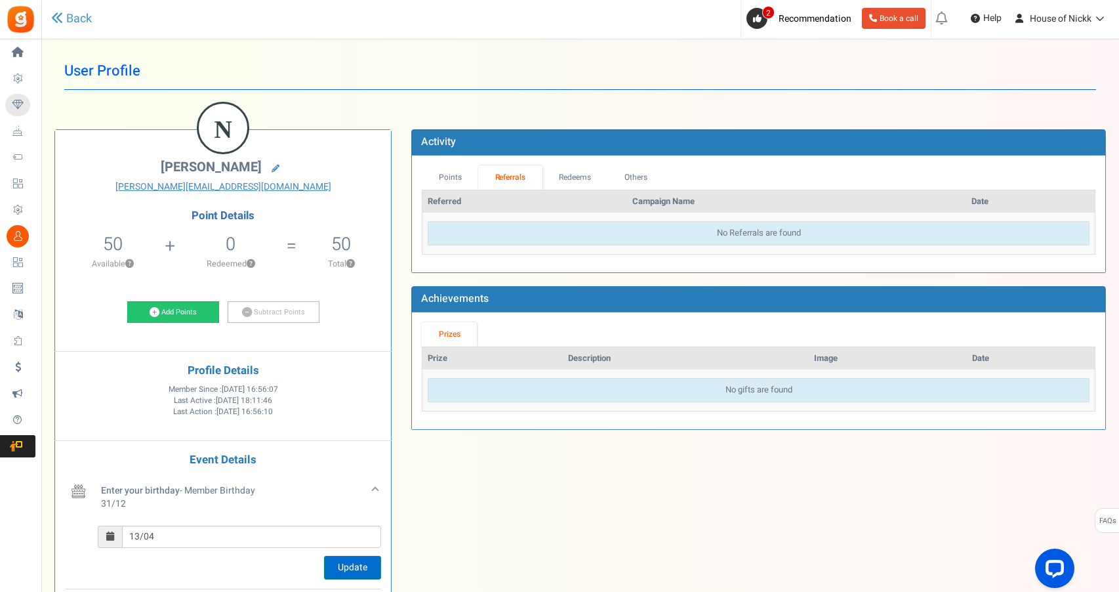
click at [354, 557] on button "Update" at bounding box center [352, 568] width 57 height 24
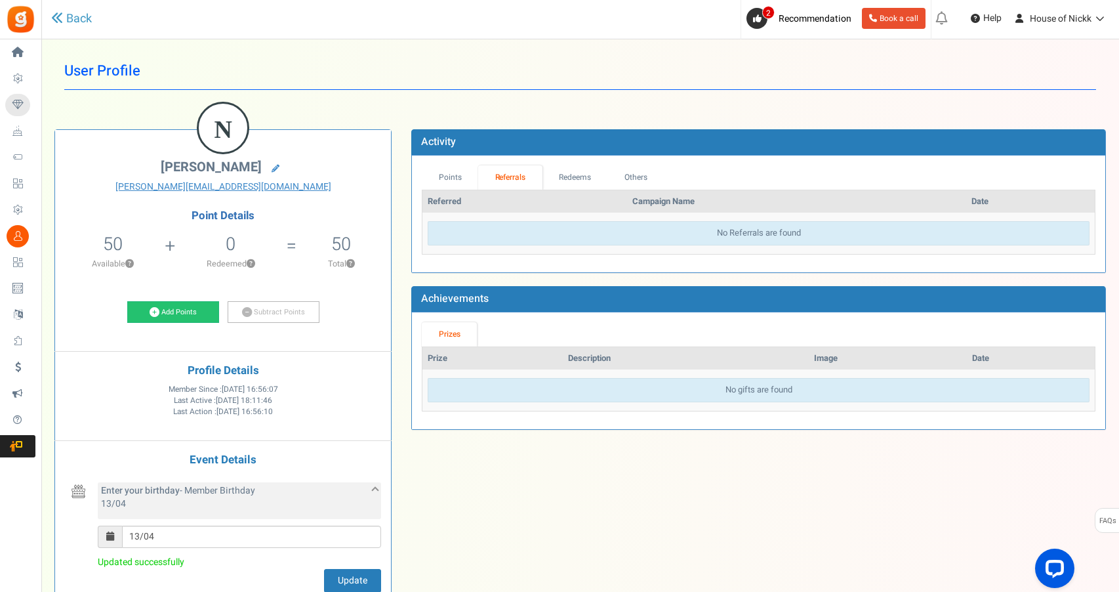
click at [316, 504] on div "Enter your birthday - Member Birthday 13/04" at bounding box center [239, 500] width 283 height 37
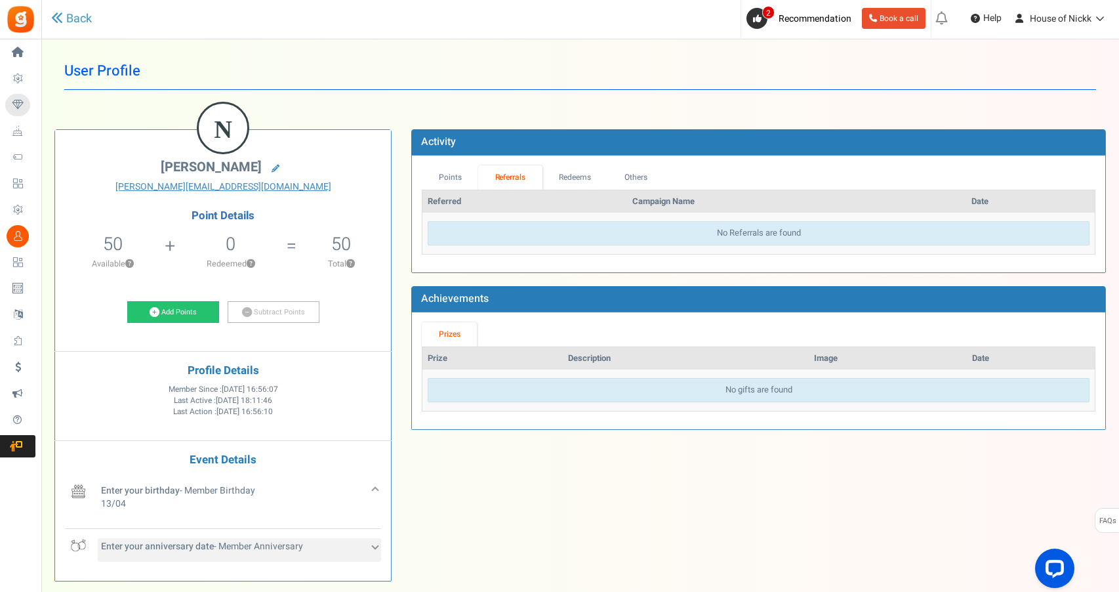
click at [376, 547] on div "Enter your anniversary date - Member Anniversary" at bounding box center [239, 550] width 283 height 24
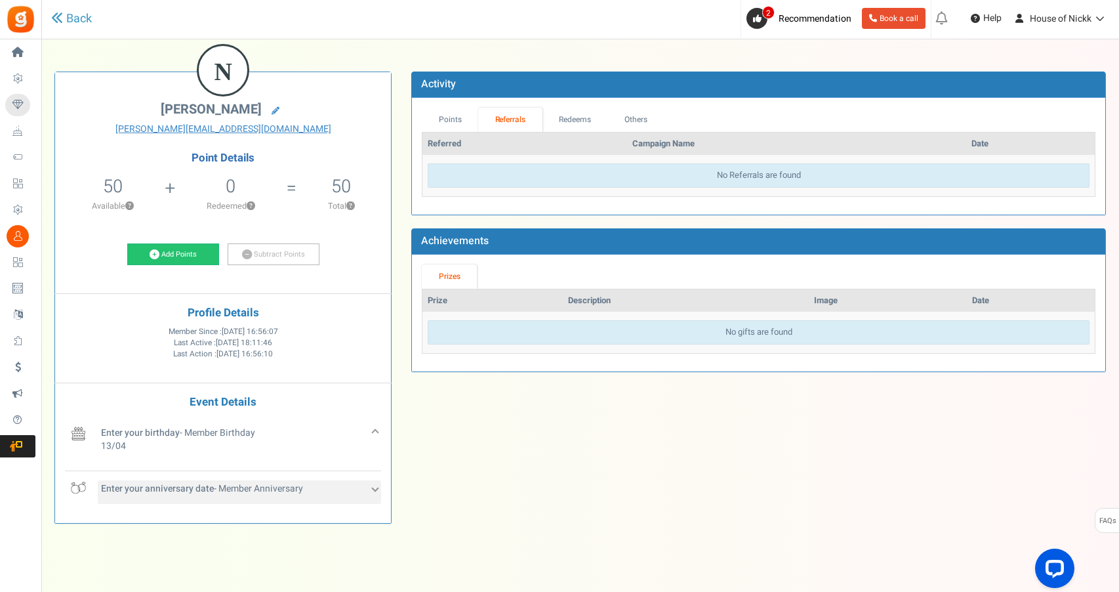
scroll to position [54, 0]
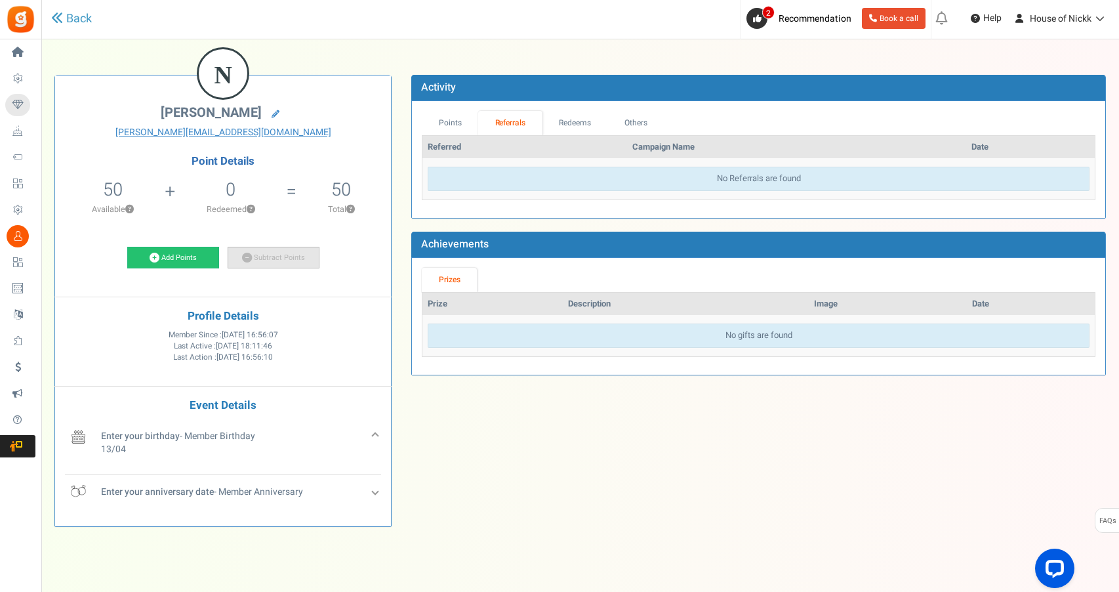
click at [243, 250] on link "Subtract Points" at bounding box center [274, 258] width 92 height 22
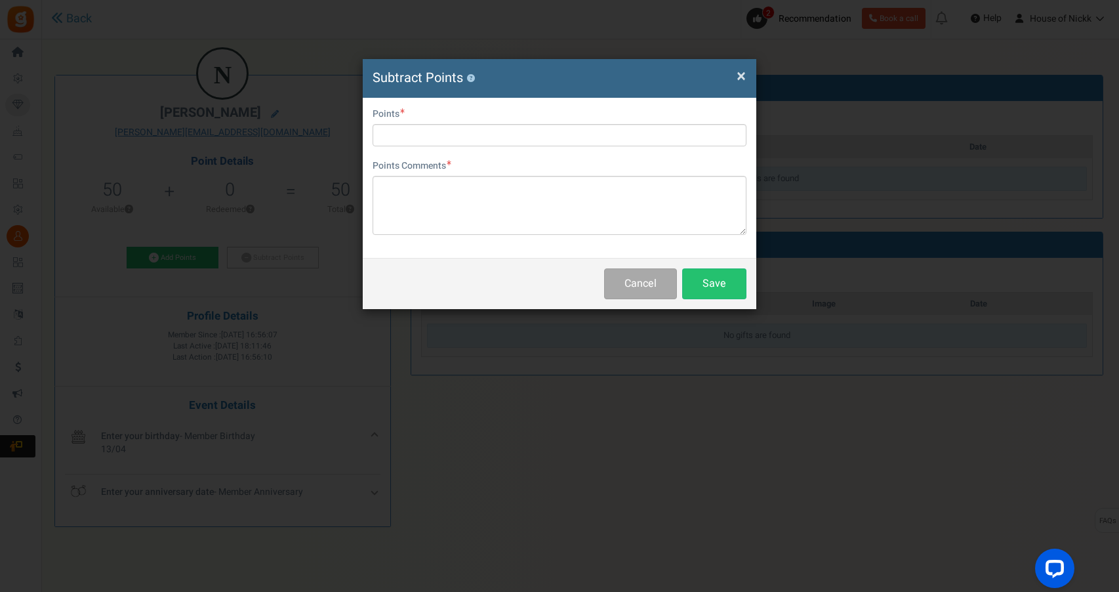
click at [497, 99] on div "User Email [PERSON_NAME][EMAIL_ADDRESS][DOMAIN_NAME] Points Points Comments Cha…" at bounding box center [560, 178] width 394 height 160
click at [498, 136] on input "text" at bounding box center [560, 135] width 374 height 22
type input "10"
type textarea "acct maint"
click at [723, 291] on button "Save" at bounding box center [714, 283] width 64 height 31
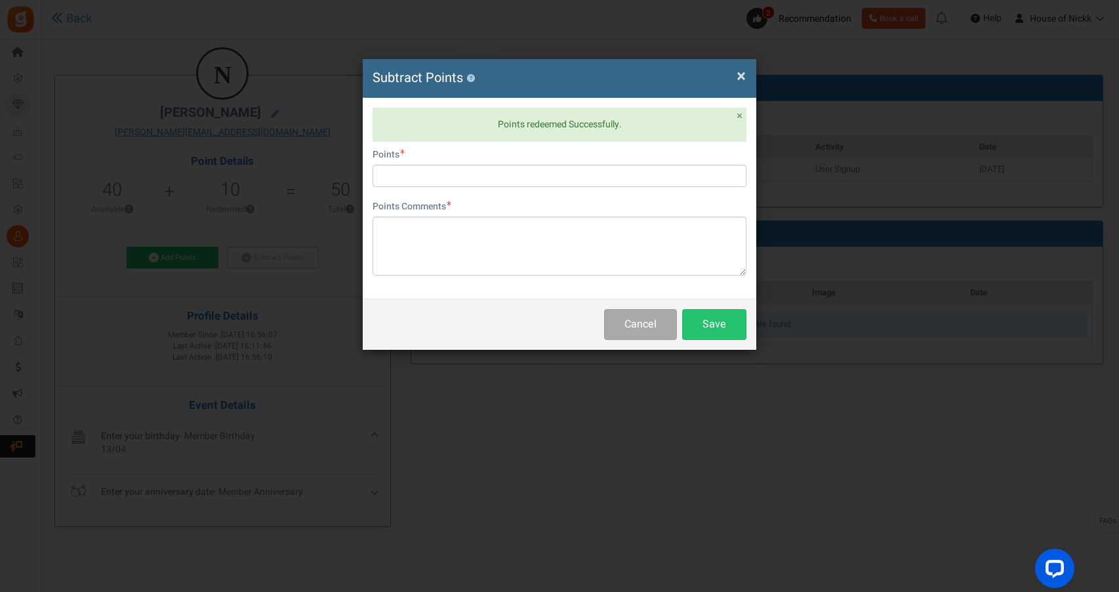
click at [745, 65] on span "×" at bounding box center [741, 76] width 9 height 25
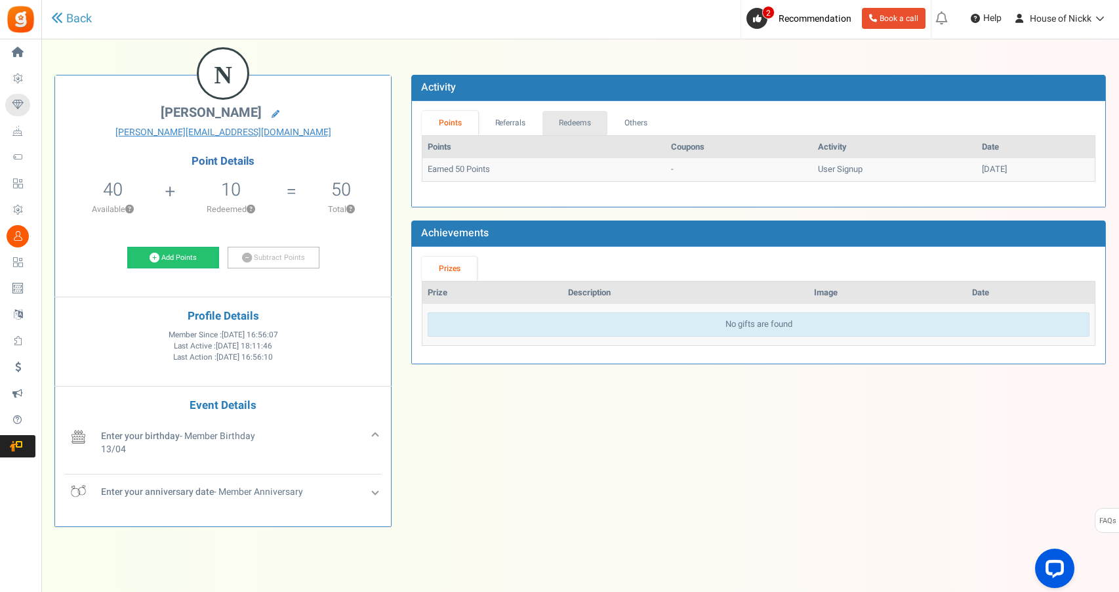
click at [594, 129] on link "Redeems" at bounding box center [575, 123] width 66 height 24
click at [526, 118] on link "Referrals" at bounding box center [510, 123] width 64 height 24
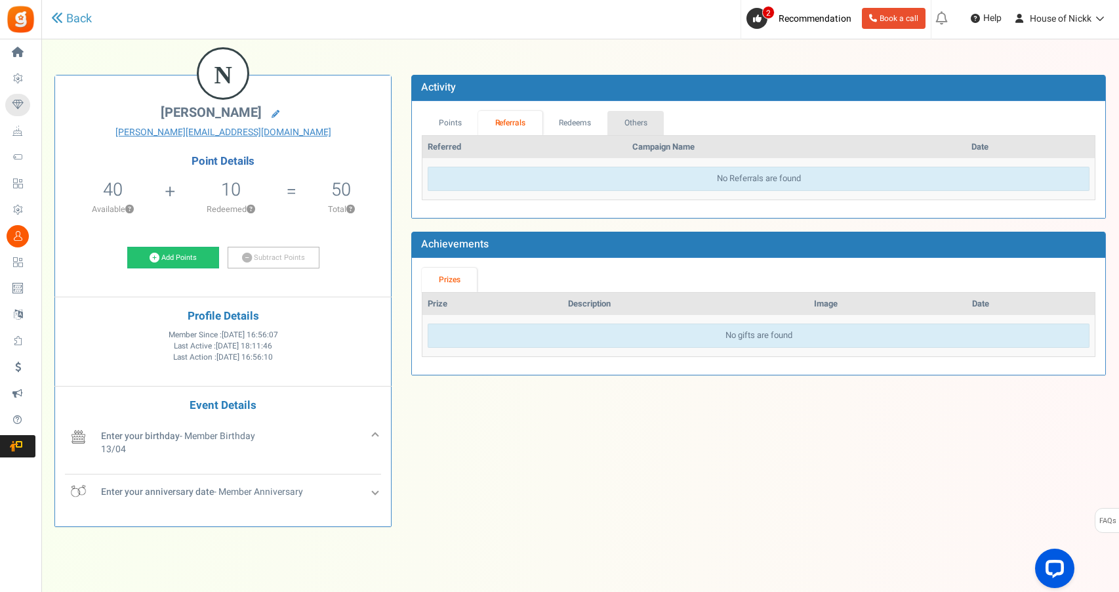
click at [656, 115] on link "Others" at bounding box center [635, 123] width 56 height 24
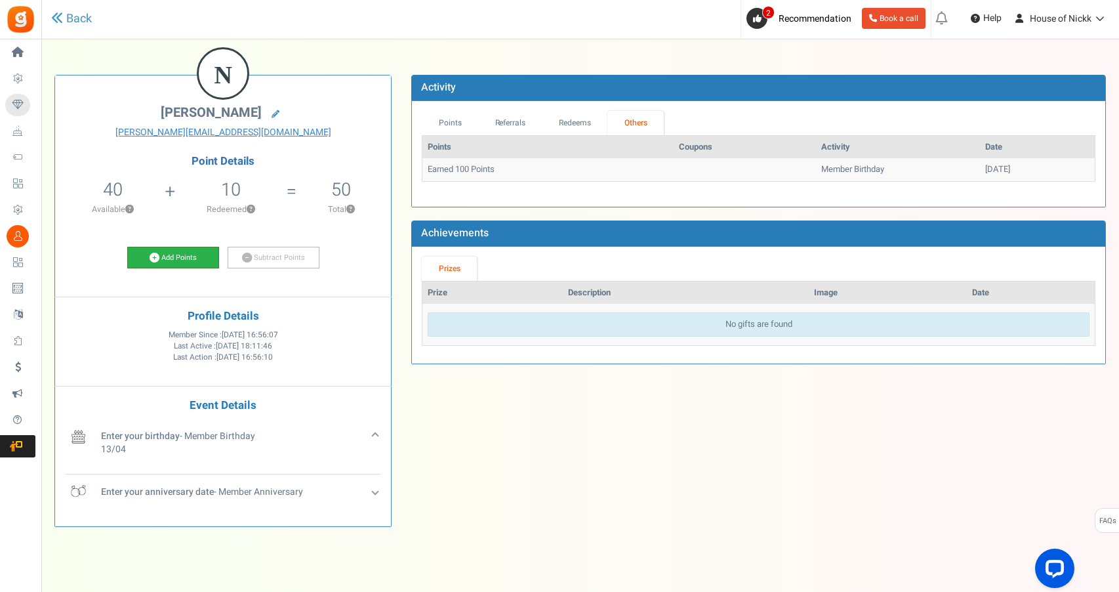
click at [195, 258] on link "Add Points" at bounding box center [173, 258] width 92 height 22
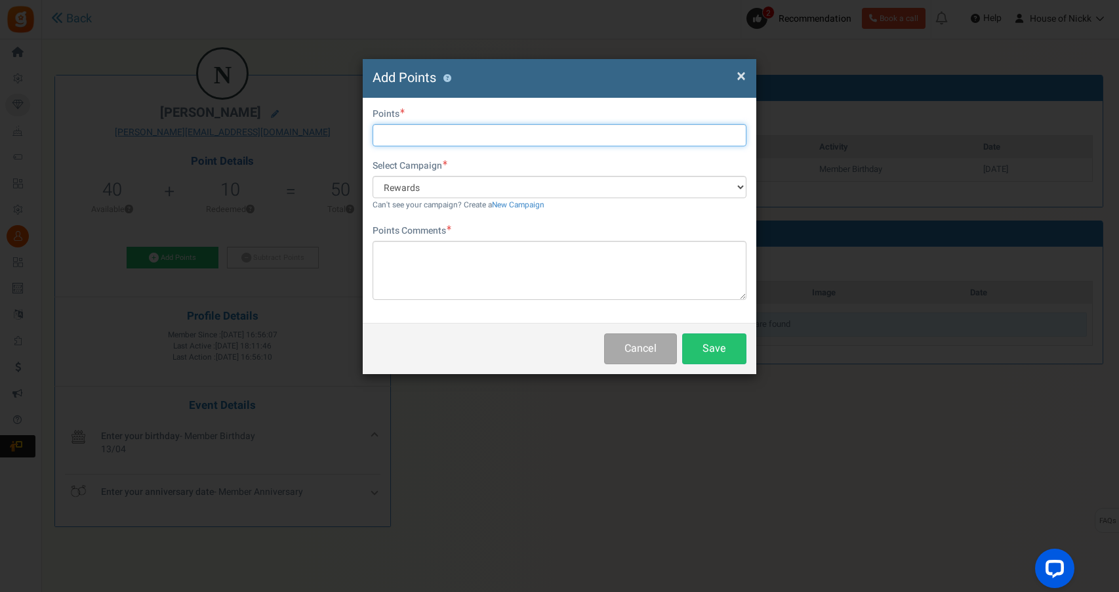
click at [561, 136] on input "text" at bounding box center [560, 135] width 374 height 22
type input "5000"
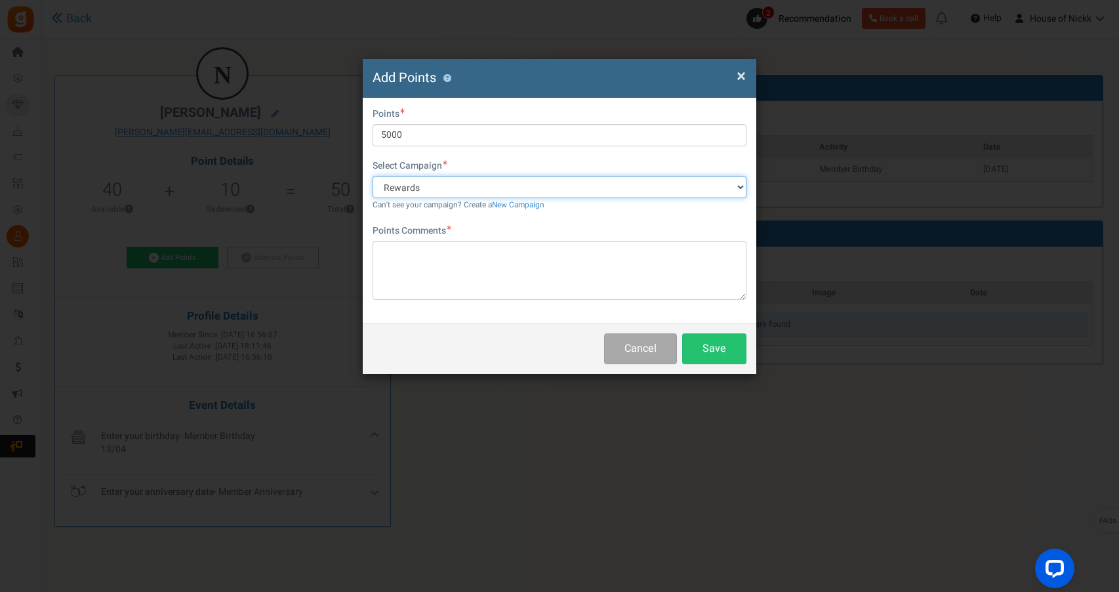
select select "67541"
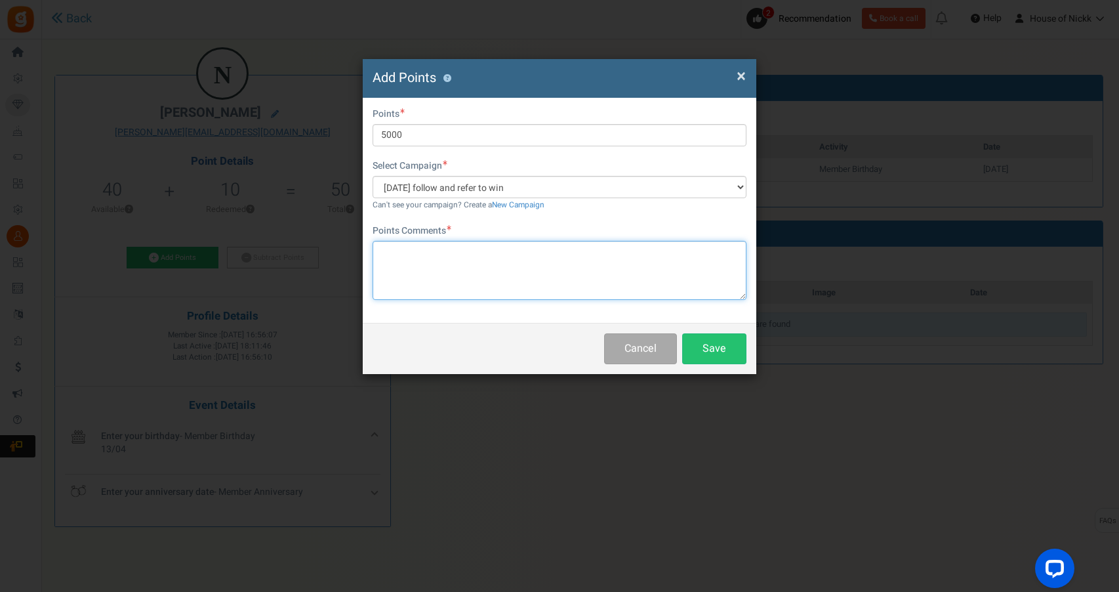
click at [529, 248] on textarea at bounding box center [560, 270] width 374 height 59
type textarea "e"
type textarea "test"
click at [727, 356] on button "Save" at bounding box center [714, 348] width 64 height 31
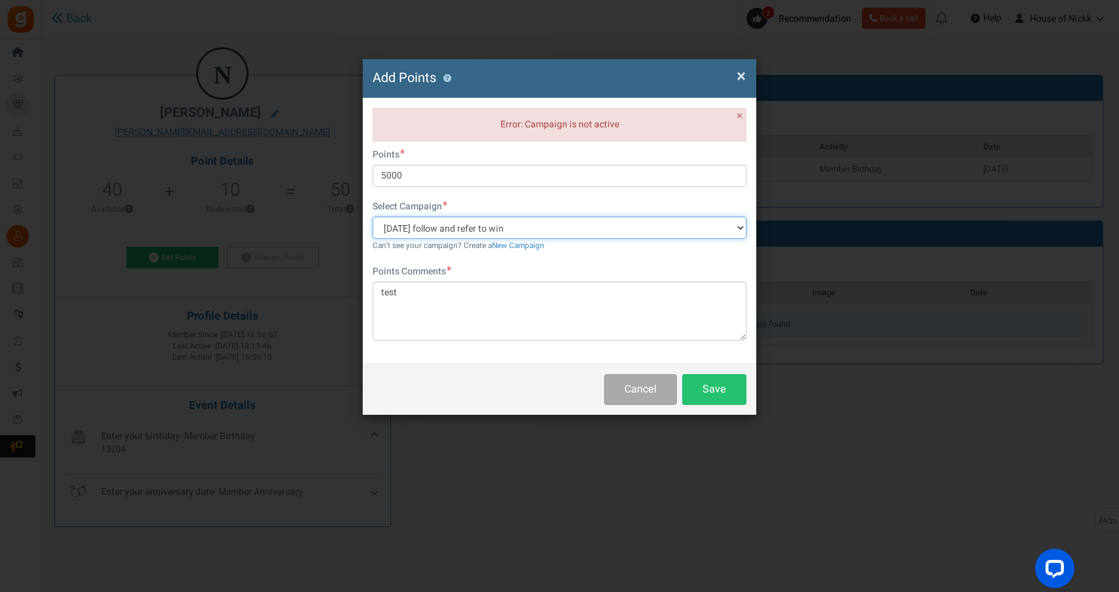
select select "67539"
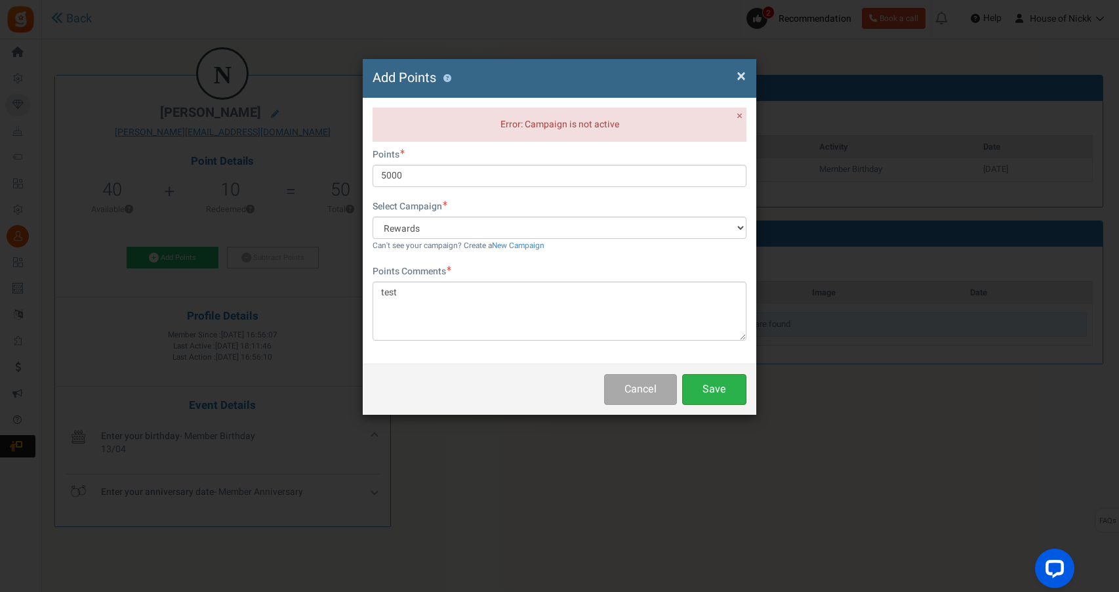
click at [699, 390] on button "Save" at bounding box center [714, 389] width 64 height 31
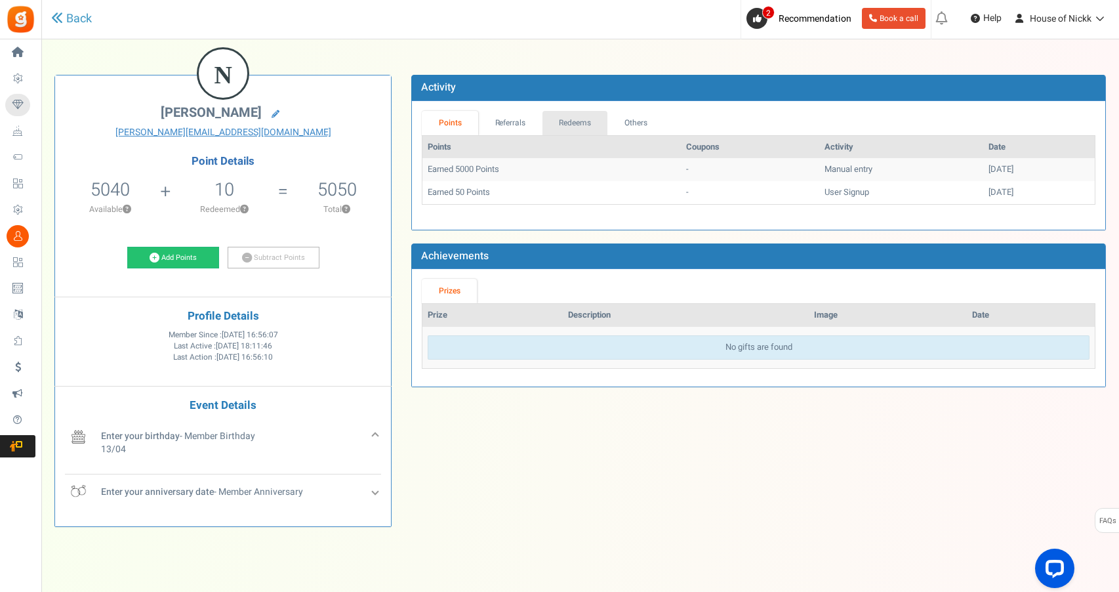
click at [542, 130] on link "Redeems" at bounding box center [575, 123] width 66 height 24
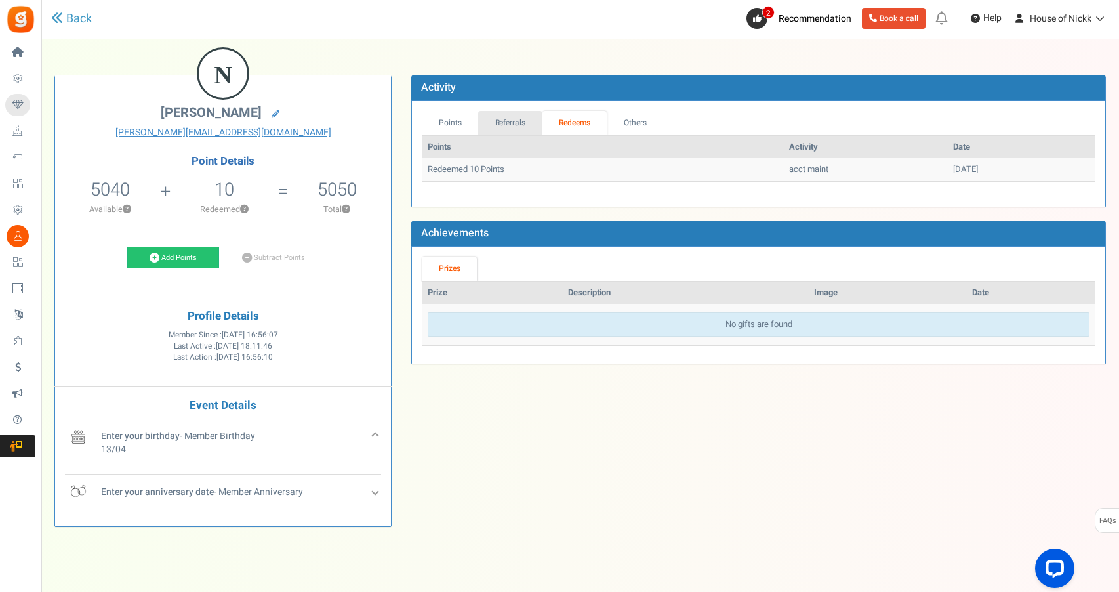
click at [502, 119] on link "Referrals" at bounding box center [510, 123] width 64 height 24
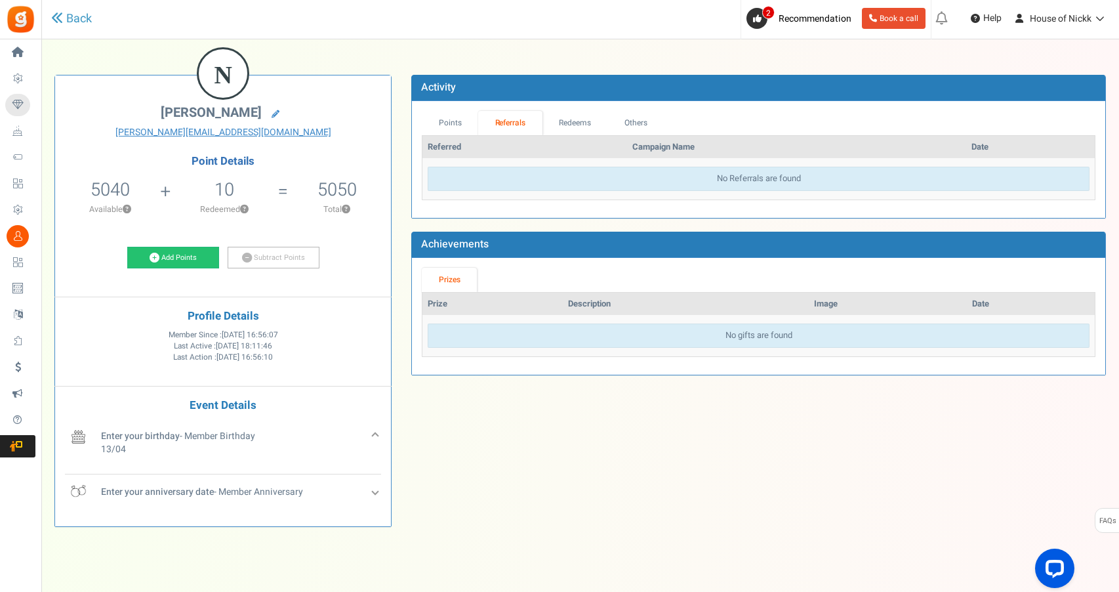
click at [544, 329] on div "No gifts are found" at bounding box center [759, 335] width 662 height 24
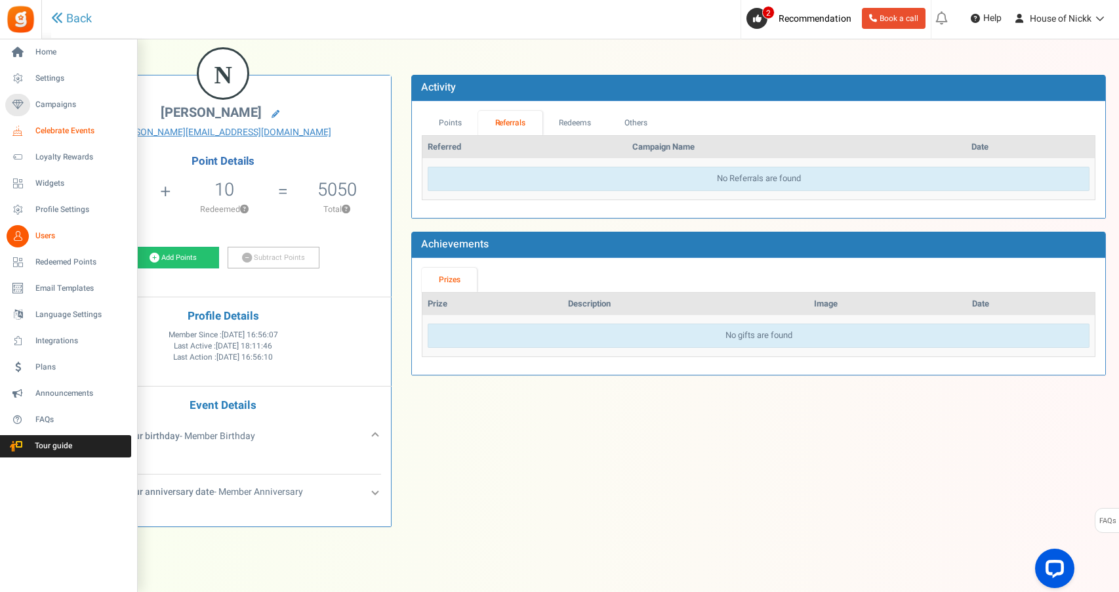
click at [81, 128] on span "Celebrate Events" at bounding box center [81, 130] width 92 height 11
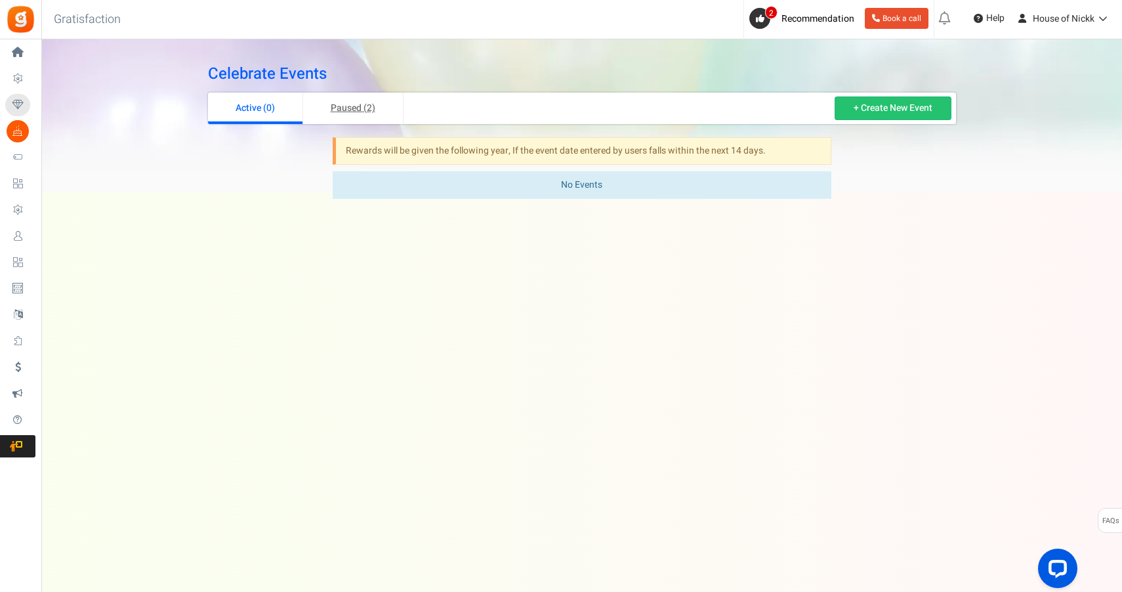
click at [338, 102] on link "Paused (2)" at bounding box center [353, 107] width 100 height 31
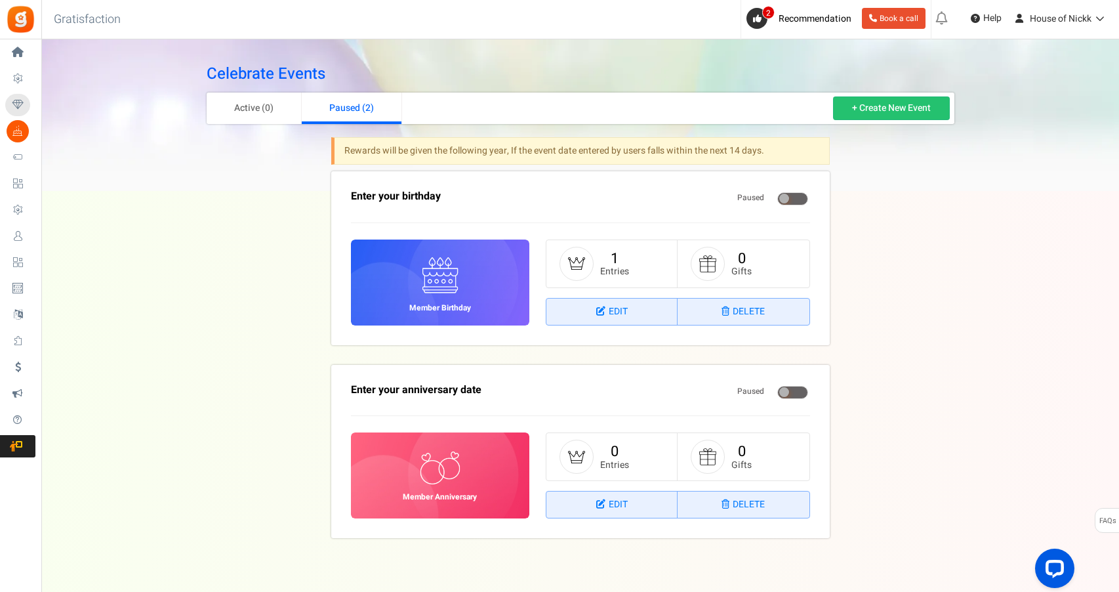
click at [789, 195] on span at bounding box center [792, 198] width 31 height 13
click at [737, 195] on input "Live Paused" at bounding box center [737, 199] width 0 height 9
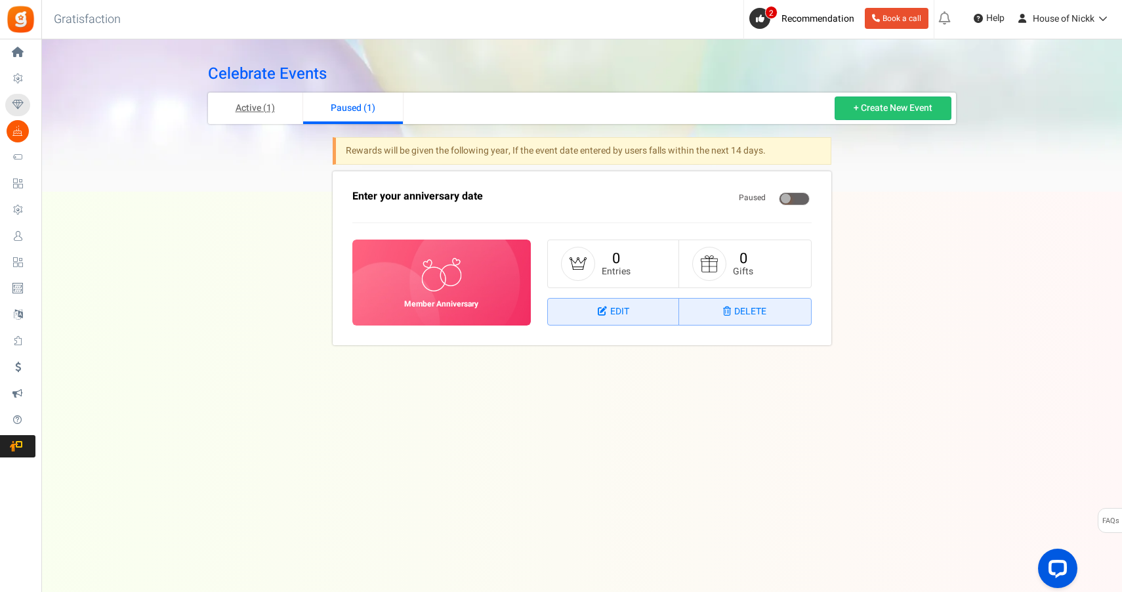
click at [272, 116] on link "Active (1)" at bounding box center [255, 107] width 95 height 31
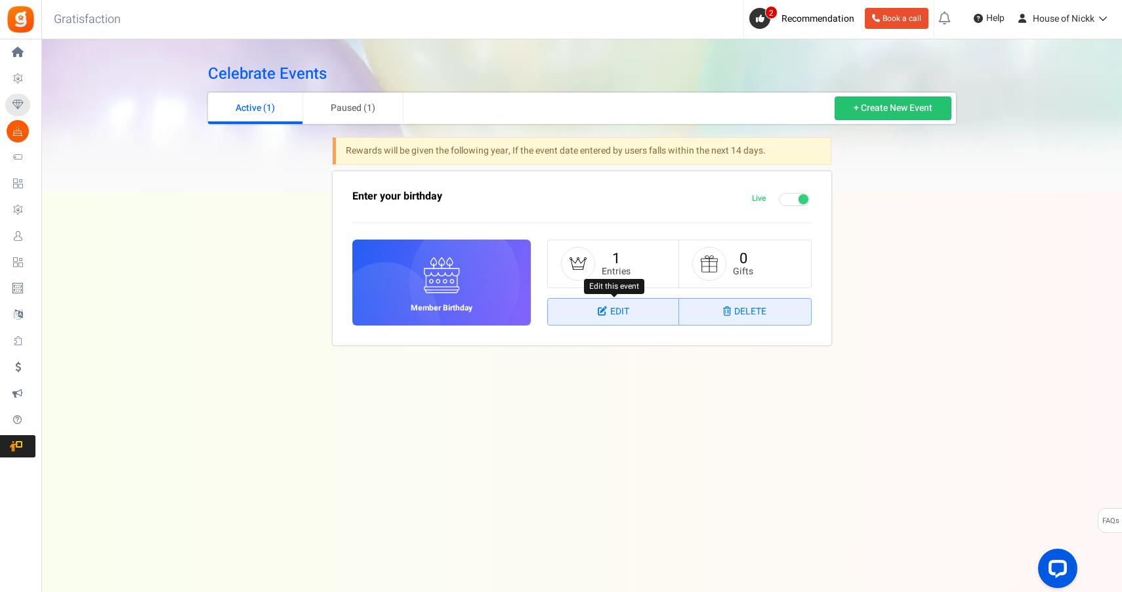
click at [601, 313] on icon at bounding box center [604, 310] width 12 height 9
select select "1"
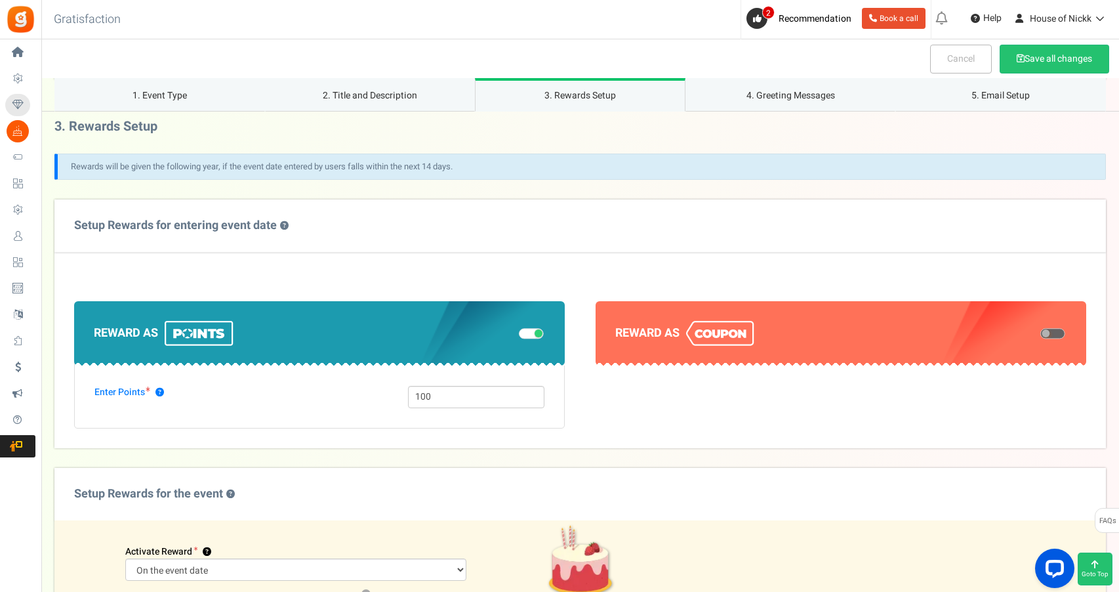
scroll to position [520, 0]
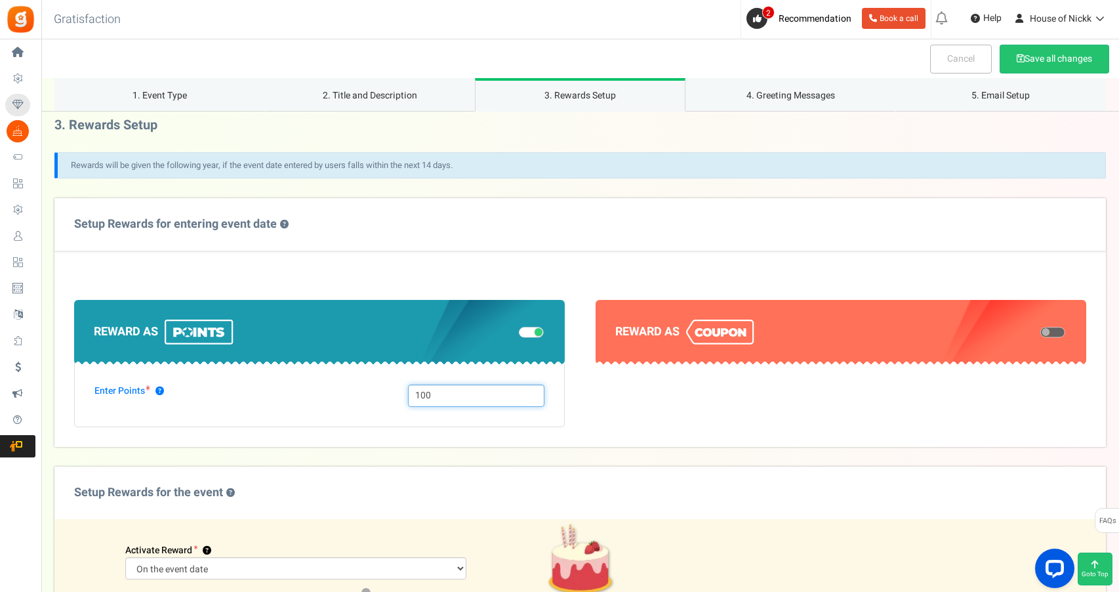
click at [464, 390] on input "100" at bounding box center [476, 395] width 137 height 22
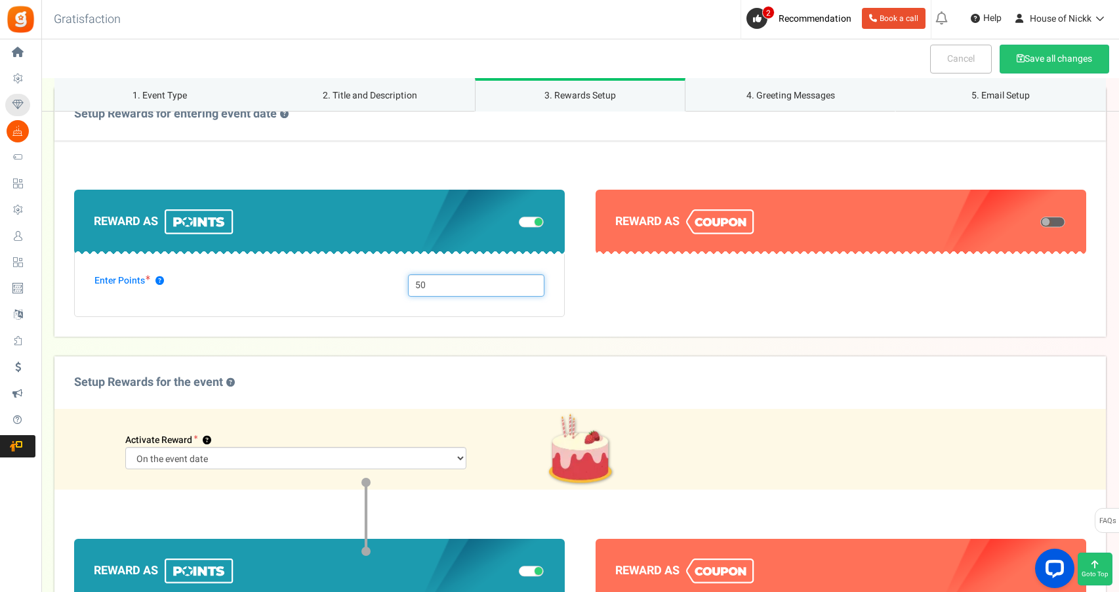
scroll to position [635, 0]
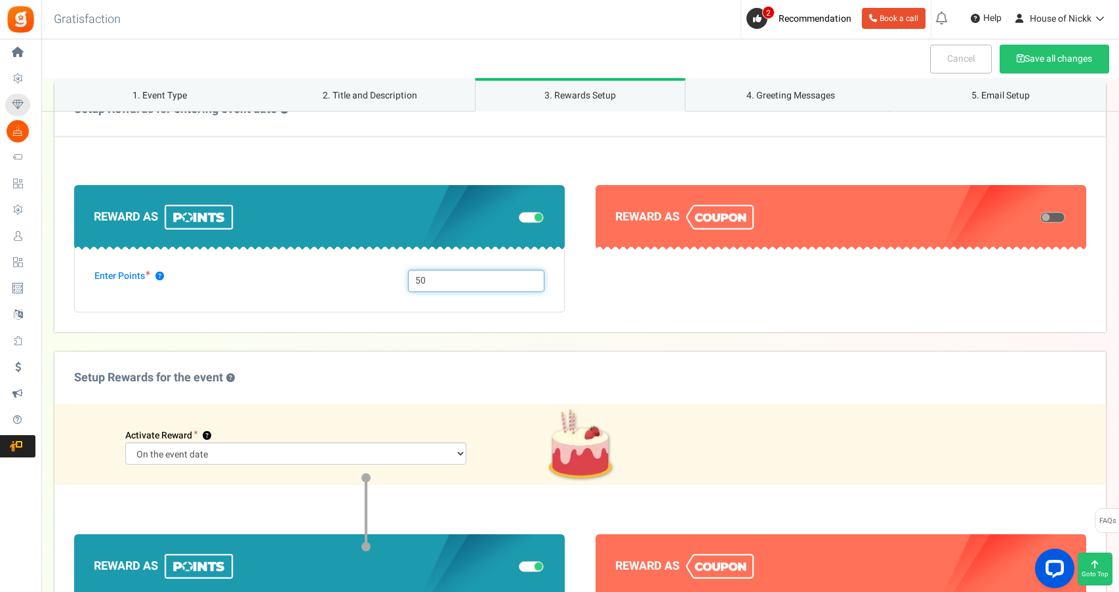
type input "50"
click at [388, 446] on select "Days prior to the event On the event date" at bounding box center [295, 453] width 341 height 22
select select "2"
click at [182, 449] on input "30" at bounding box center [181, 453] width 112 height 22
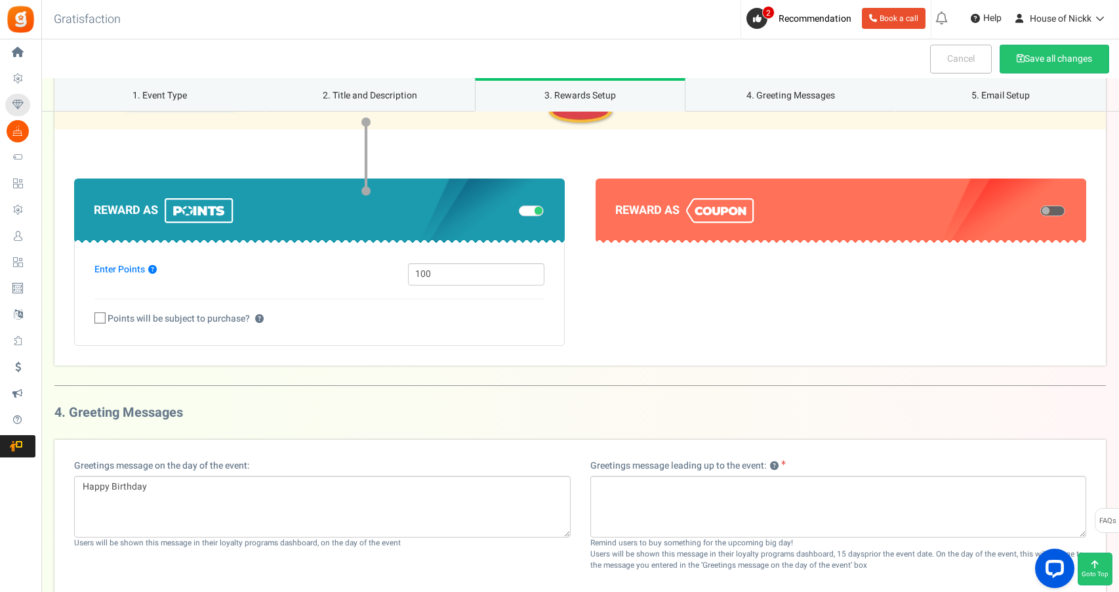
scroll to position [971, 0]
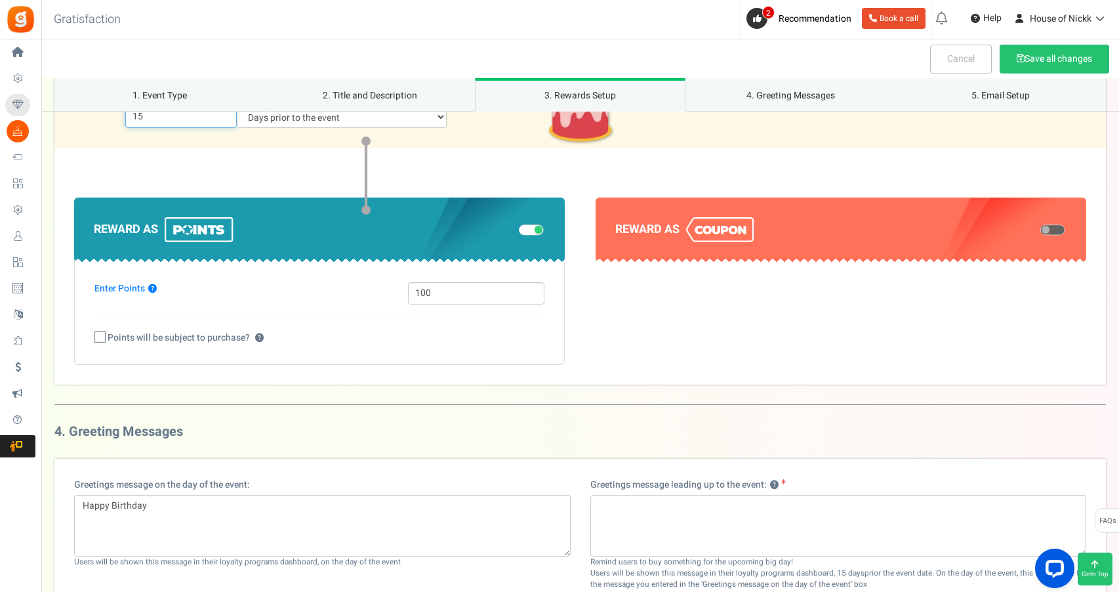
type input "15"
click at [497, 291] on input "100" at bounding box center [476, 293] width 137 height 22
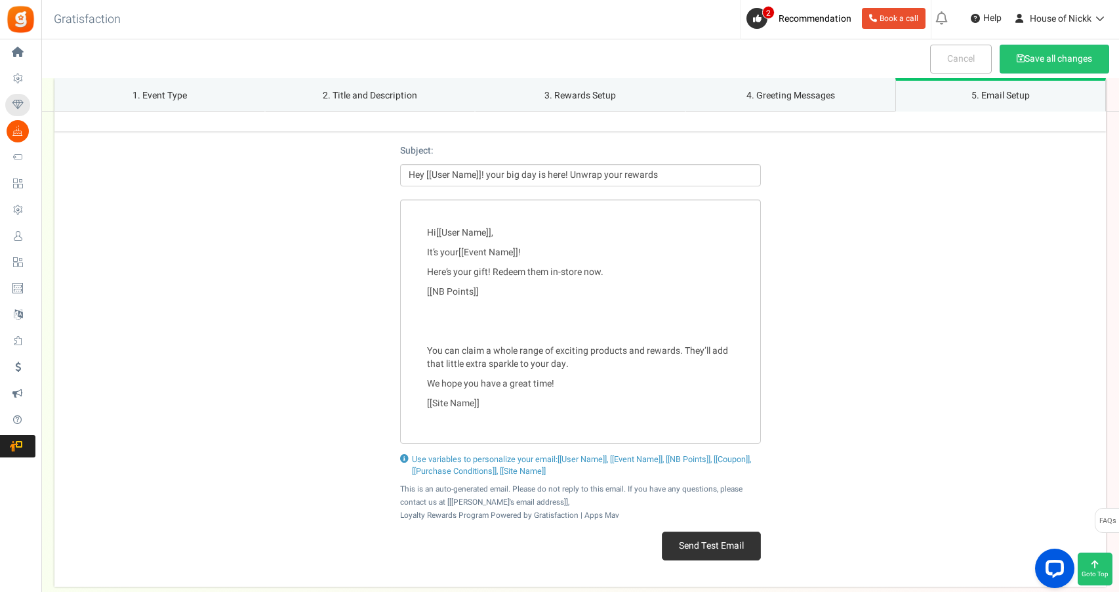
scroll to position [1592, 0]
type input "50"
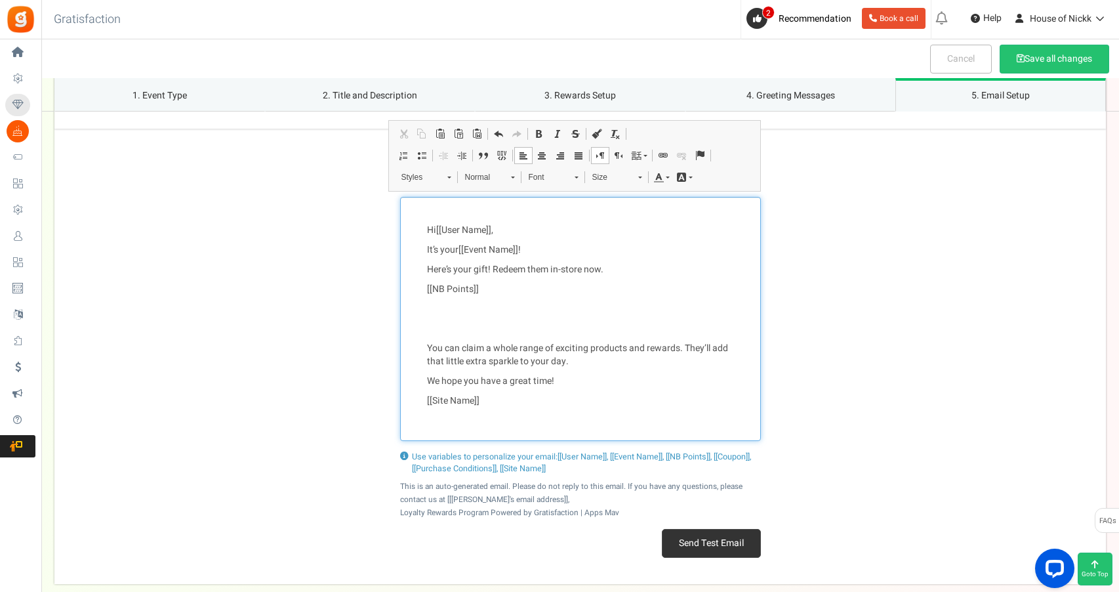
click at [617, 335] on div "Hi [[User Name]] , It’s your [[Event Name]] ! Here’s your gift! Redeem them in-…" at bounding box center [580, 319] width 361 height 244
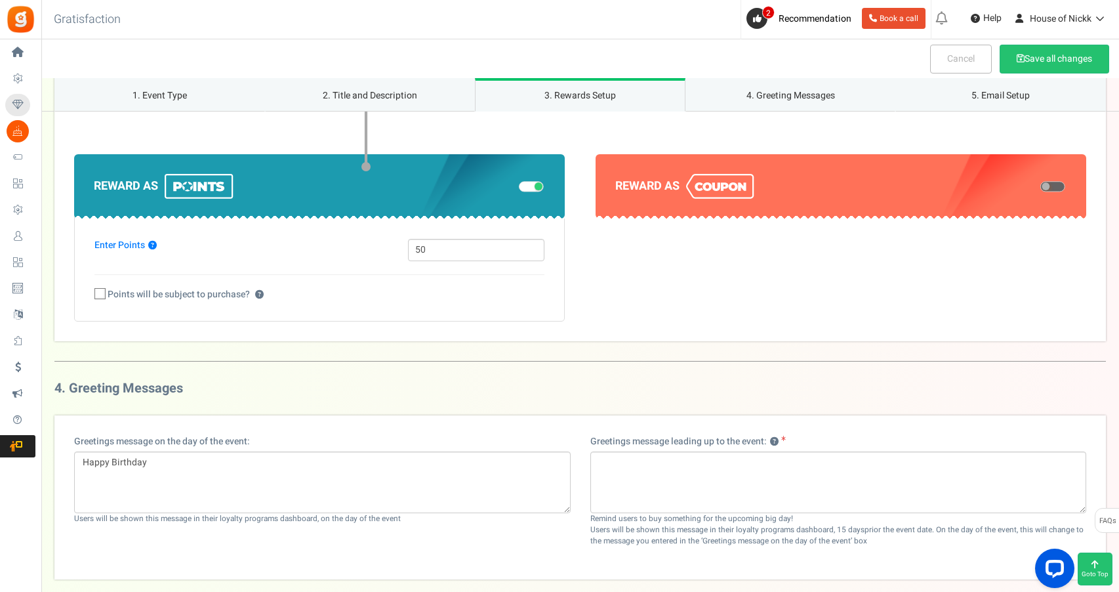
scroll to position [1007, 0]
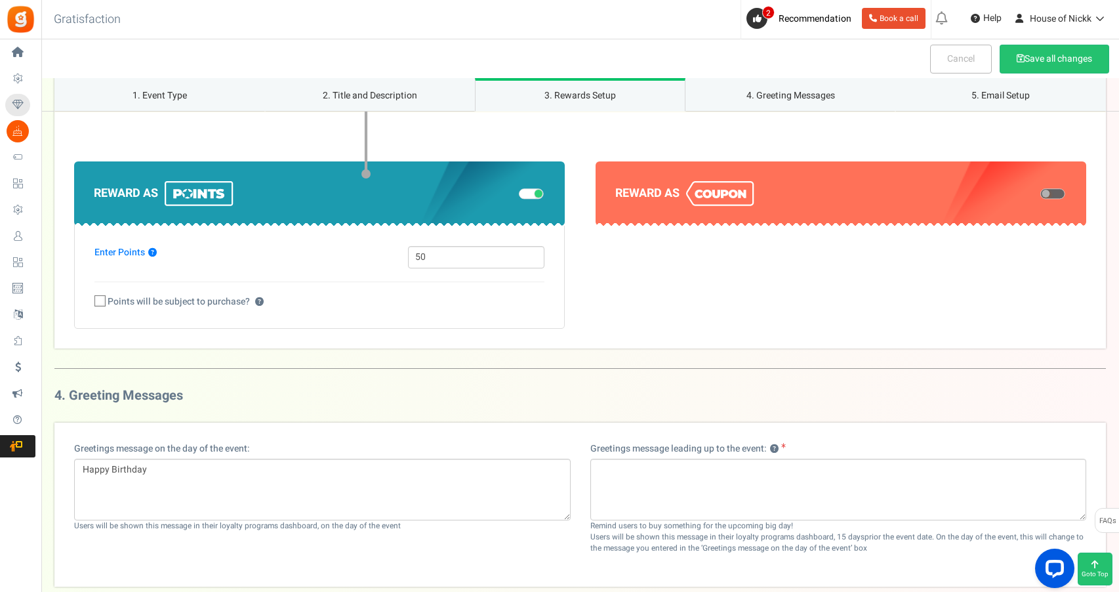
click at [887, 187] on h4 "Reward as" at bounding box center [840, 193] width 451 height 25
click at [1057, 186] on div at bounding box center [1050, 193] width 33 height 14
click at [1047, 188] on span at bounding box center [1052, 193] width 25 height 10
click at [1040, 191] on input "checkbox" at bounding box center [1040, 194] width 0 height 7
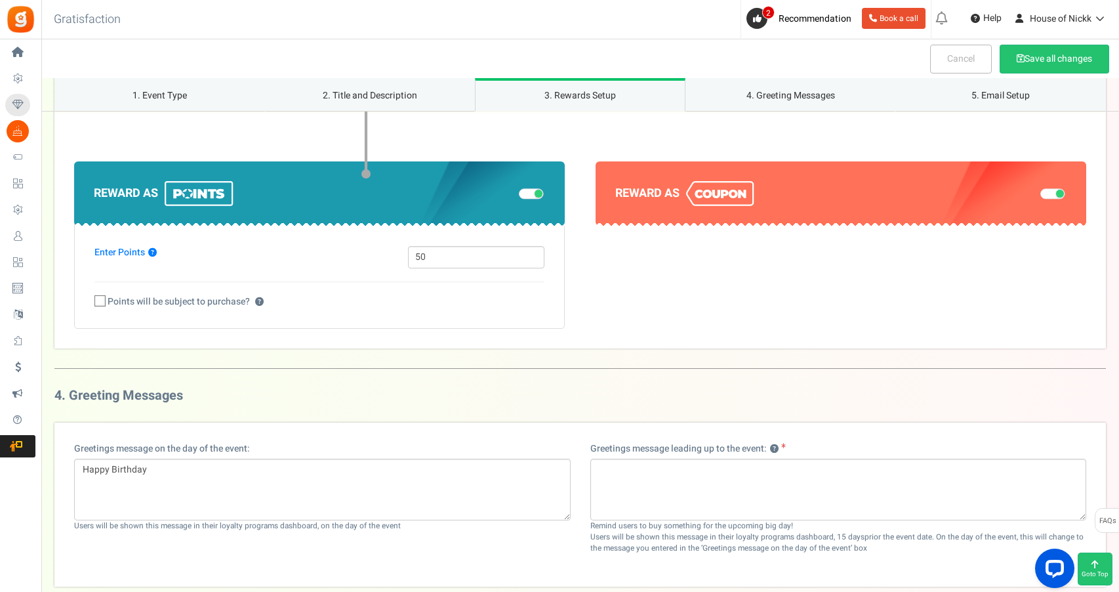
select select "1"
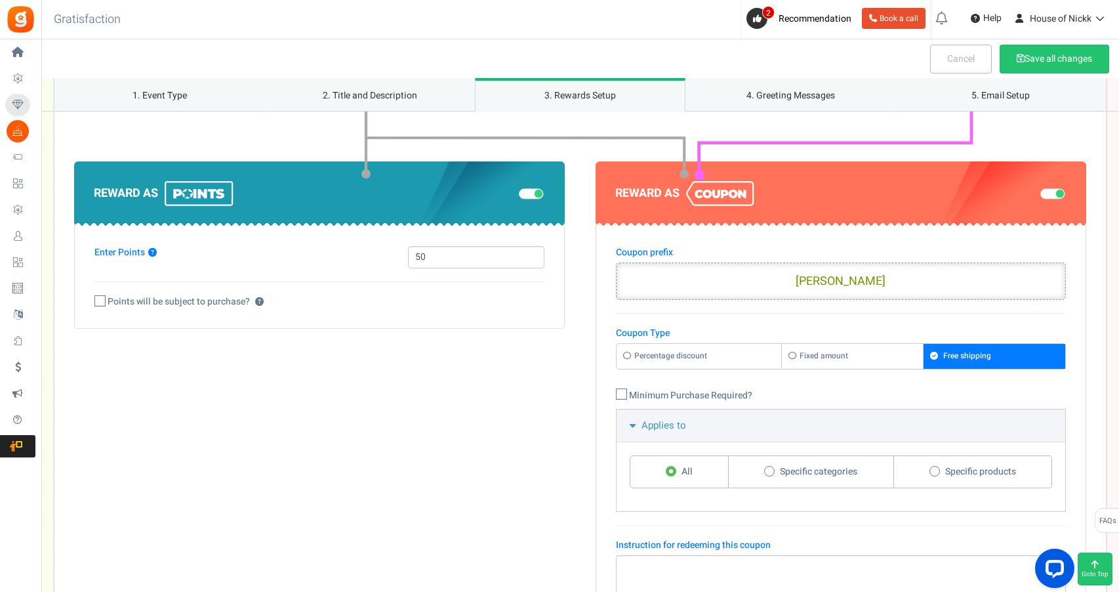
click at [800, 279] on input "[PERSON_NAME]" at bounding box center [841, 281] width 450 height 38
click at [856, 279] on input "[PERSON_NAME]" at bounding box center [841, 281] width 450 height 38
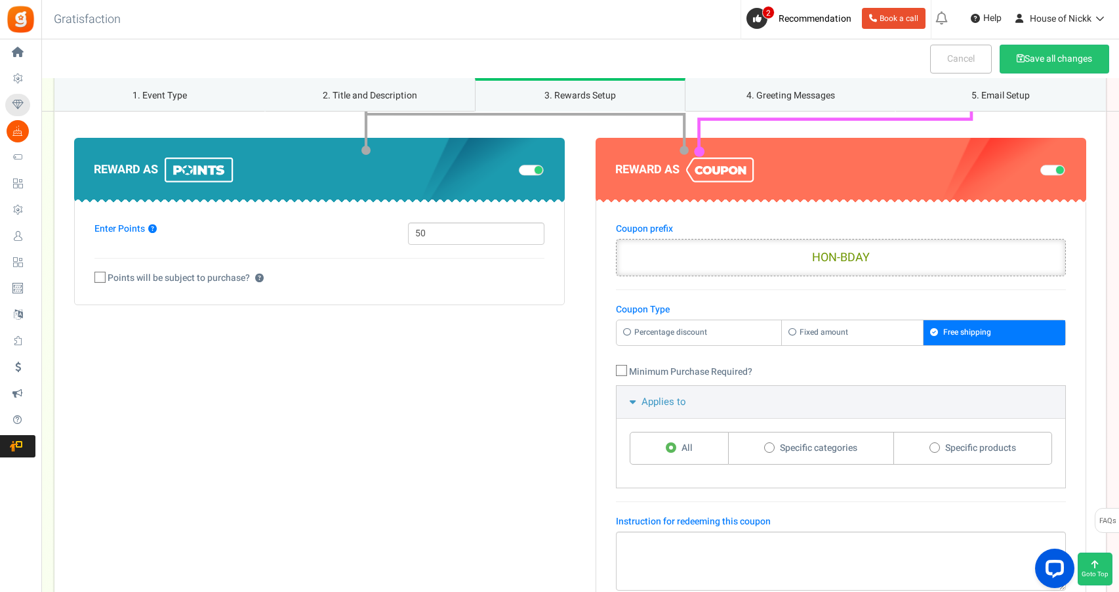
scroll to position [1033, 0]
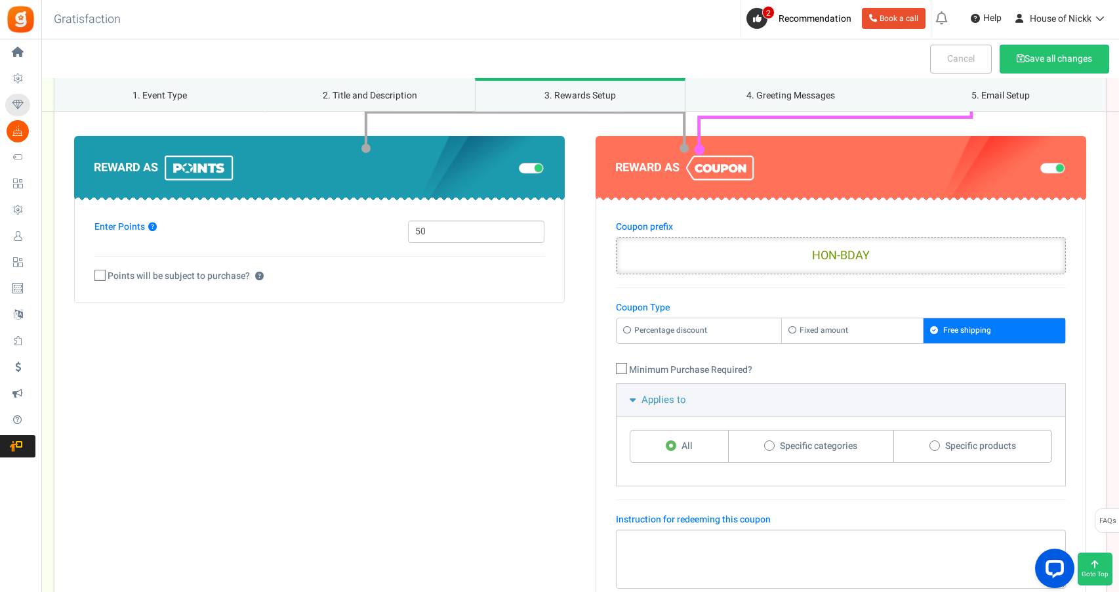
type input "HON-BDAY"
click at [822, 330] on label "Fixed amount" at bounding box center [852, 330] width 141 height 24
click at [625, 329] on input "Fixed amount" at bounding box center [621, 325] width 9 height 9
radio input "true"
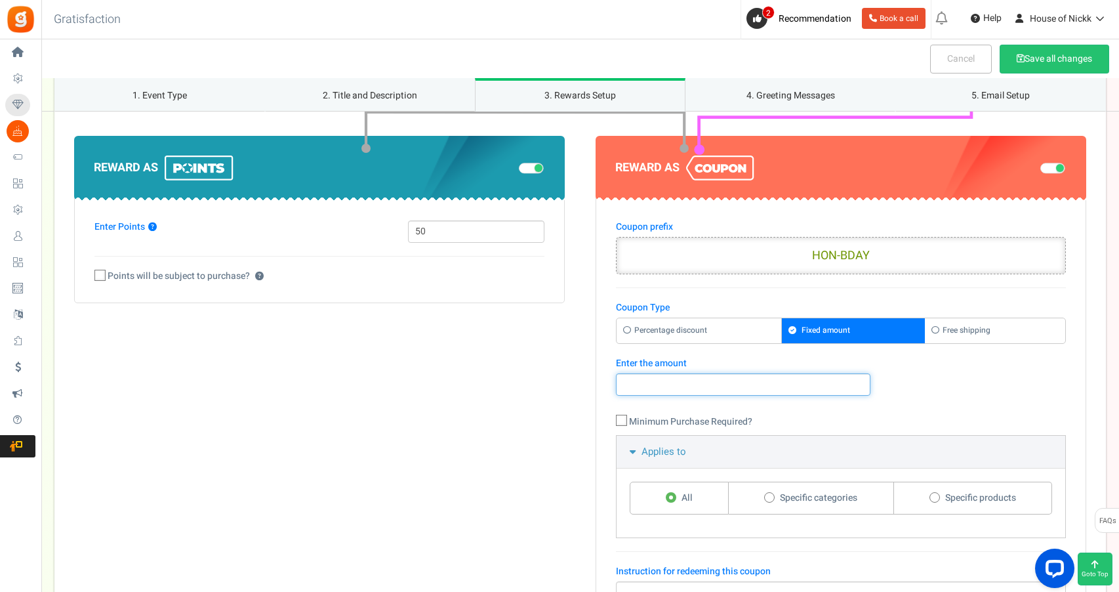
click at [704, 374] on input "number" at bounding box center [743, 384] width 254 height 22
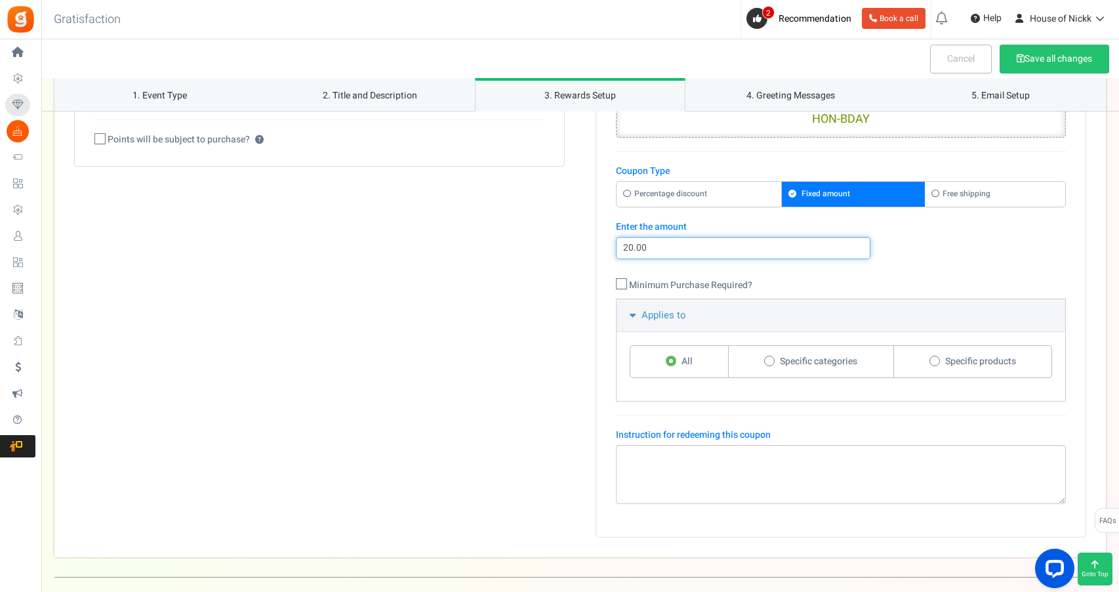
scroll to position [1170, 0]
type input "20.00"
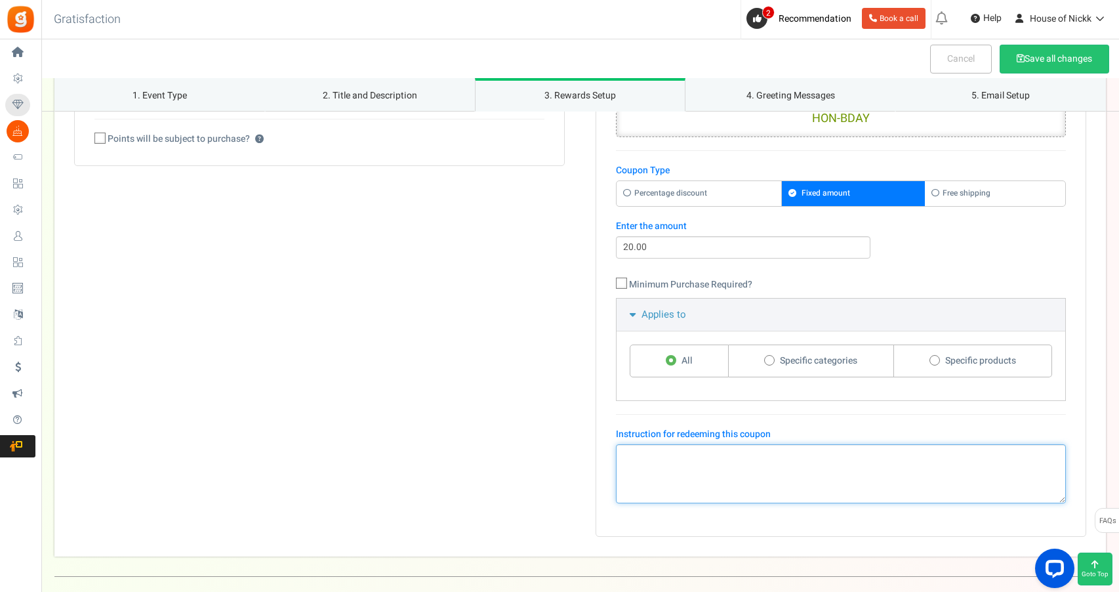
click at [775, 476] on textarea at bounding box center [841, 473] width 450 height 59
click at [714, 454] on textarea "At checkout mention birthday" at bounding box center [841, 473] width 450 height 59
click at [797, 456] on textarea "At checkout mention 'birthday" at bounding box center [841, 473] width 450 height 59
type textarea "At checkout mention 'birthday coupon' and receive $20 off any chemical services!"
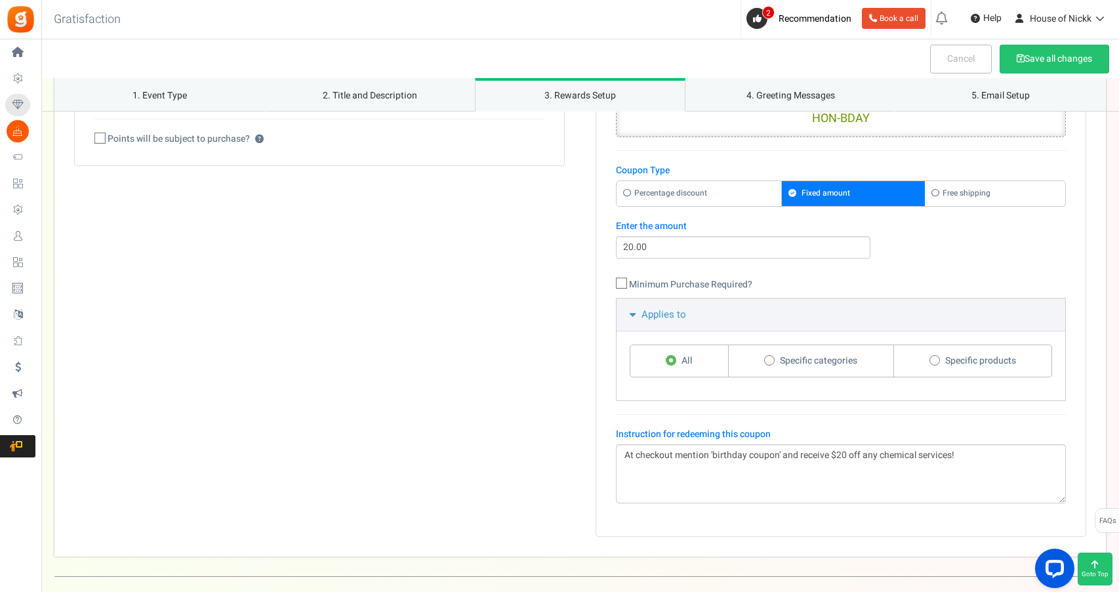
click at [876, 364] on label "Specific categories" at bounding box center [811, 360] width 165 height 33
click at [773, 364] on input "Specific categories" at bounding box center [768, 361] width 9 height 9
radio input "true"
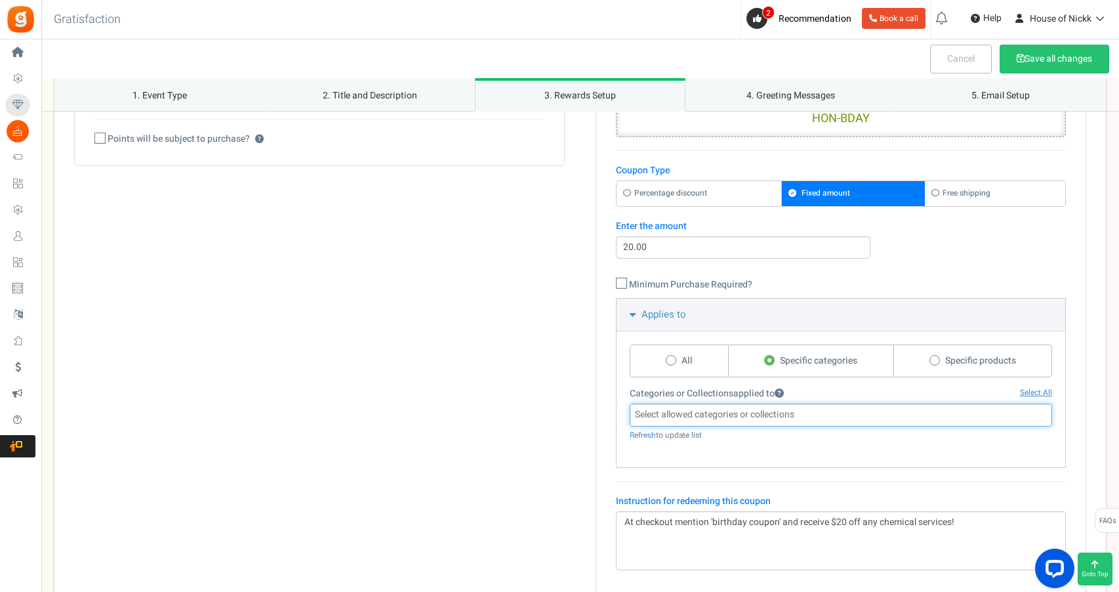
click at [804, 407] on input "search" at bounding box center [841, 414] width 415 height 14
type input "Chemcial services"
click at [845, 462] on div "All Specific categories Specific products View sample" at bounding box center [841, 399] width 449 height 136
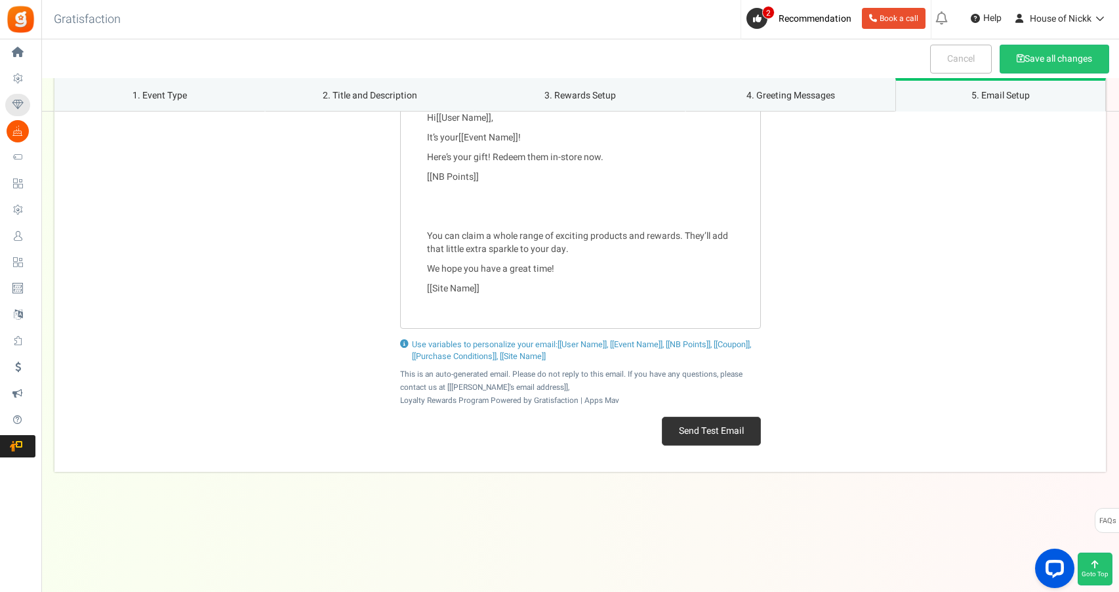
scroll to position [2141, 0]
click at [1030, 57] on button "Save all changes" at bounding box center [1055, 59] width 110 height 29
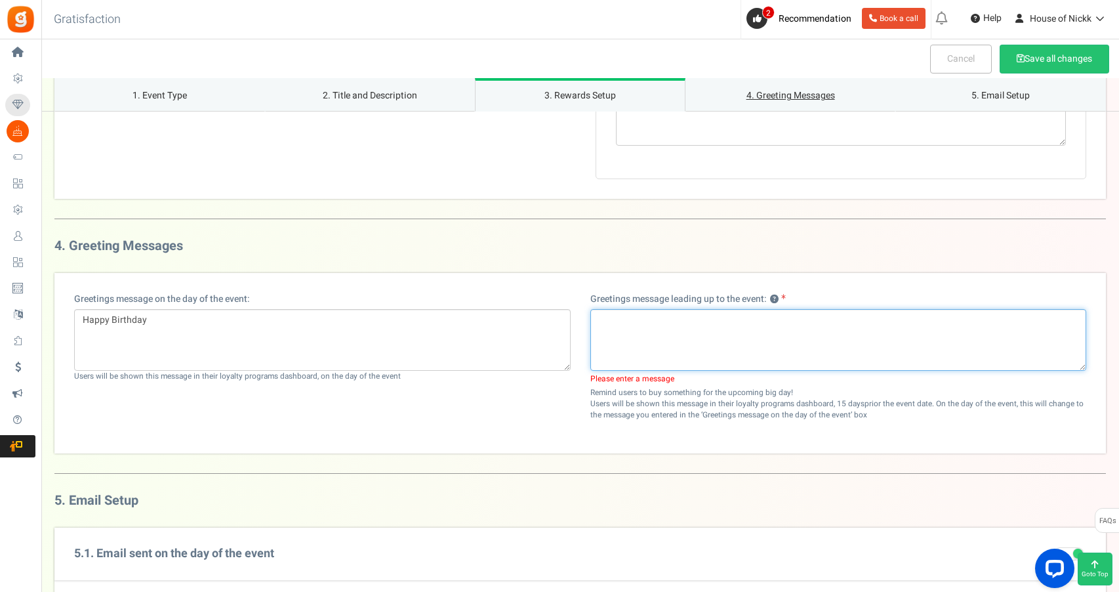
scroll to position [1609, 0]
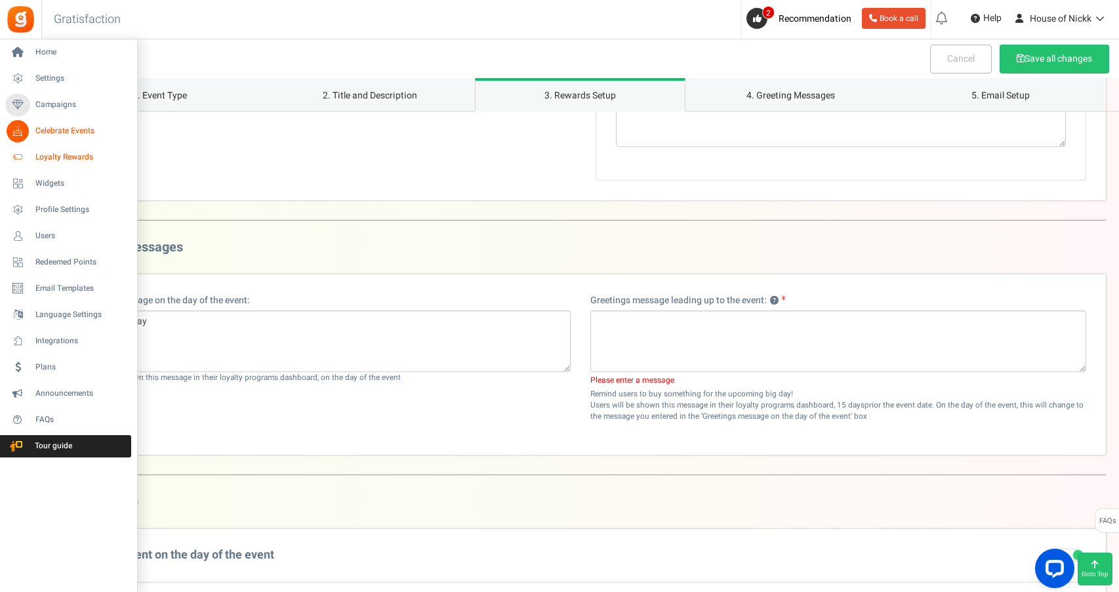
click at [85, 163] on link "Loyalty Rewards" at bounding box center [68, 157] width 126 height 22
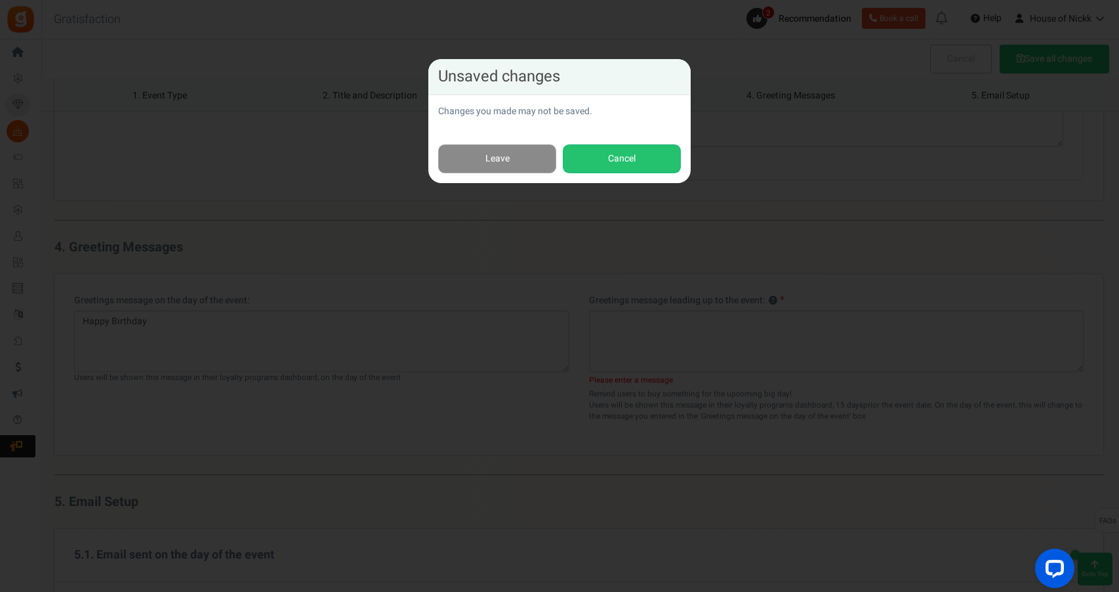
click at [460, 155] on link "Leave" at bounding box center [497, 159] width 118 height 30
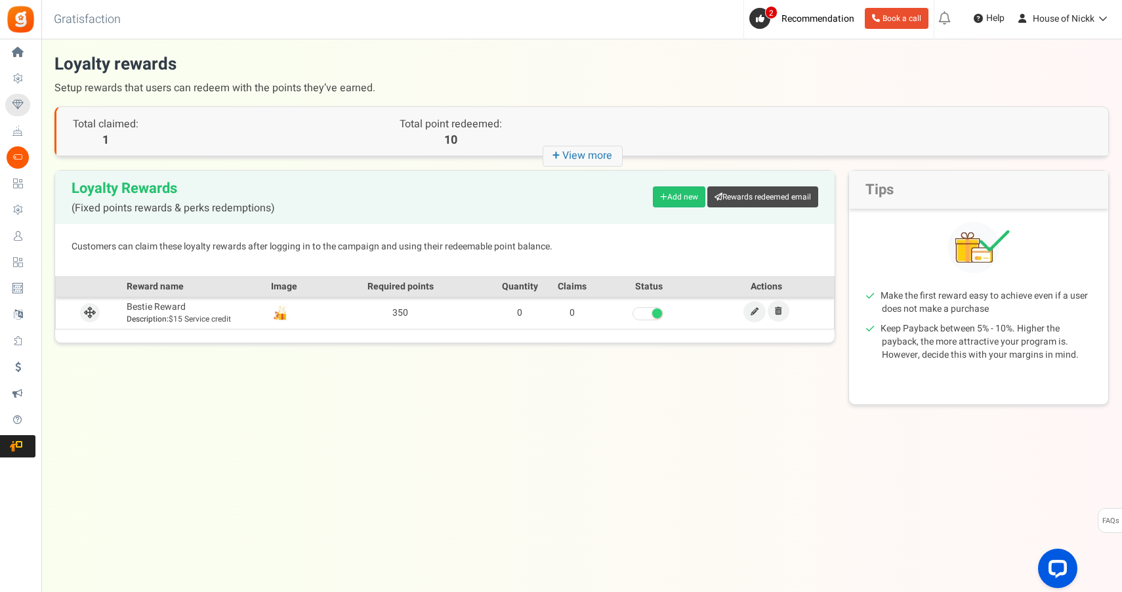
click at [596, 151] on icon "+ View more" at bounding box center [582, 156] width 80 height 21
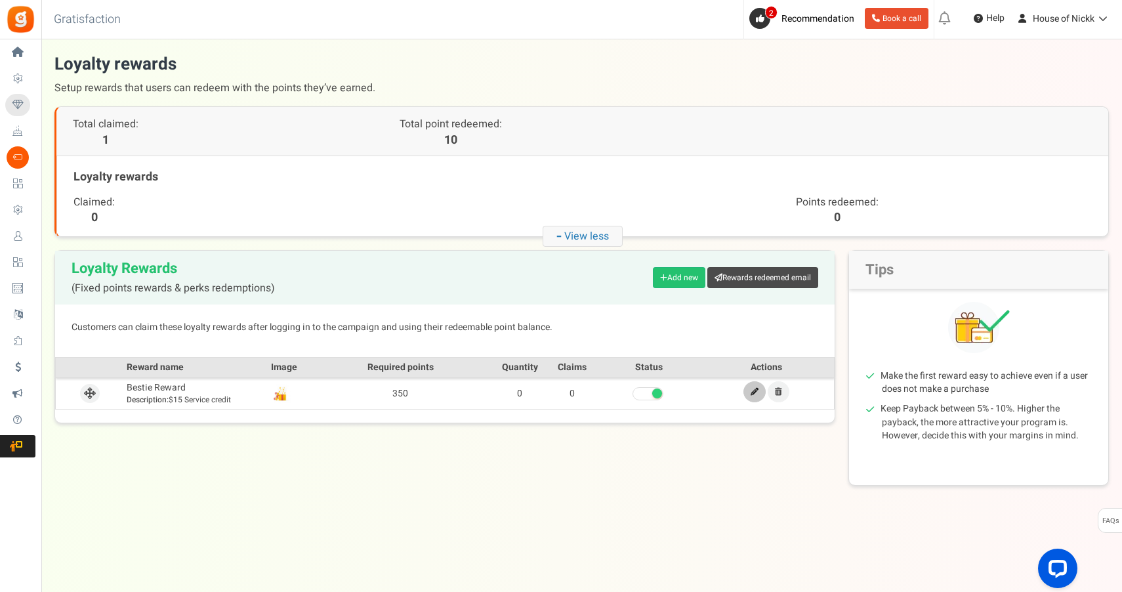
click at [756, 392] on icon at bounding box center [754, 392] width 8 height 8
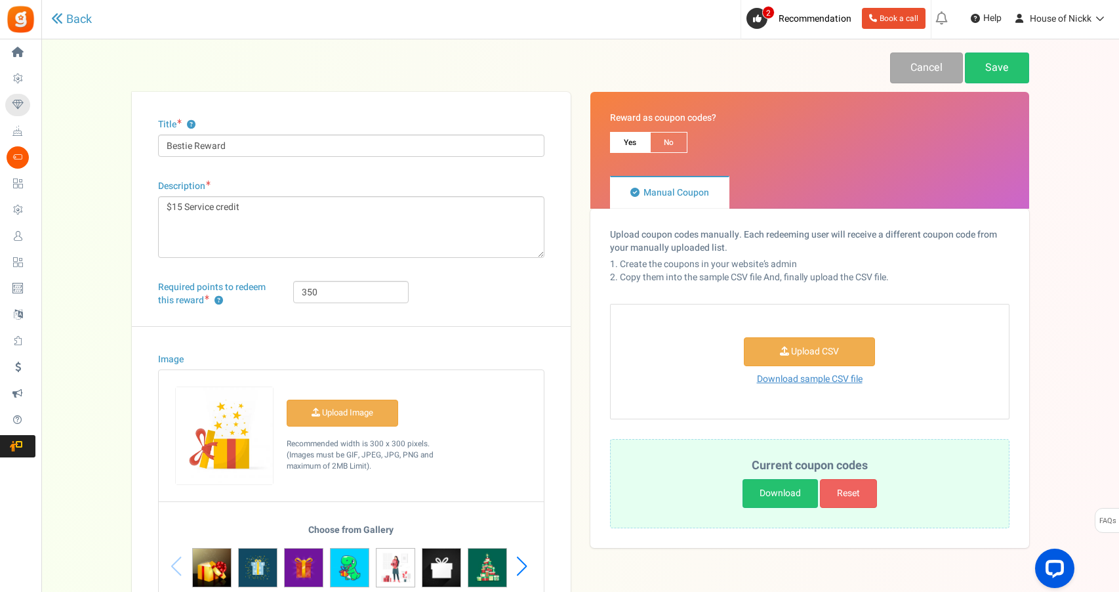
click at [673, 136] on span "No" at bounding box center [668, 142] width 37 height 21
click at [659, 136] on input "No" at bounding box center [654, 138] width 9 height 9
radio input "true"
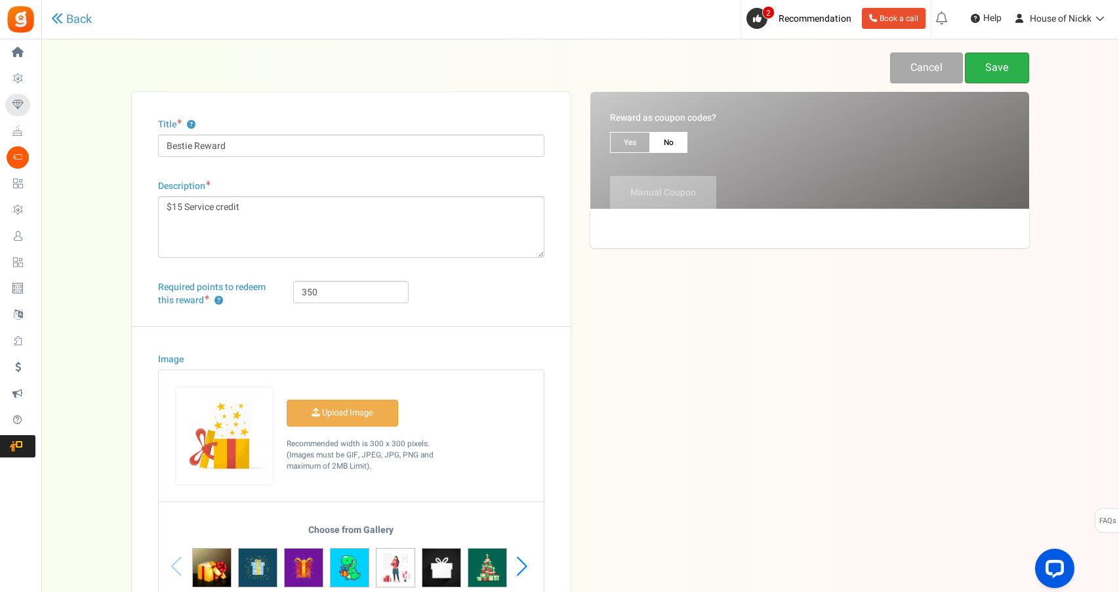
click at [994, 67] on link "Save" at bounding box center [997, 67] width 64 height 31
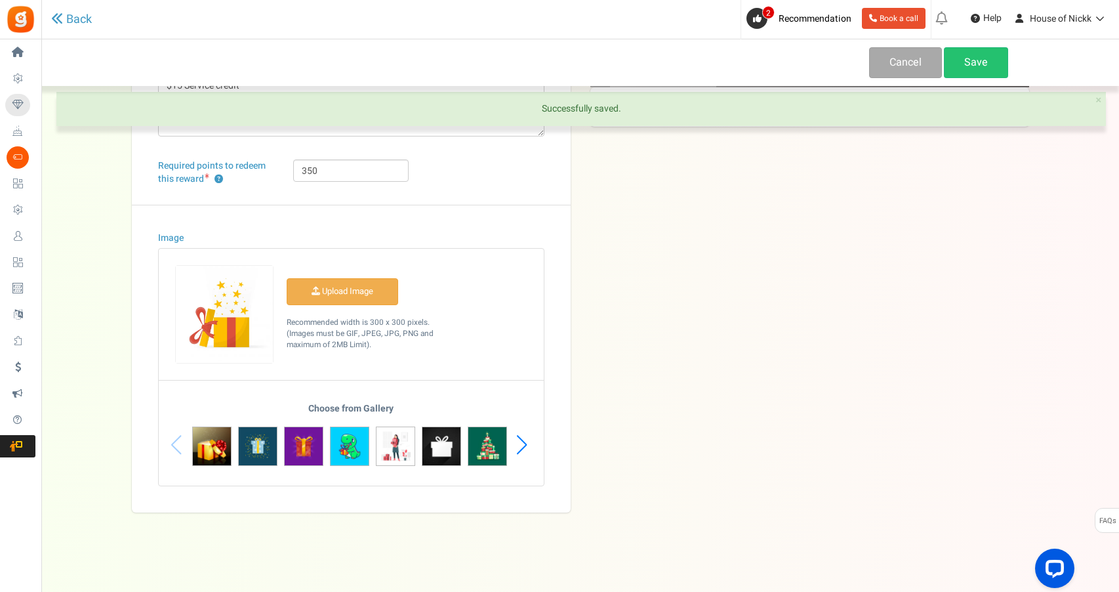
scroll to position [121, 0]
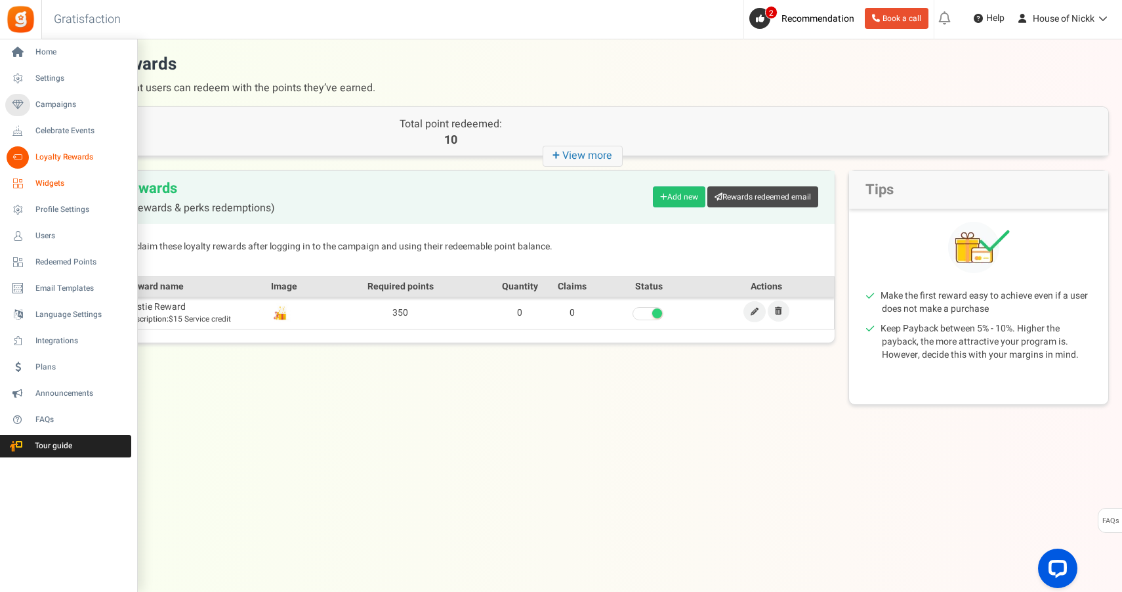
click at [81, 188] on span "Widgets" at bounding box center [81, 183] width 92 height 11
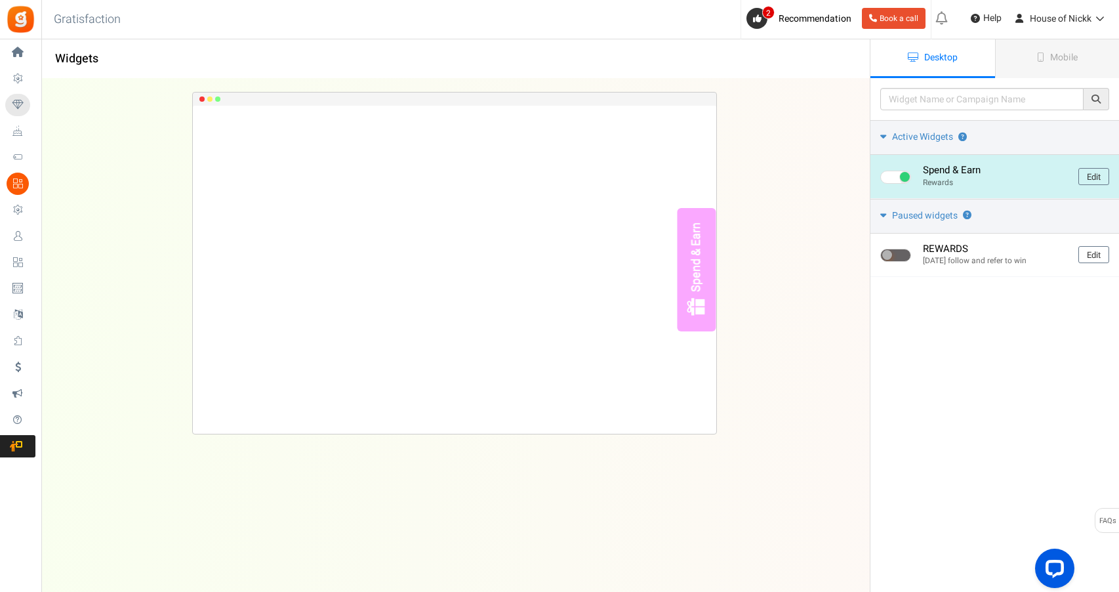
click at [904, 183] on span at bounding box center [895, 177] width 31 height 13
click at [889, 182] on input "checkbox" at bounding box center [884, 177] width 9 height 9
checkbox input "false"
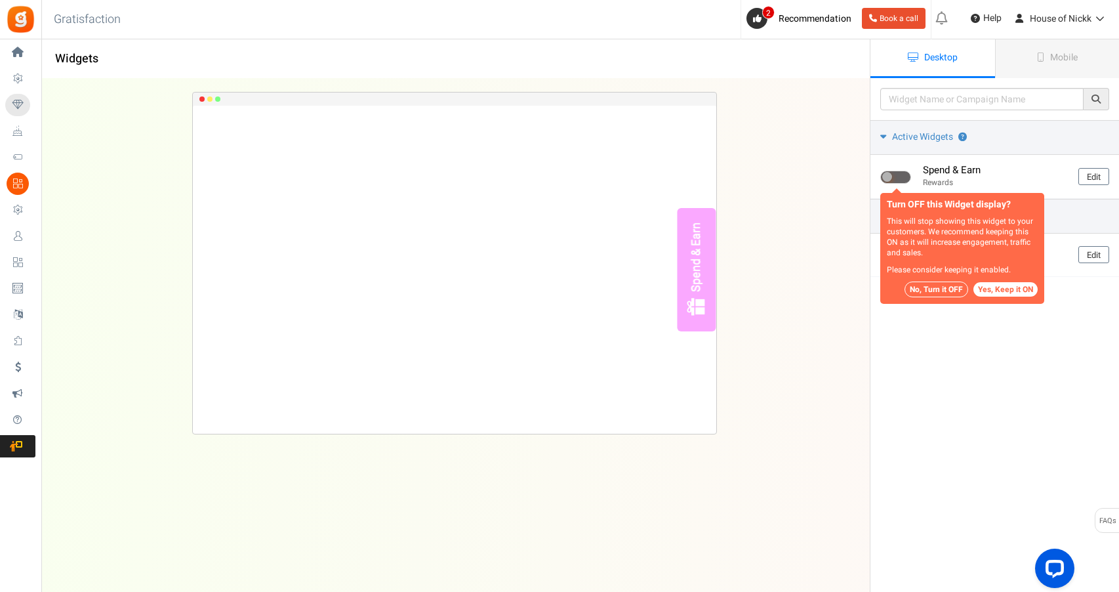
click at [950, 290] on button "No, Turn it OFF" at bounding box center [936, 289] width 64 height 16
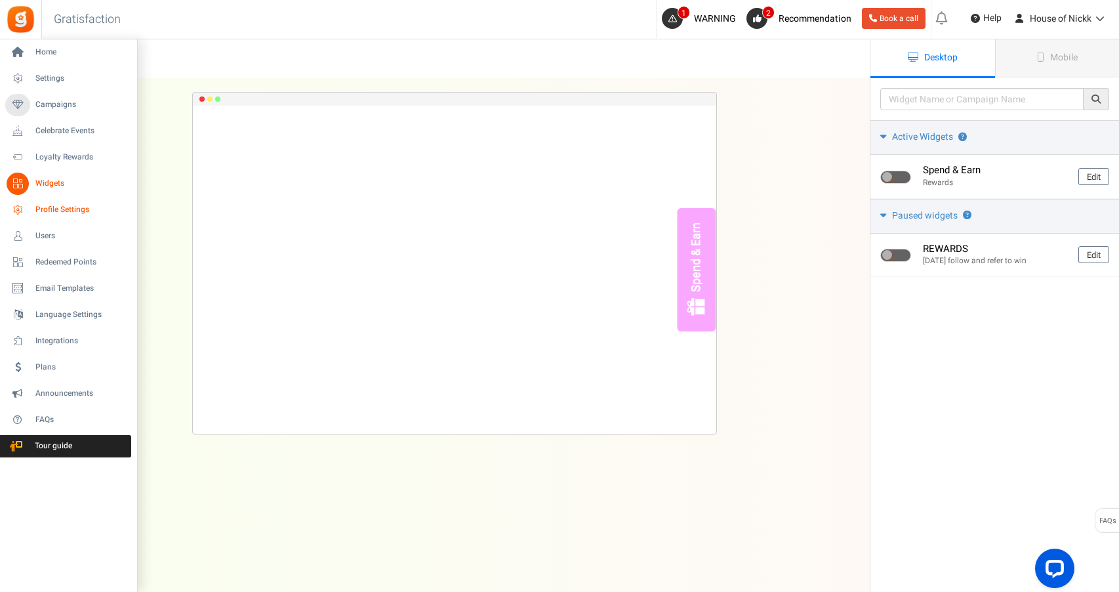
click at [28, 215] on link "Profile Settings" at bounding box center [68, 210] width 126 height 22
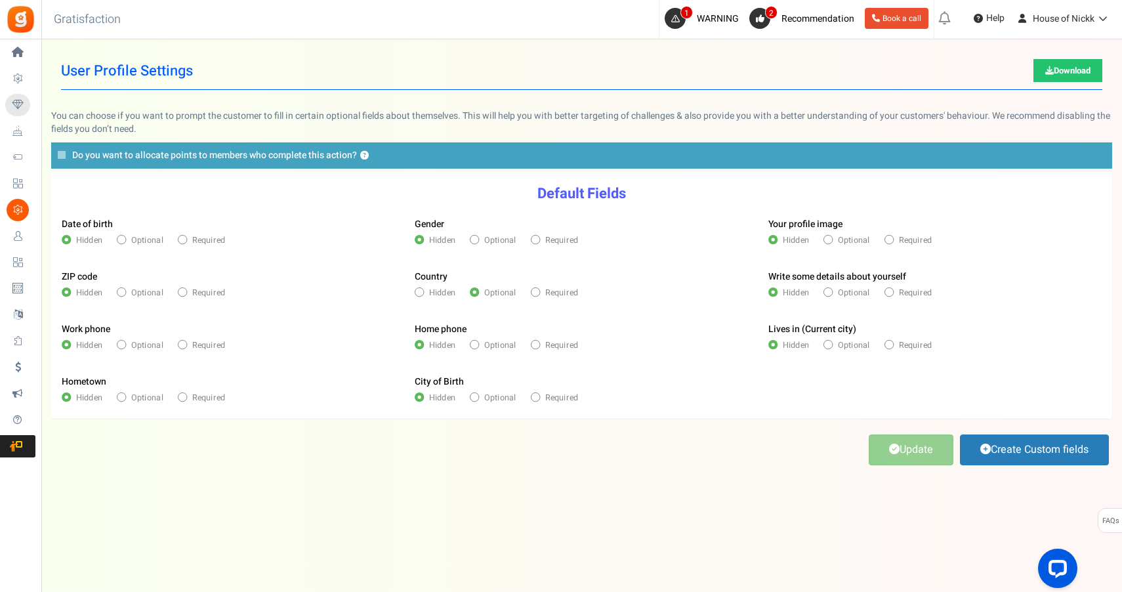
click at [207, 239] on span "Required" at bounding box center [208, 240] width 33 height 12
click at [186, 239] on input "Required" at bounding box center [182, 241] width 8 height 8
radio input "true"
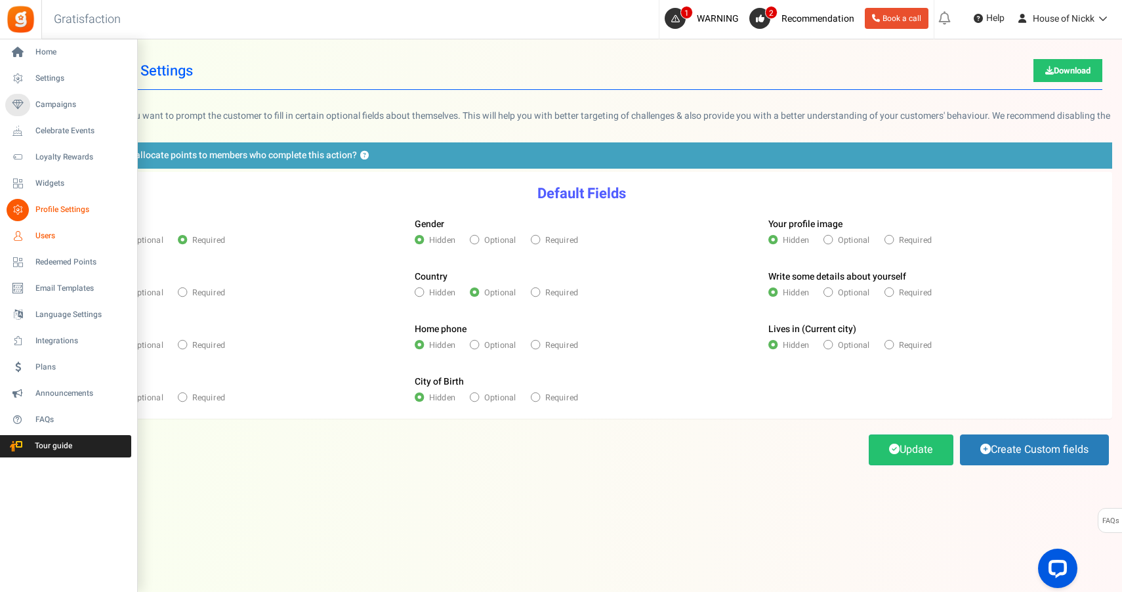
click at [31, 239] on link "Users" at bounding box center [68, 236] width 126 height 22
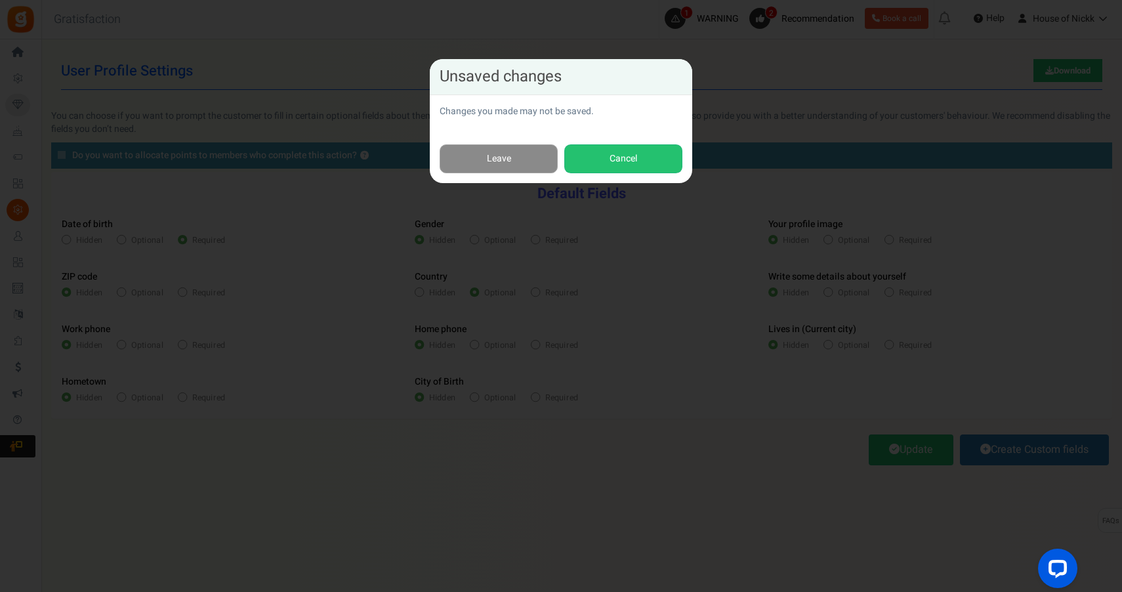
click at [485, 167] on link "Leave" at bounding box center [498, 159] width 118 height 30
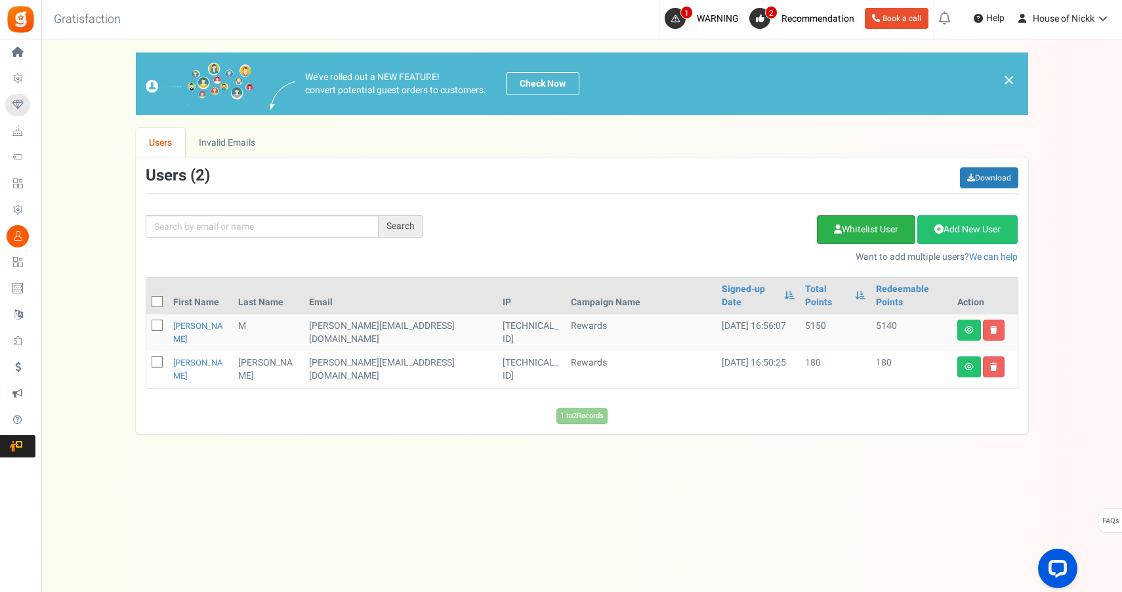
click at [862, 235] on link "Whitelist User" at bounding box center [866, 229] width 98 height 29
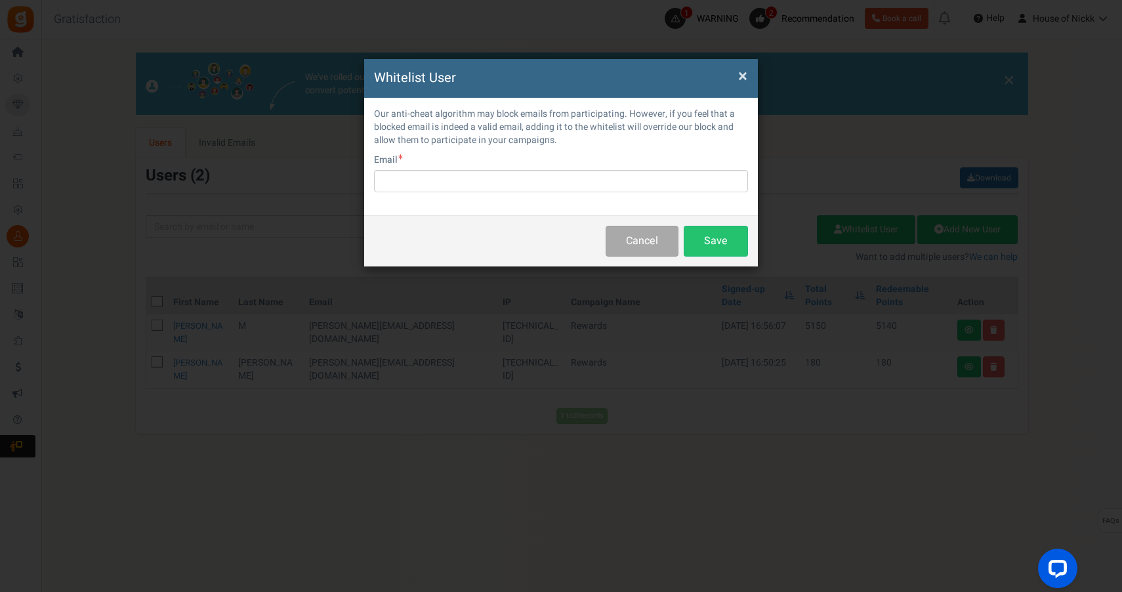
click at [742, 79] on span "×" at bounding box center [742, 76] width 9 height 25
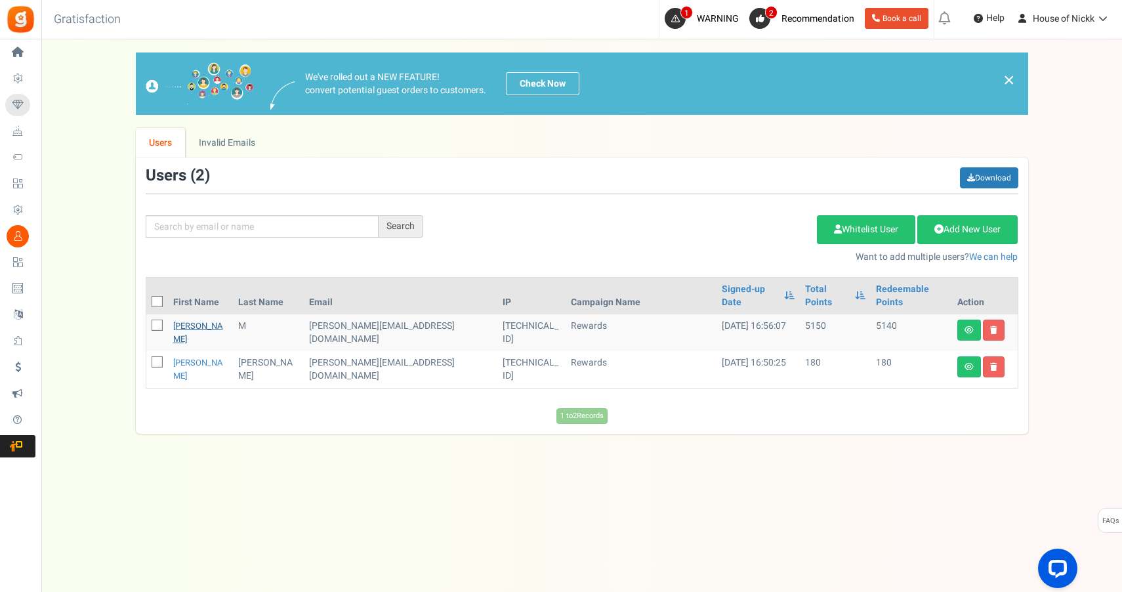
click at [186, 319] on link "[PERSON_NAME]" at bounding box center [198, 332] width 50 height 26
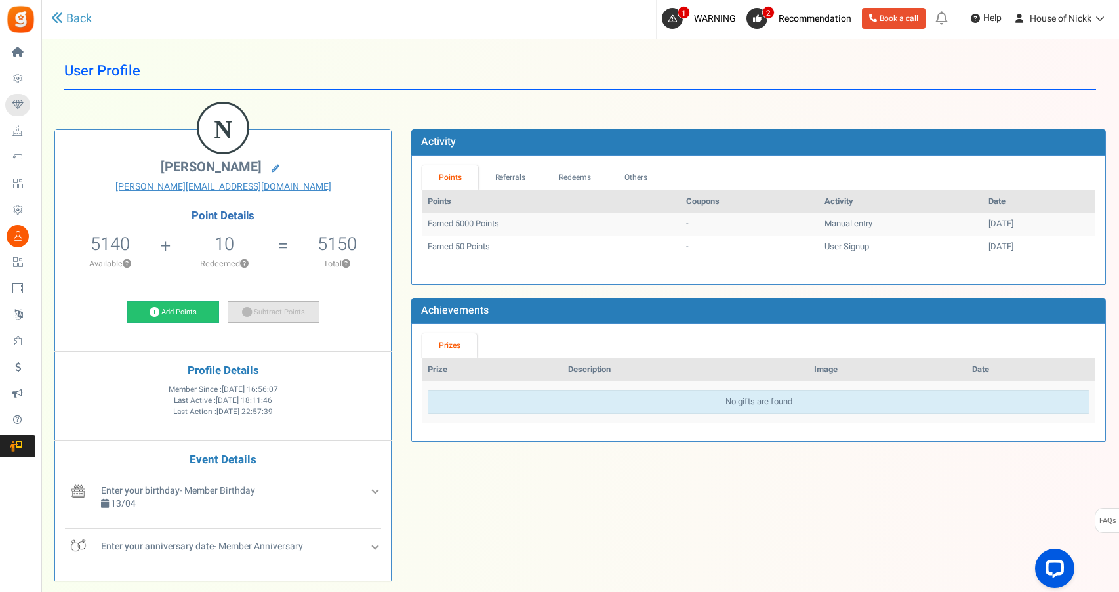
click at [262, 319] on link "Subtract Points" at bounding box center [274, 312] width 92 height 22
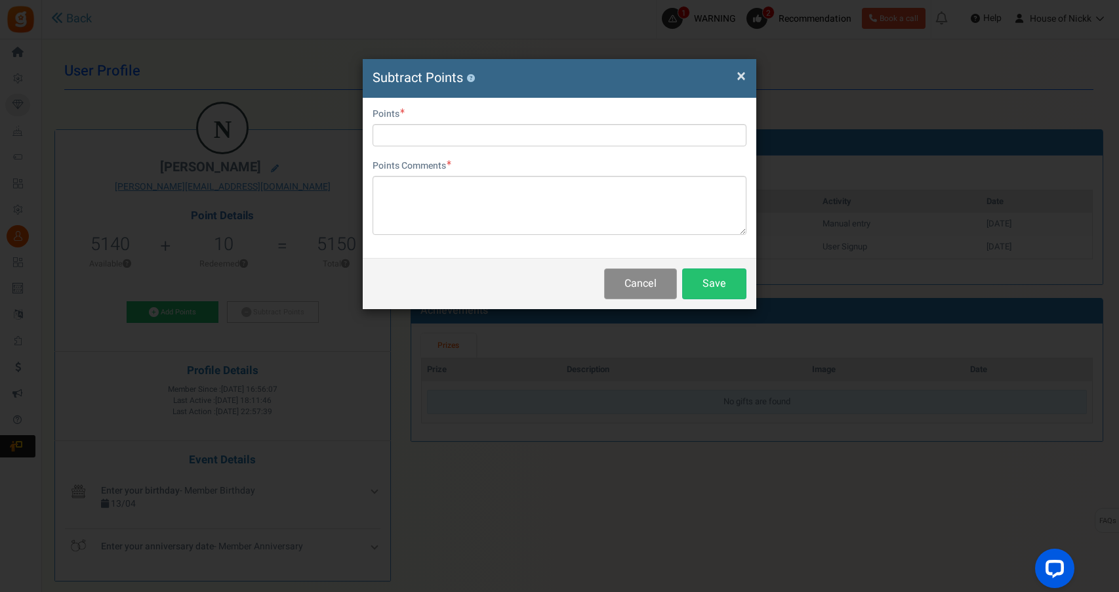
click at [638, 272] on button "Cancel" at bounding box center [640, 283] width 73 height 31
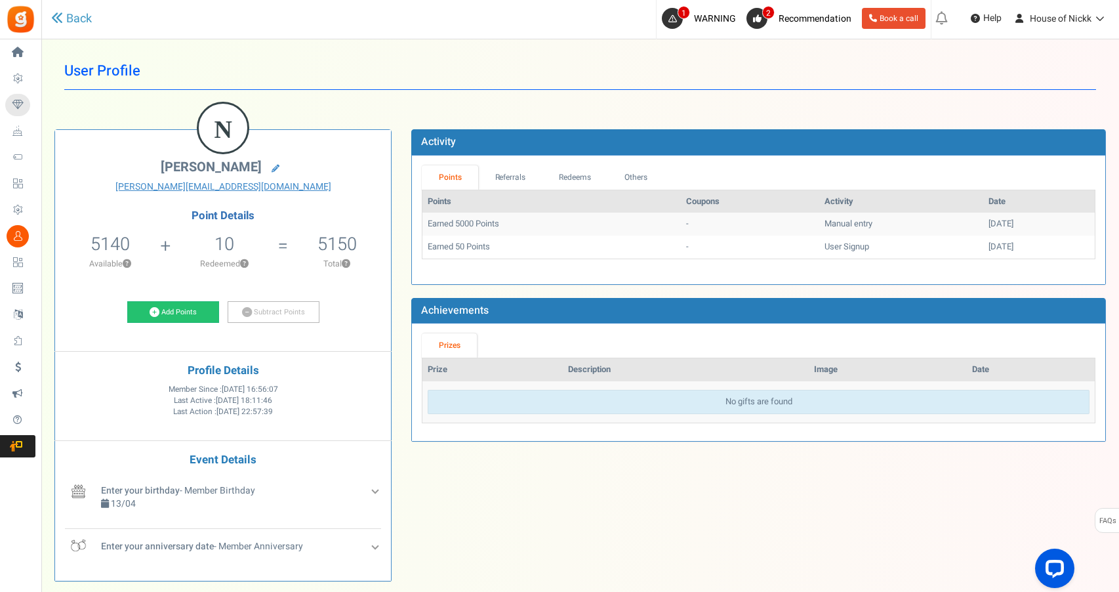
click at [546, 163] on div "Points Referrals Redeems Orders Others Points Coupons Activity Date Earned 5000…" at bounding box center [758, 219] width 693 height 129
click at [558, 170] on link "Redeems" at bounding box center [575, 177] width 66 height 24
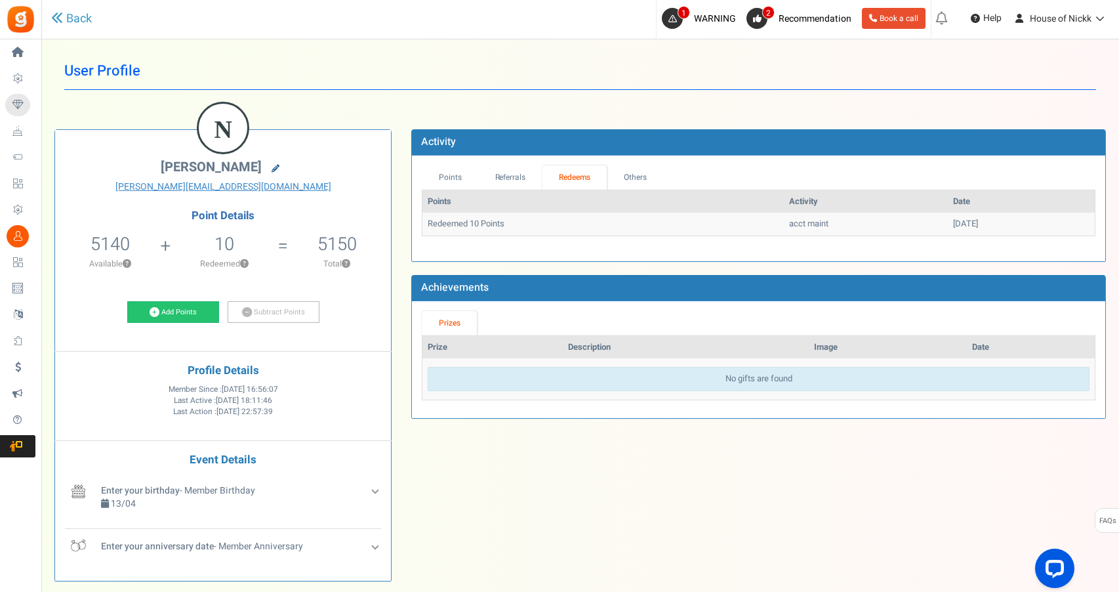
click at [272, 171] on icon at bounding box center [276, 169] width 8 height 8
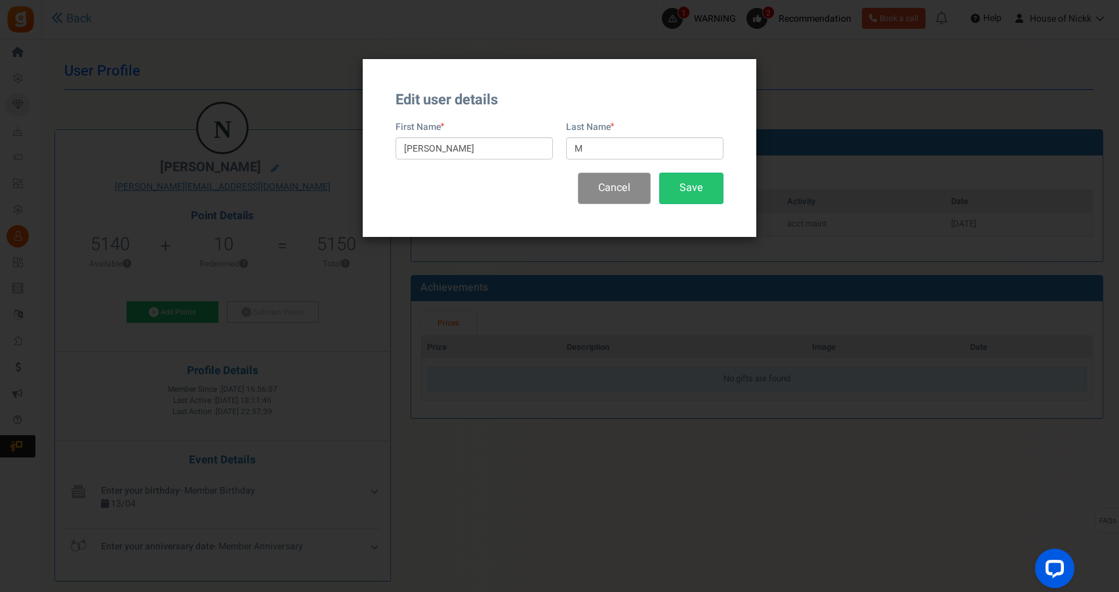
click at [630, 182] on button "Cancel" at bounding box center [614, 187] width 73 height 31
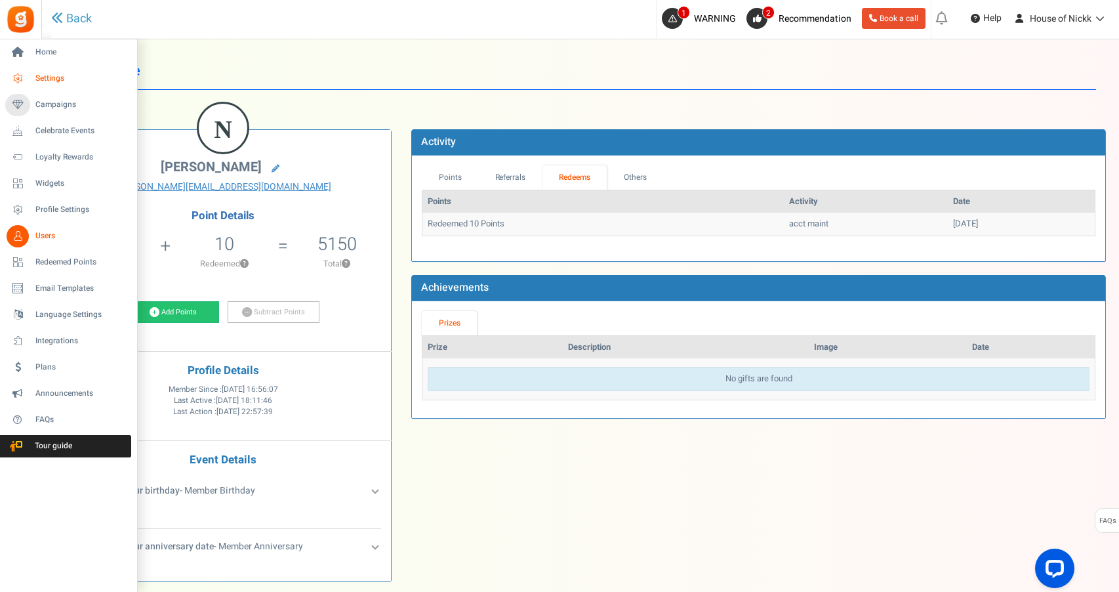
click at [52, 73] on span "Settings" at bounding box center [81, 78] width 92 height 11
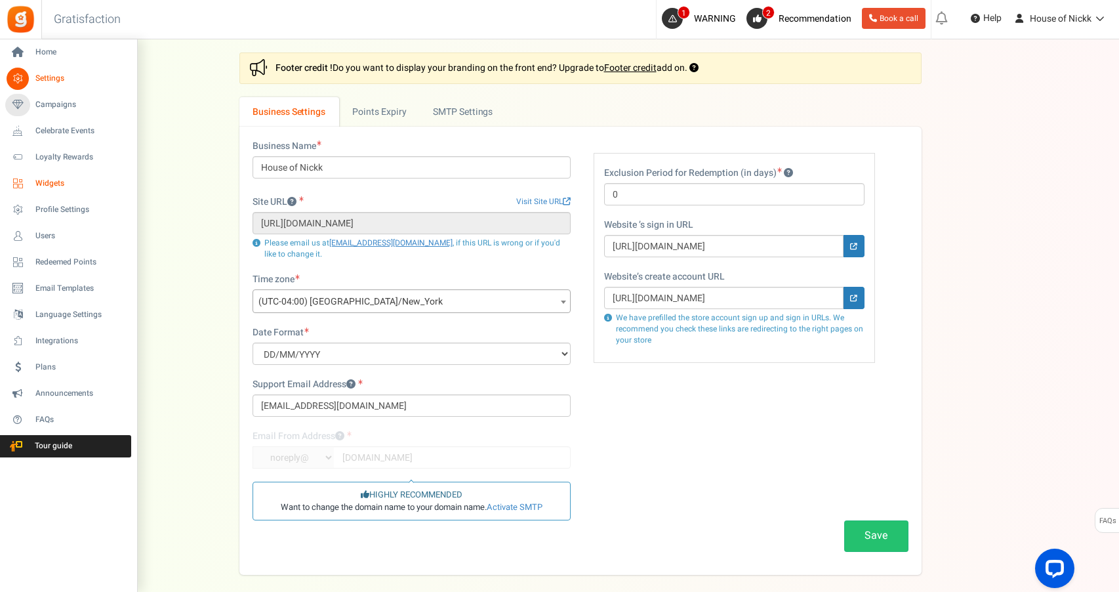
click at [52, 180] on span "Widgets" at bounding box center [81, 183] width 92 height 11
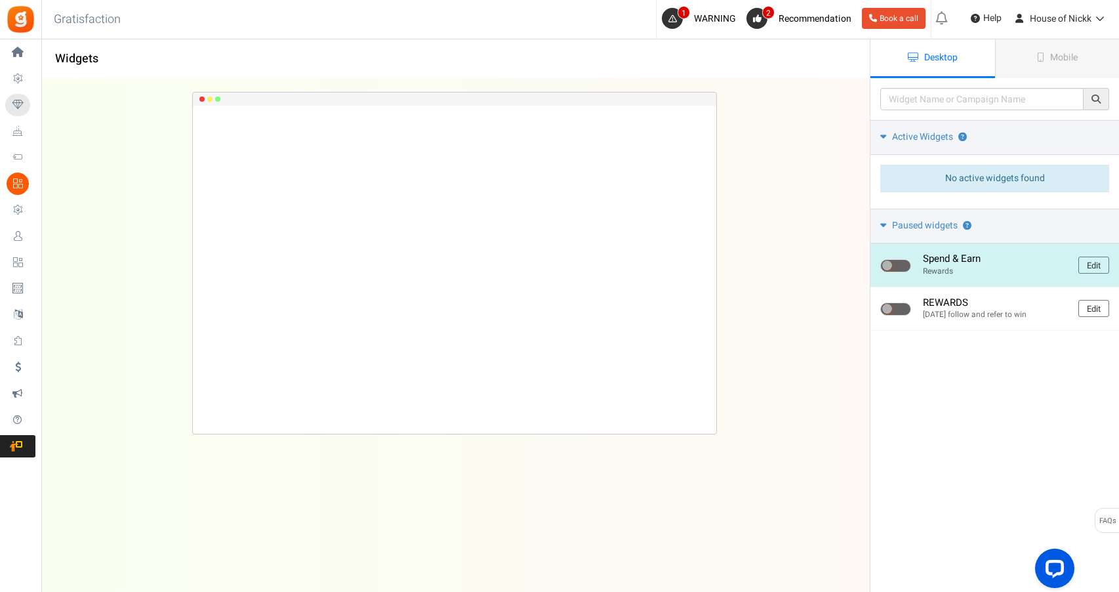
click at [897, 259] on span at bounding box center [895, 265] width 31 height 13
click at [889, 262] on input "checkbox" at bounding box center [884, 266] width 9 height 9
checkbox input "true"
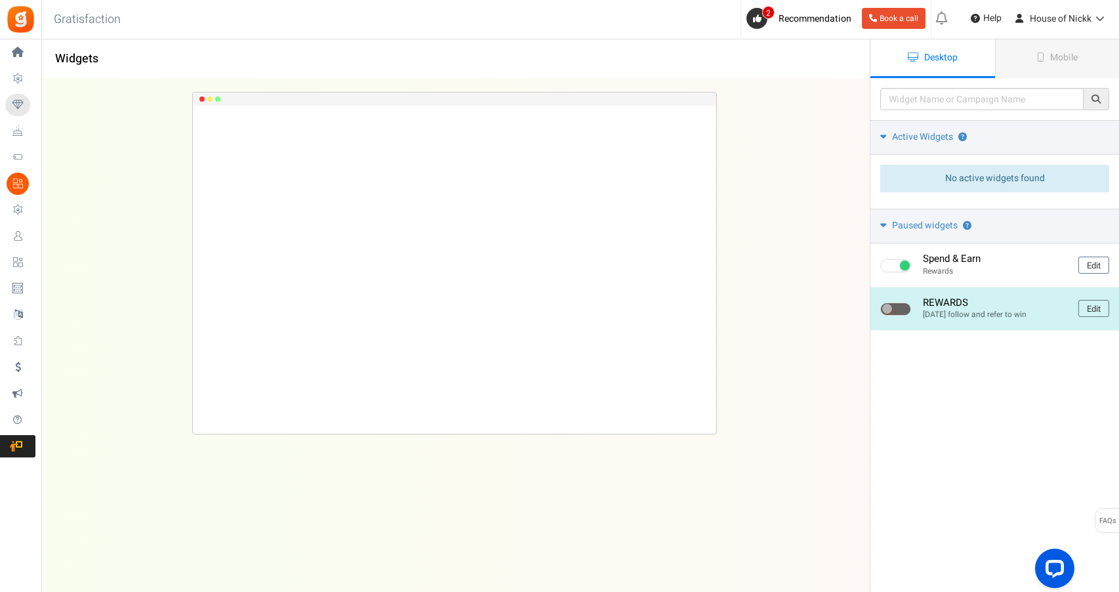
click at [895, 308] on span at bounding box center [895, 308] width 31 height 13
click at [889, 308] on input "checkbox" at bounding box center [884, 309] width 9 height 9
checkbox input "true"
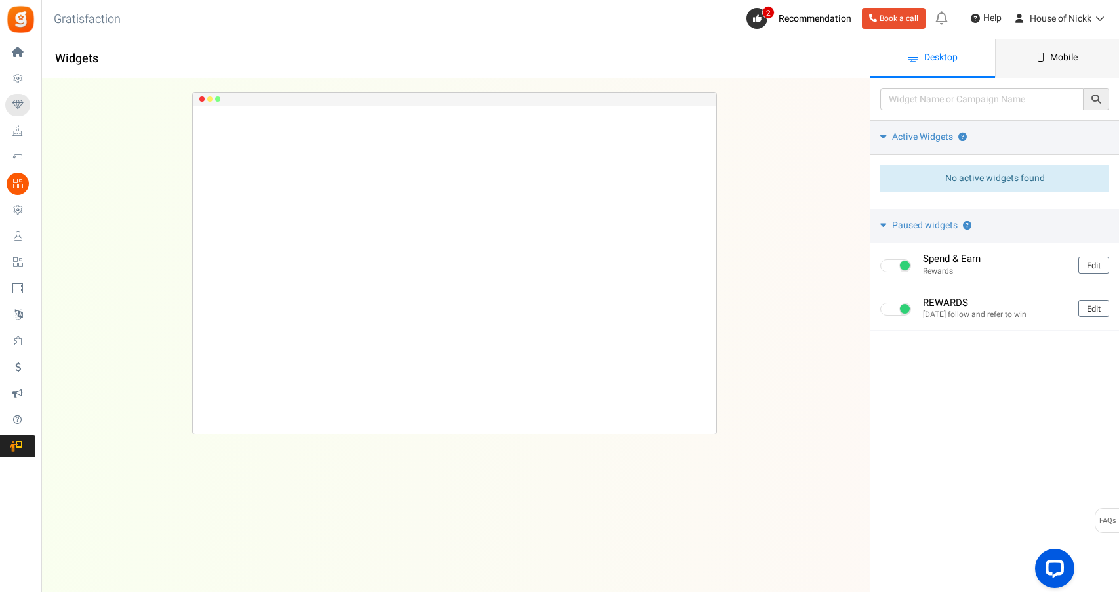
click at [1084, 61] on link "Mobile" at bounding box center [1057, 58] width 125 height 39
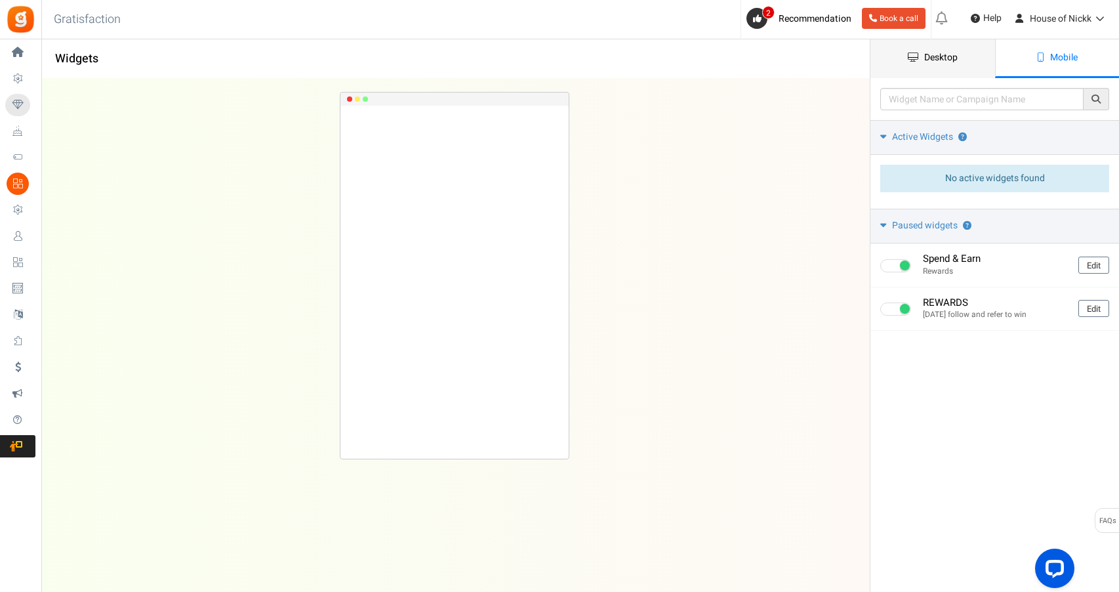
click at [963, 59] on link "Desktop" at bounding box center [932, 58] width 125 height 39
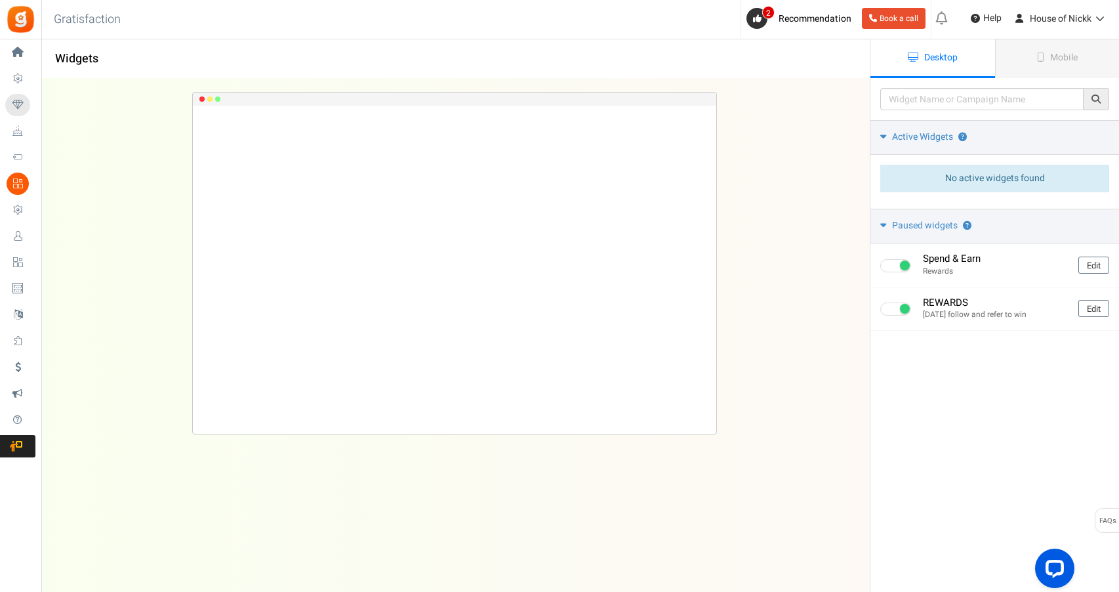
click at [989, 168] on div "No active widgets found No paused widgets found" at bounding box center [994, 179] width 229 height 28
click at [981, 178] on span "No active widgets found" at bounding box center [995, 178] width 100 height 14
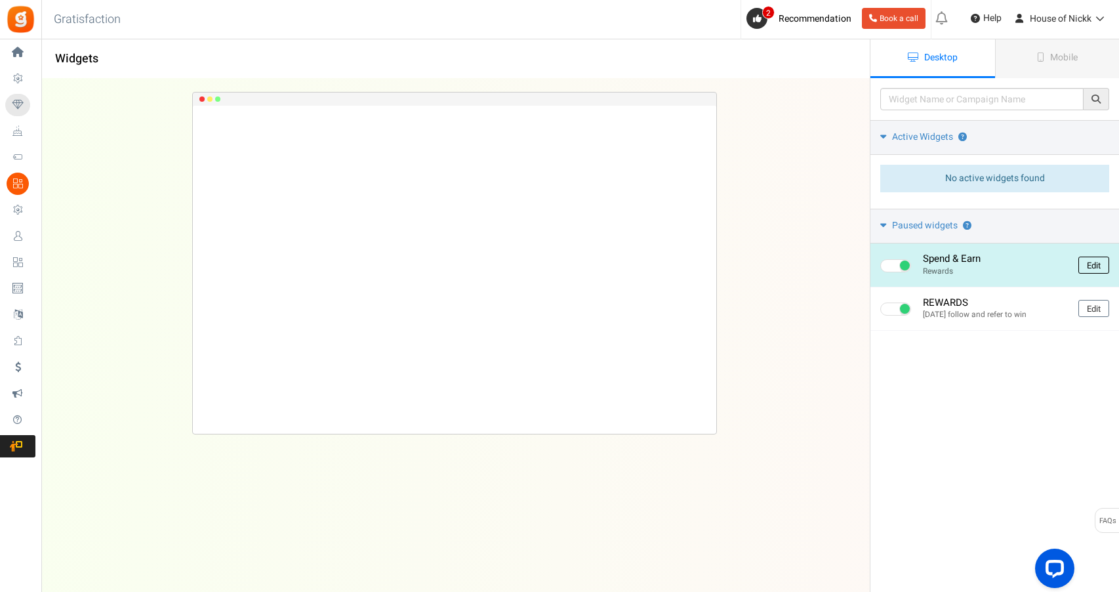
click at [1100, 266] on link "Edit" at bounding box center [1093, 264] width 31 height 17
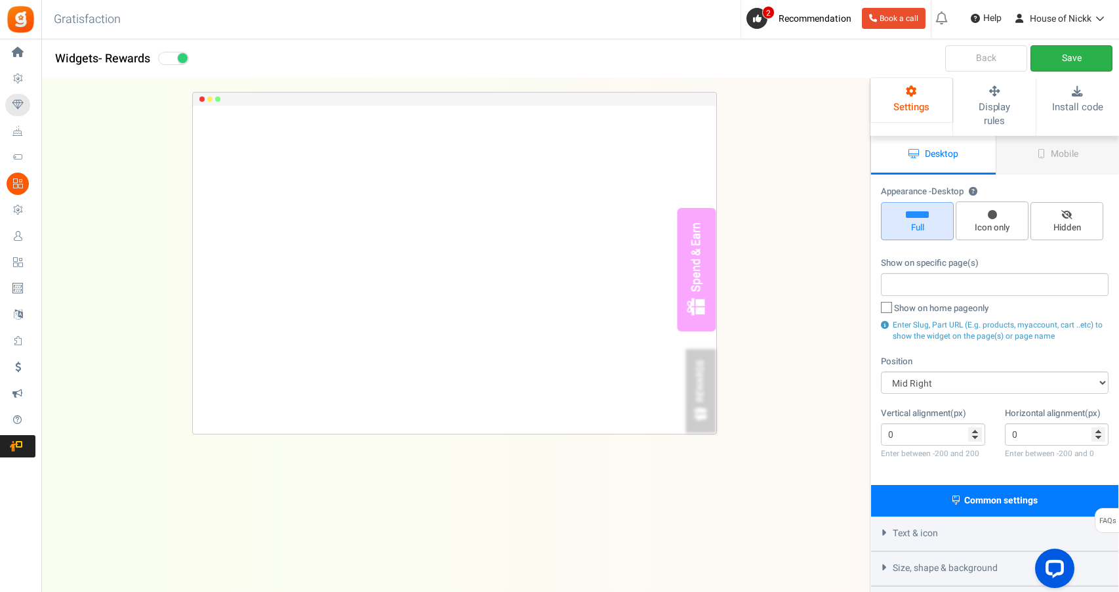
click at [1087, 51] on link "Save" at bounding box center [1071, 58] width 82 height 26
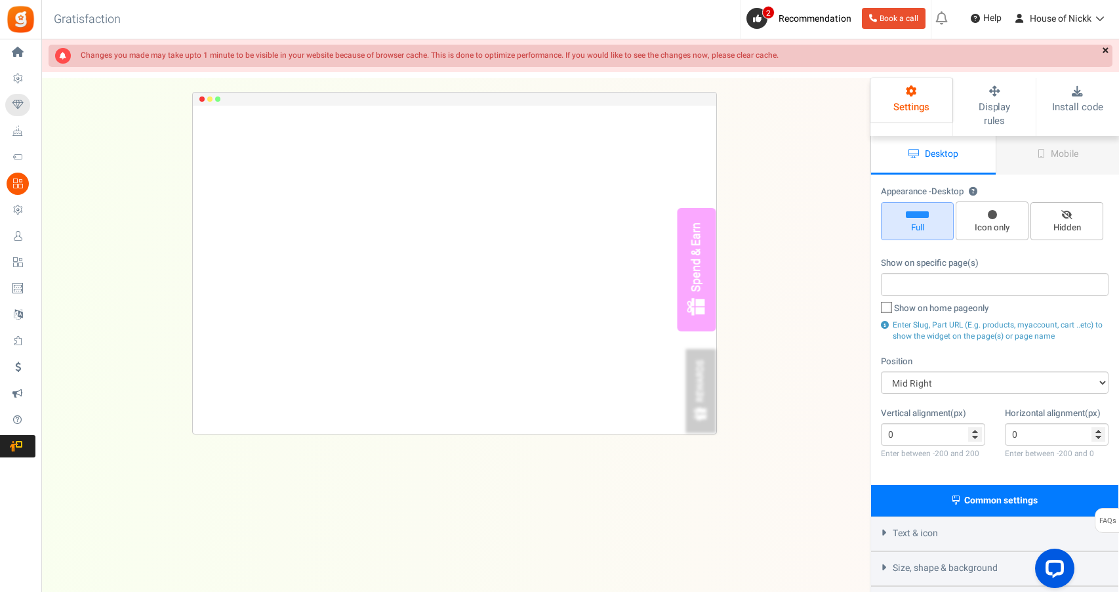
click at [1105, 50] on link "×" at bounding box center [1106, 51] width 14 height 13
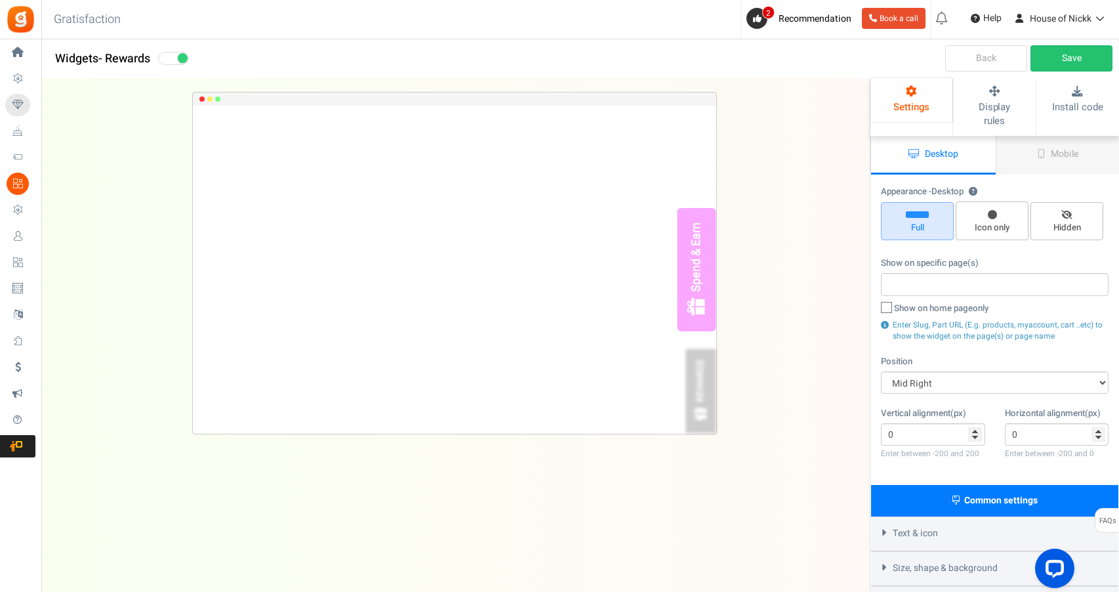
click at [994, 51] on link "Back" at bounding box center [986, 58] width 82 height 26
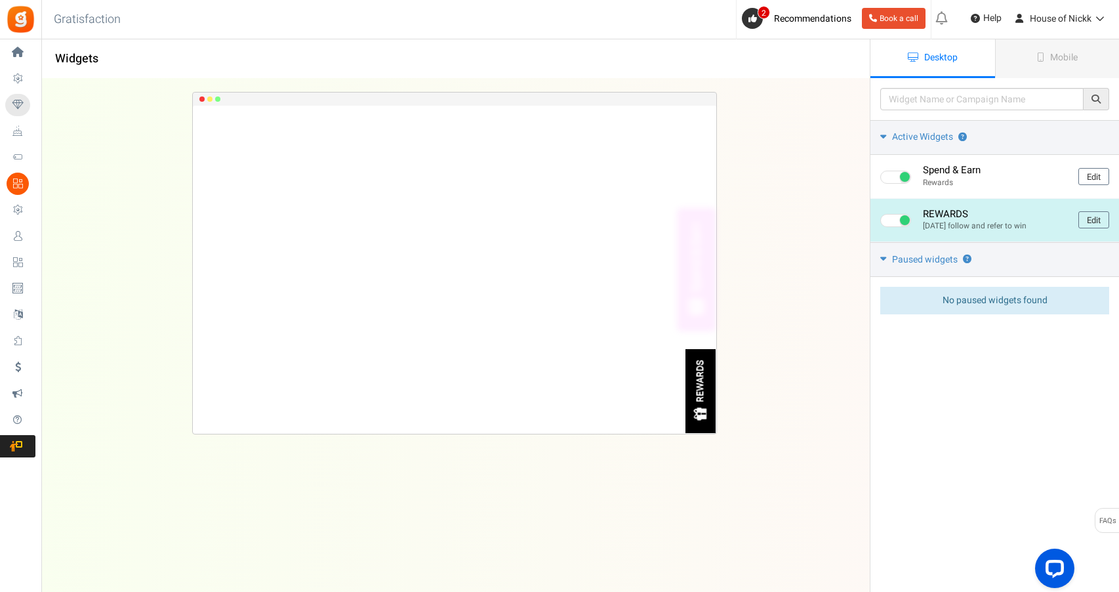
click at [967, 212] on h4 "REWARDS" at bounding box center [996, 214] width 146 height 11
click at [1084, 218] on link "Edit" at bounding box center [1093, 219] width 31 height 17
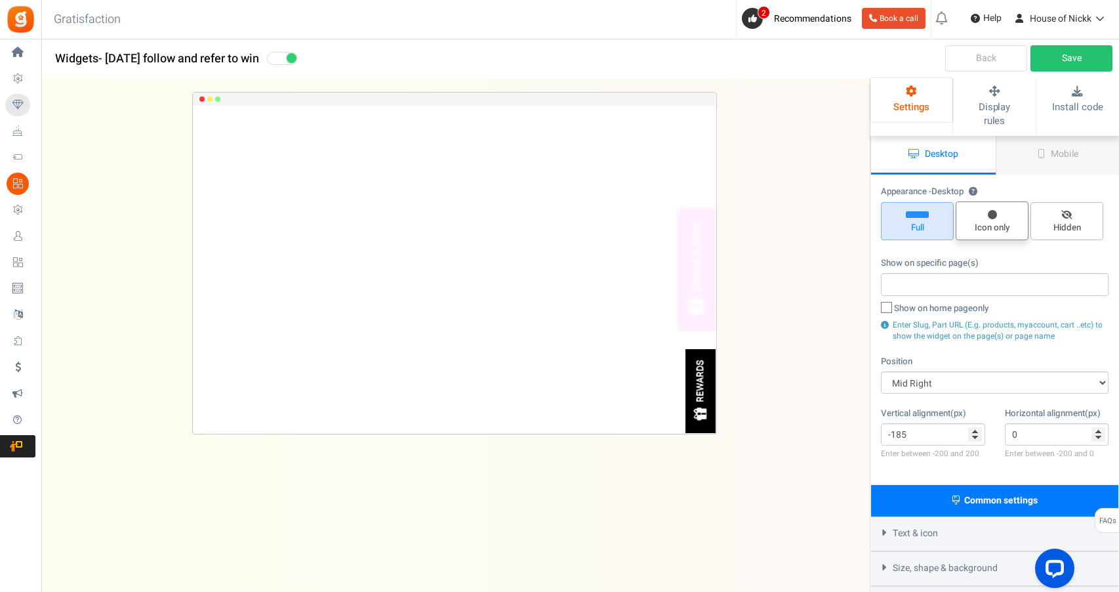
click at [1005, 201] on span "Icon only" at bounding box center [992, 220] width 73 height 39
click at [1001, 204] on input "Icon only" at bounding box center [996, 208] width 9 height 9
radio input "true"
type input "0"
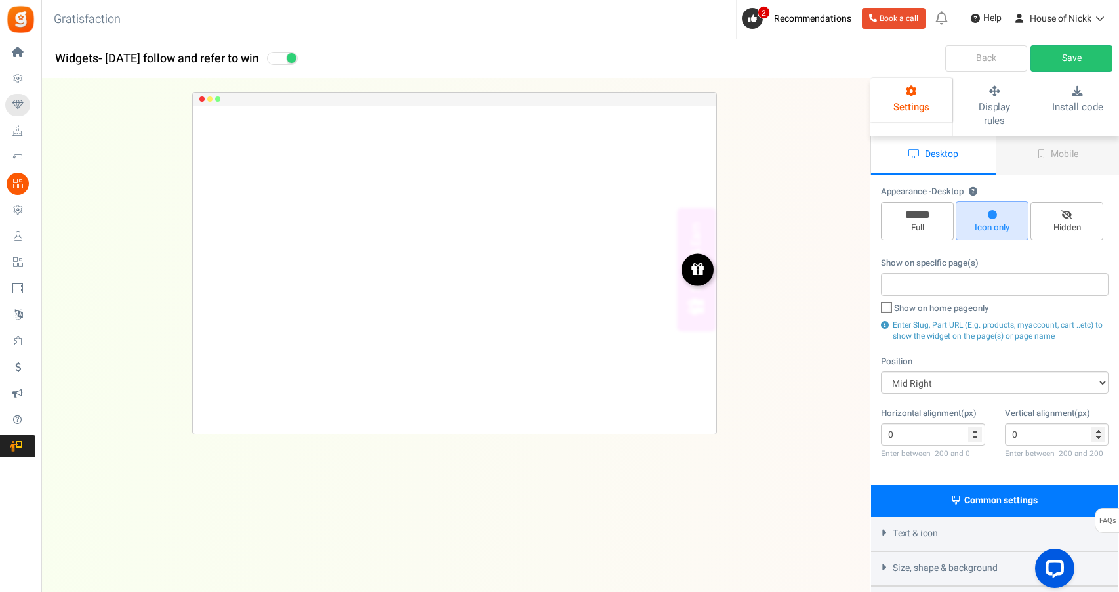
click at [976, 61] on link "Back" at bounding box center [986, 58] width 82 height 26
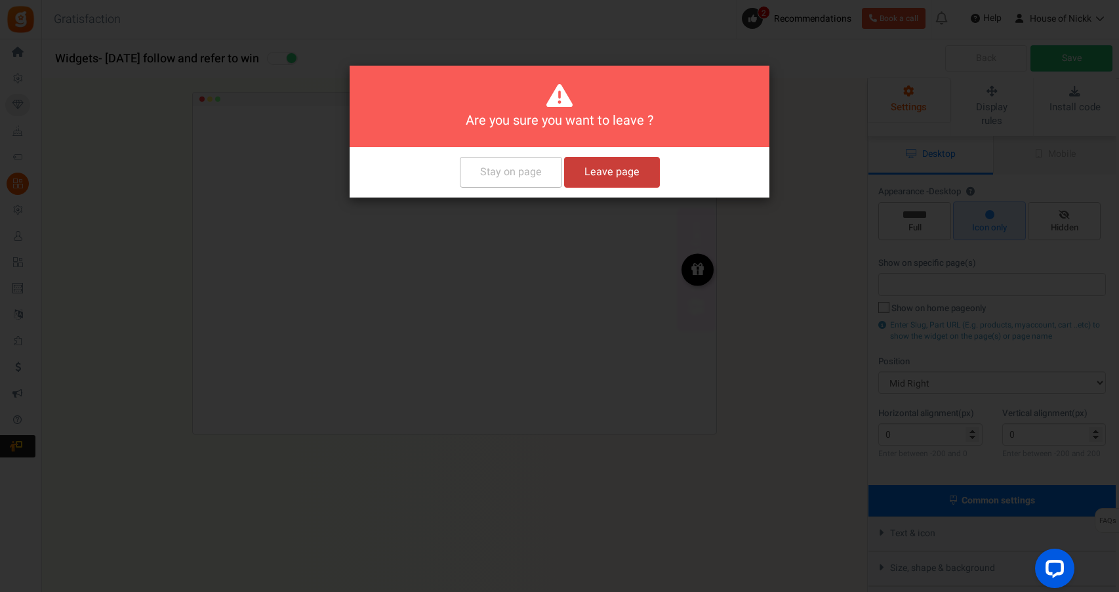
click at [601, 178] on button "Leave page" at bounding box center [612, 172] width 96 height 31
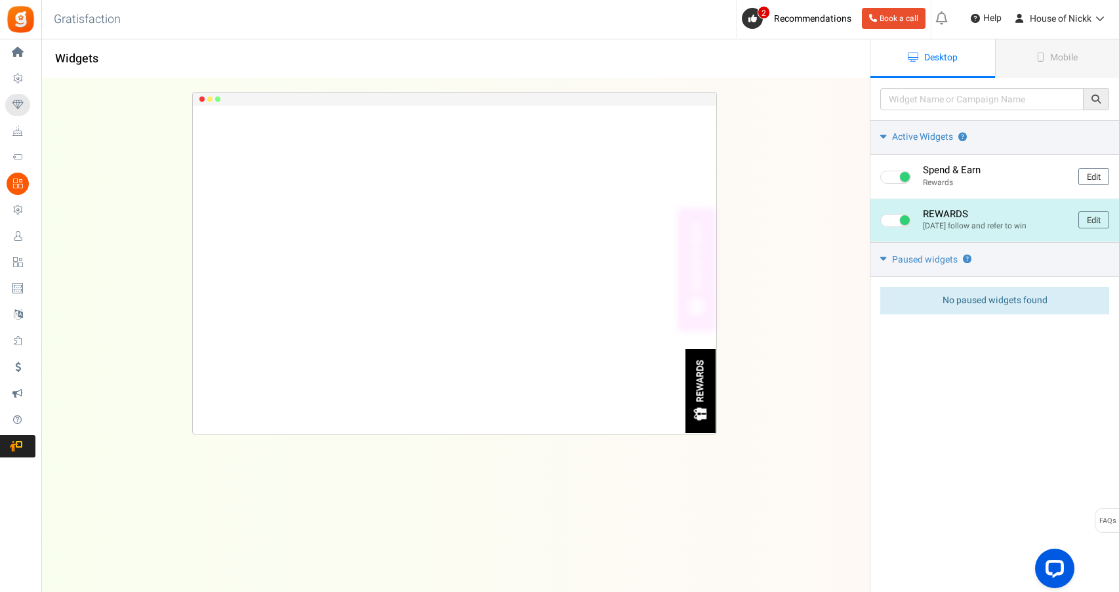
click at [903, 216] on span at bounding box center [905, 220] width 10 height 10
click at [889, 216] on input "checkbox" at bounding box center [884, 220] width 9 height 9
checkbox input "false"
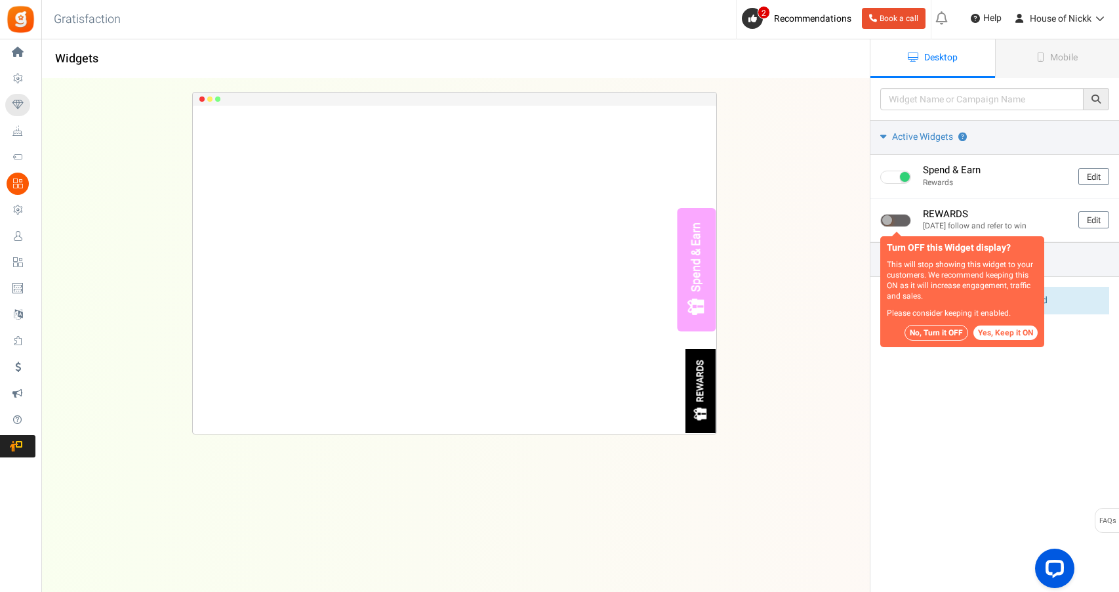
click at [939, 327] on button "No, Turn it OFF" at bounding box center [936, 333] width 64 height 16
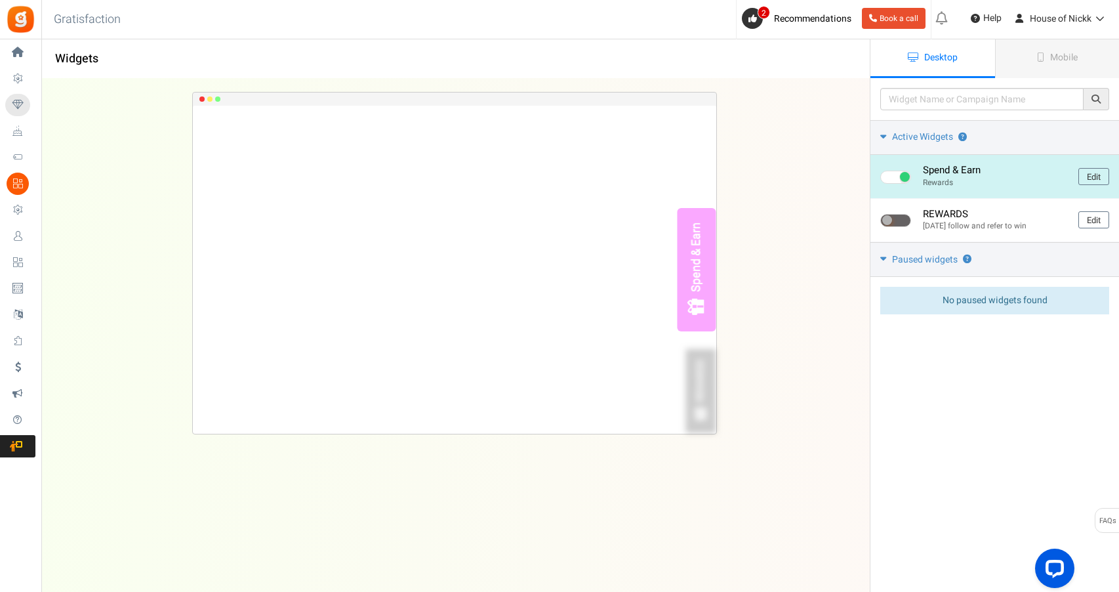
click at [889, 182] on span at bounding box center [895, 177] width 31 height 13
click at [889, 182] on input "checkbox" at bounding box center [884, 177] width 9 height 9
checkbox input "false"
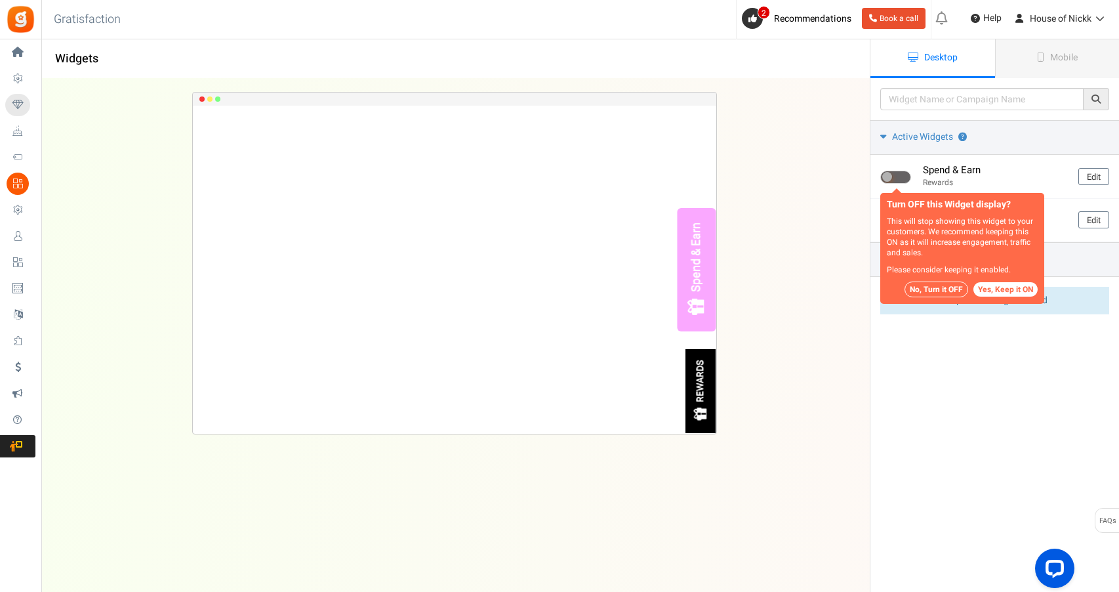
click at [927, 288] on button "No, Turn it OFF" at bounding box center [936, 289] width 64 height 16
